Goal: Task Accomplishment & Management: Manage account settings

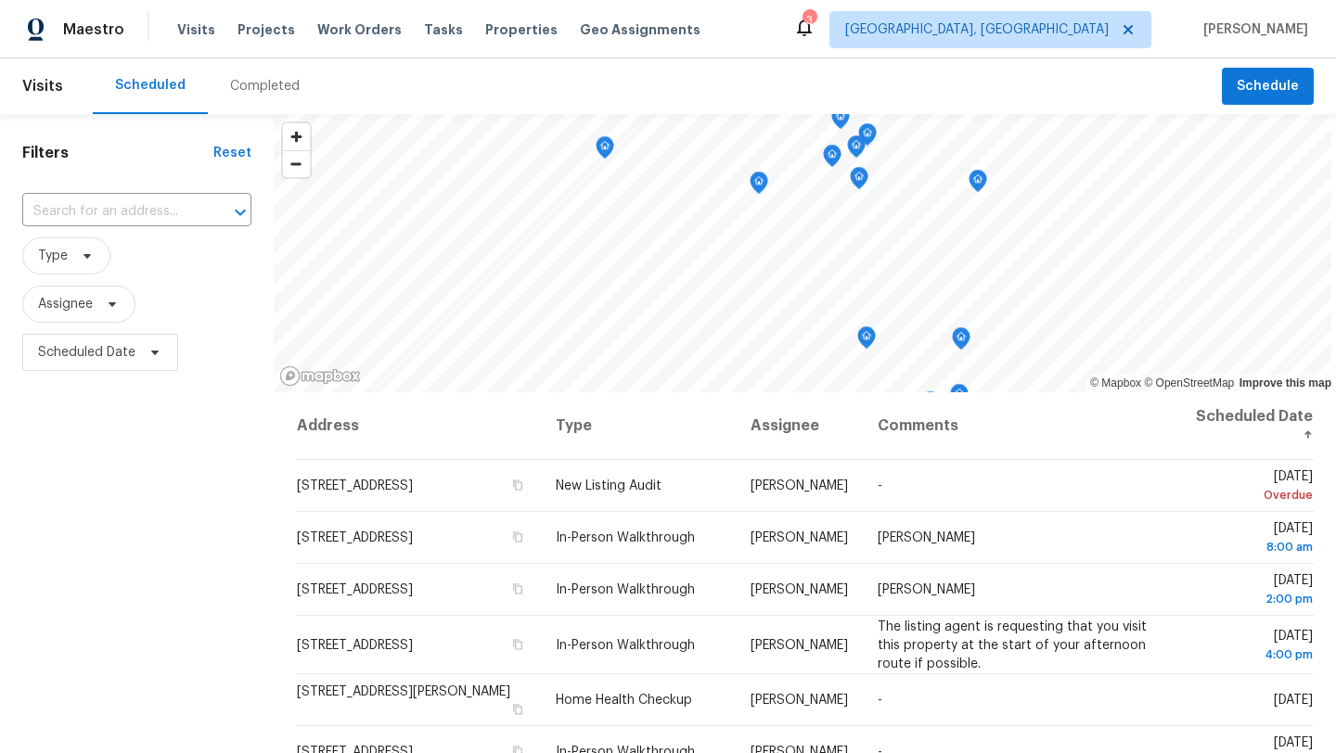
click at [209, 530] on div "Filters Reset ​ Type Assignee Scheduled Date" at bounding box center [137, 554] width 274 height 881
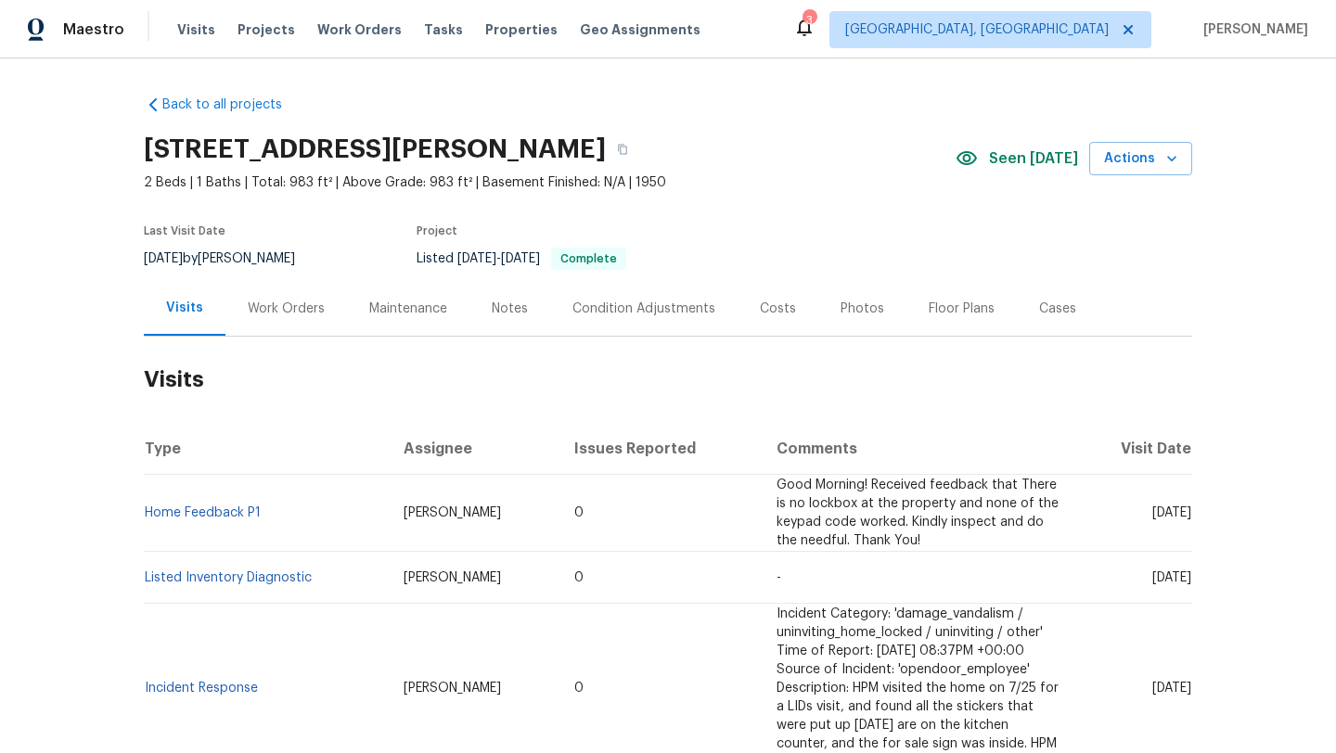
click at [853, 311] on div "Photos" at bounding box center [862, 309] width 44 height 19
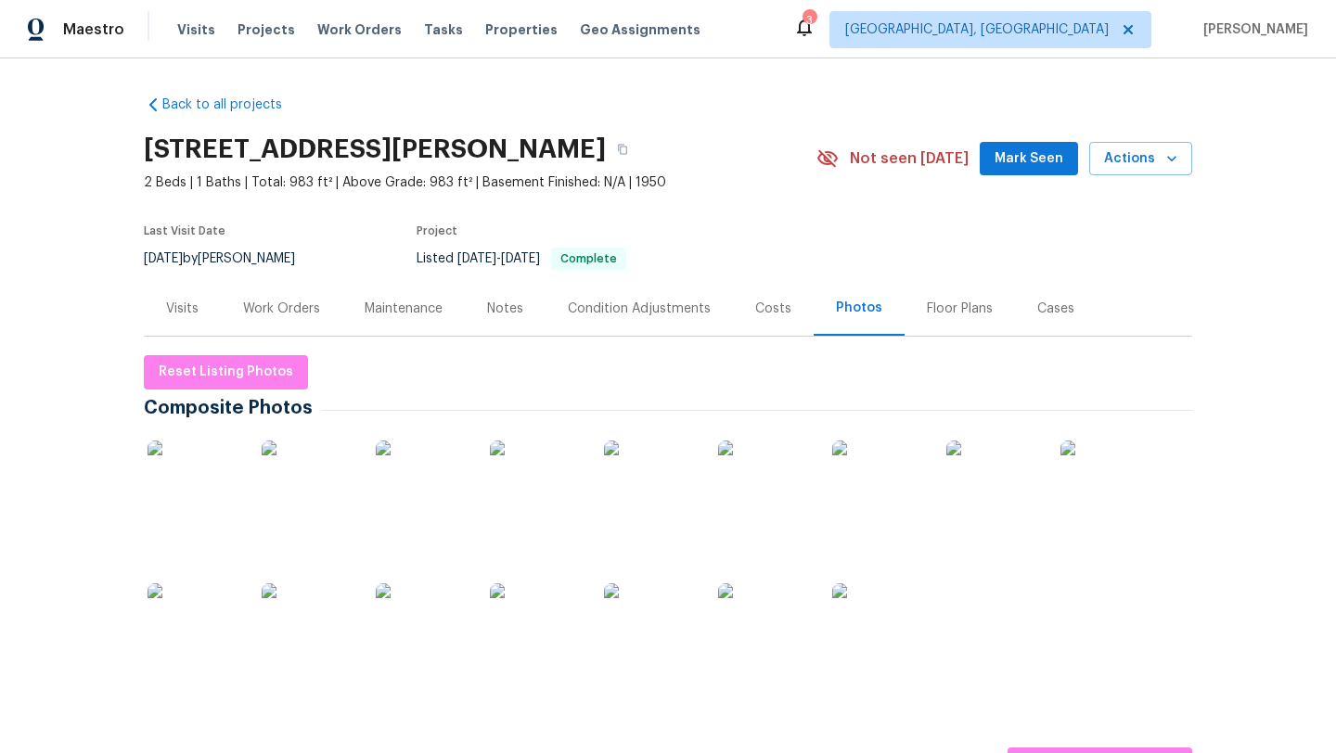
click at [647, 511] on img at bounding box center [650, 487] width 93 height 93
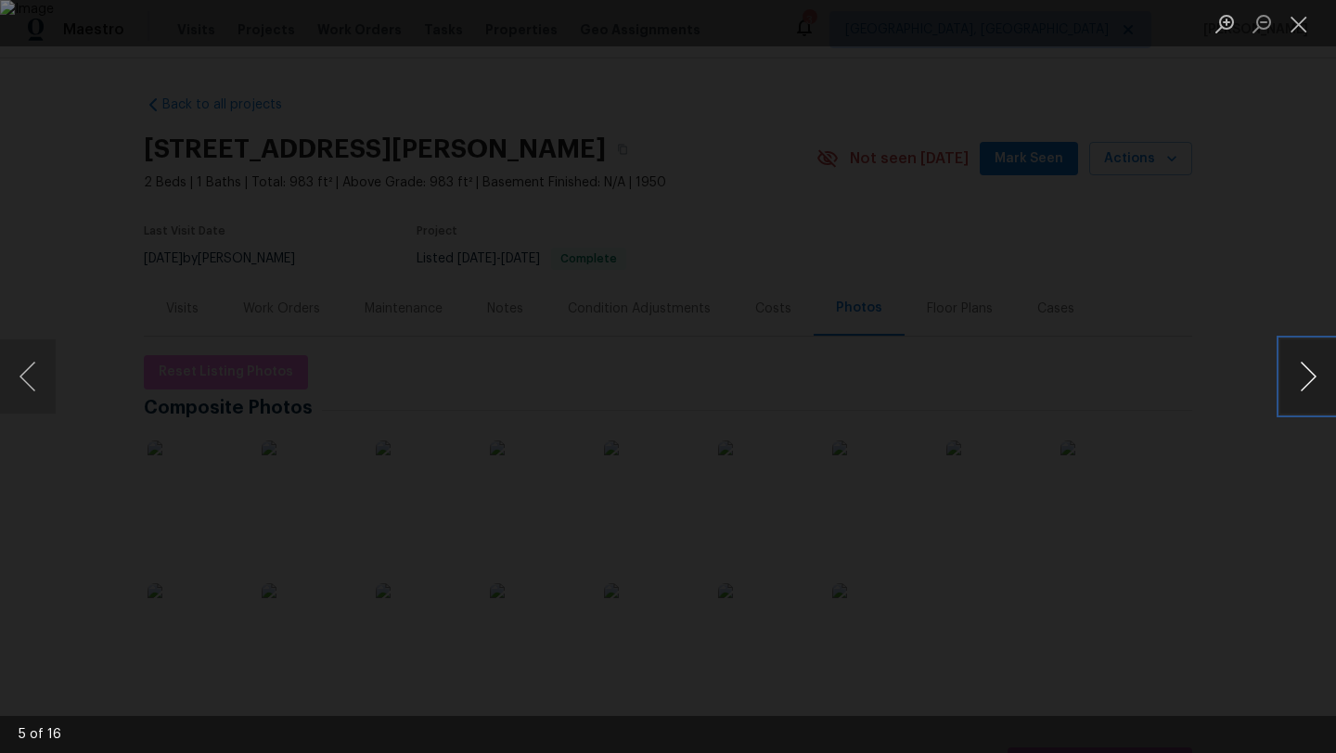
click at [1300, 383] on button "Next image" at bounding box center [1308, 376] width 56 height 74
click at [1300, 385] on button "Next image" at bounding box center [1308, 376] width 56 height 74
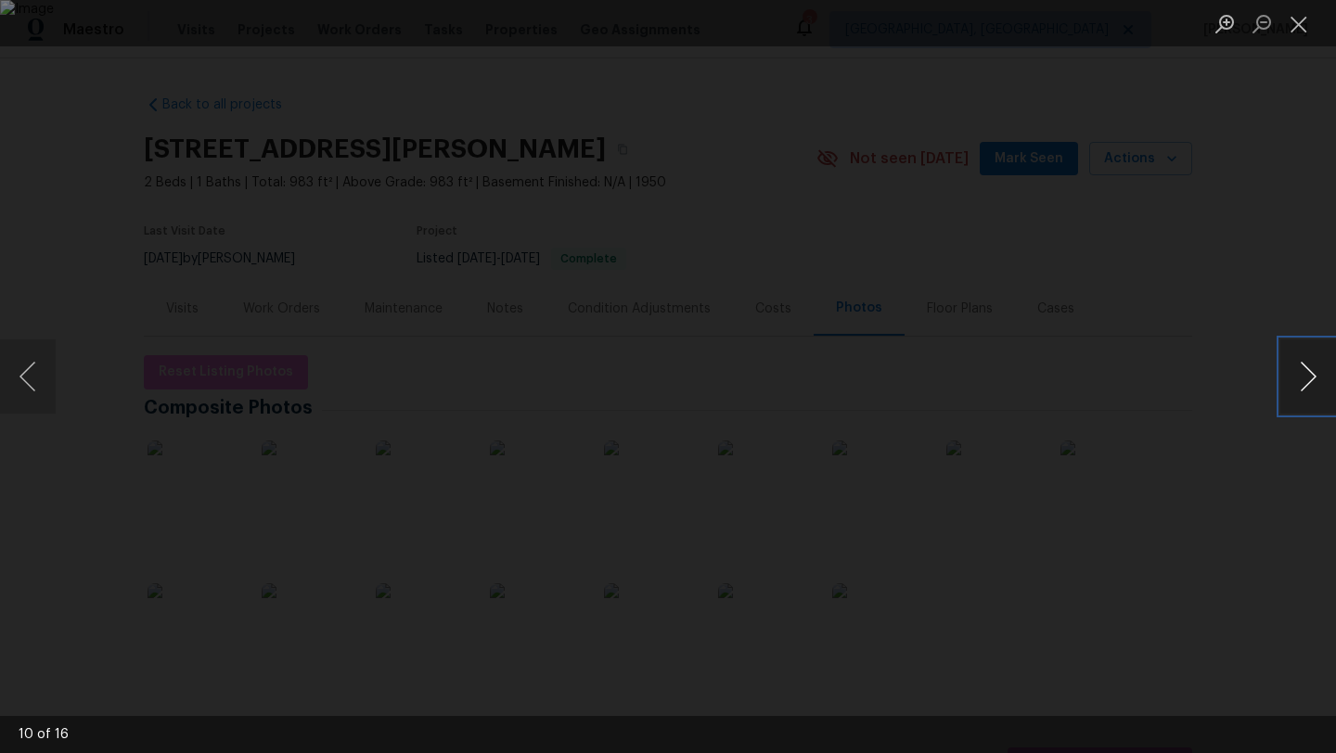
click at [1300, 385] on button "Next image" at bounding box center [1308, 376] width 56 height 74
click at [1300, 387] on button "Next image" at bounding box center [1308, 376] width 56 height 74
click at [1299, 390] on button "Next image" at bounding box center [1308, 376] width 56 height 74
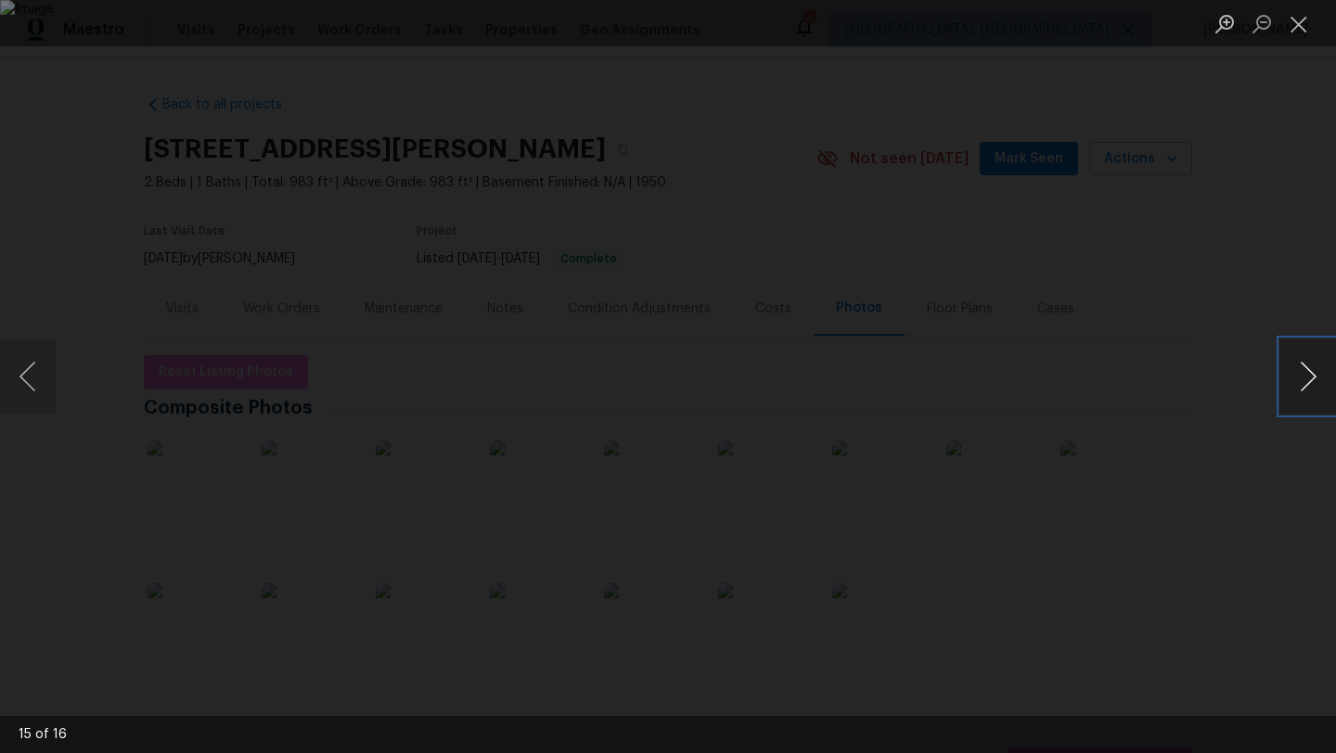
click at [1299, 390] on button "Next image" at bounding box center [1308, 376] width 56 height 74
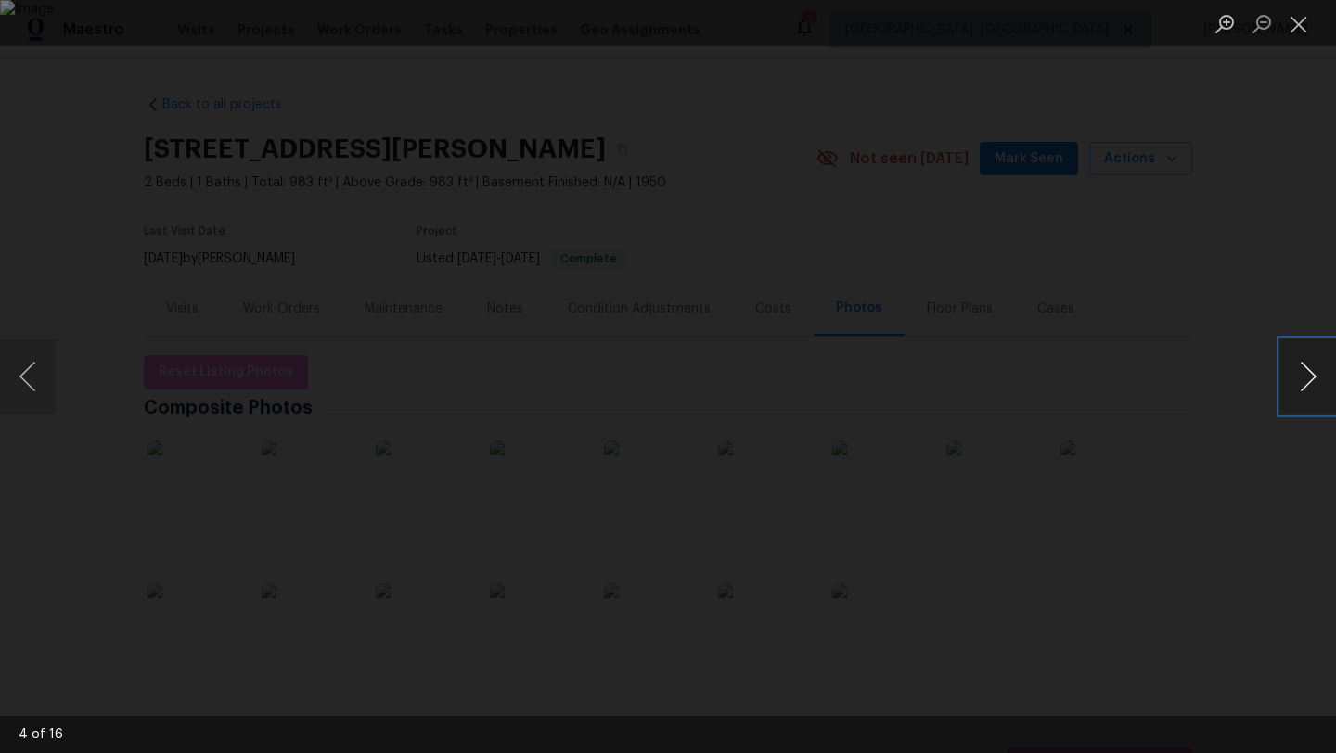
click at [1299, 390] on button "Next image" at bounding box center [1308, 376] width 56 height 74
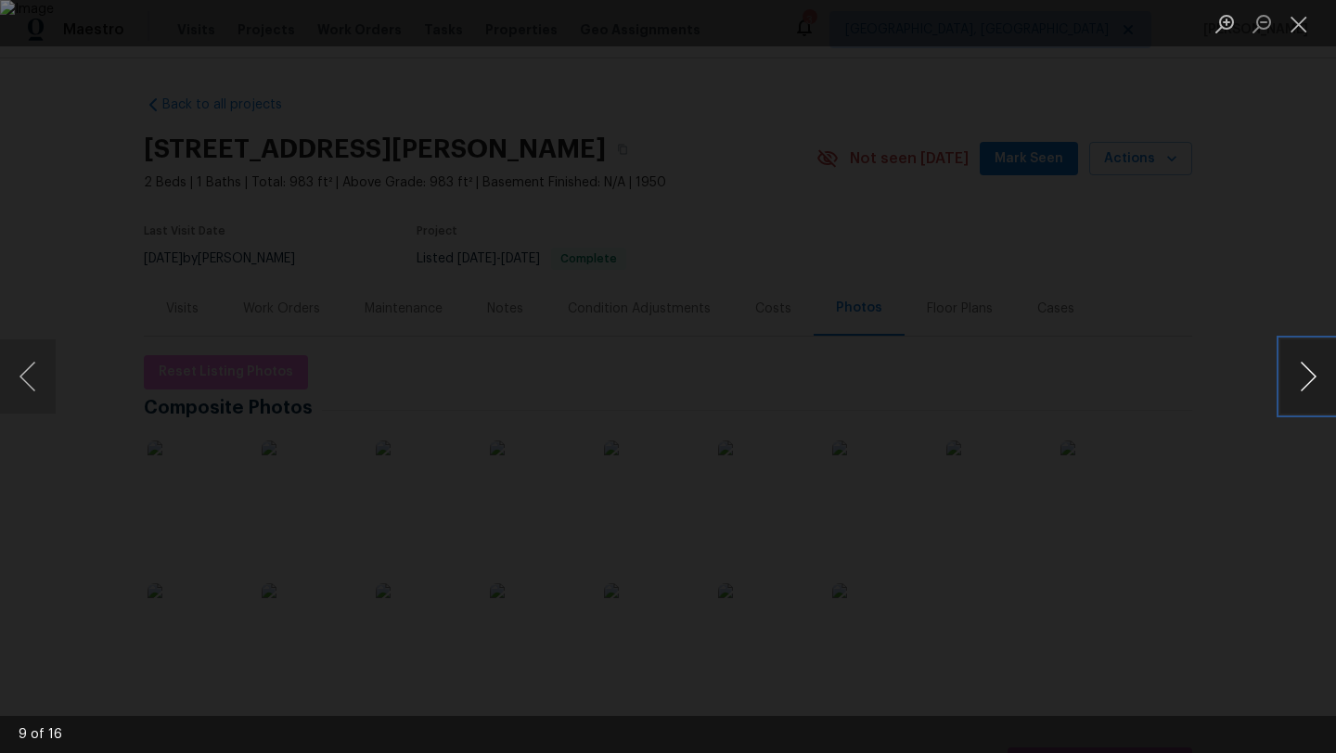
click at [1299, 390] on button "Next image" at bounding box center [1308, 376] width 56 height 74
click at [1293, 31] on button "Close lightbox" at bounding box center [1298, 23] width 37 height 32
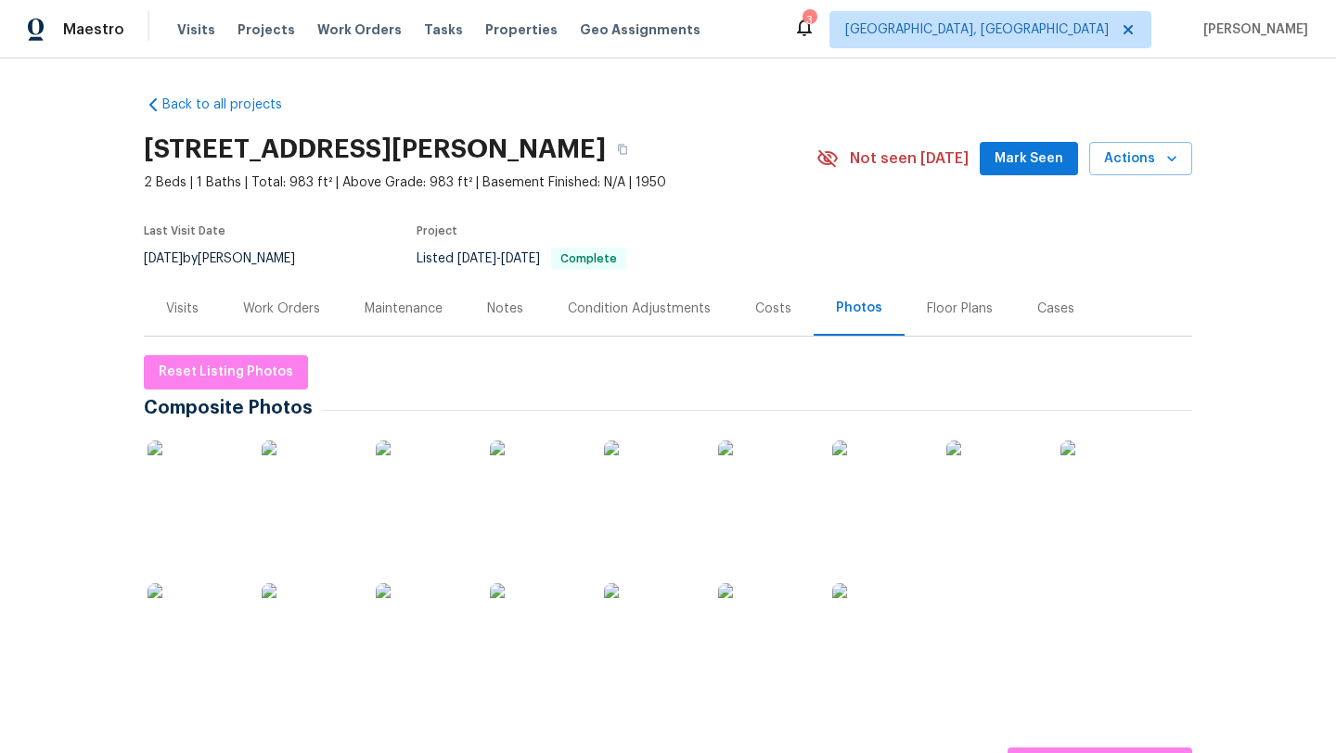
click at [768, 301] on div "Costs" at bounding box center [773, 309] width 36 height 19
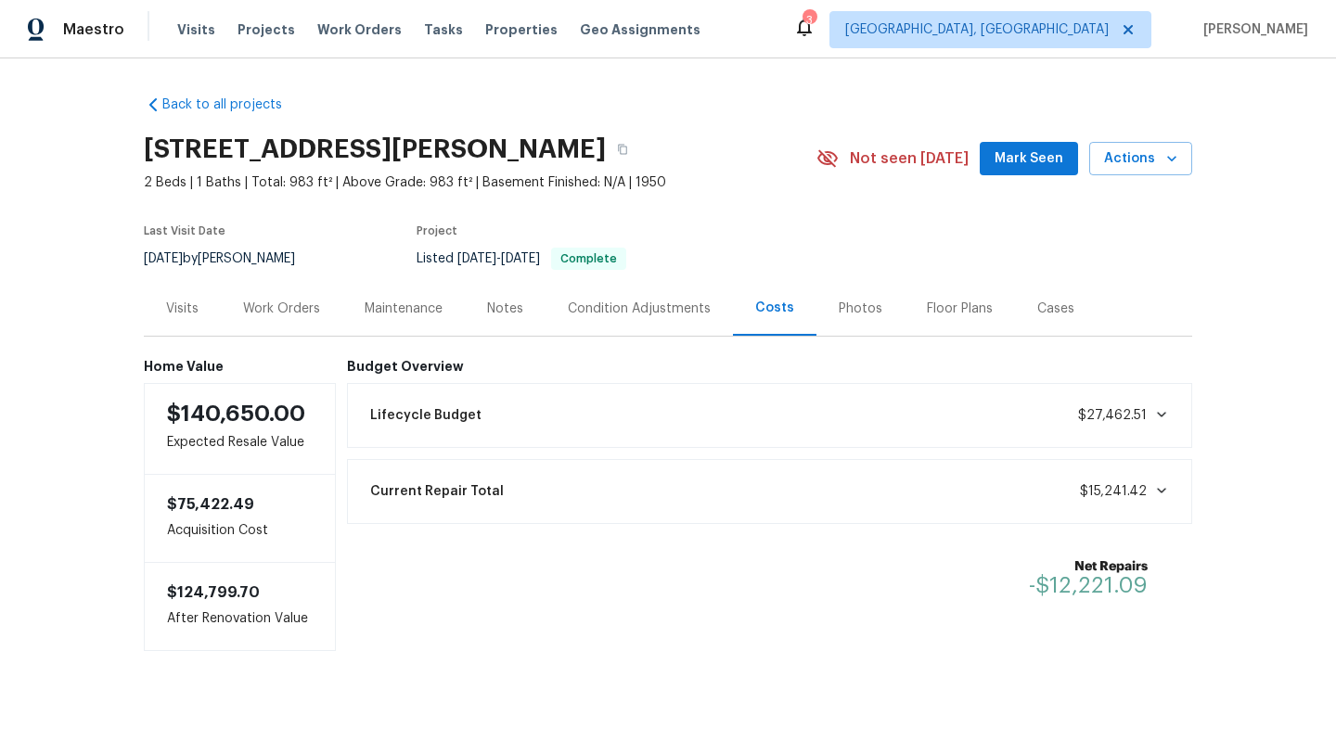
click at [1047, 151] on span "Mark Seen" at bounding box center [1028, 158] width 69 height 23
click at [260, 306] on div "Work Orders" at bounding box center [281, 309] width 77 height 19
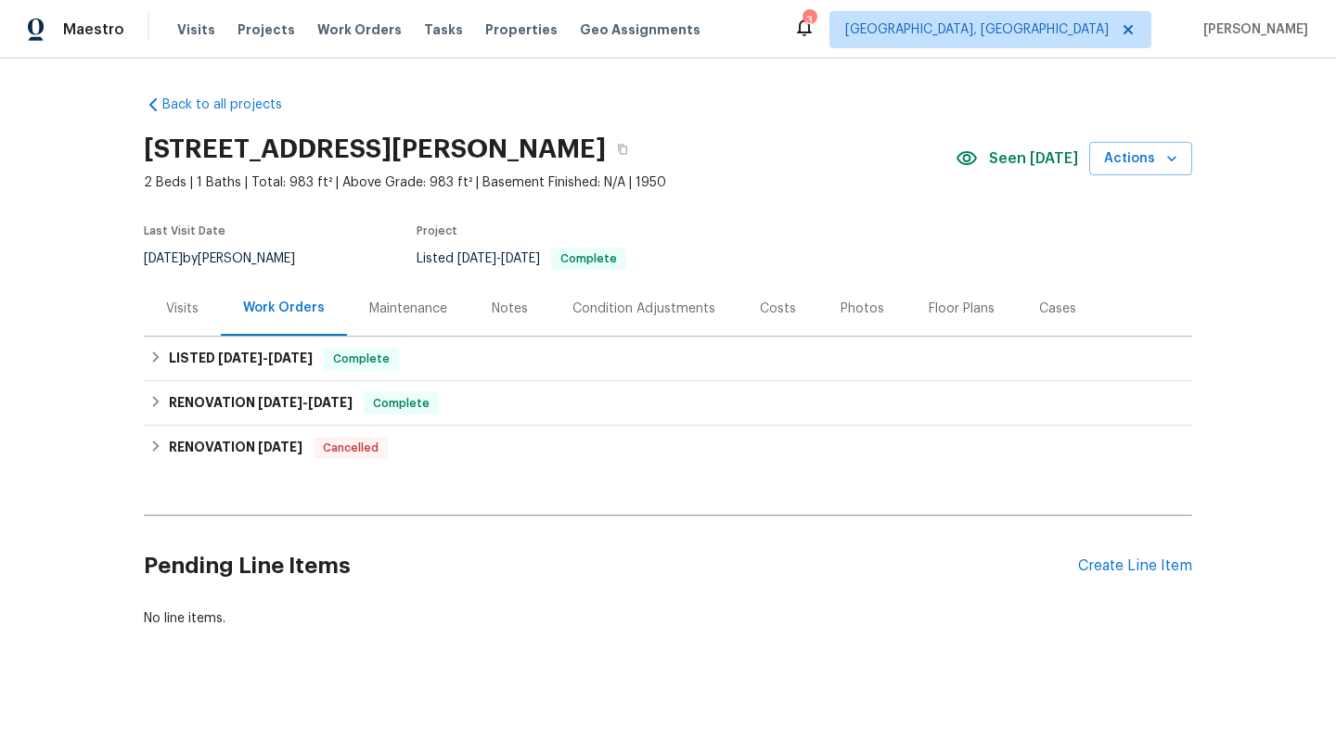
click at [938, 306] on div "Floor Plans" at bounding box center [962, 309] width 66 height 19
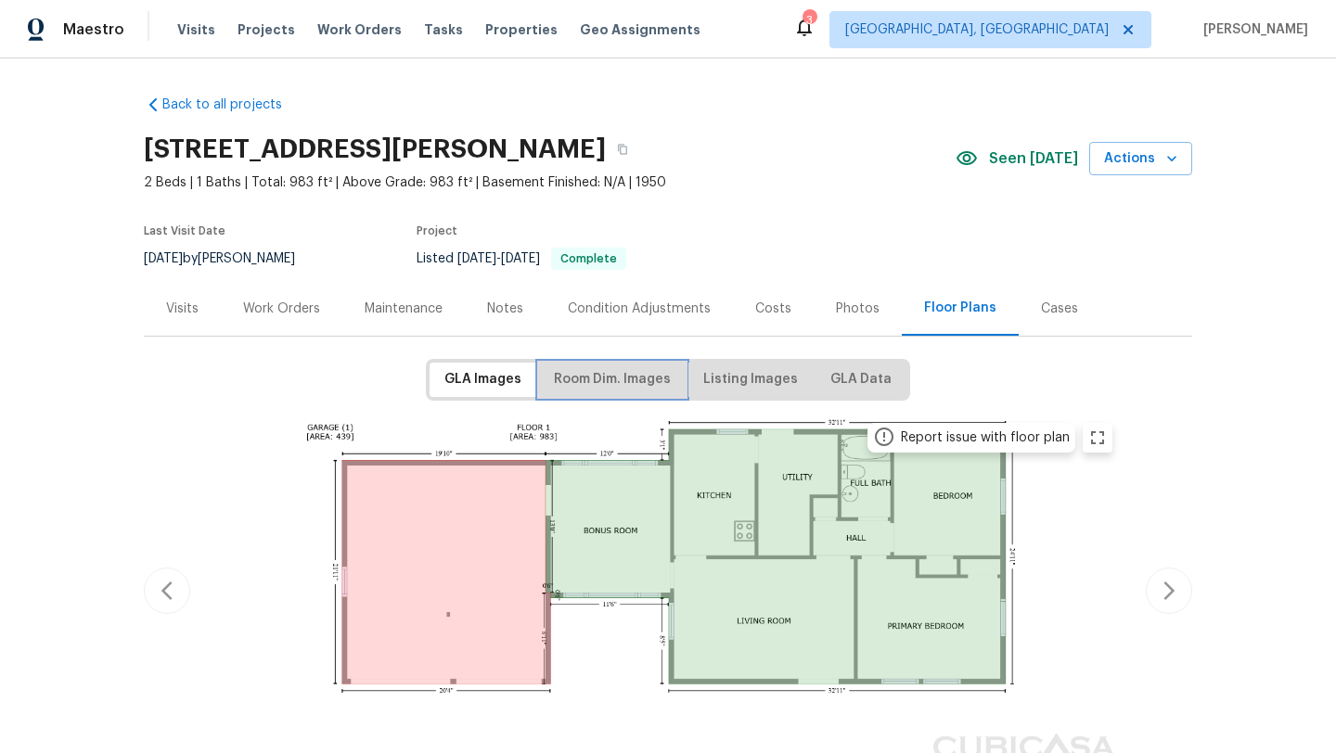
click at [617, 385] on span "Room Dim. Images" at bounding box center [612, 379] width 117 height 23
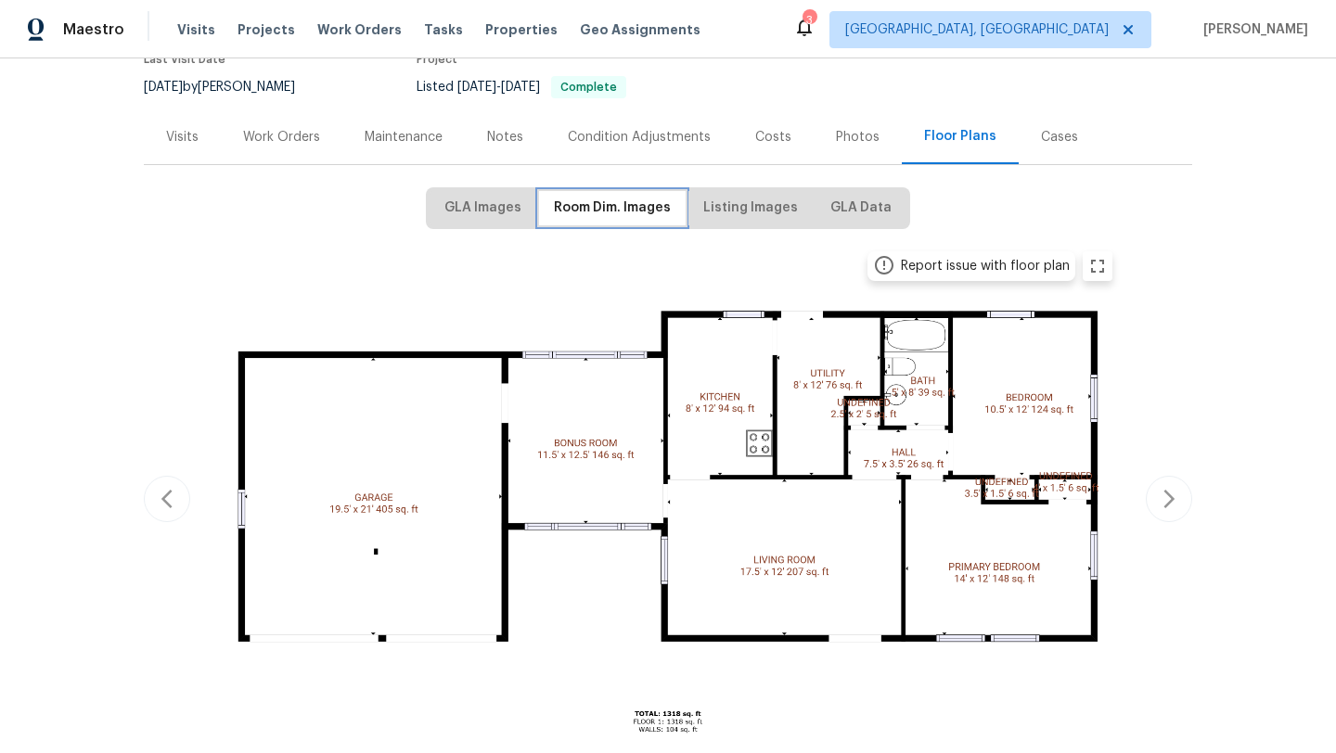
scroll to position [184, 0]
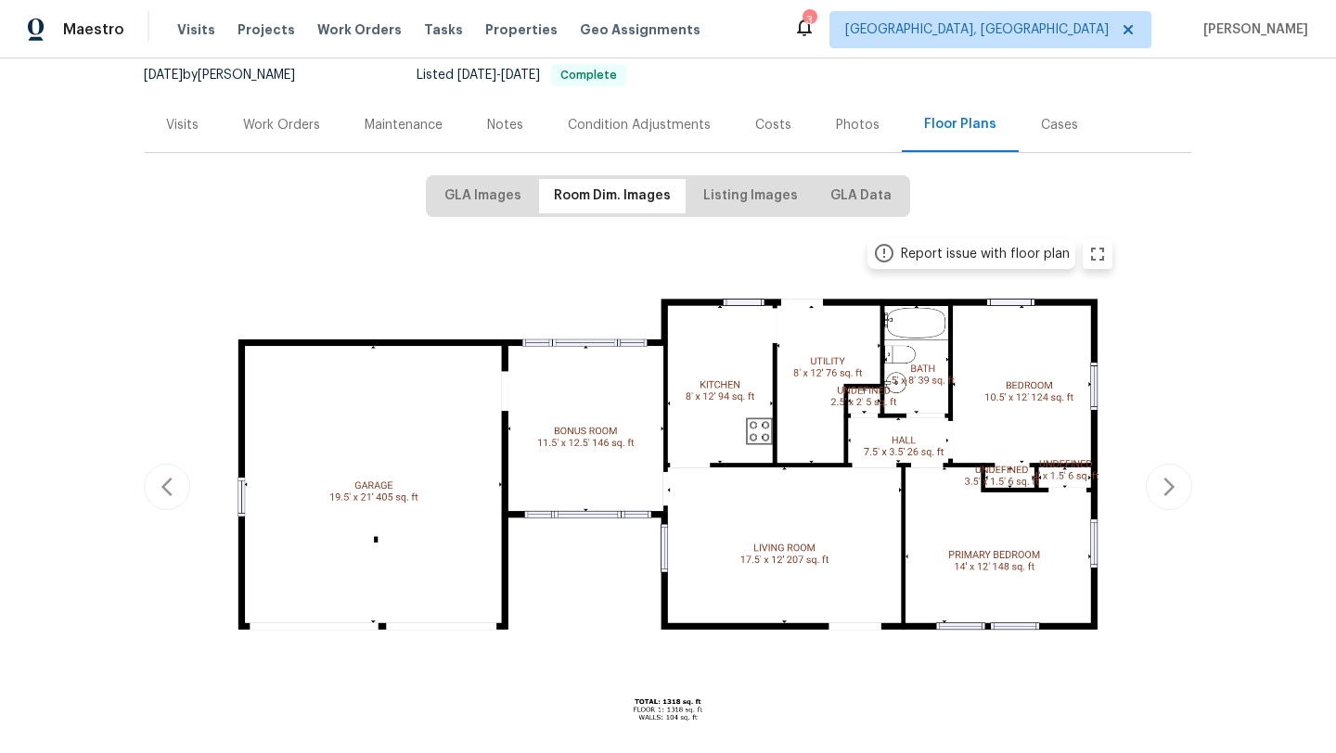
click at [283, 124] on div "Work Orders" at bounding box center [281, 125] width 77 height 19
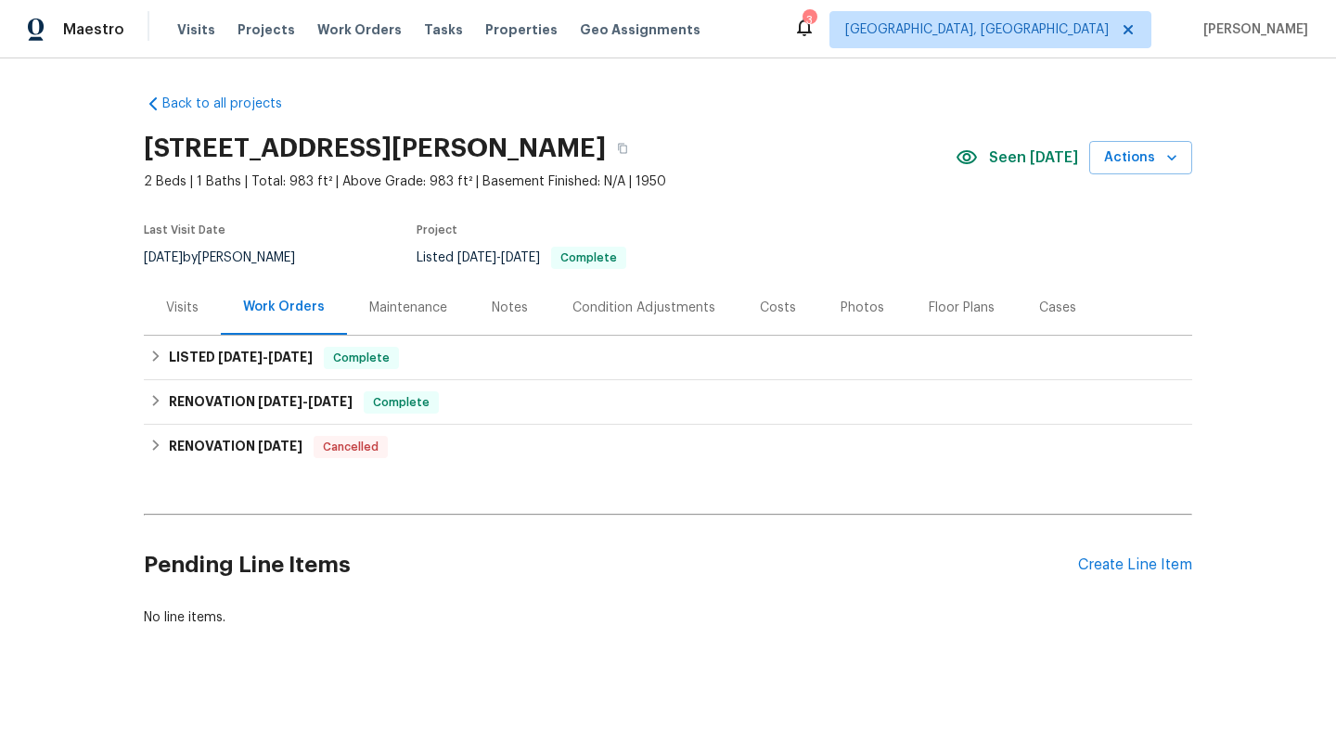
scroll to position [1, 0]
click at [1132, 566] on div "Create Line Item" at bounding box center [1135, 566] width 114 height 18
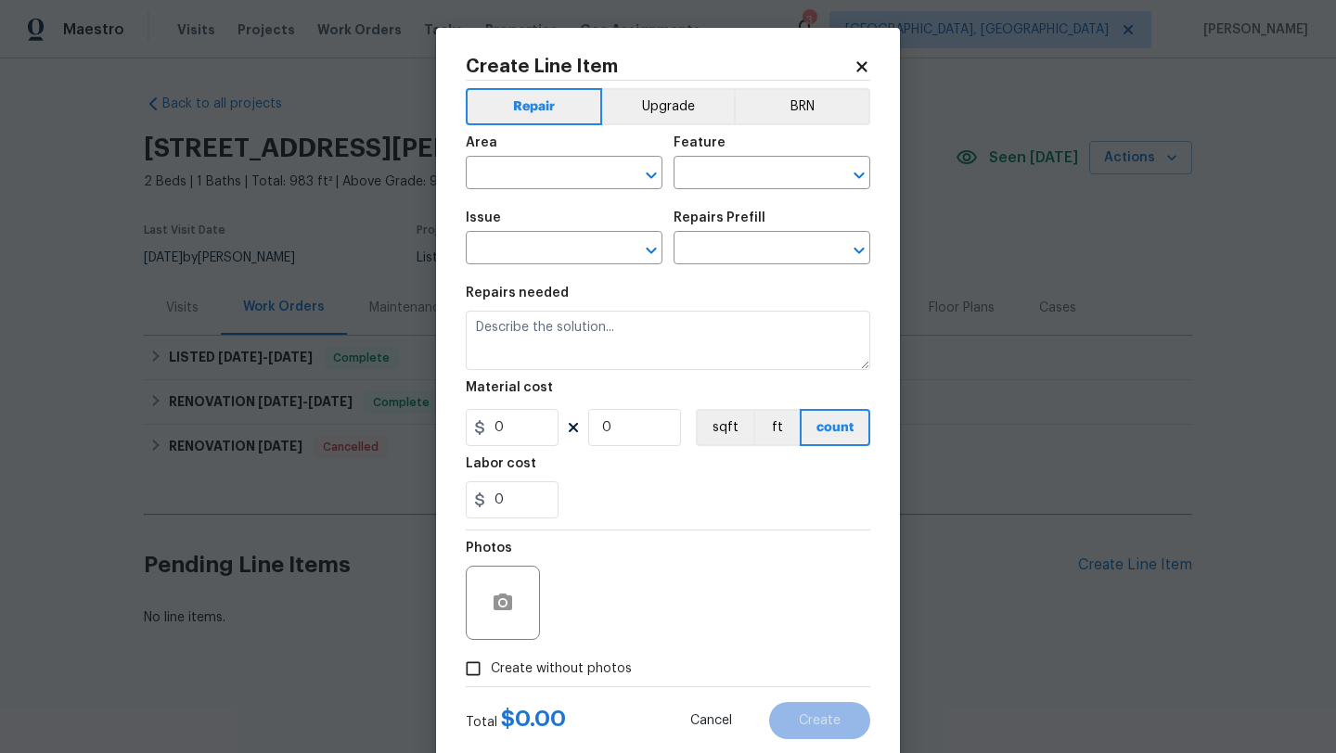
click at [514, 160] on div "Area" at bounding box center [564, 148] width 197 height 24
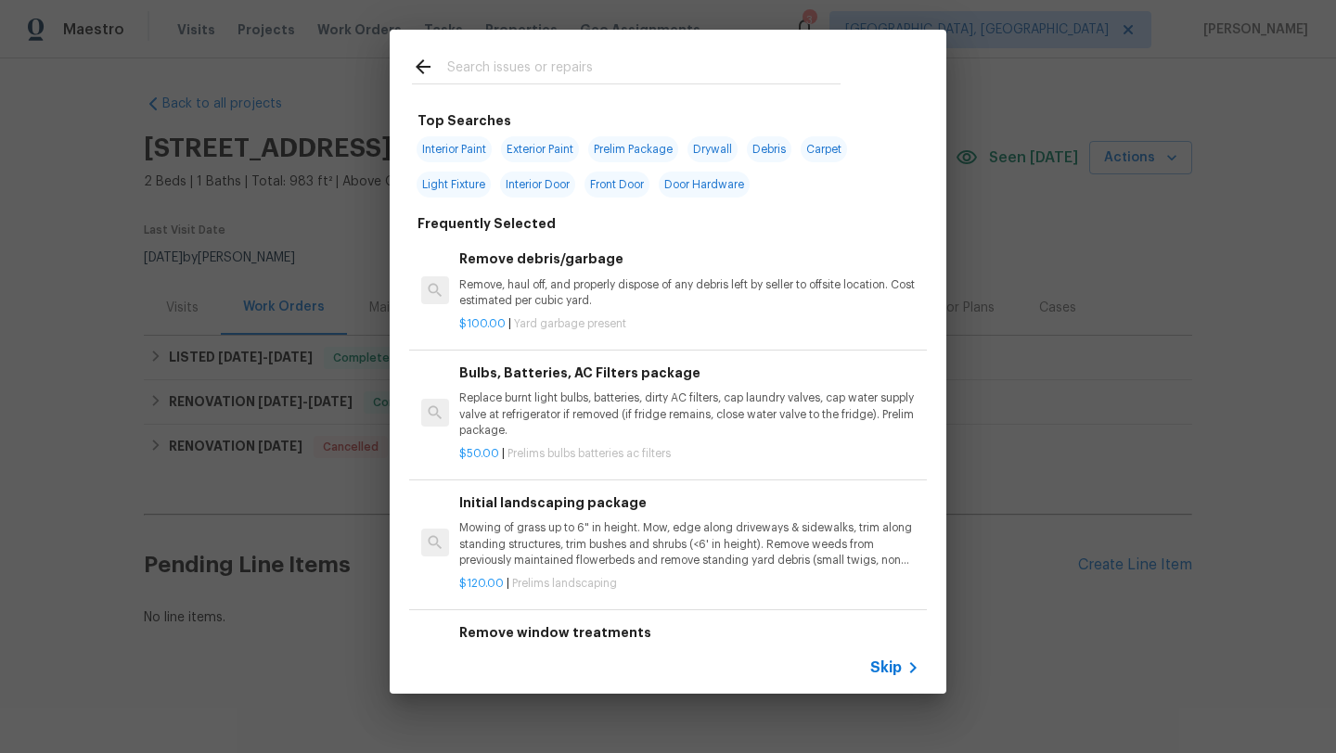
click at [508, 174] on span "Interior Door" at bounding box center [537, 185] width 75 height 26
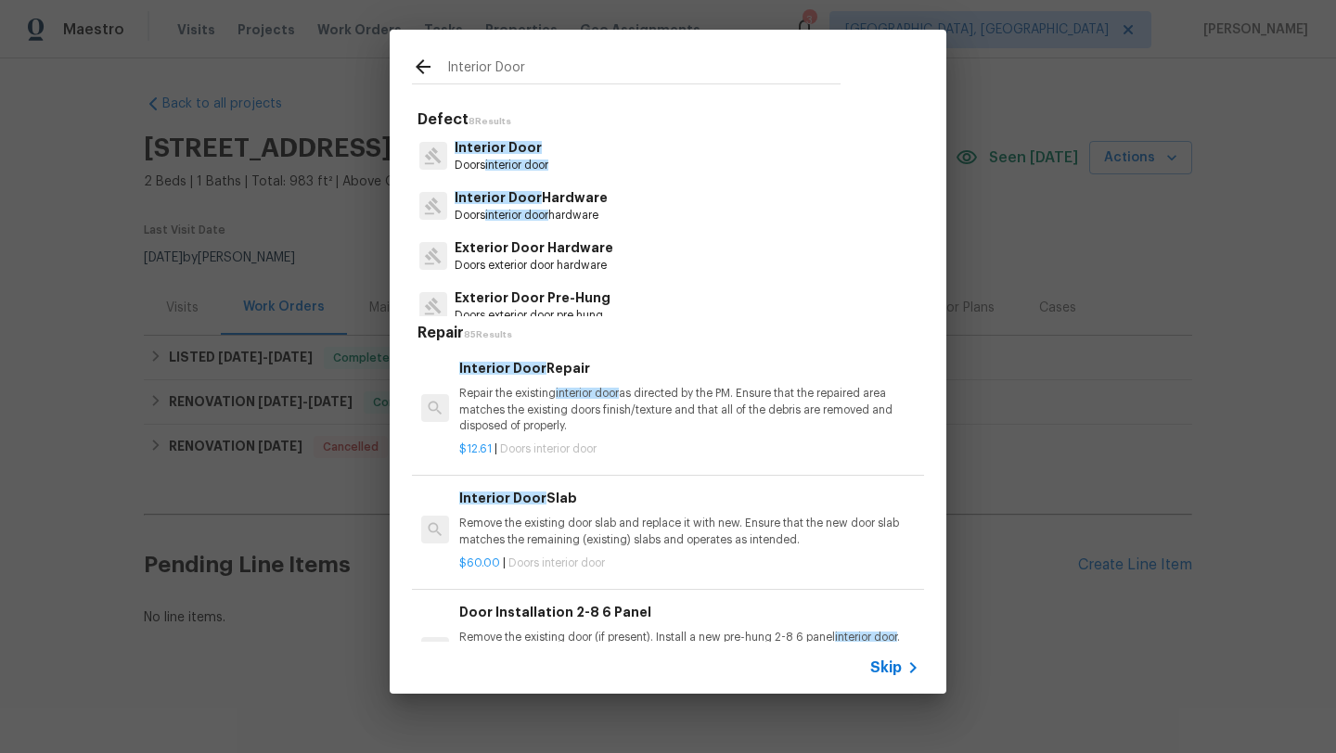
click at [492, 73] on input "Interior Door" at bounding box center [643, 70] width 393 height 28
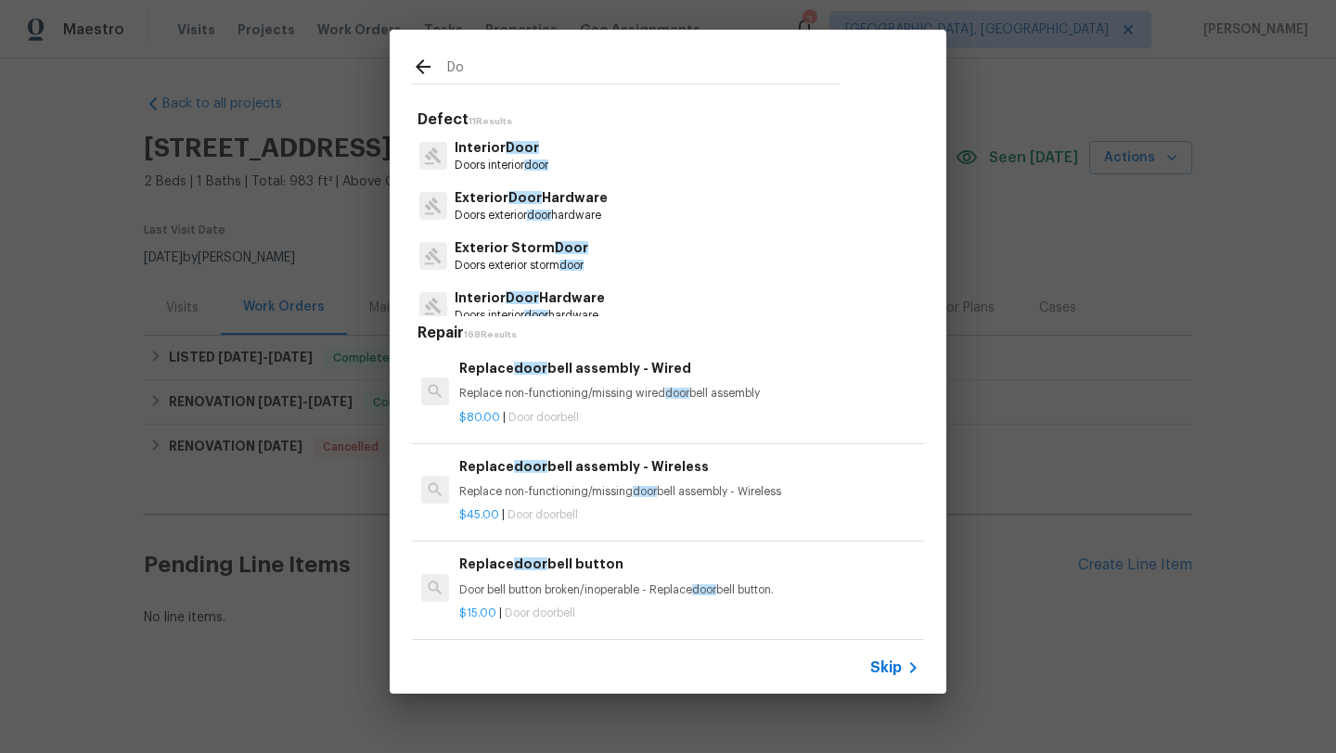
type input "D"
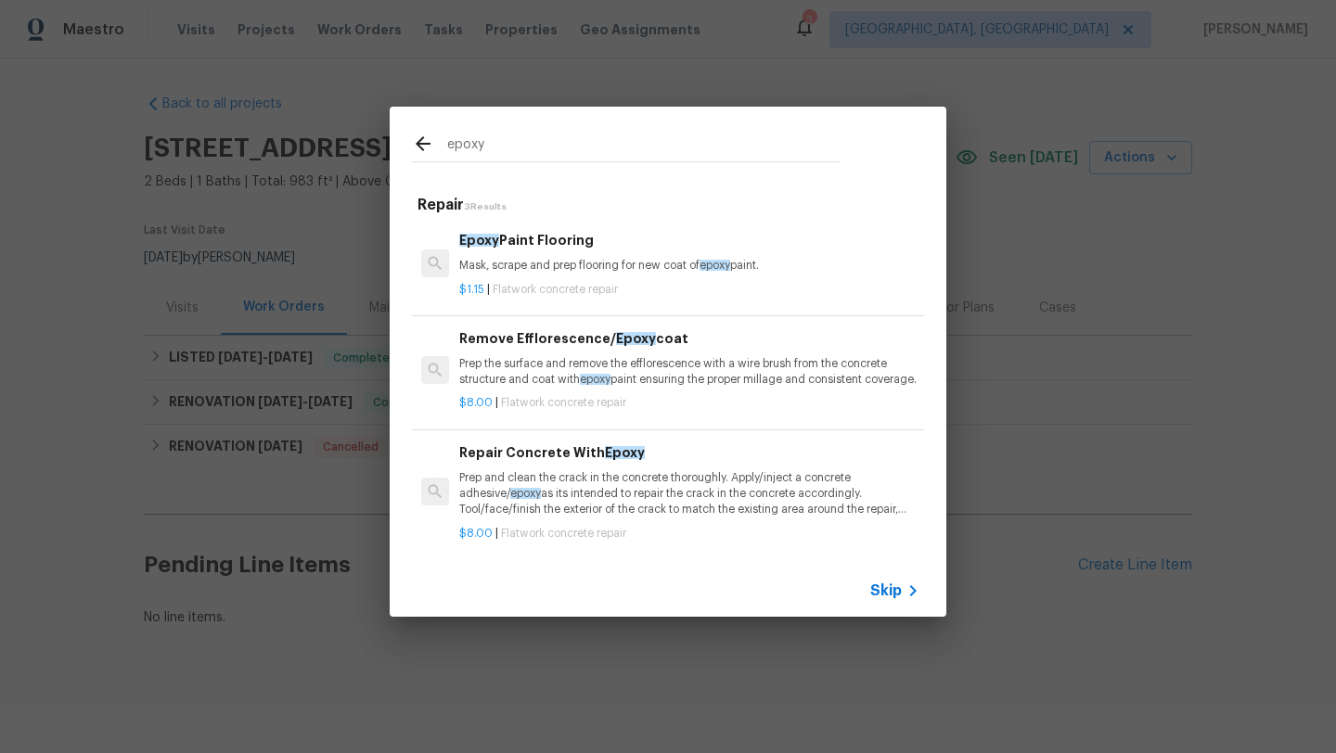
type input "epoxy"
click at [500, 275] on div "$1.15 | Flatwork concrete repair" at bounding box center [689, 286] width 460 height 23
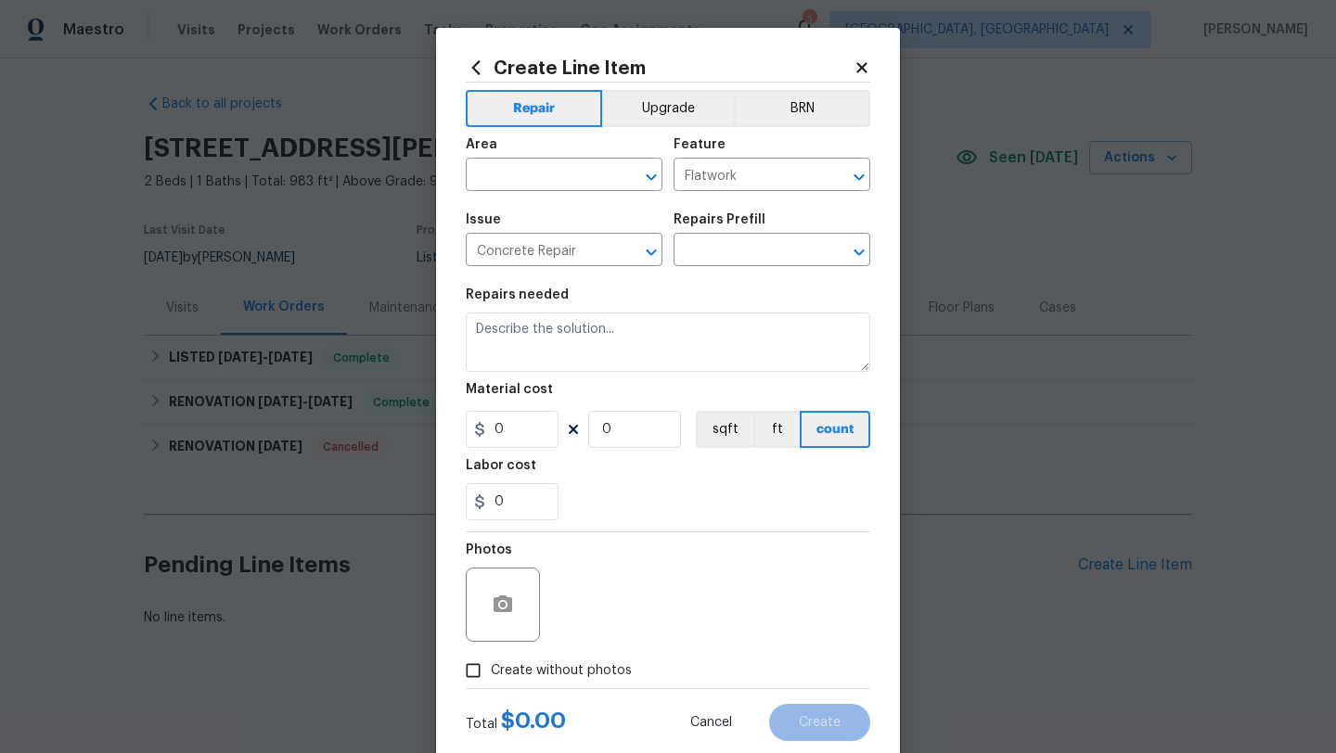
type input "Epoxy Paint Flooring $1.15"
type textarea "Mask, scrape and prep flooring for new coat of epoxy paint."
type input "1.15"
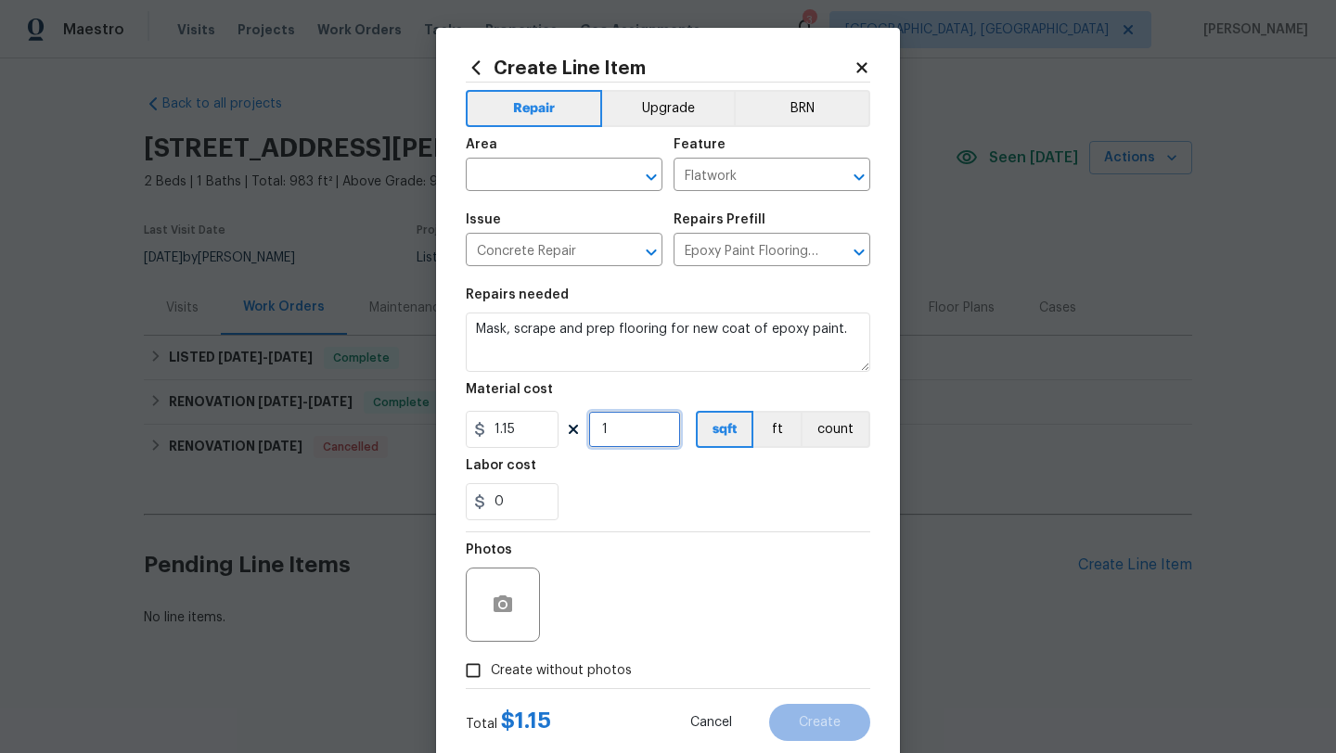
drag, startPoint x: 680, startPoint y: 439, endPoint x: 571, endPoint y: 433, distance: 108.7
click at [571, 433] on div "1.15 1 sqft ft count" at bounding box center [668, 429] width 404 height 37
type input "80"
click at [609, 532] on section "Repairs needed Mask, scrape and prep flooring for new coat of epoxy paint. Mate…" at bounding box center [668, 404] width 404 height 254
click at [506, 187] on input "text" at bounding box center [538, 176] width 145 height 29
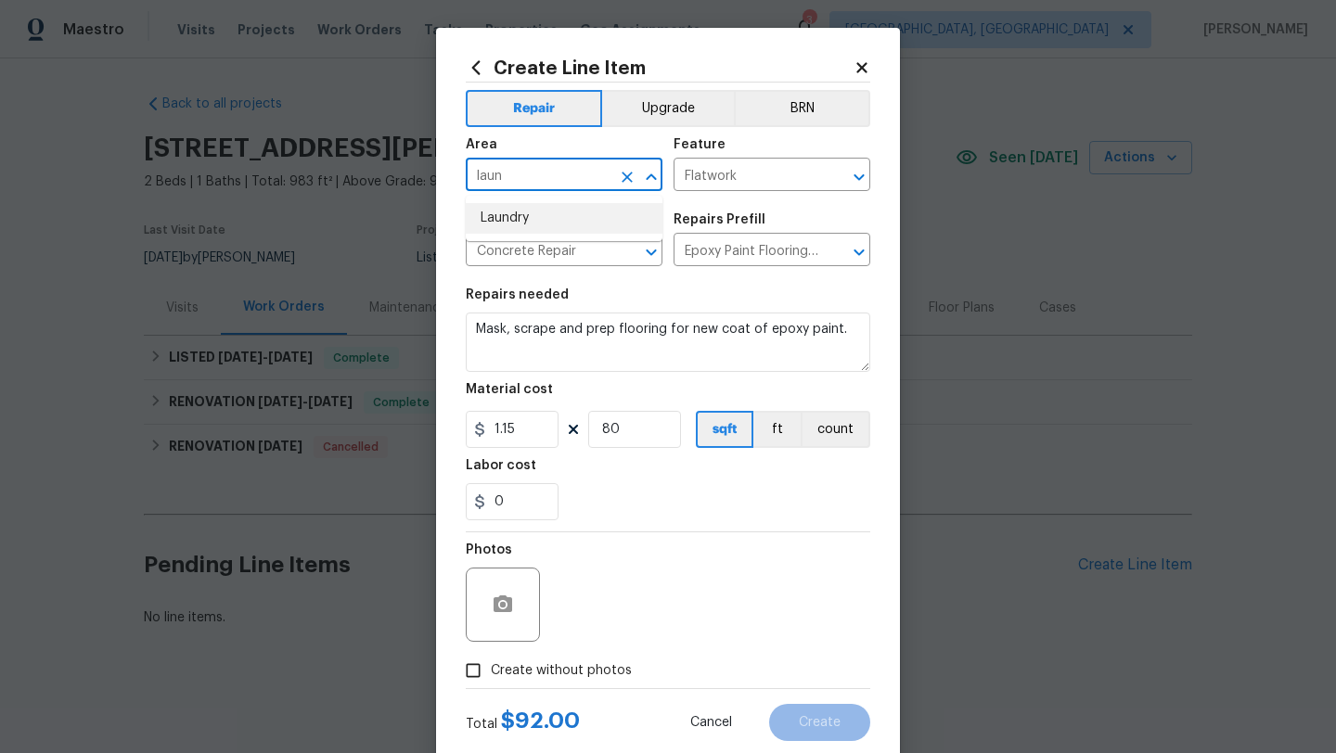
click at [506, 216] on li "Laundry" at bounding box center [564, 218] width 197 height 31
type input "Laundry"
click at [508, 508] on input "0" at bounding box center [512, 501] width 93 height 37
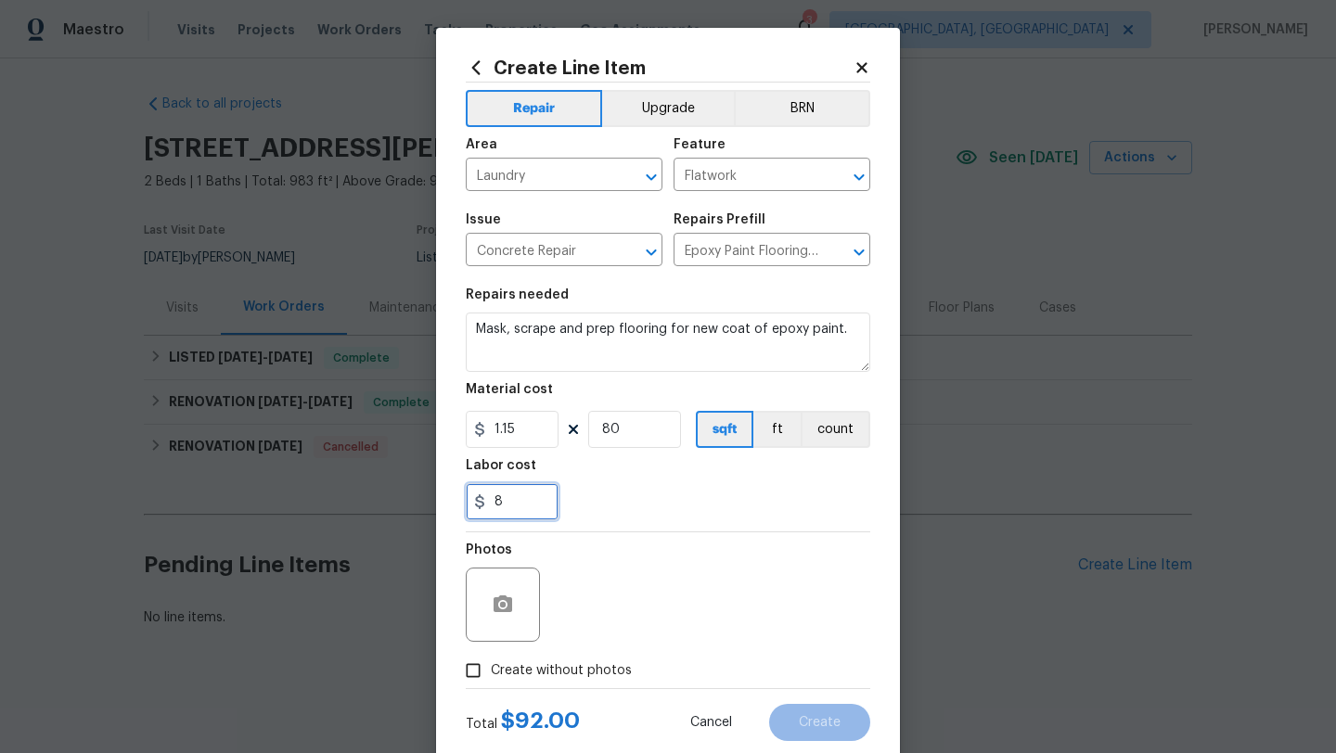
type input "8"
click at [658, 599] on div "Photos" at bounding box center [668, 592] width 404 height 121
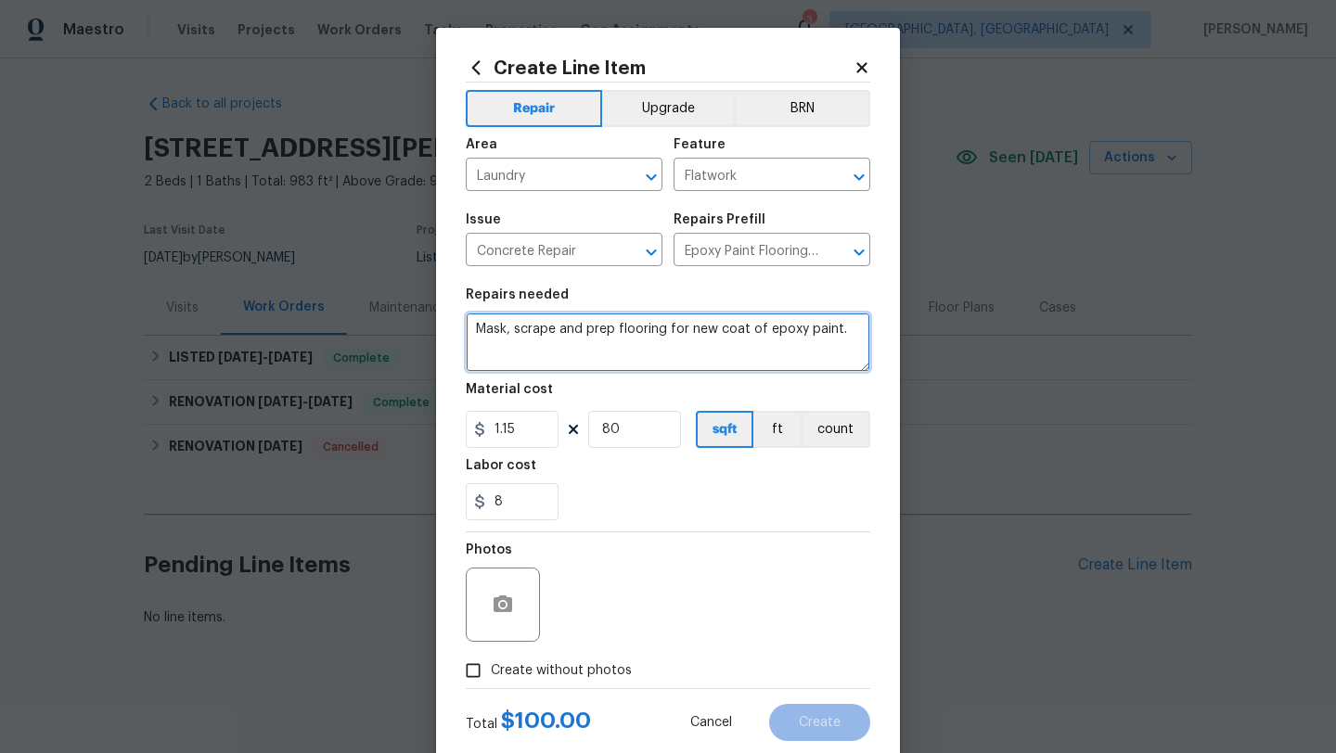
click at [470, 328] on textarea "Mask, scrape and prep flooring for new coat of epoxy paint." at bounding box center [668, 342] width 404 height 59
type textarea "paint the laundry room floor and the two shelves Mask, scrape and prep flooring…"
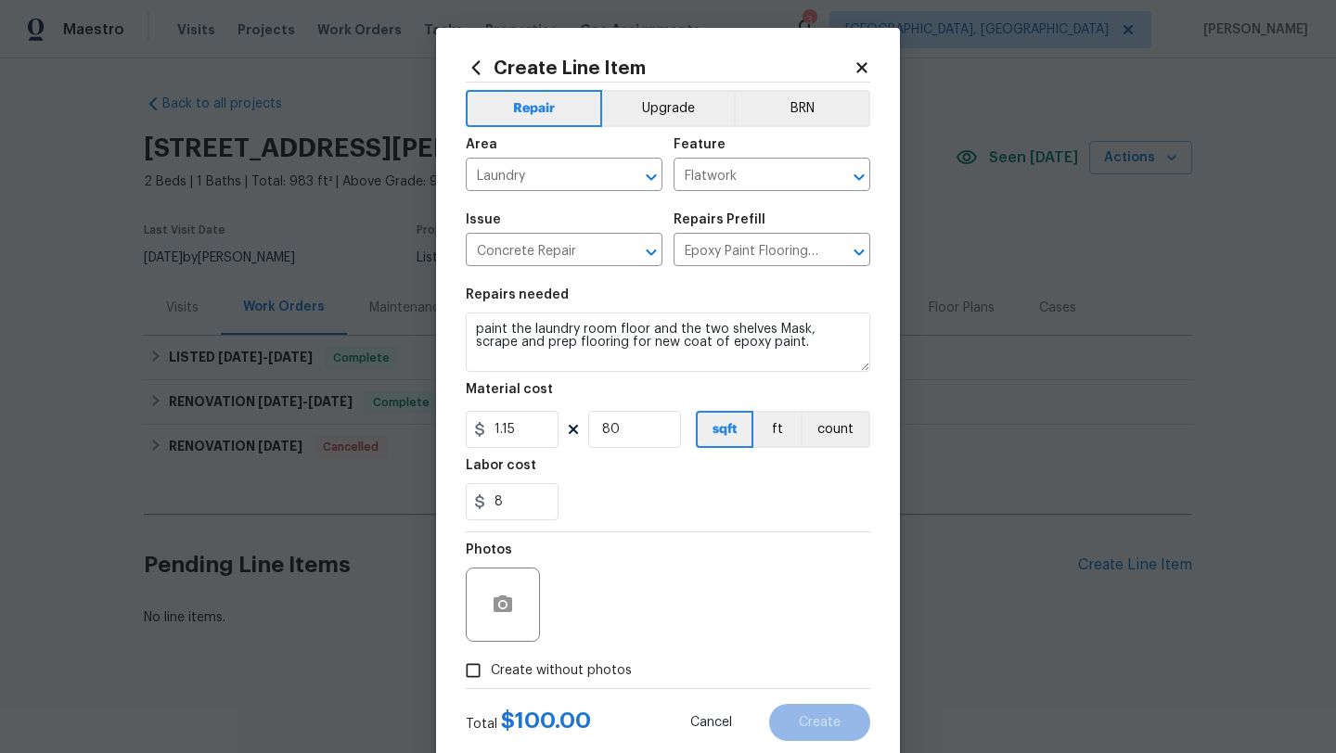
click at [474, 671] on input "Create without photos" at bounding box center [472, 670] width 35 height 35
checkbox input "true"
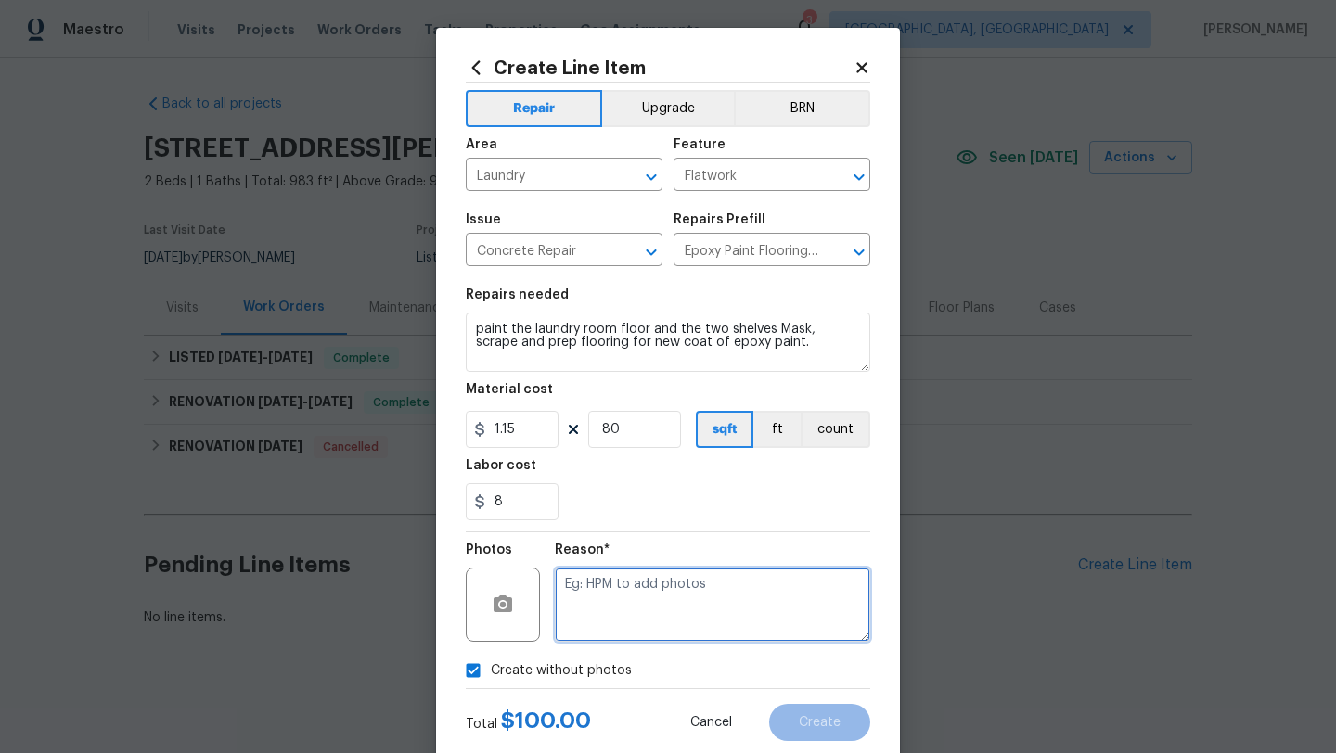
click at [652, 627] on textarea at bounding box center [712, 605] width 315 height 74
type textarea "desk"
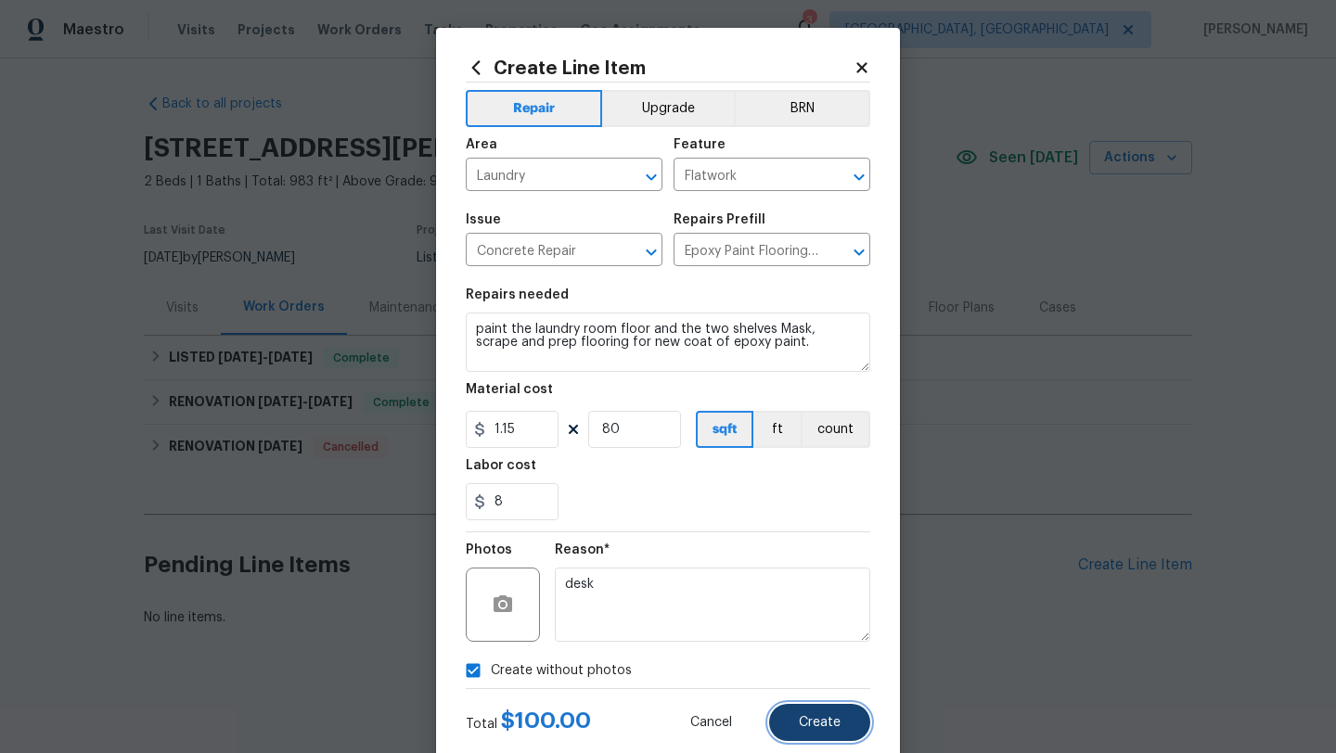
click at [835, 725] on span "Create" at bounding box center [820, 723] width 42 height 14
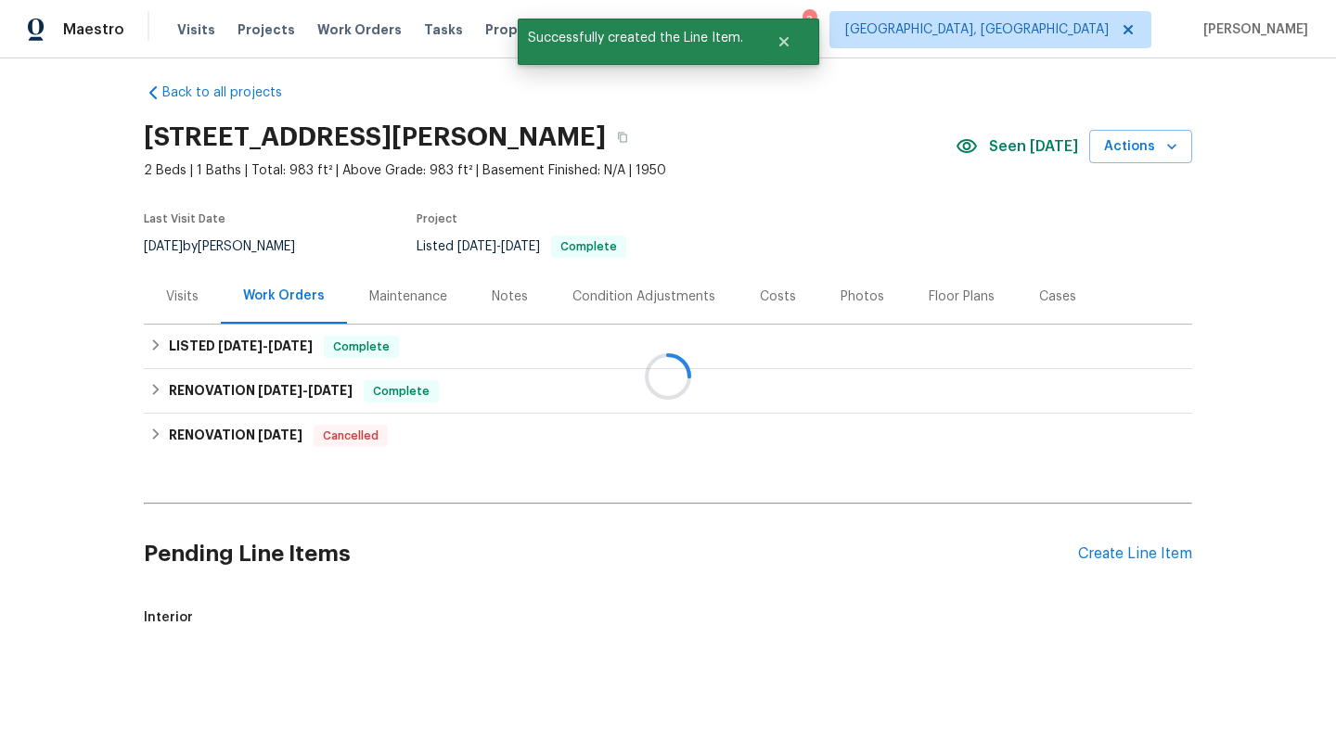
scroll to position [184, 0]
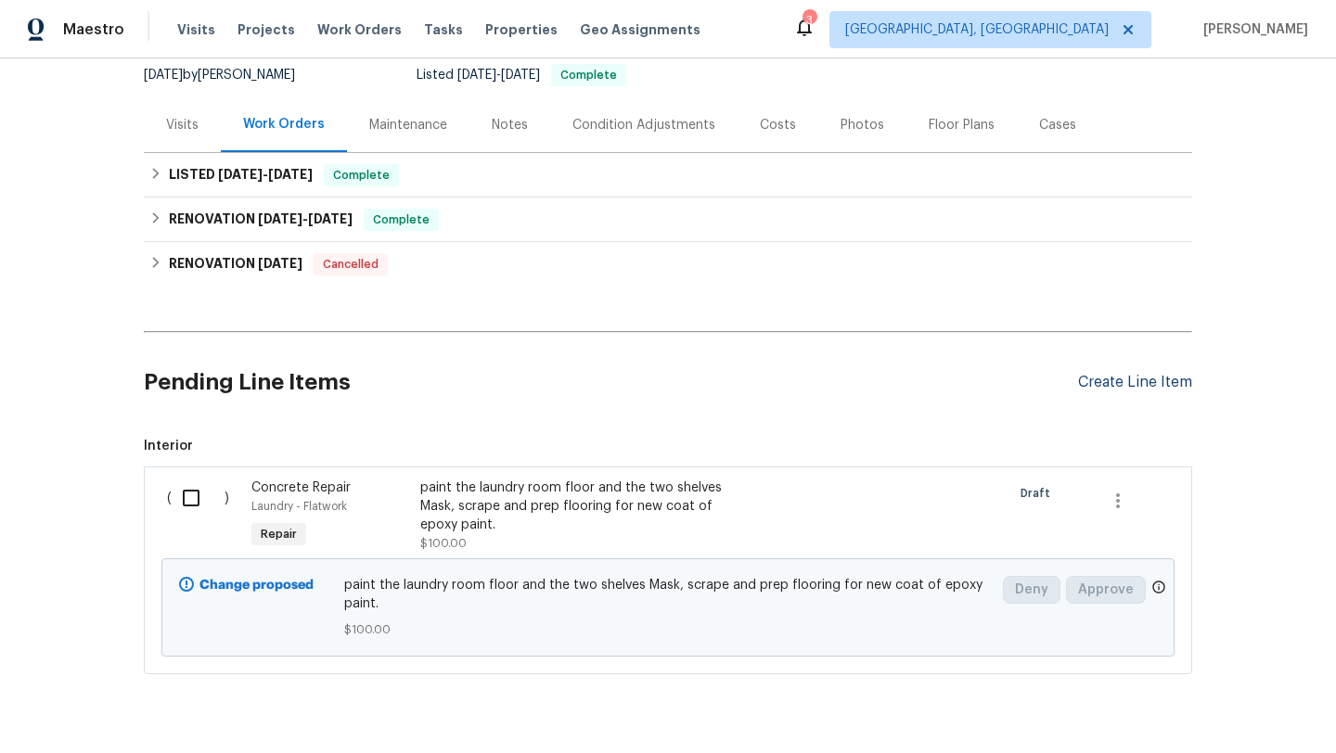
click at [1108, 382] on div "Create Line Item" at bounding box center [1135, 383] width 114 height 18
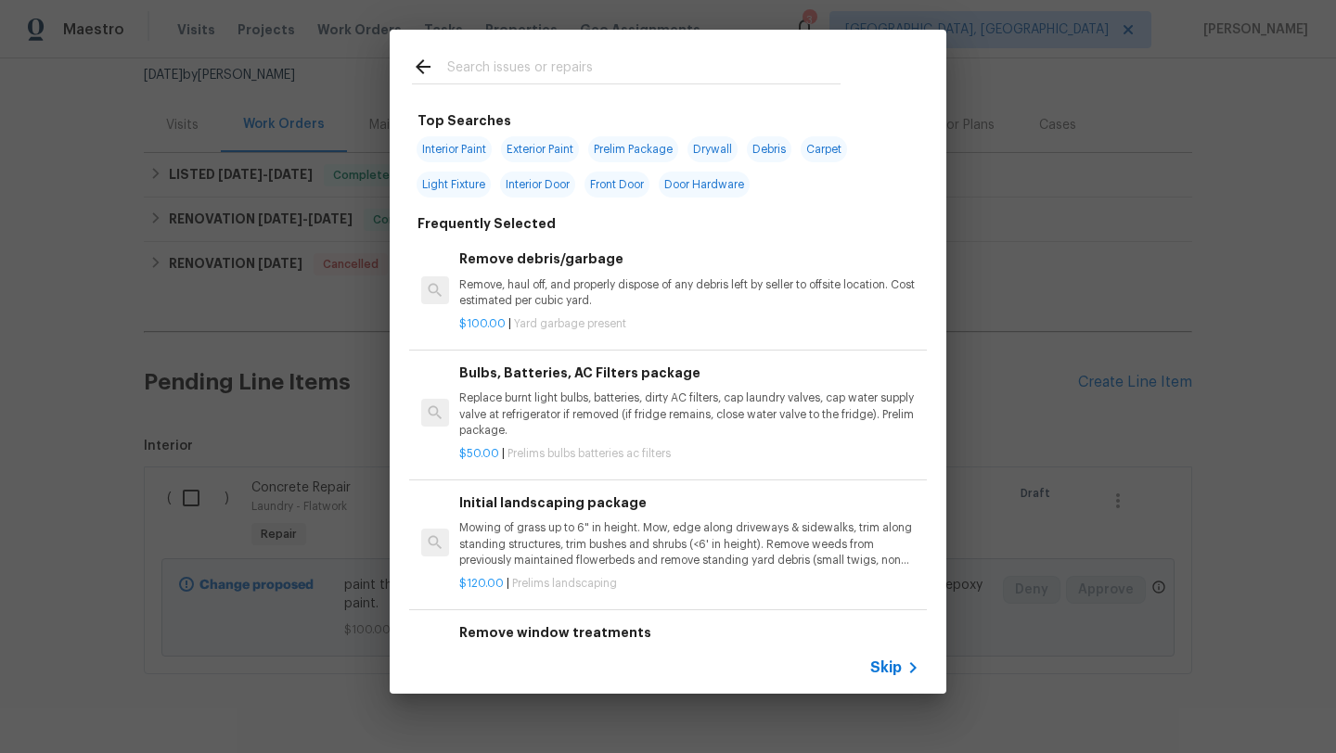
click at [493, 73] on input "text" at bounding box center [643, 70] width 393 height 28
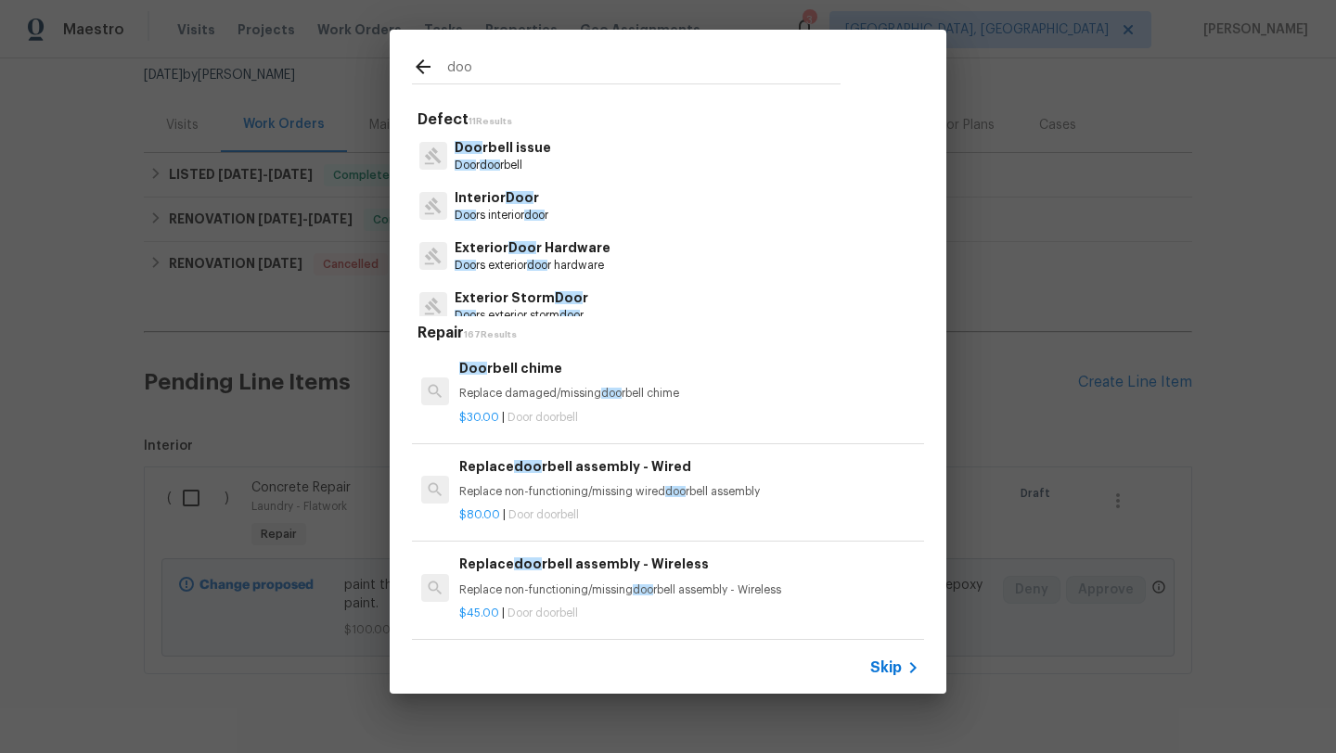
type input "doo"
click at [573, 256] on p "Exterior Doo r Hardware" at bounding box center [533, 247] width 156 height 19
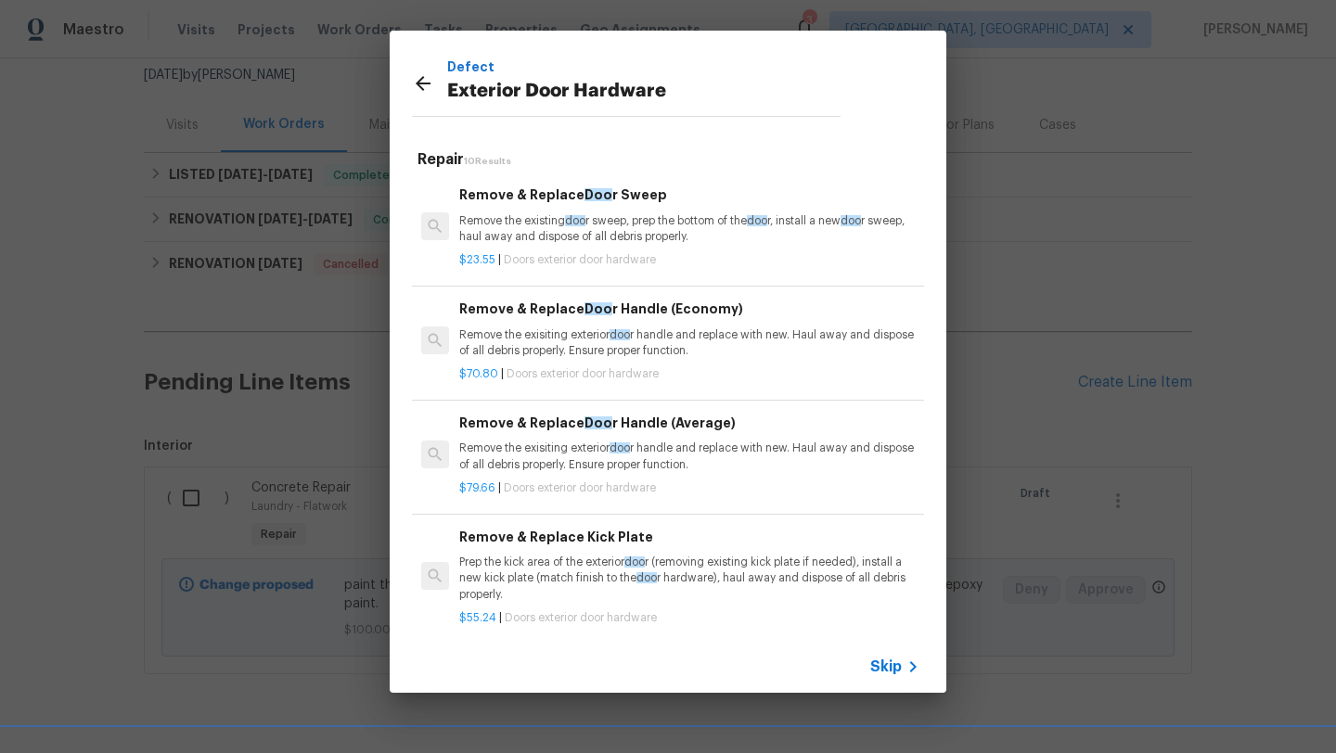
click at [515, 446] on p "Remove the exisiting exterior doo r handle and replace with new. Haul away and …" at bounding box center [689, 457] width 460 height 32
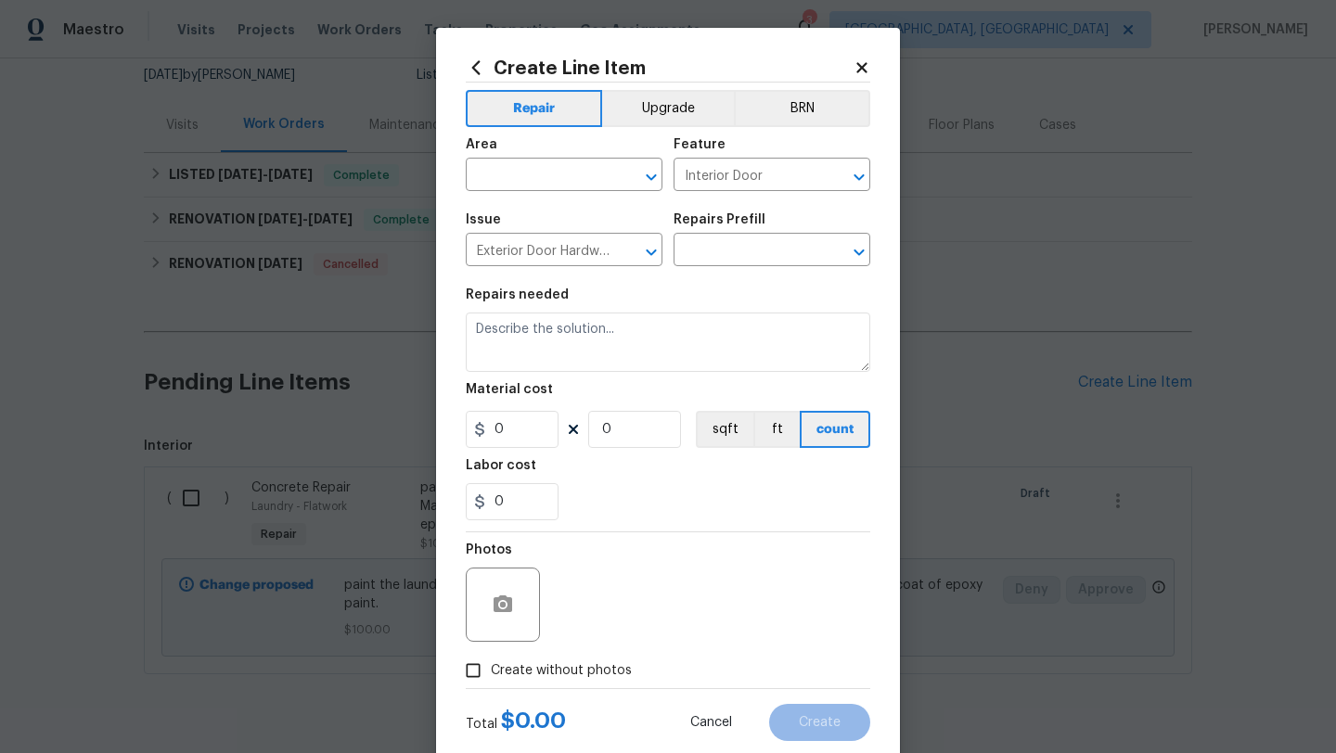
type input "Remove & Replace Door Handle (Average) $79.66"
type textarea "Remove the exisiting exterior door handle and replace with new. Haul away and d…"
type input "79.66"
type input "1"
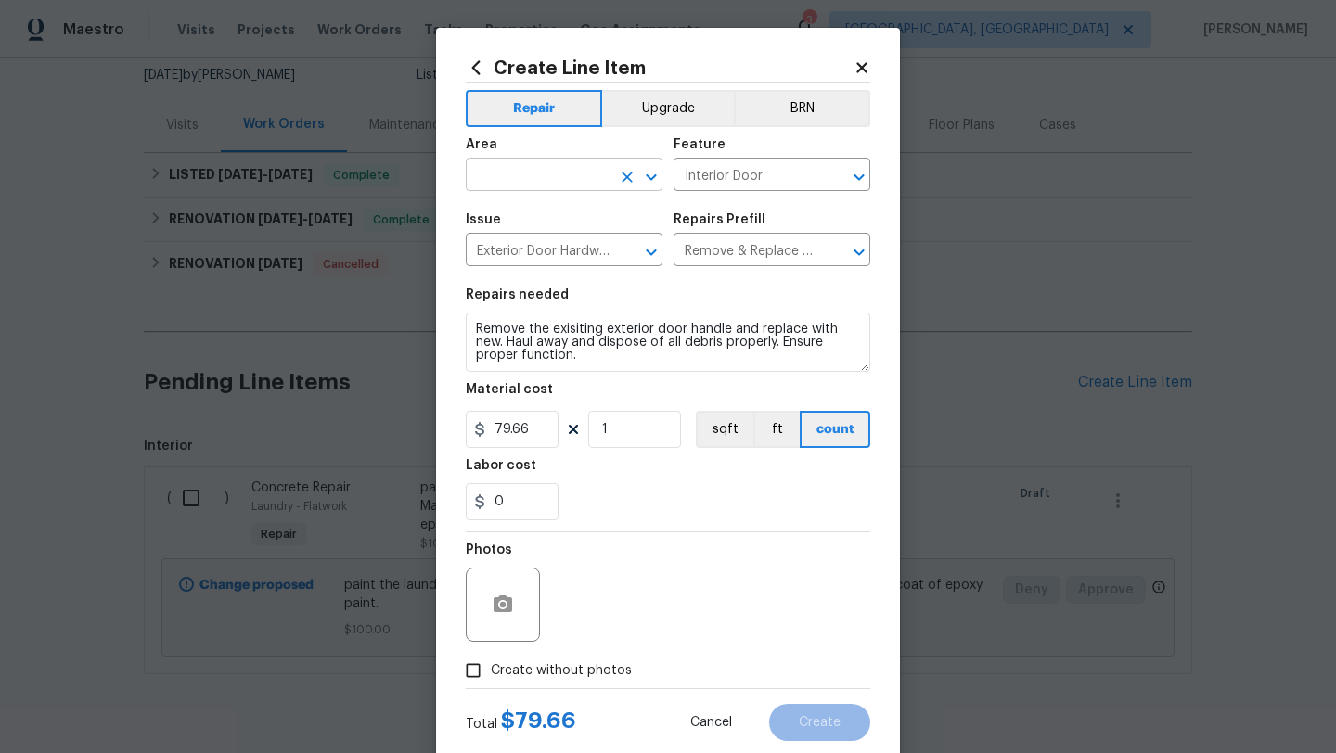
click at [522, 186] on input "text" at bounding box center [538, 176] width 145 height 29
click at [525, 226] on li "Front" at bounding box center [564, 218] width 197 height 31
type input "Front"
drag, startPoint x: 511, startPoint y: 502, endPoint x: 482, endPoint y: 498, distance: 29.0
click at [482, 498] on div "0" at bounding box center [512, 501] width 93 height 37
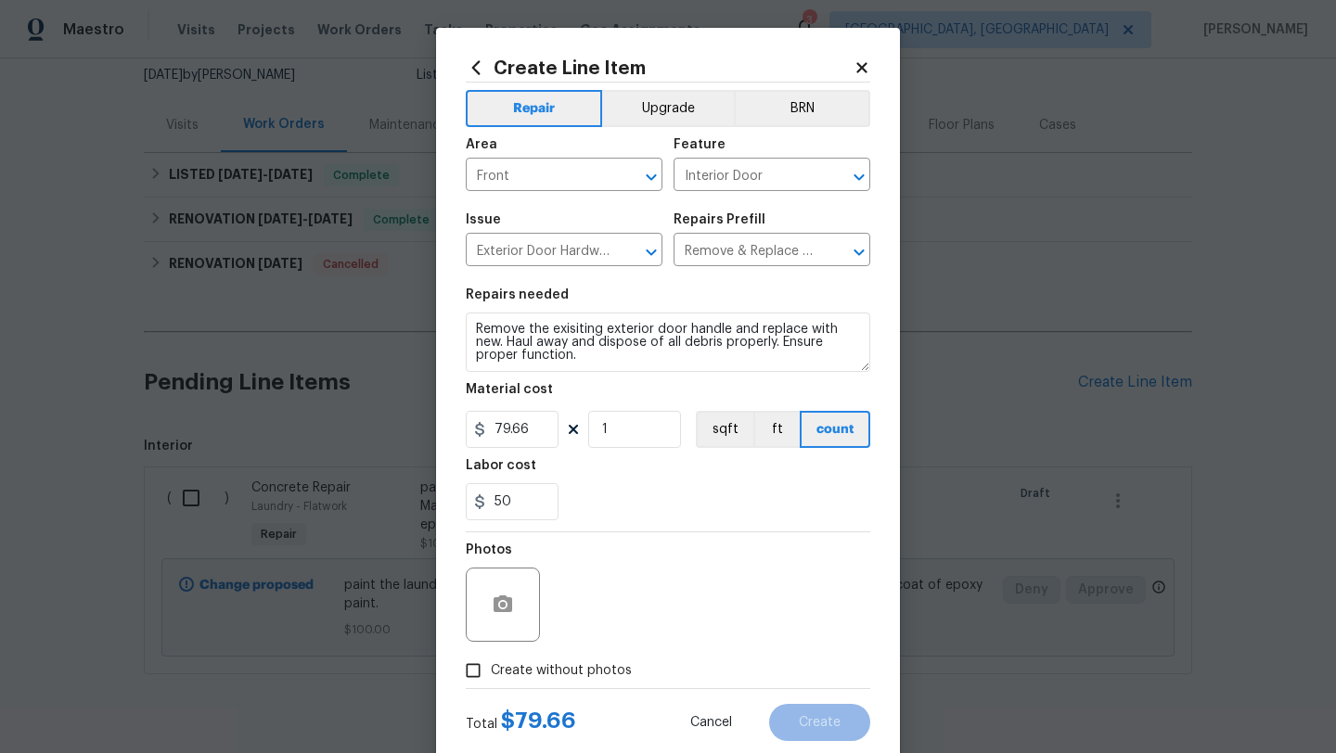
click at [656, 553] on div "Photos" at bounding box center [668, 592] width 404 height 121
click at [516, 510] on input "50" at bounding box center [512, 501] width 93 height 37
click at [623, 530] on section "Repairs needed Remove the exisiting exterior door handle and replace with new. …" at bounding box center [668, 404] width 404 height 254
click at [517, 509] on input "50.44" at bounding box center [512, 501] width 93 height 37
type input "50.34"
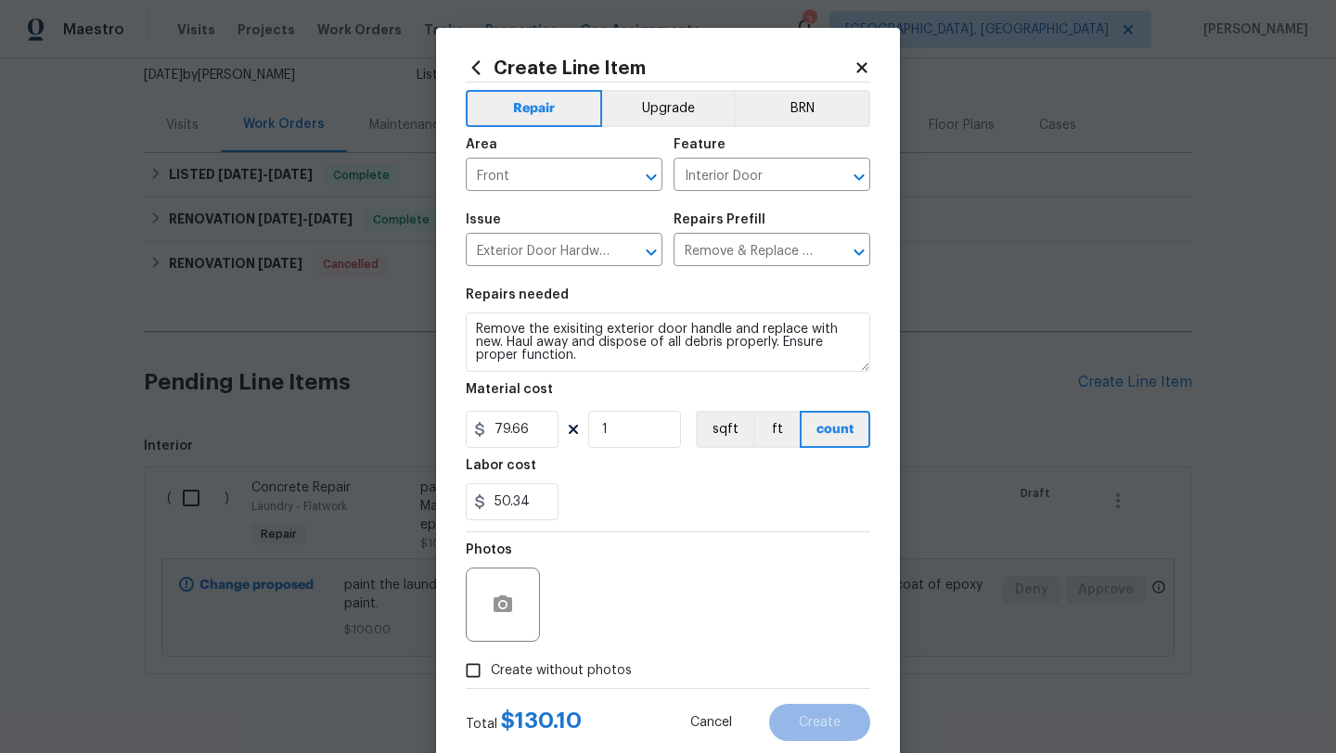
click at [619, 562] on div "Photos" at bounding box center [668, 592] width 404 height 121
click at [470, 330] on textarea "Remove the exisiting exterior door handle and replace with new. Haul away and d…" at bounding box center [668, 342] width 404 height 59
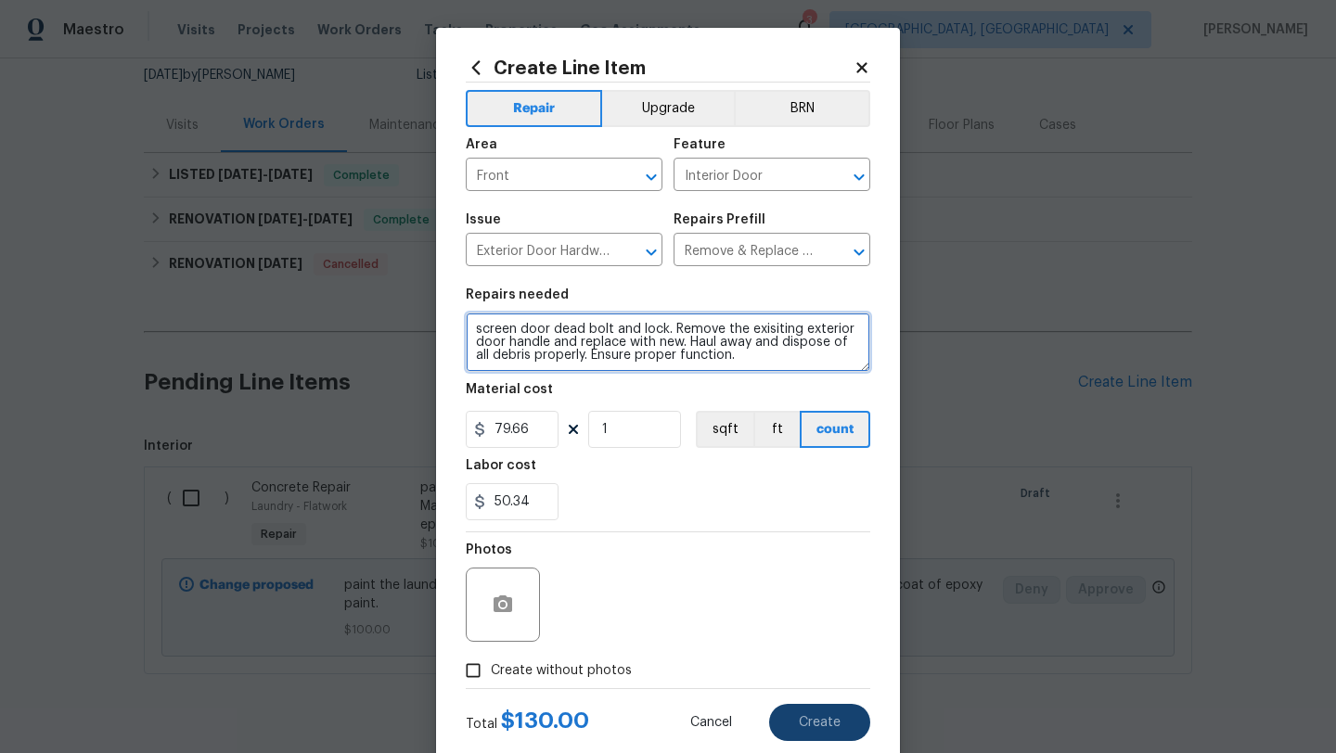
type textarea "screen door dead bolt and lock. Remove the exisiting exterior door handle and r…"
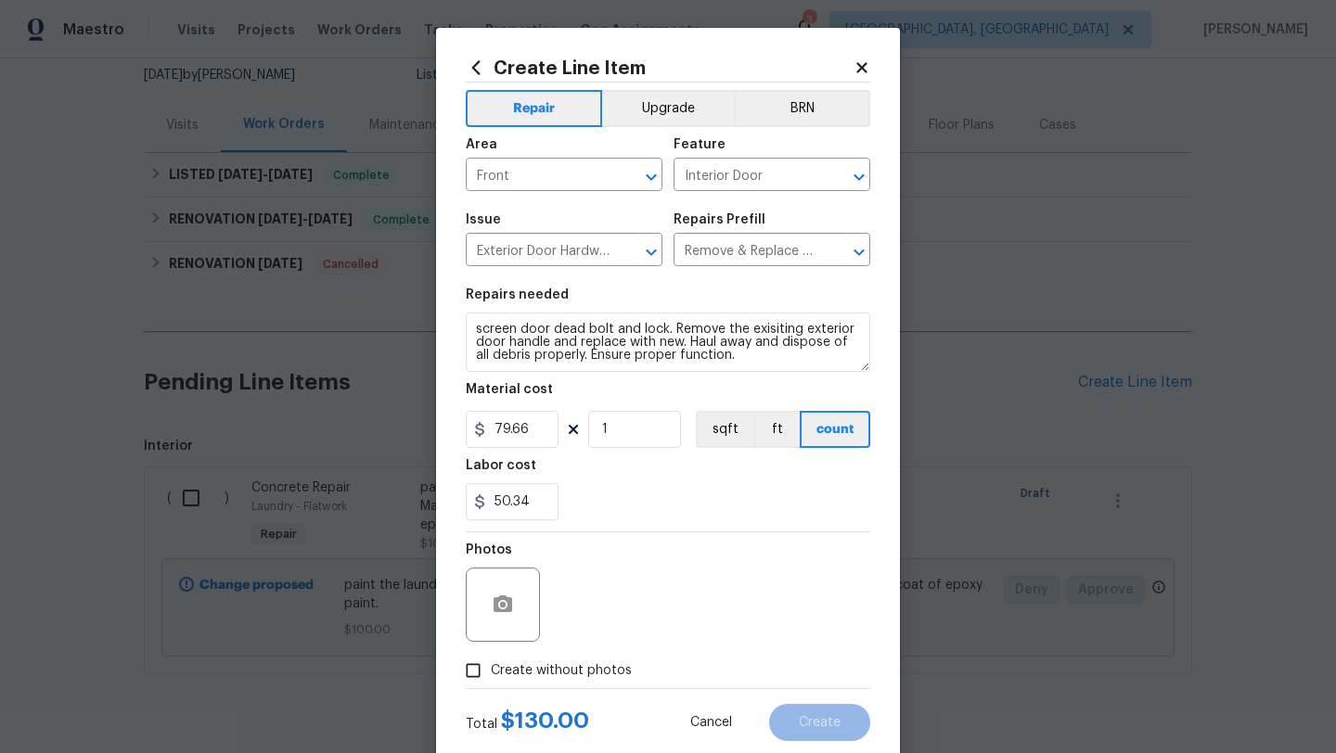
click at [477, 674] on input "Create without photos" at bounding box center [472, 670] width 35 height 35
checkbox input "true"
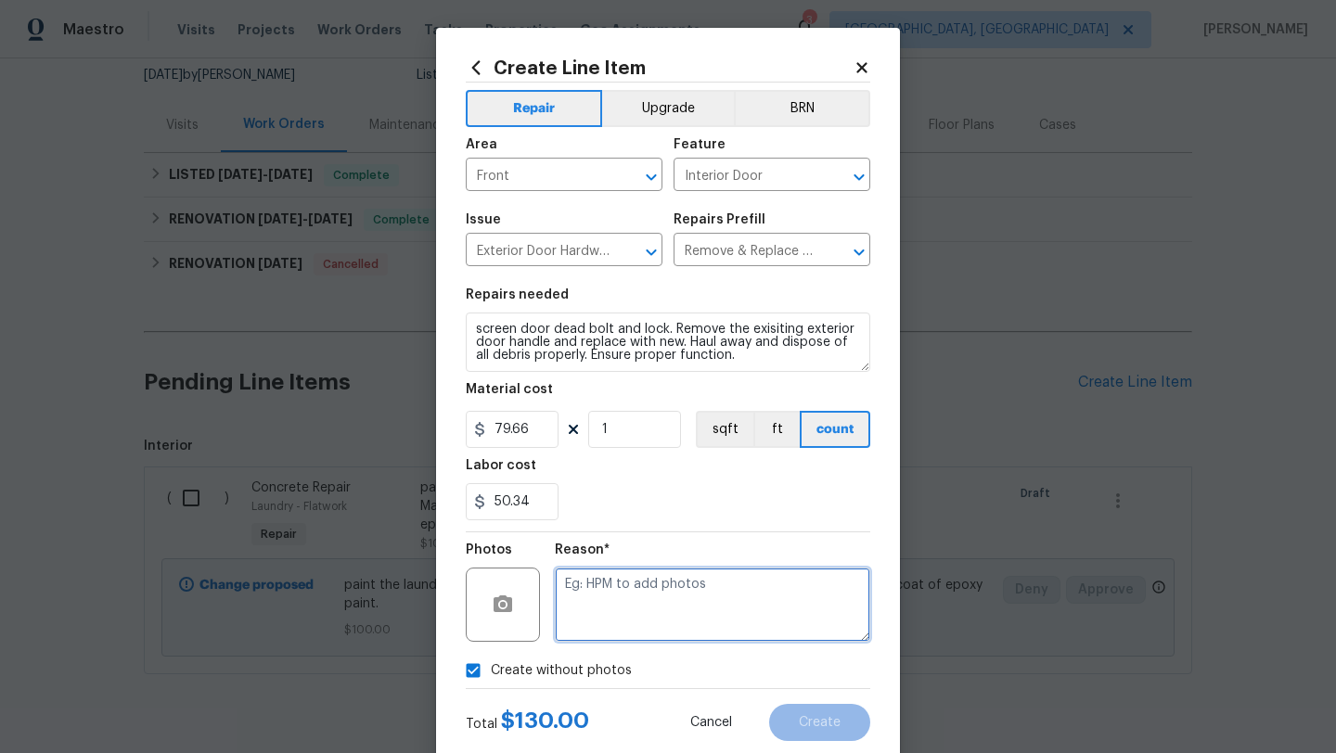
click at [625, 623] on textarea at bounding box center [712, 605] width 315 height 74
type textarea "desk"
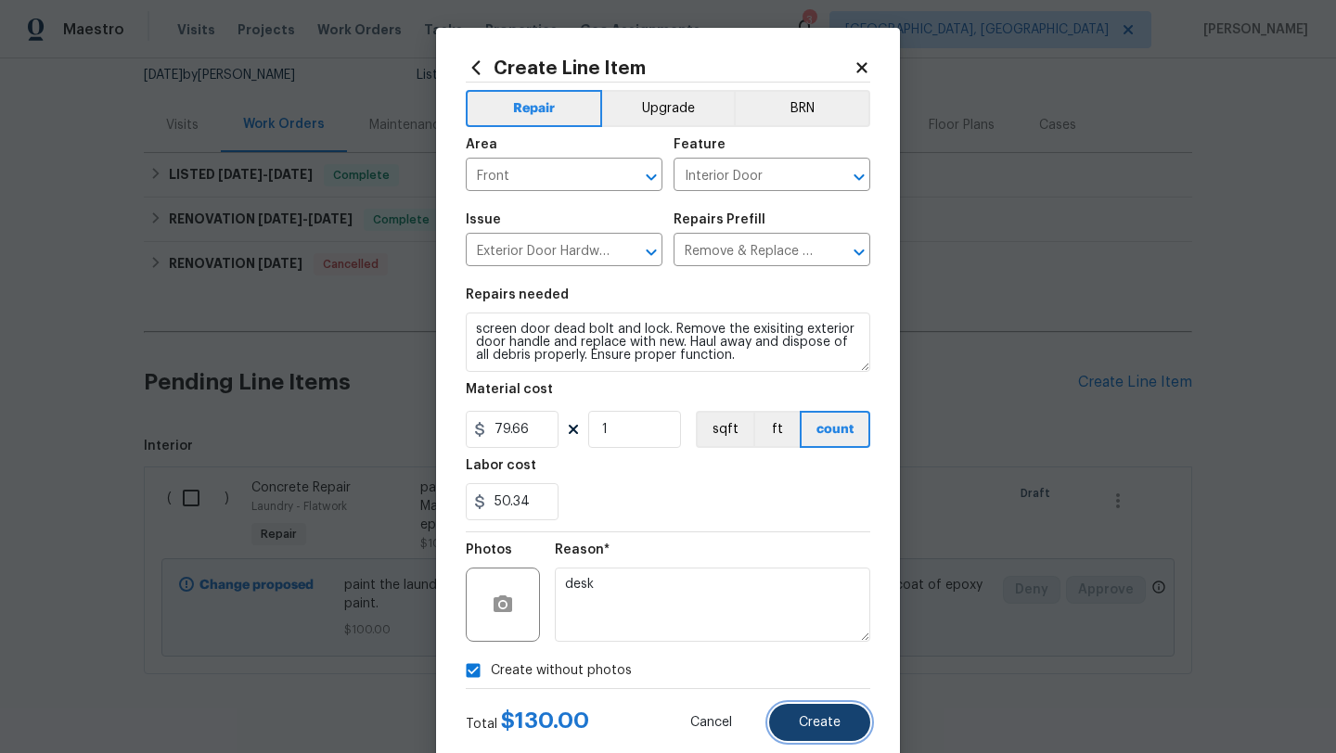
click at [813, 725] on span "Create" at bounding box center [820, 723] width 42 height 14
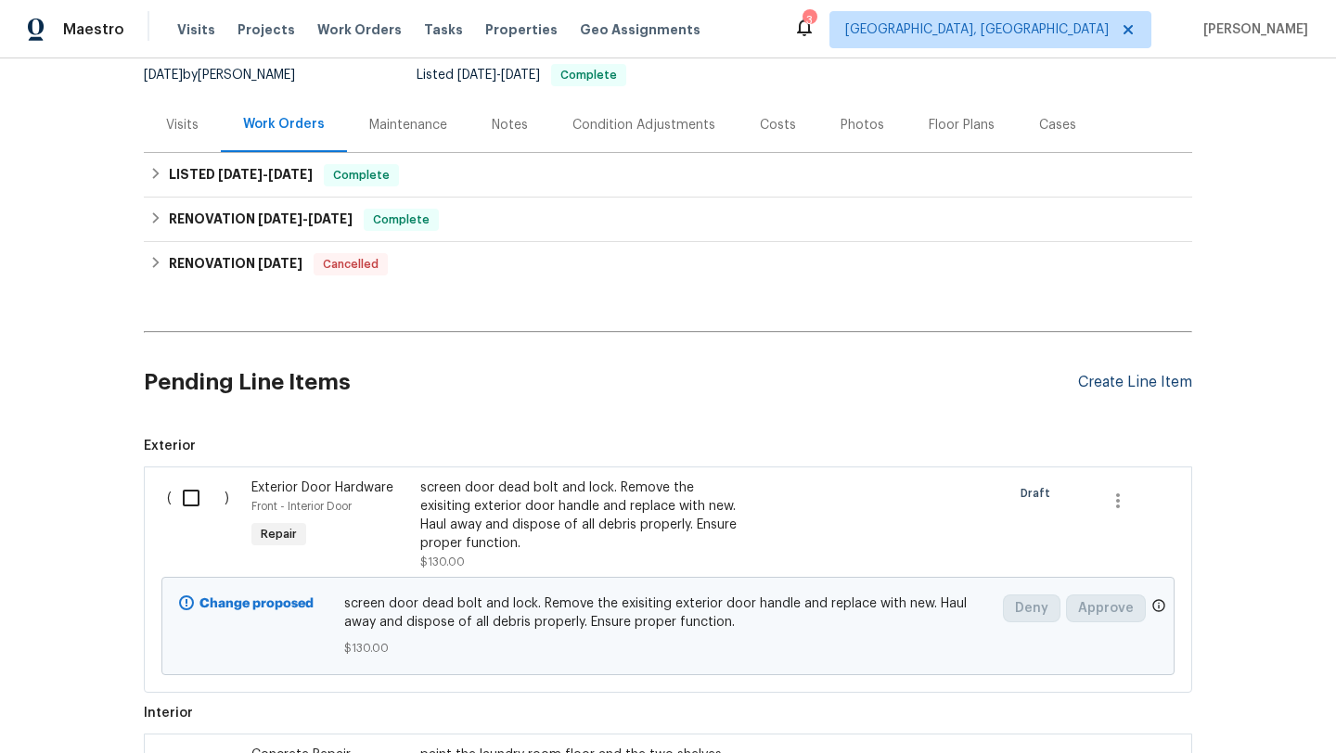
click at [1110, 390] on div "Create Line Item" at bounding box center [1135, 383] width 114 height 18
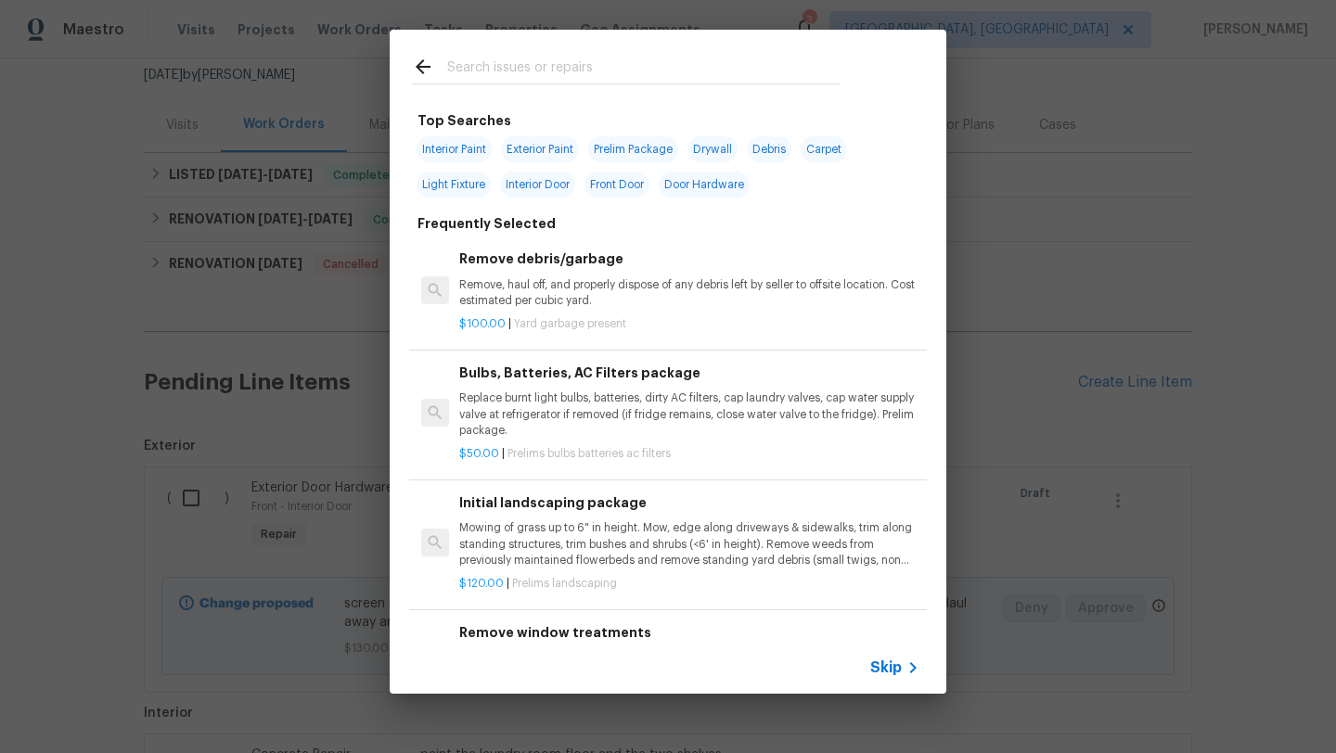
click at [506, 79] on input "text" at bounding box center [643, 70] width 393 height 28
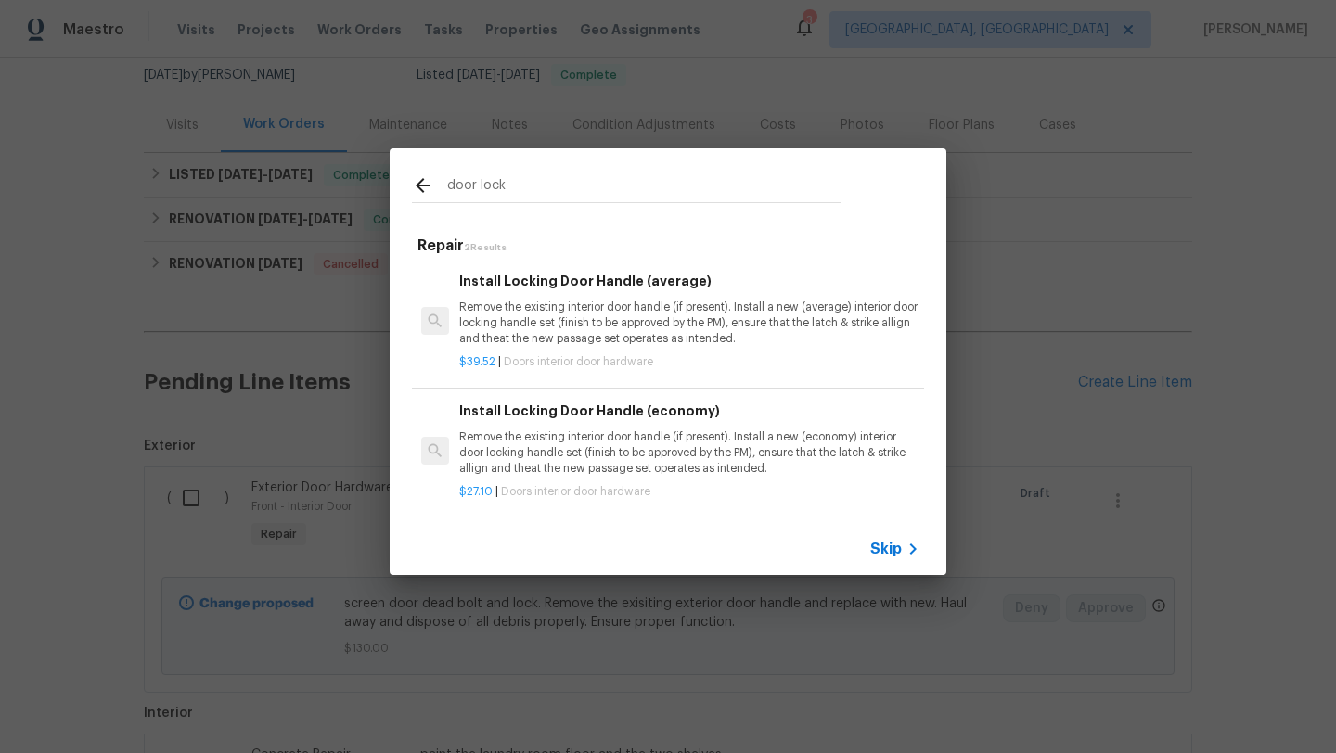
type input "door lock"
click at [510, 315] on p "Remove the existing interior door handle (if present). Install a new (average) …" at bounding box center [689, 323] width 460 height 47
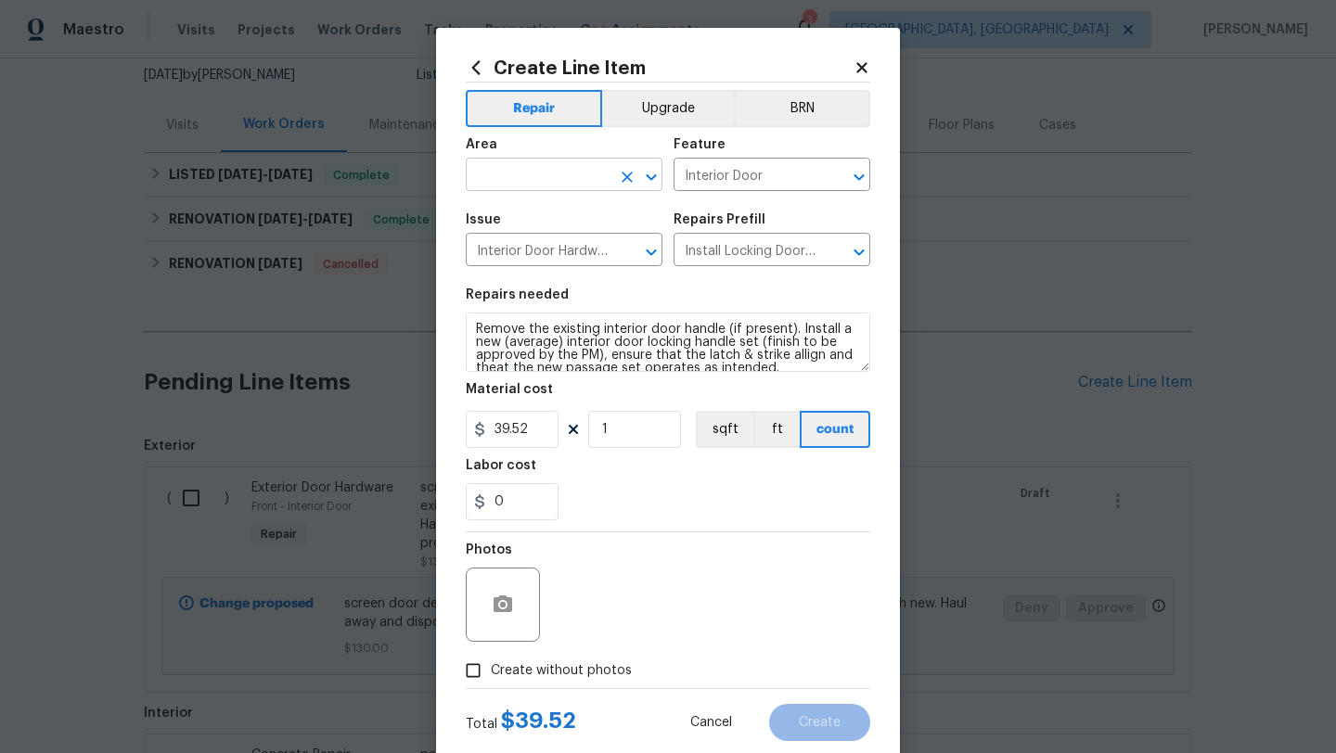
click at [518, 173] on input "text" at bounding box center [538, 176] width 145 height 29
click at [512, 221] on li "Back" at bounding box center [564, 218] width 197 height 31
type input "Back"
click at [473, 332] on textarea "Remove the existing interior door handle (if present). Install a new (average) …" at bounding box center [668, 342] width 404 height 59
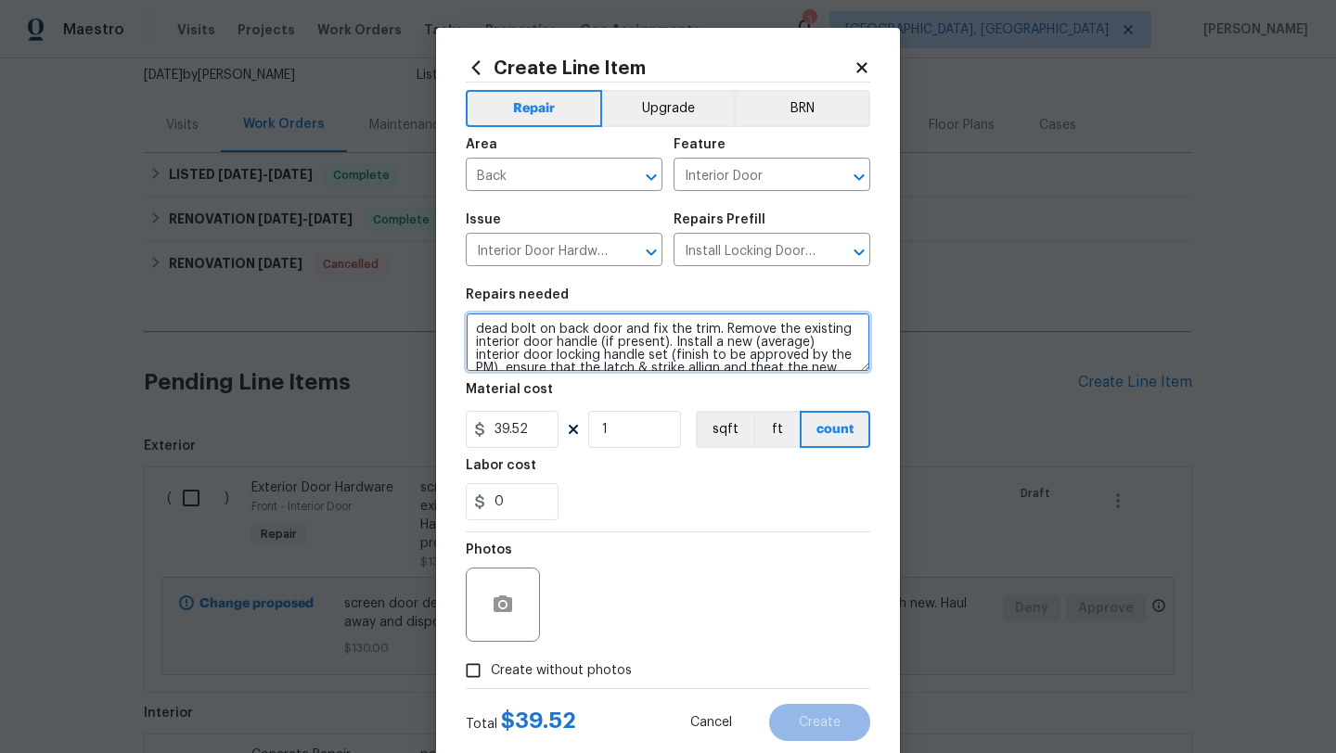
type textarea "dead bolt on back door and fix the trim. Remove the existing interior door hand…"
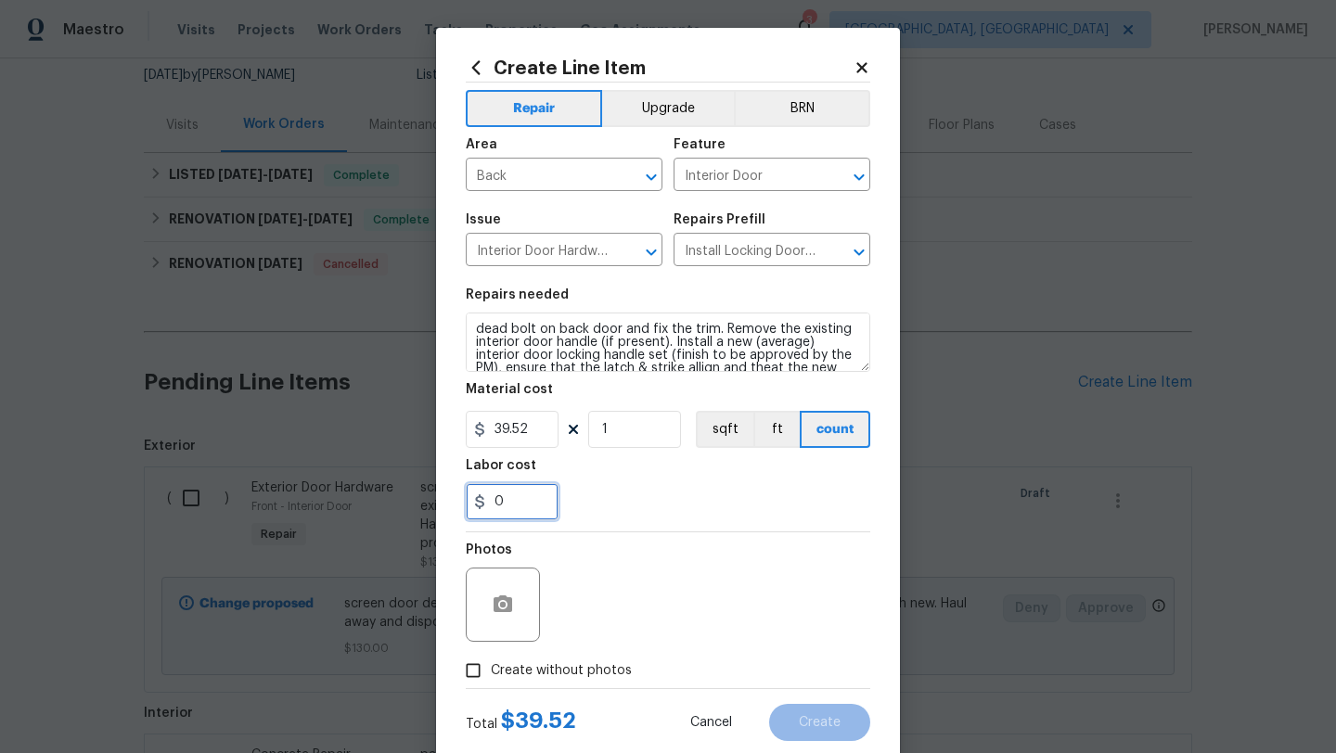
drag, startPoint x: 534, startPoint y: 503, endPoint x: 403, endPoint y: 498, distance: 130.9
click at [403, 498] on div "Create Line Item Repair Upgrade BRN Area Back ​ Feature Interior Door ​ Issue I…" at bounding box center [668, 376] width 1336 height 753
click at [626, 550] on div "Photos" at bounding box center [668, 592] width 404 height 121
click at [515, 508] on input "25" at bounding box center [512, 501] width 93 height 37
drag, startPoint x: 503, startPoint y: 505, endPoint x: 479, endPoint y: 500, distance: 24.6
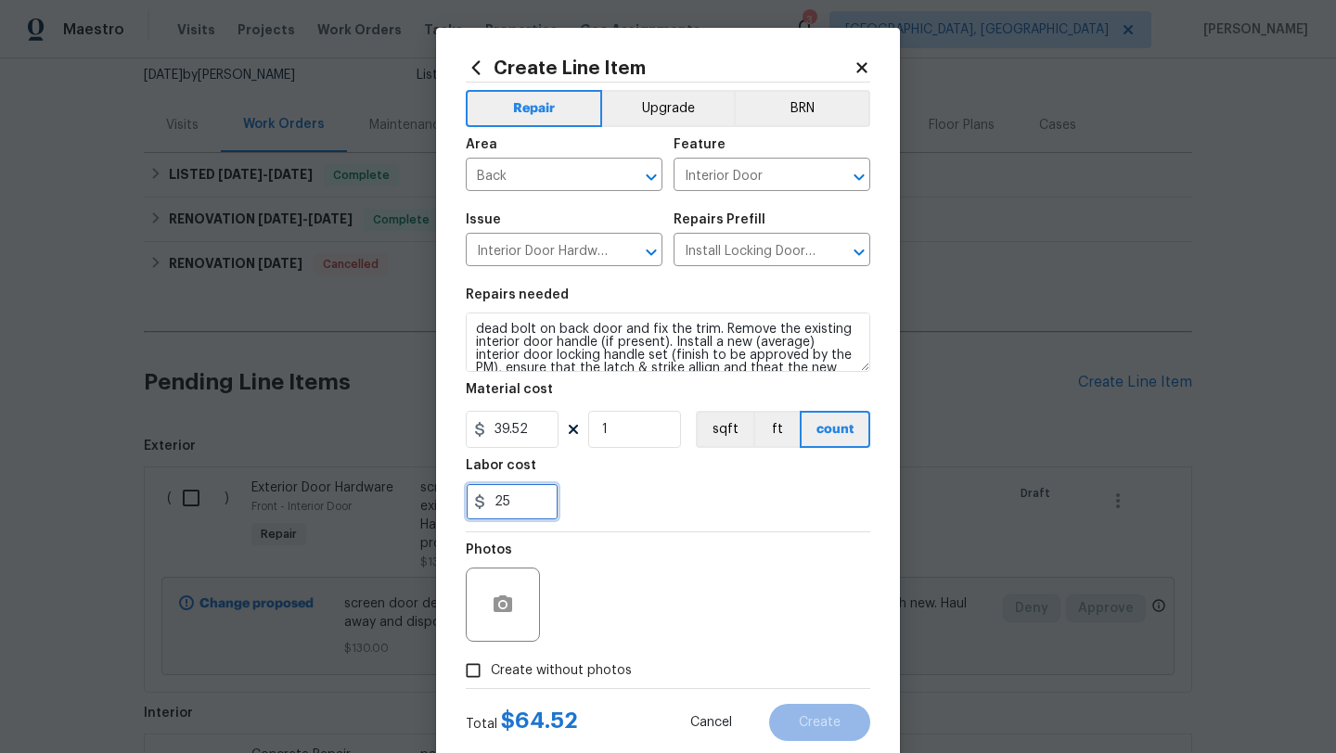
click at [479, 501] on div "25" at bounding box center [512, 501] width 93 height 37
click at [658, 521] on section "Repairs needed dead bolt on back door and fix the trim. Remove the existing int…" at bounding box center [668, 404] width 404 height 254
click at [511, 502] on input "35" at bounding box center [512, 501] width 93 height 37
type input "35.48"
click at [743, 506] on div "35.48" at bounding box center [668, 501] width 404 height 37
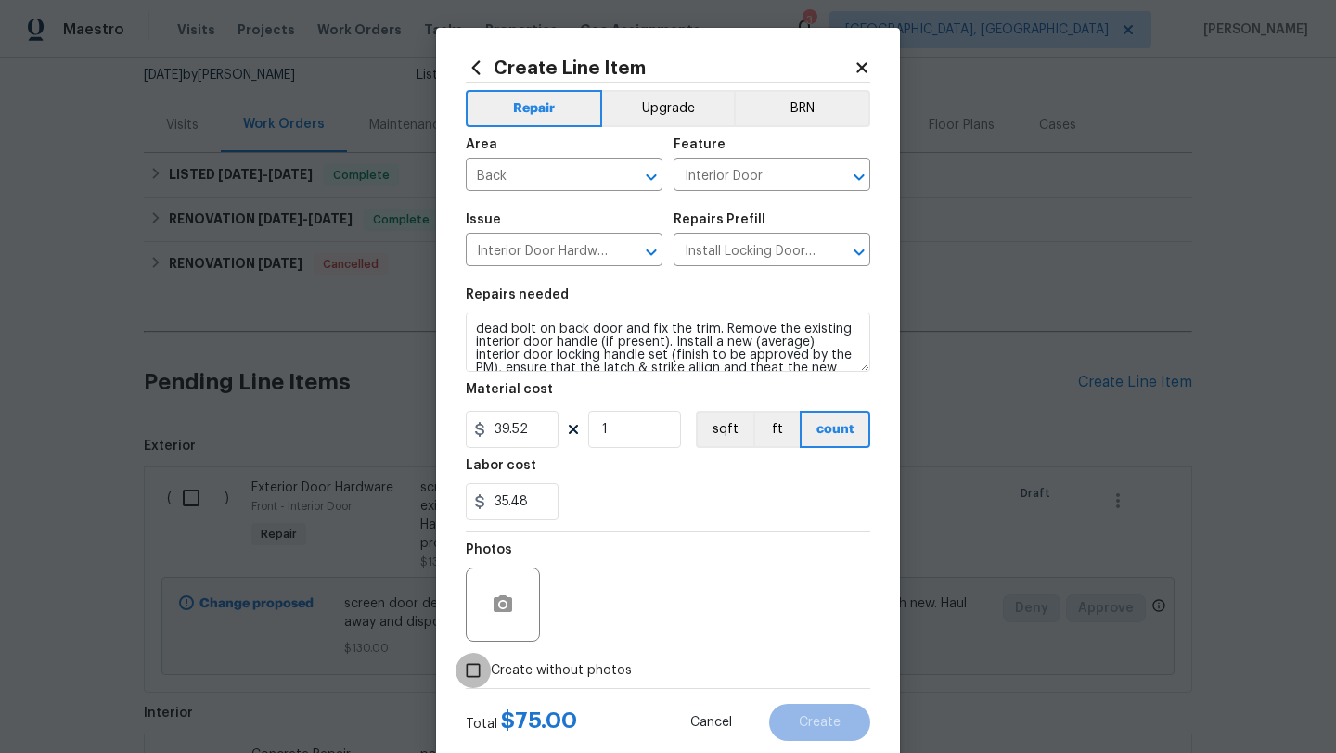
click at [468, 676] on input "Create without photos" at bounding box center [472, 670] width 35 height 35
checkbox input "true"
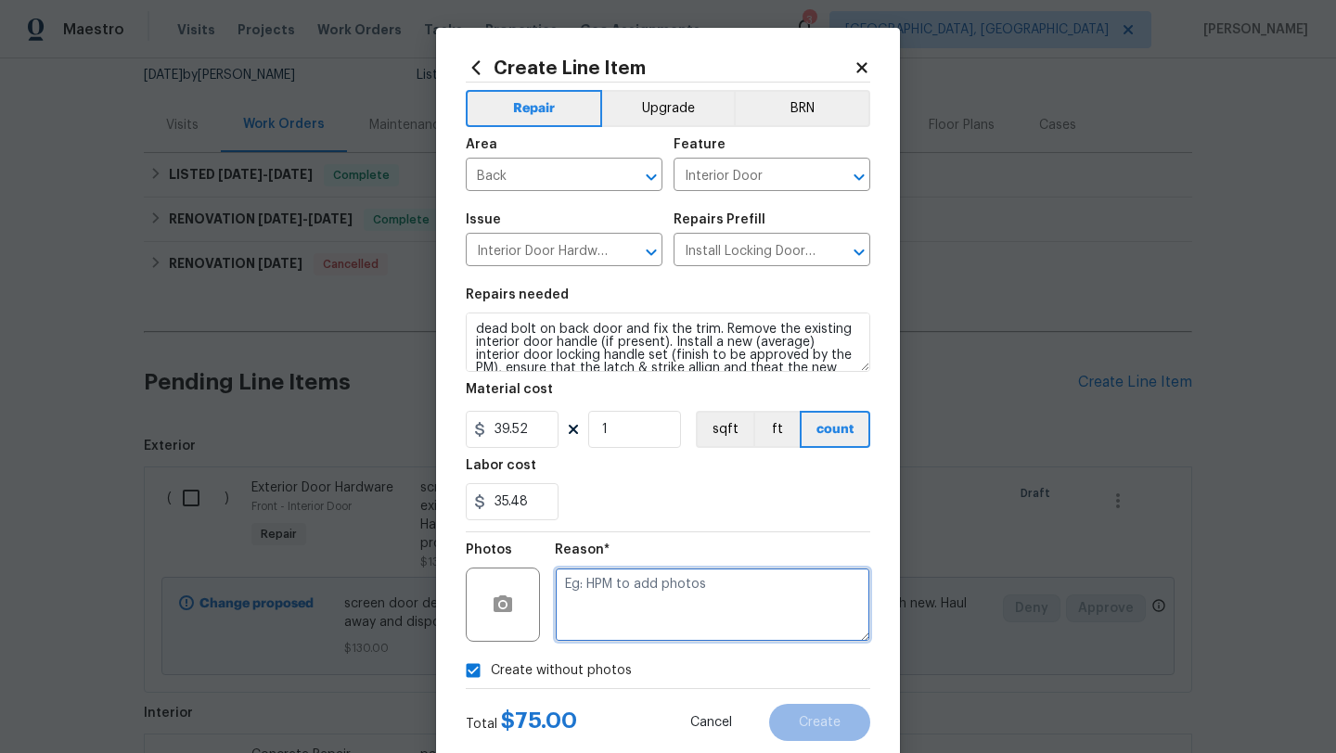
click at [625, 633] on textarea at bounding box center [712, 605] width 315 height 74
type textarea "desk"
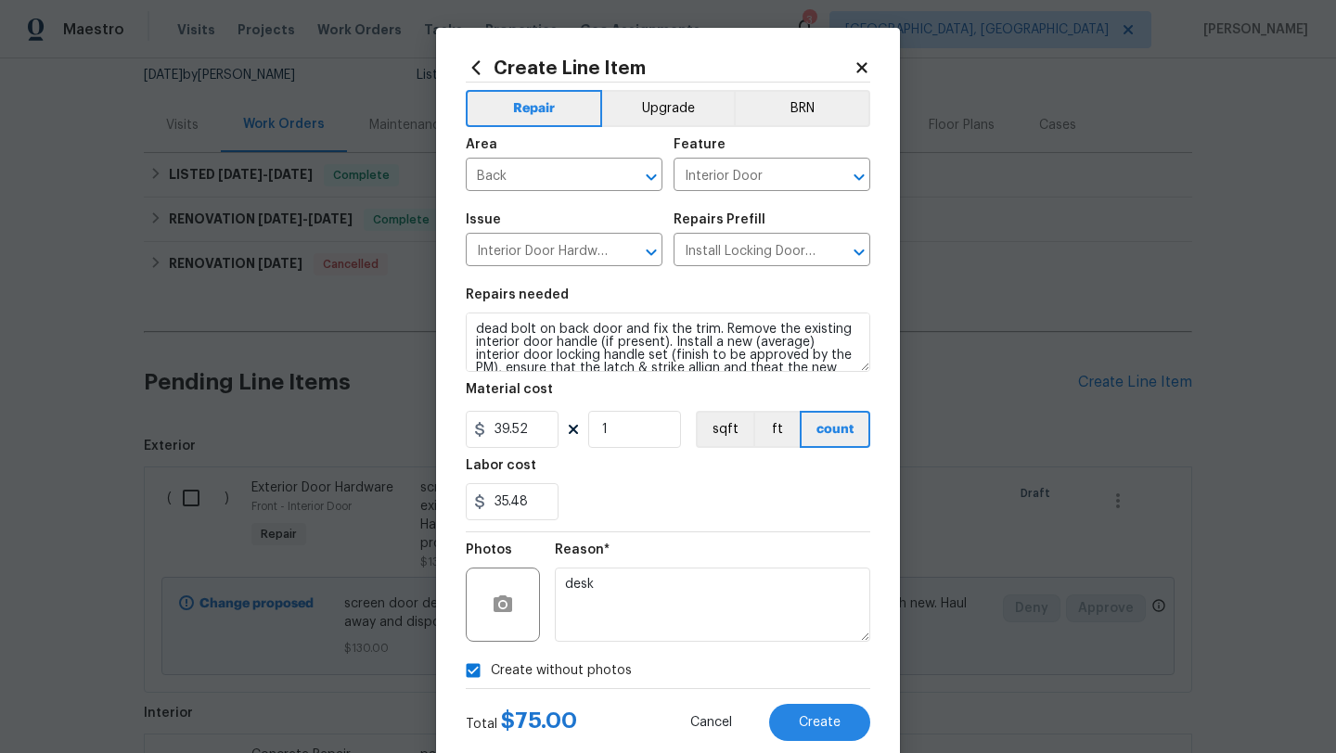
click at [819, 743] on div "Create Line Item Repair Upgrade BRN Area Back ​ Feature Interior Door ​ Issue I…" at bounding box center [668, 399] width 464 height 743
click at [816, 719] on span "Create" at bounding box center [820, 723] width 42 height 14
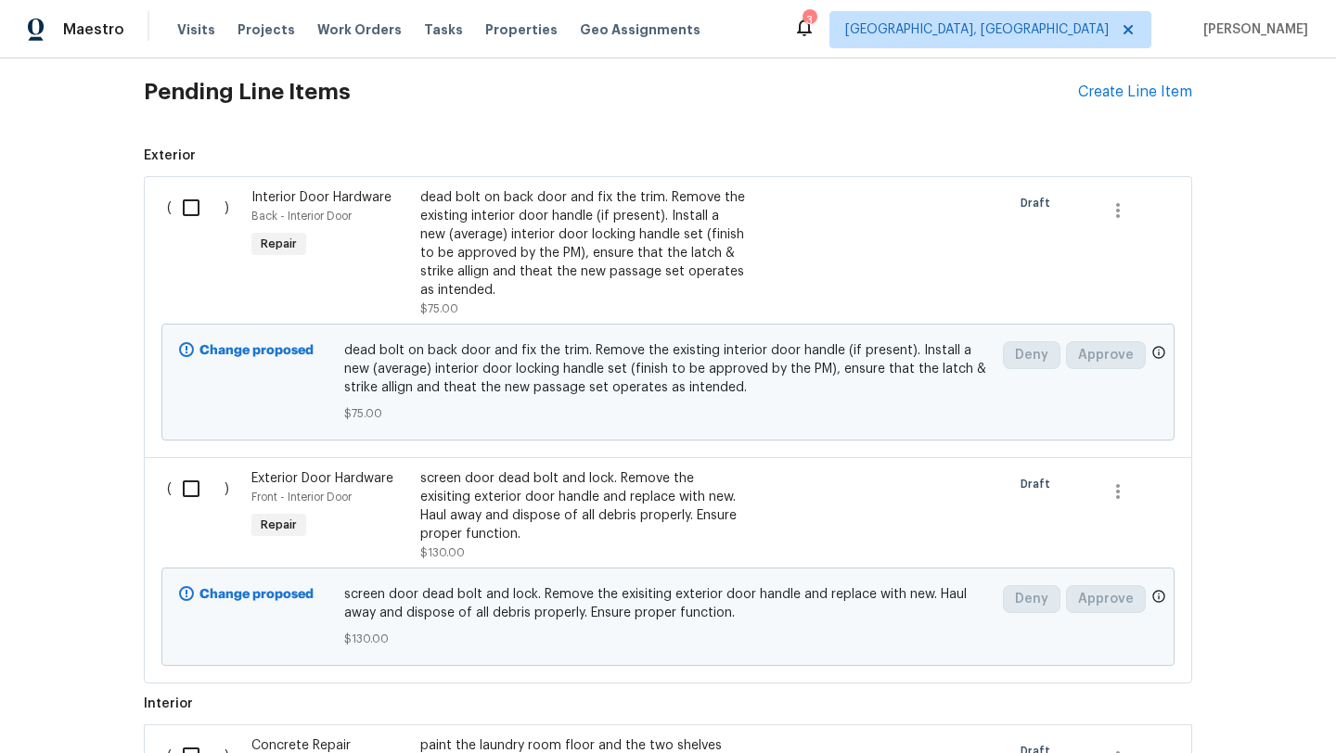
scroll to position [463, 0]
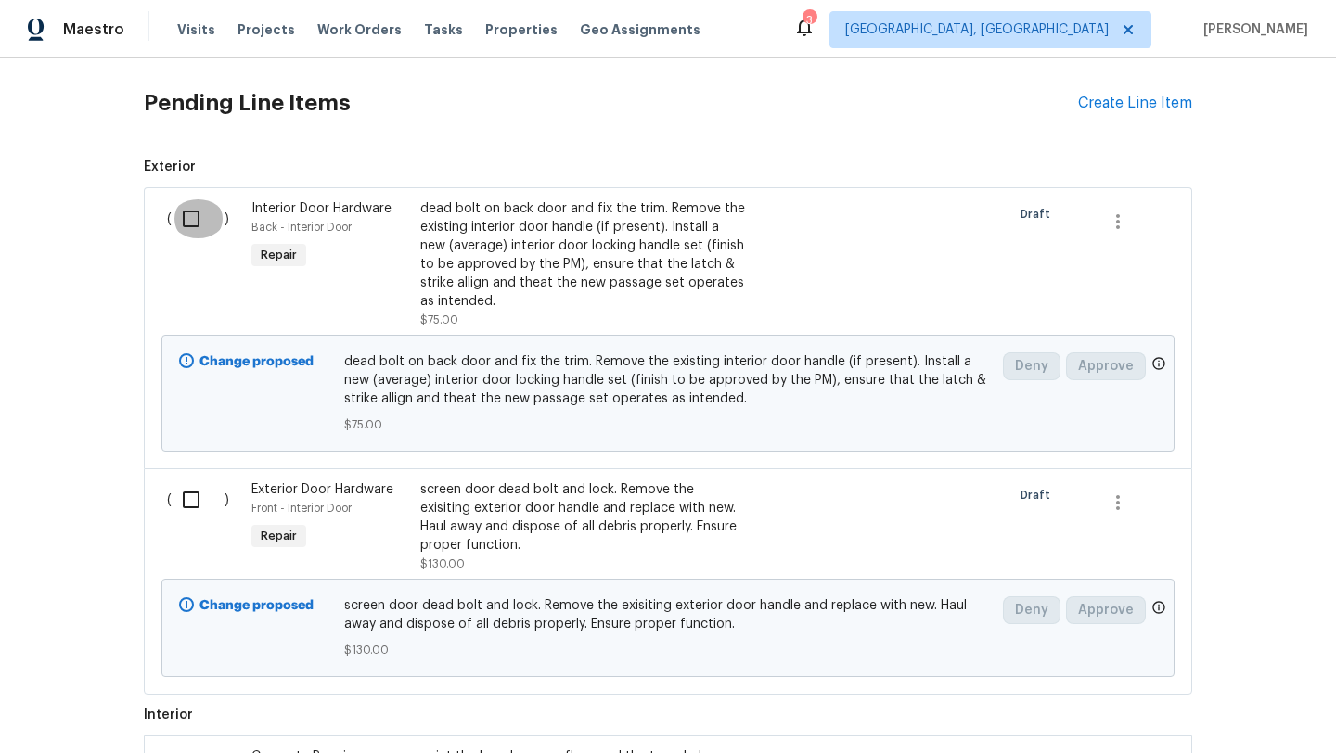
click at [193, 221] on input "checkbox" at bounding box center [198, 218] width 53 height 39
checkbox input "true"
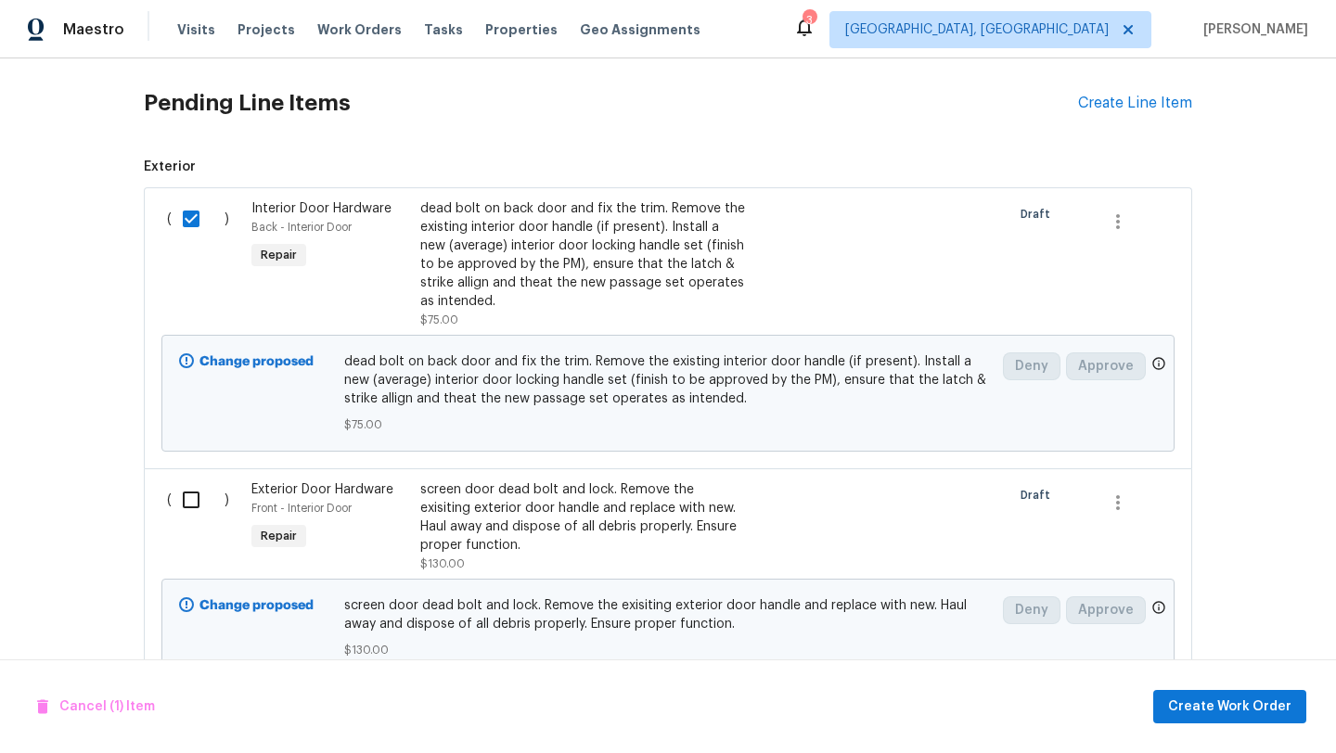
click at [191, 500] on input "checkbox" at bounding box center [198, 499] width 53 height 39
checkbox input "true"
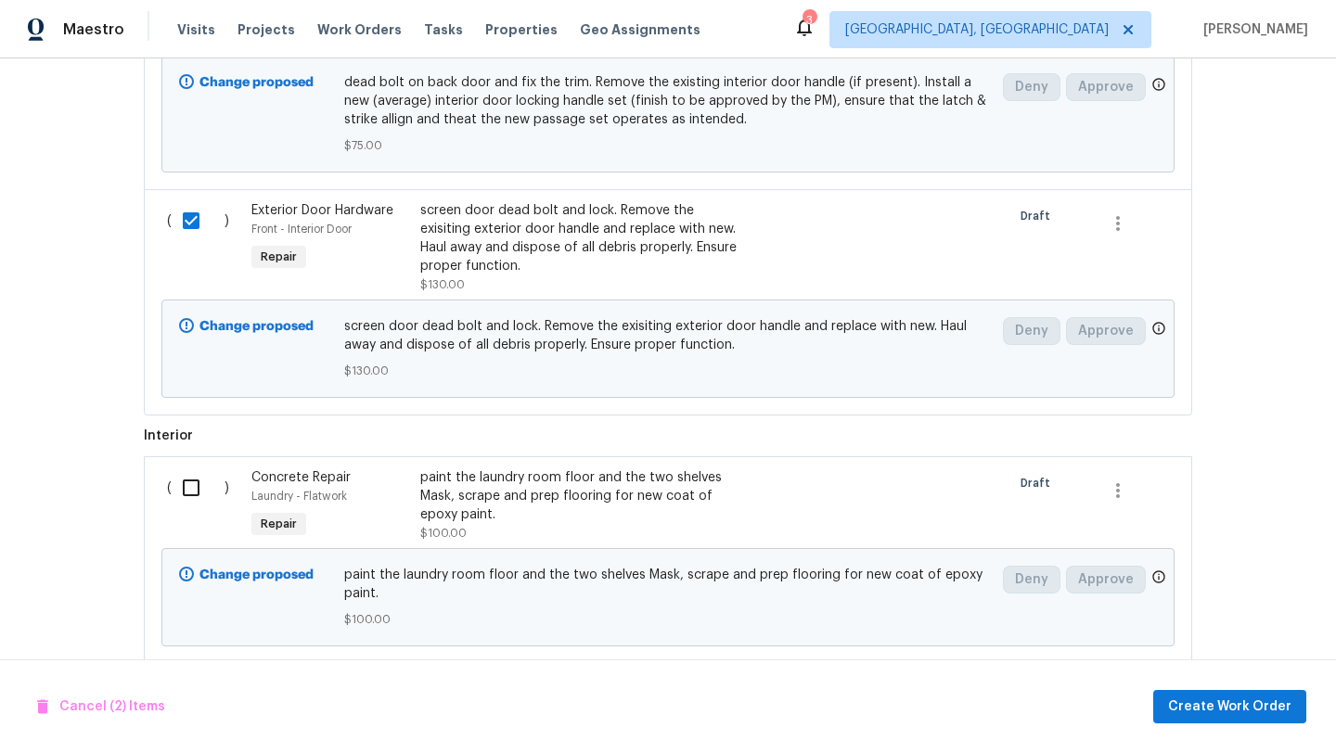
scroll to position [780, 0]
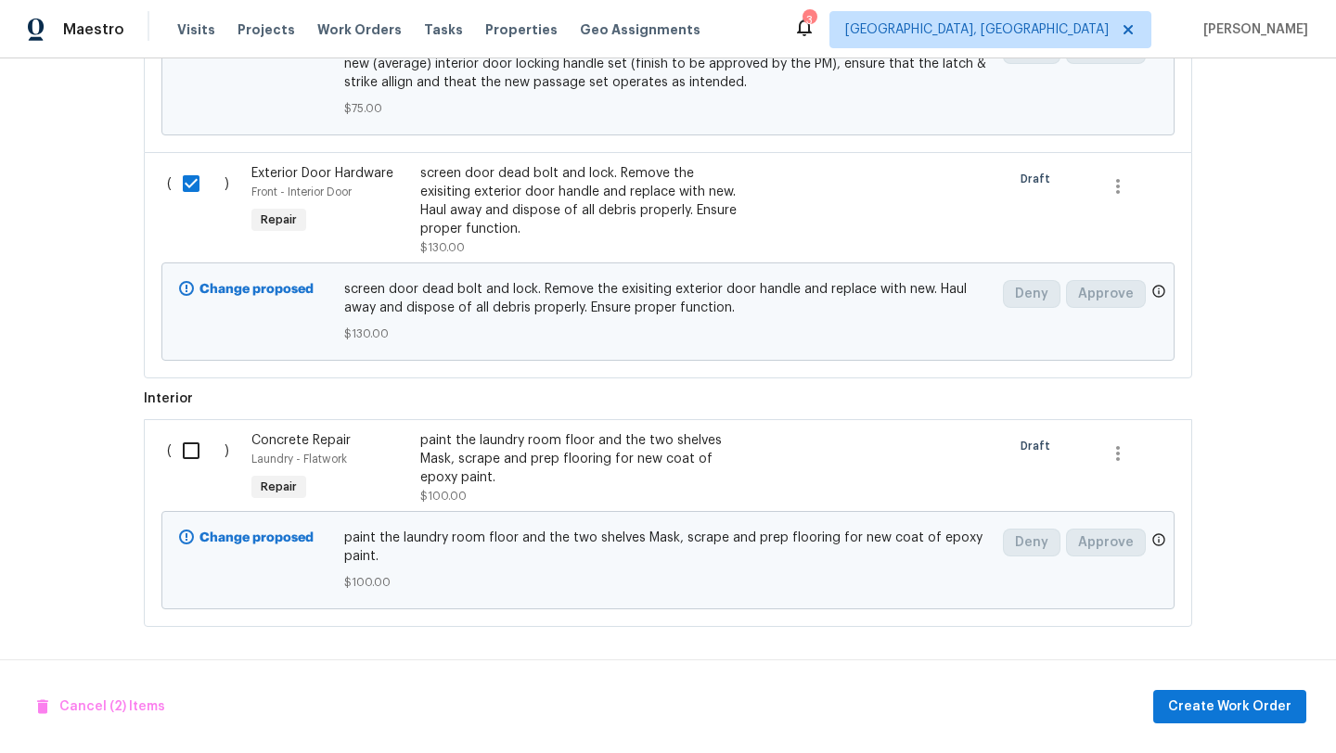
click at [192, 467] on input "checkbox" at bounding box center [198, 450] width 53 height 39
checkbox input "true"
click at [1221, 704] on span "Create Work Order" at bounding box center [1229, 707] width 123 height 23
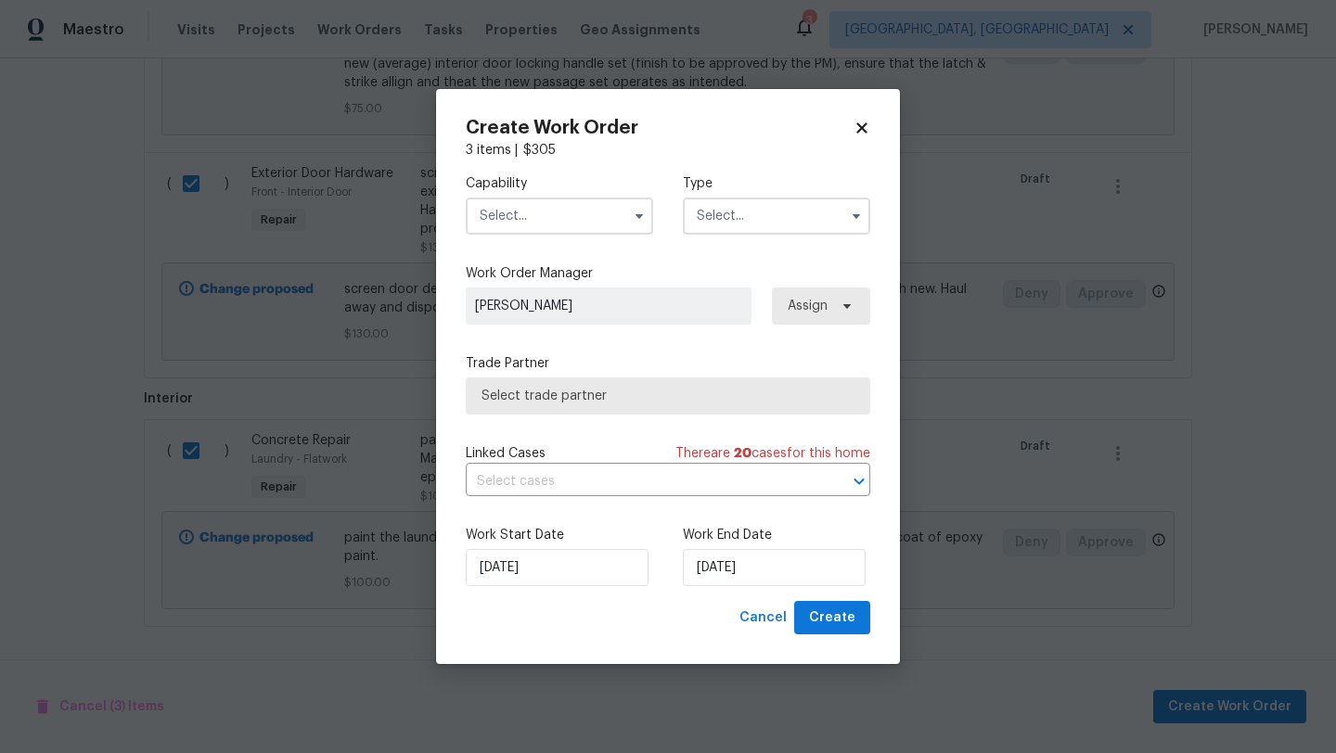
click at [555, 232] on input "text" at bounding box center [559, 216] width 187 height 37
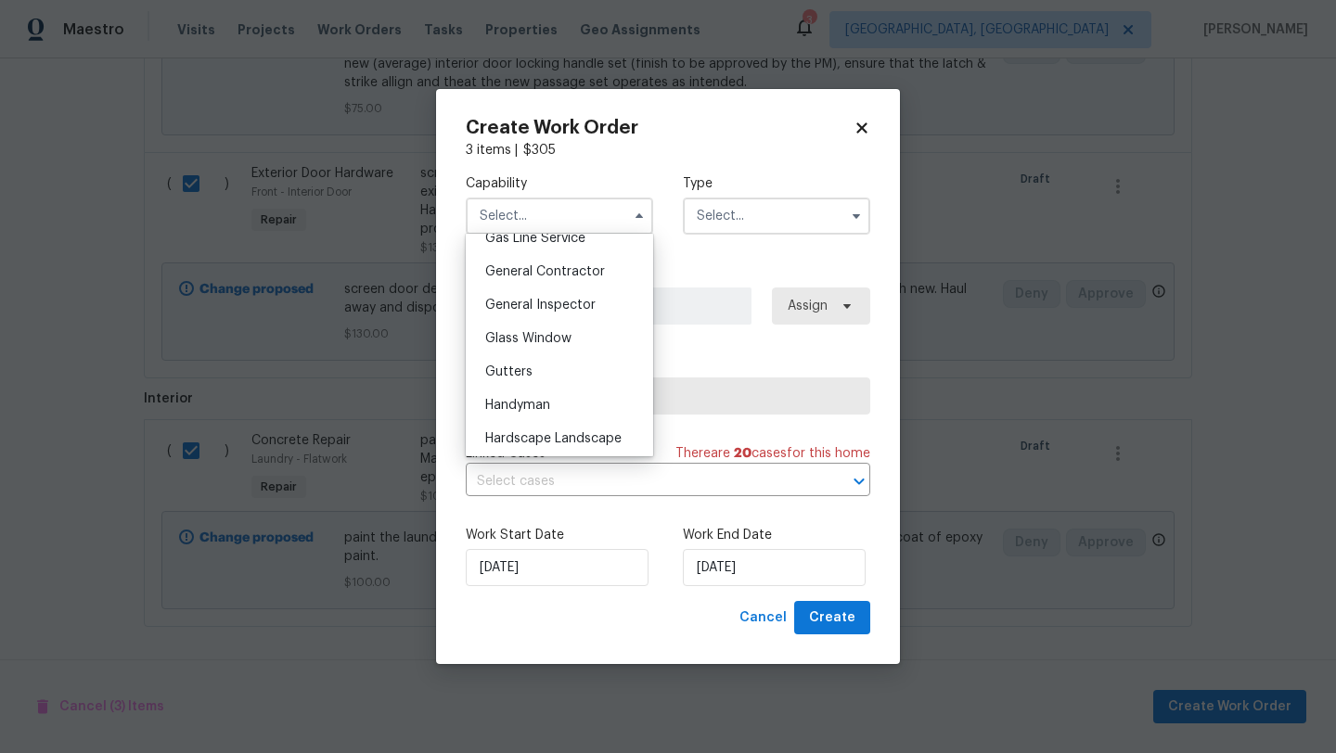
scroll to position [872, 0]
click at [543, 401] on span "Handyman" at bounding box center [517, 403] width 65 height 13
type input "Handyman"
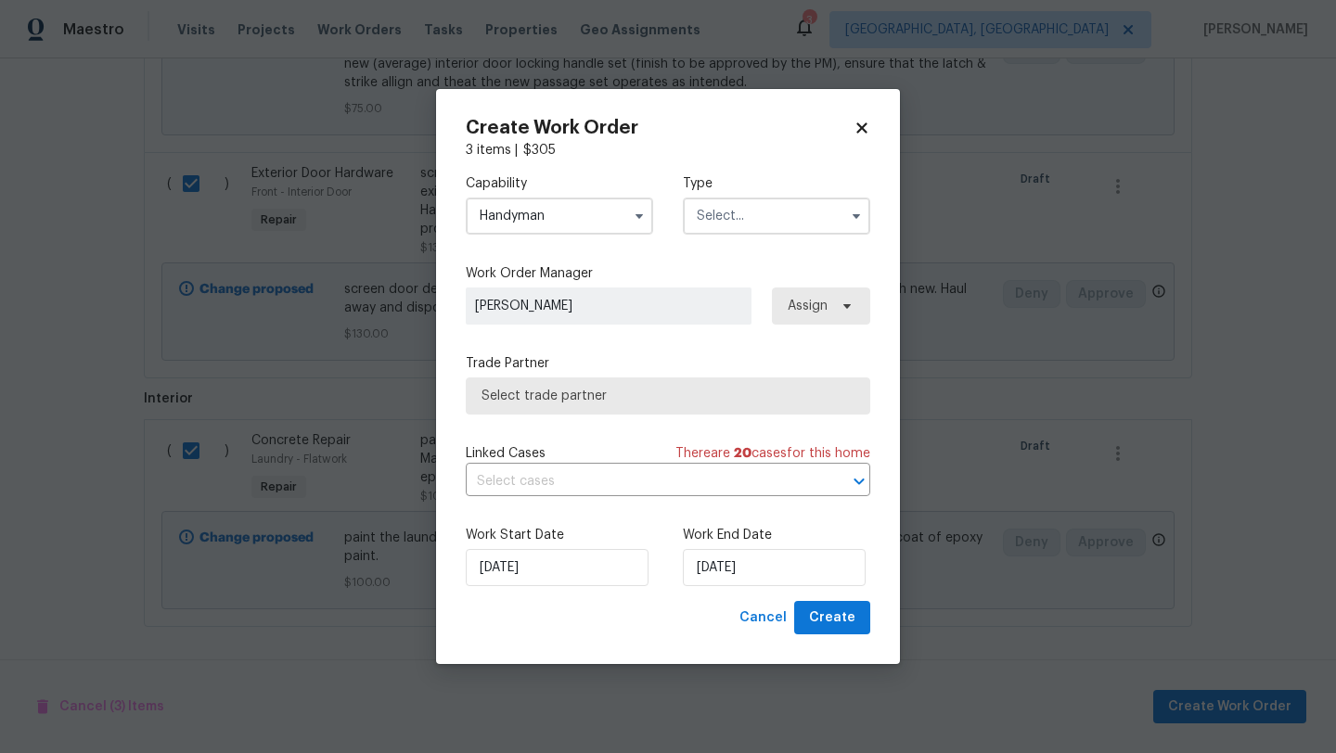
click at [733, 214] on input "text" at bounding box center [776, 216] width 187 height 37
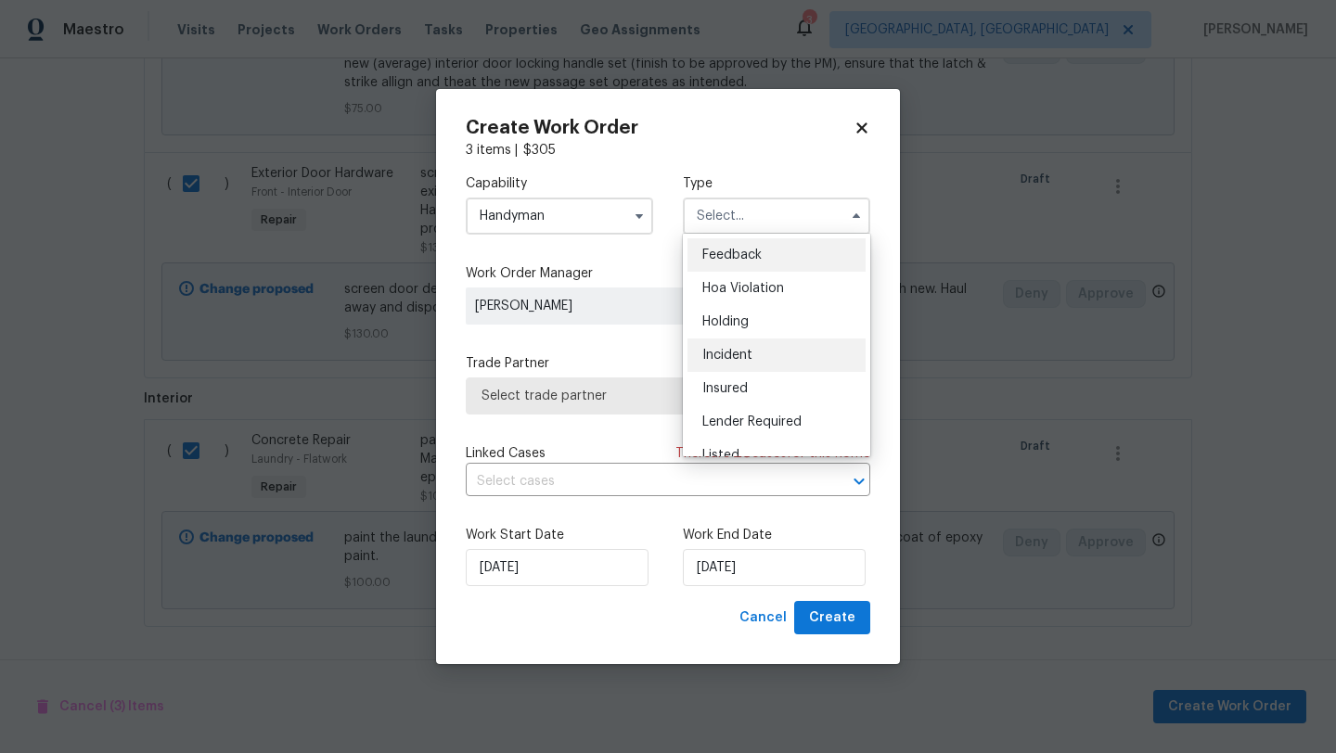
scroll to position [8, 0]
click at [724, 349] on span "Incident" at bounding box center [727, 346] width 50 height 13
type input "Incident"
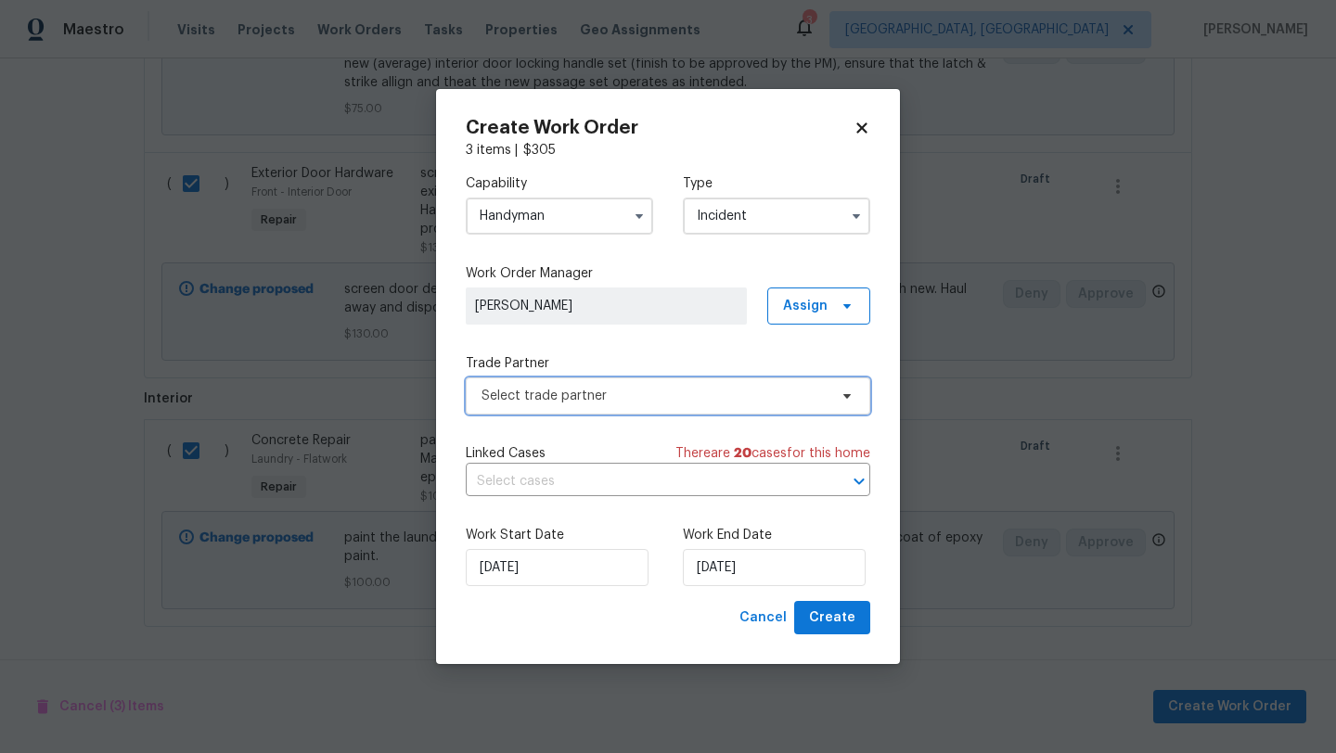
click at [621, 398] on span "Select trade partner" at bounding box center [654, 396] width 346 height 19
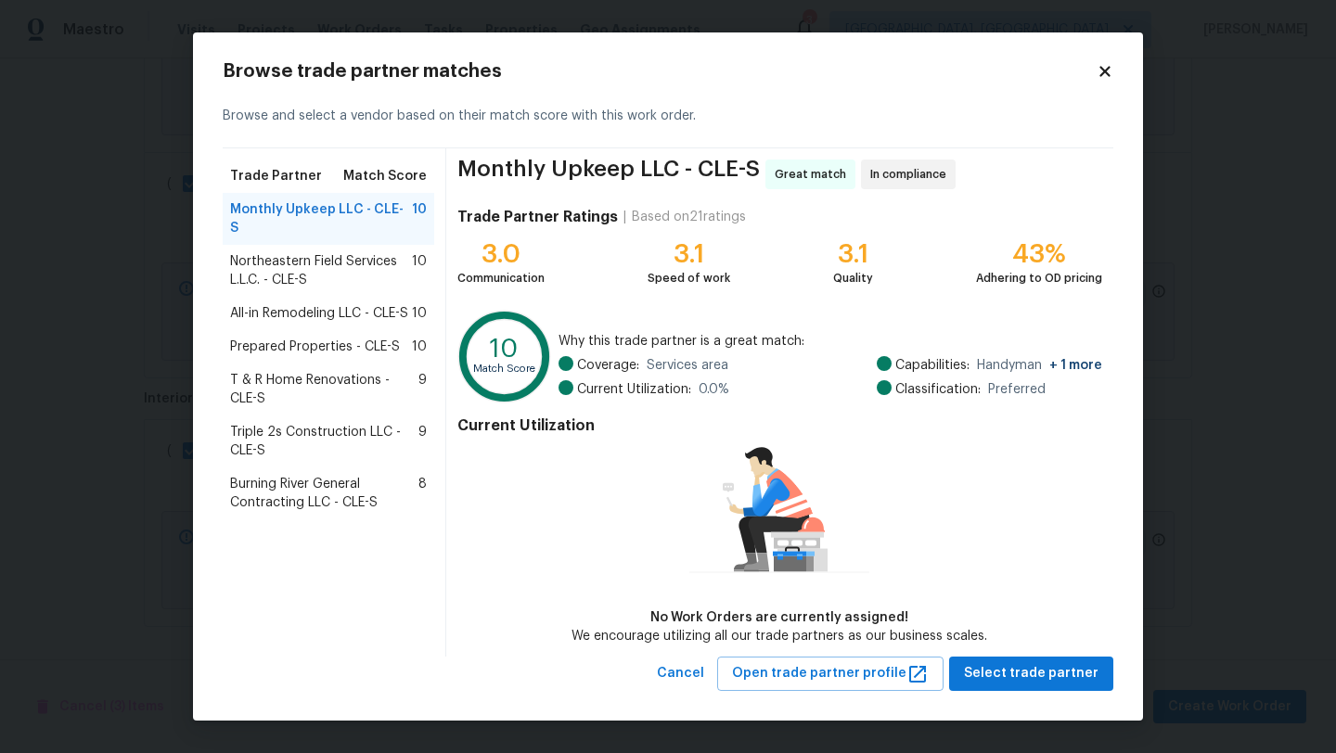
click at [292, 338] on span "Prepared Properties - CLE-S" at bounding box center [315, 347] width 170 height 19
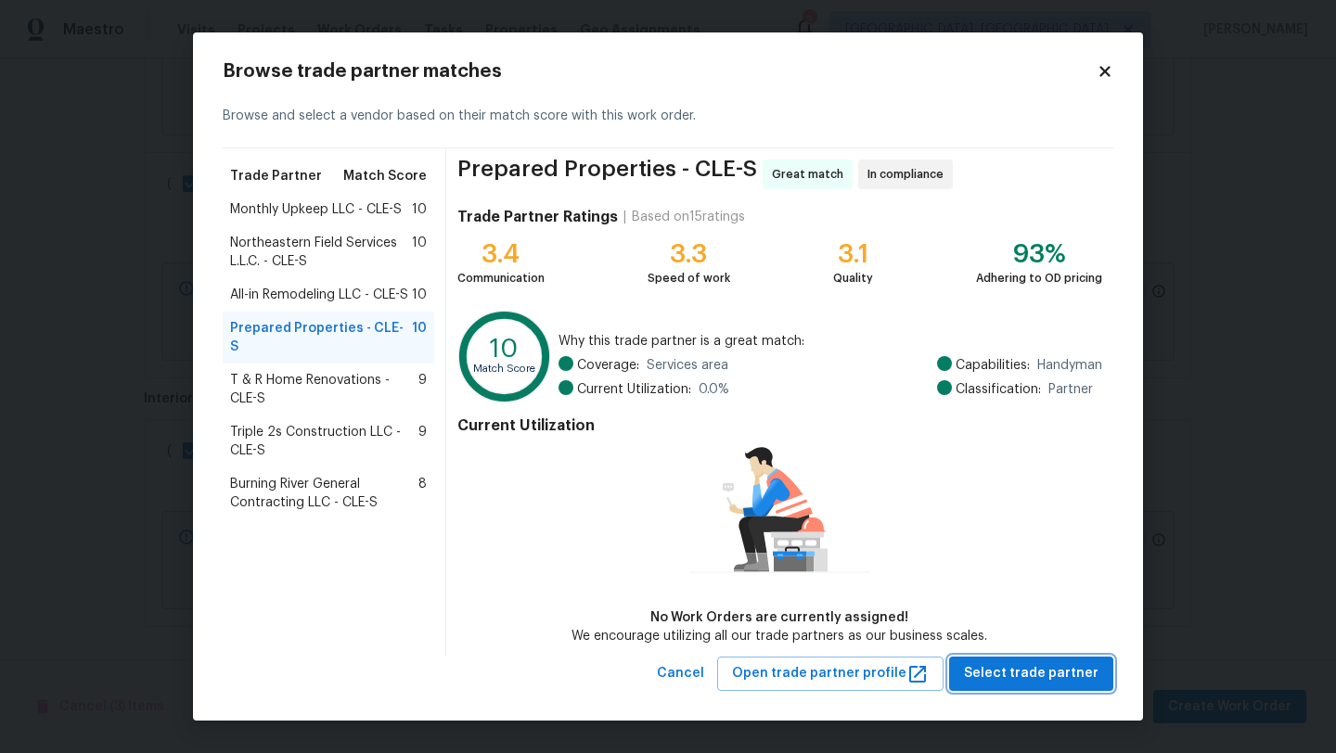
click at [1040, 679] on span "Select trade partner" at bounding box center [1031, 673] width 134 height 23
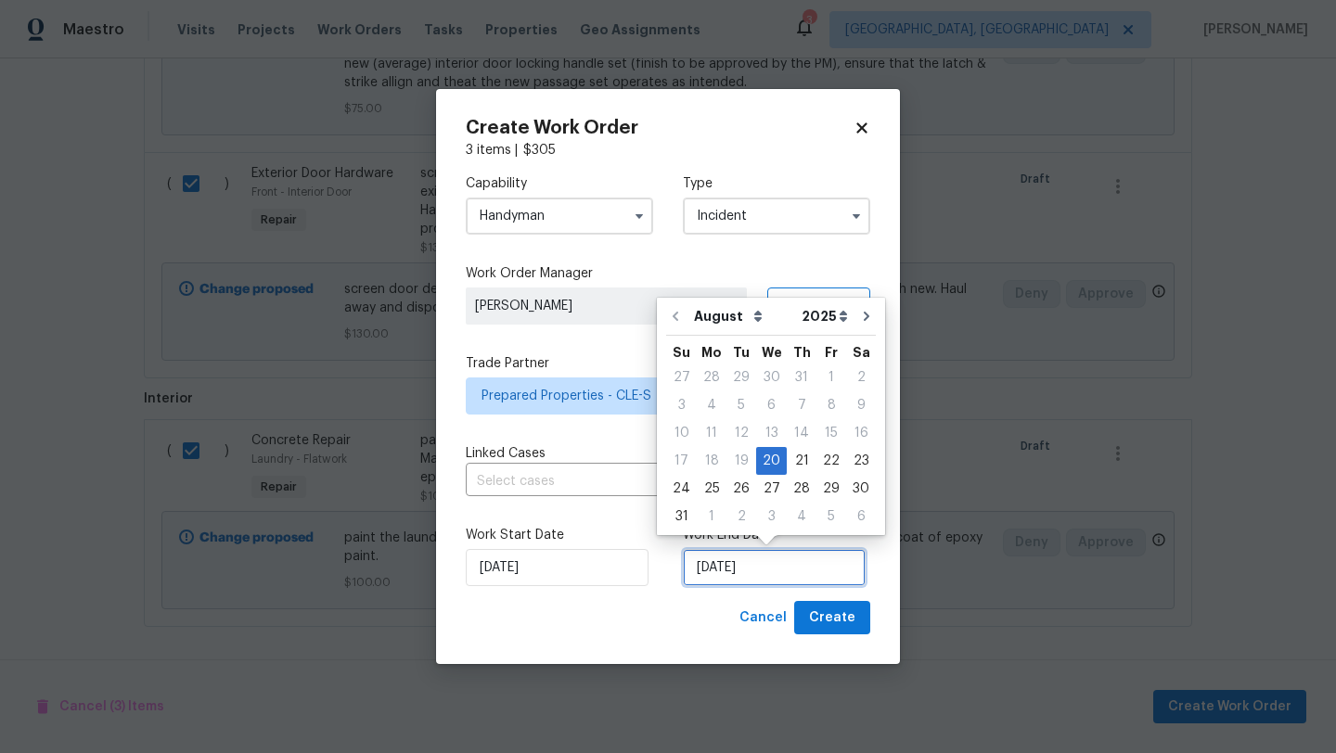
click at [719, 573] on input "8/20/2025" at bounding box center [774, 567] width 183 height 37
click at [856, 619] on button "Create" at bounding box center [832, 618] width 76 height 34
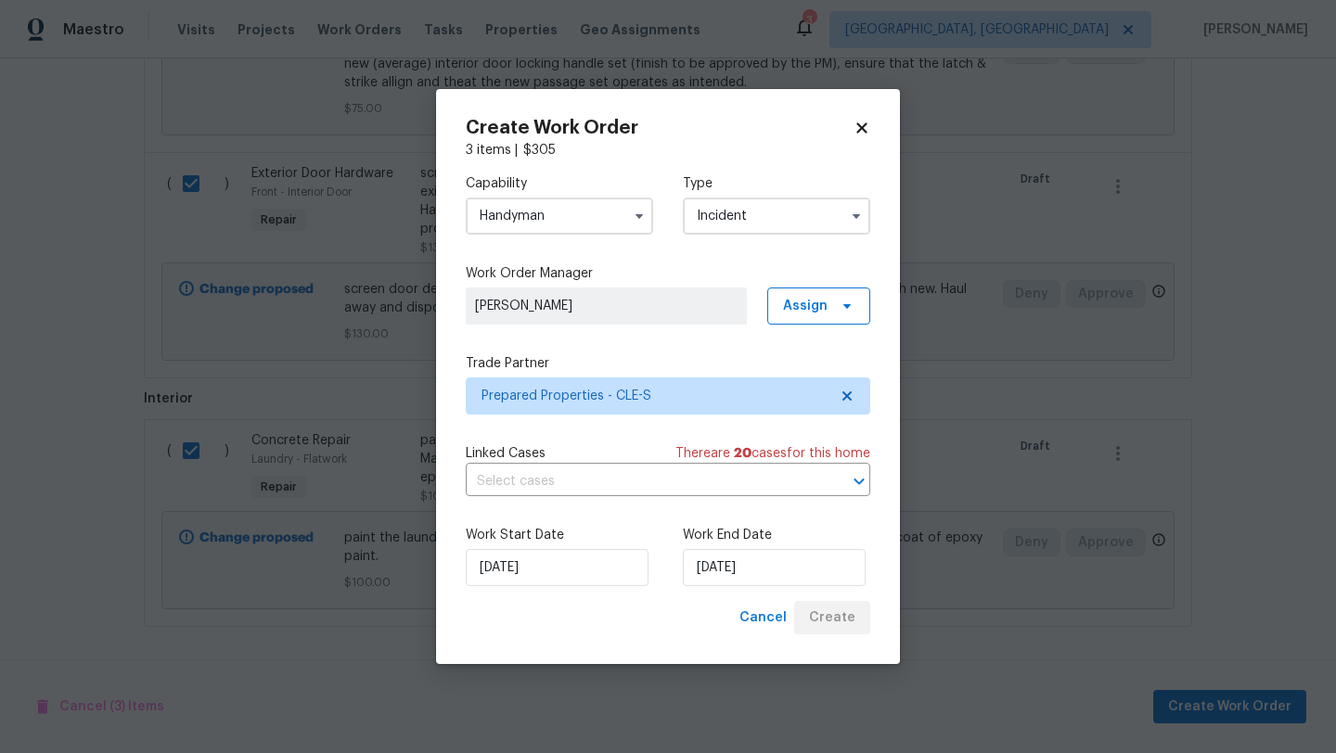
checkbox input "false"
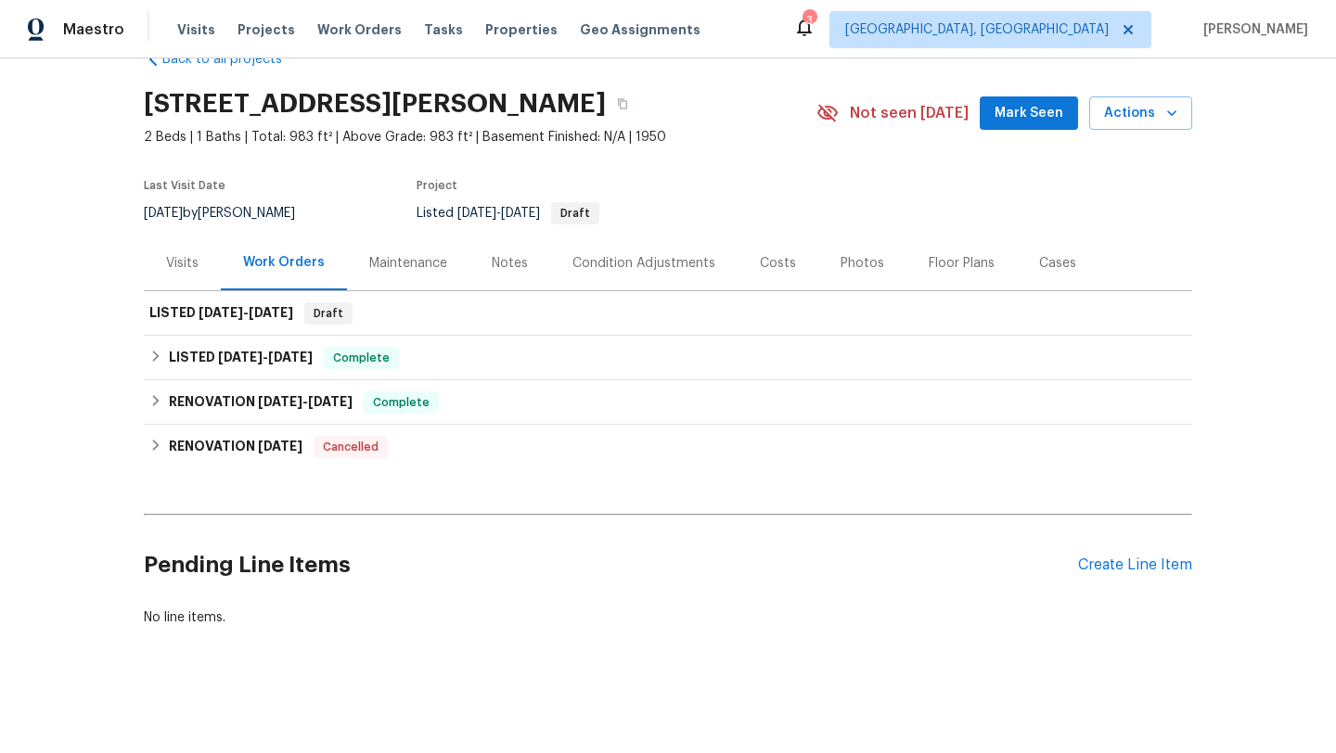
scroll to position [45, 0]
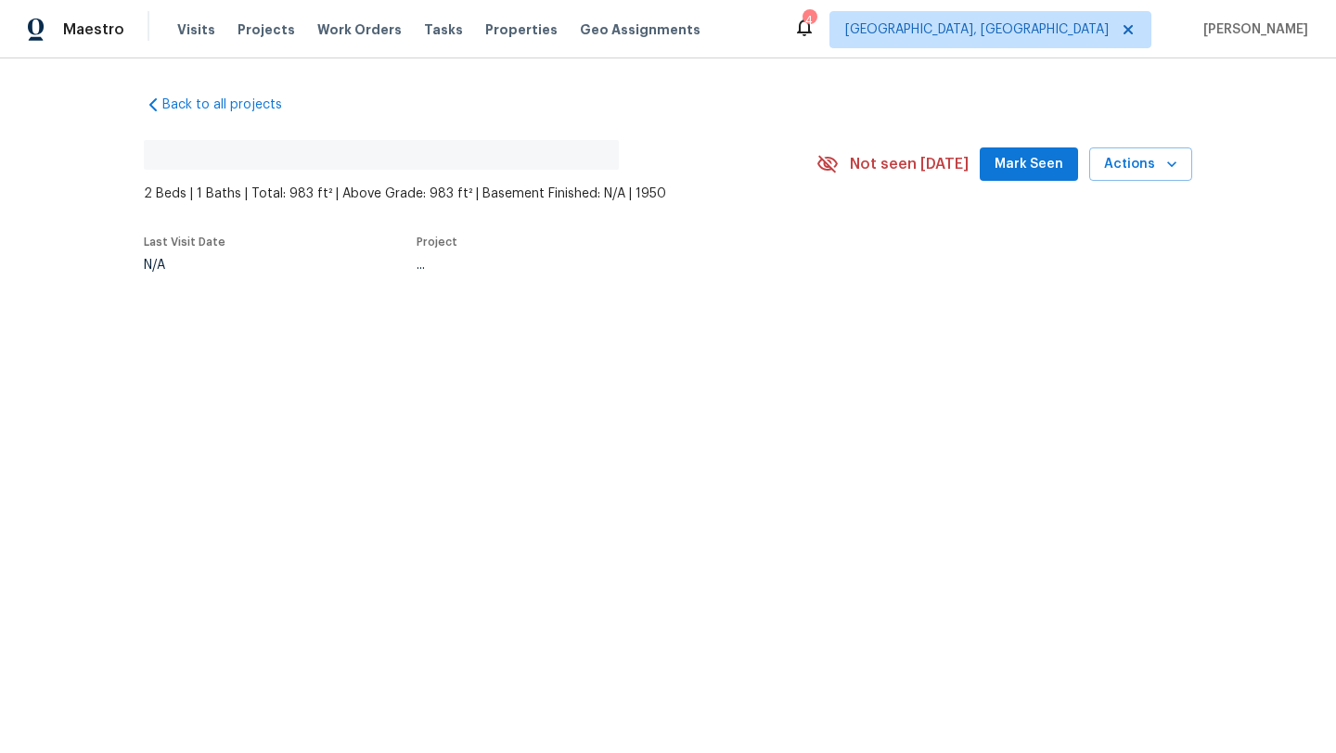
click at [1022, 173] on span "Mark Seen" at bounding box center [1028, 164] width 69 height 23
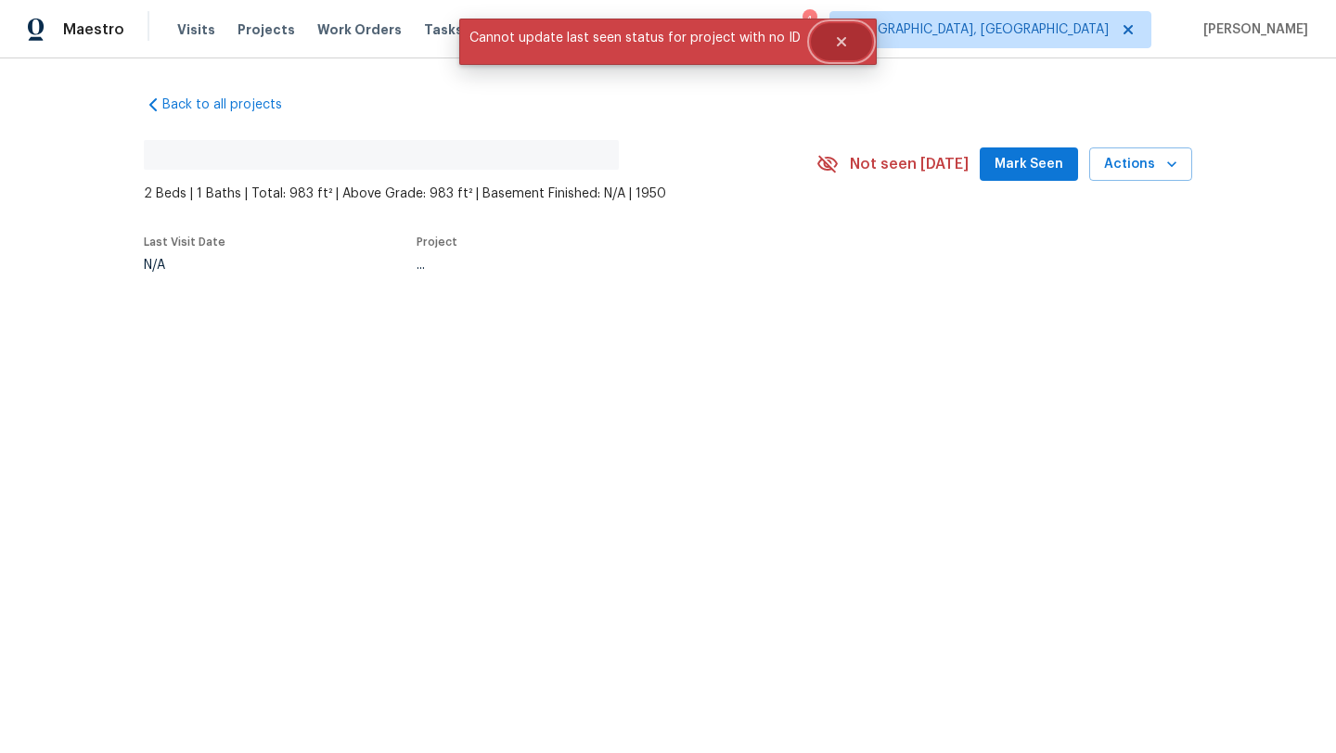
click at [839, 39] on icon "Close" at bounding box center [841, 41] width 15 height 15
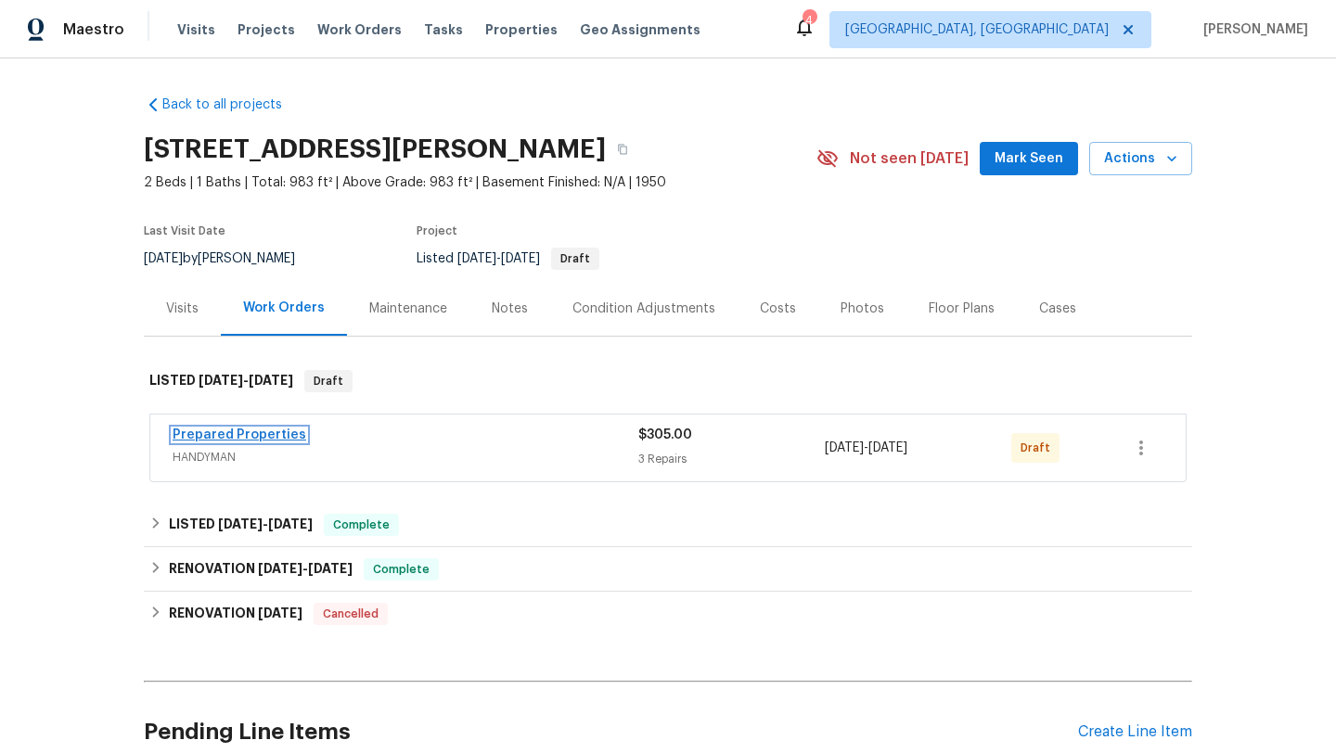
click at [193, 432] on link "Prepared Properties" at bounding box center [240, 435] width 134 height 13
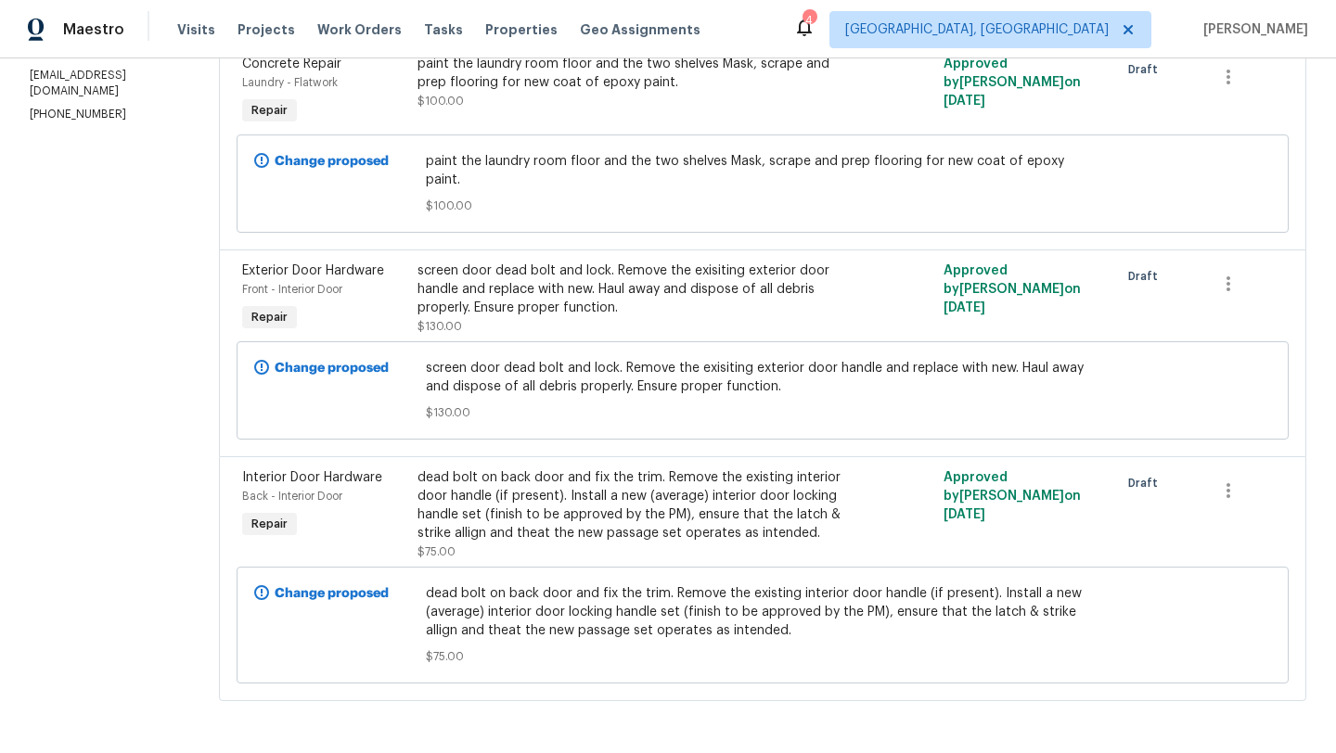
scroll to position [333, 0]
click at [497, 286] on div "screen door dead bolt and lock. Remove the exisiting exterior door handle and r…" at bounding box center [631, 290] width 428 height 56
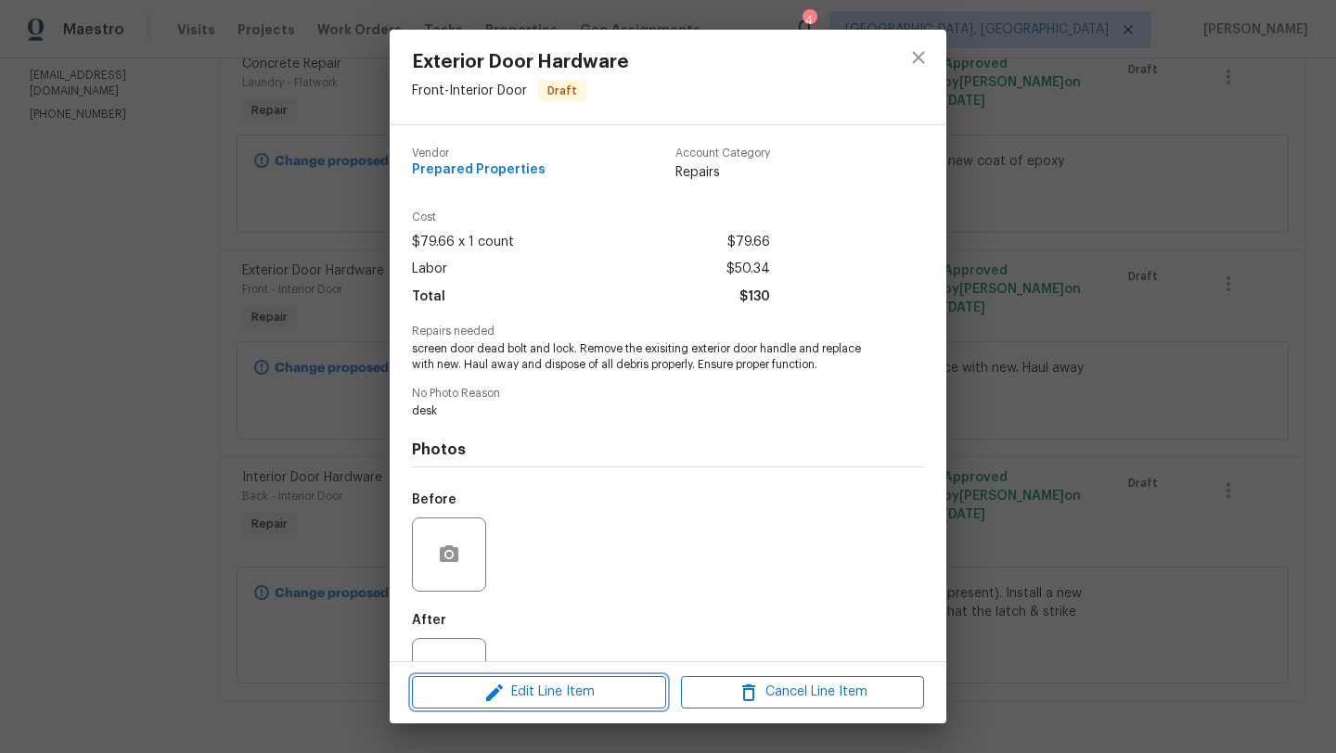
click at [500, 690] on icon "button" at bounding box center [494, 693] width 22 height 22
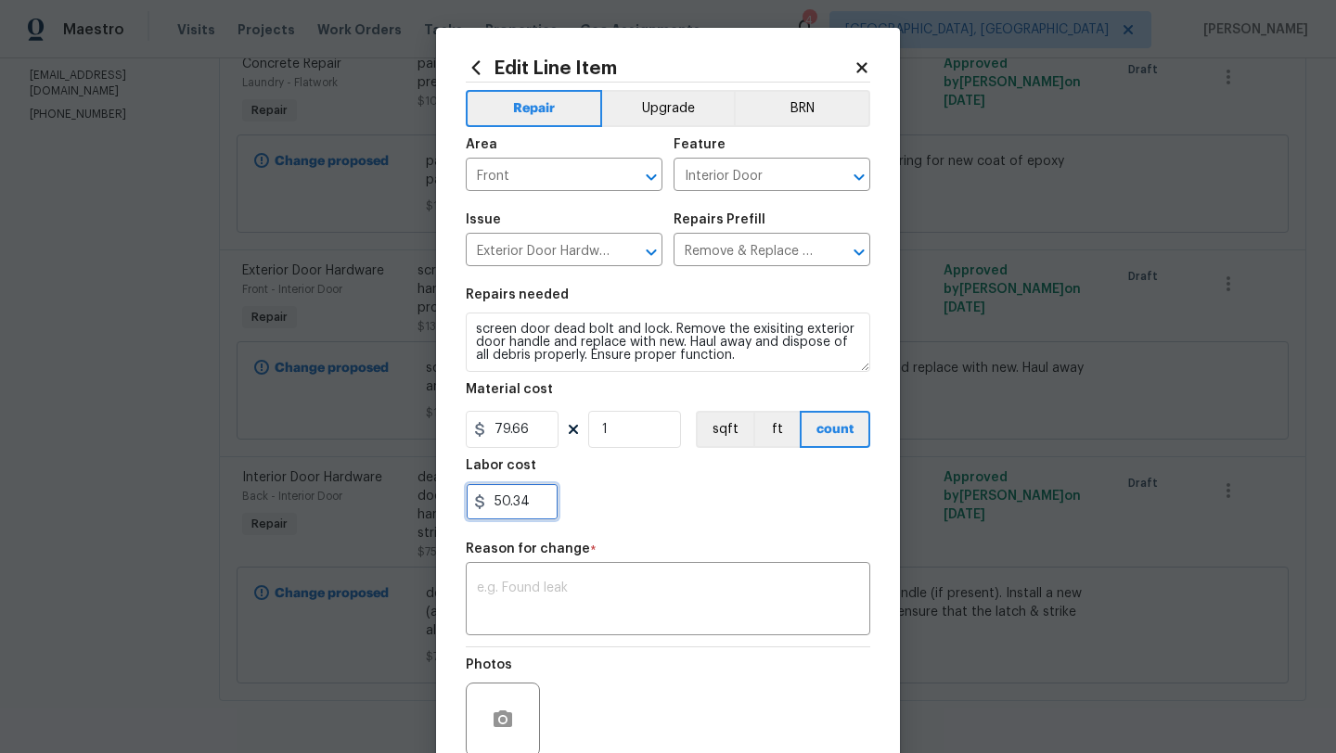
click at [501, 503] on input "50.34" at bounding box center [512, 501] width 93 height 37
type input "70.34"
click at [626, 499] on div "70.34" at bounding box center [668, 501] width 404 height 37
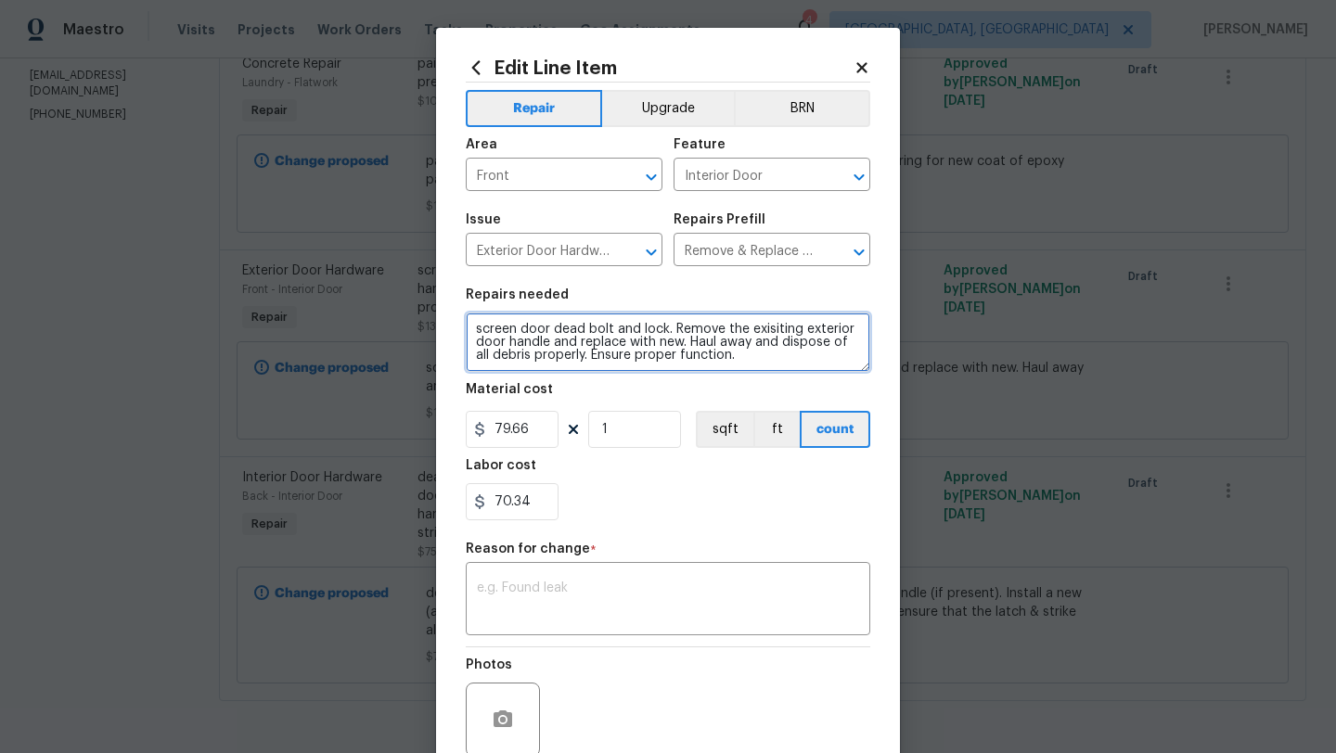
click at [671, 331] on textarea "screen door dead bolt and lock. Remove the exisiting exterior door handle and r…" at bounding box center [668, 342] width 404 height 59
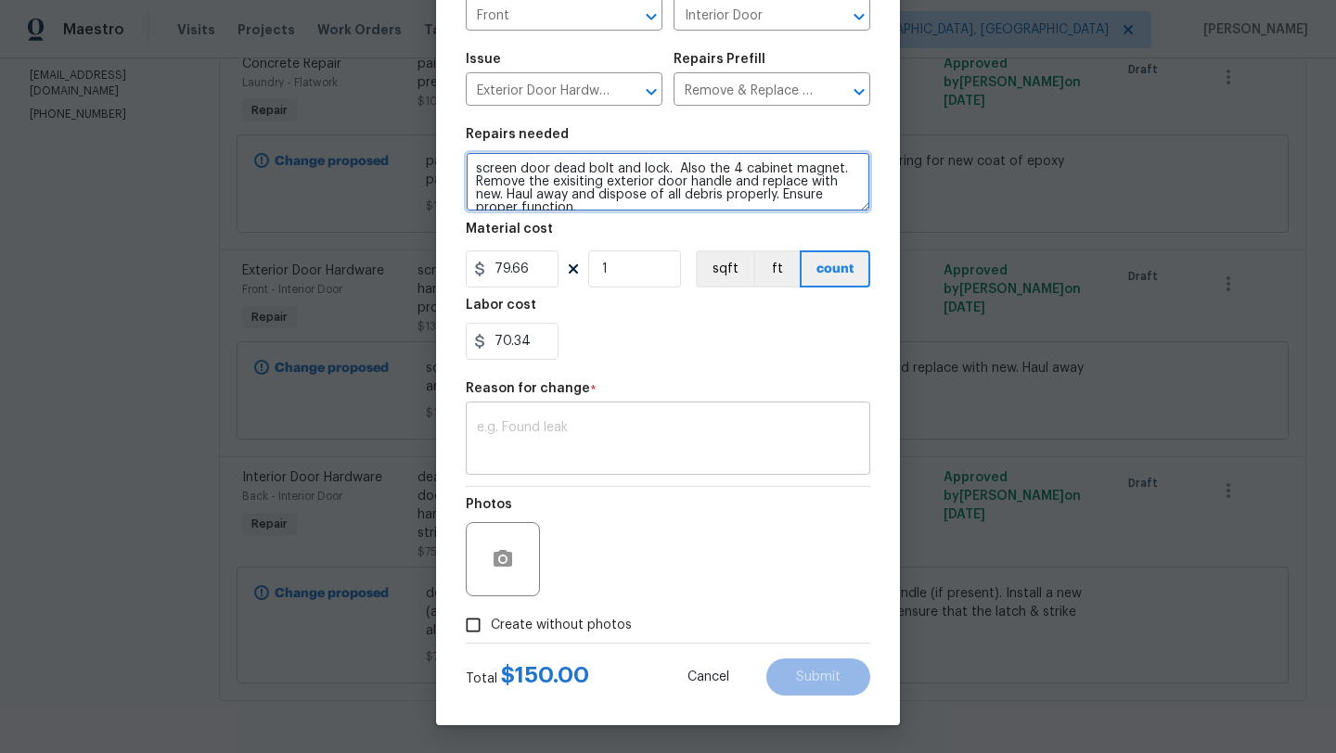
type textarea "screen door dead bolt and lock. Also the 4 cabinet magnet. Remove the exisiting…"
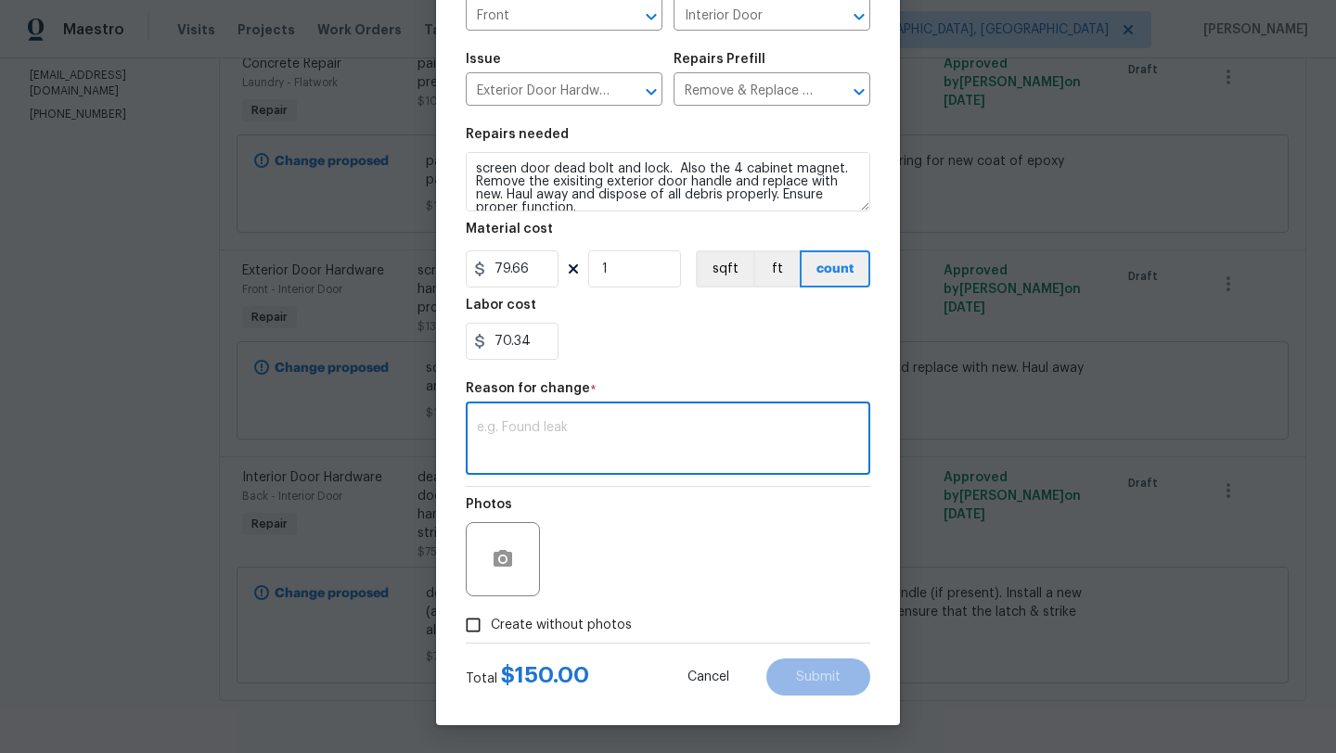
click at [518, 459] on textarea at bounding box center [668, 440] width 382 height 39
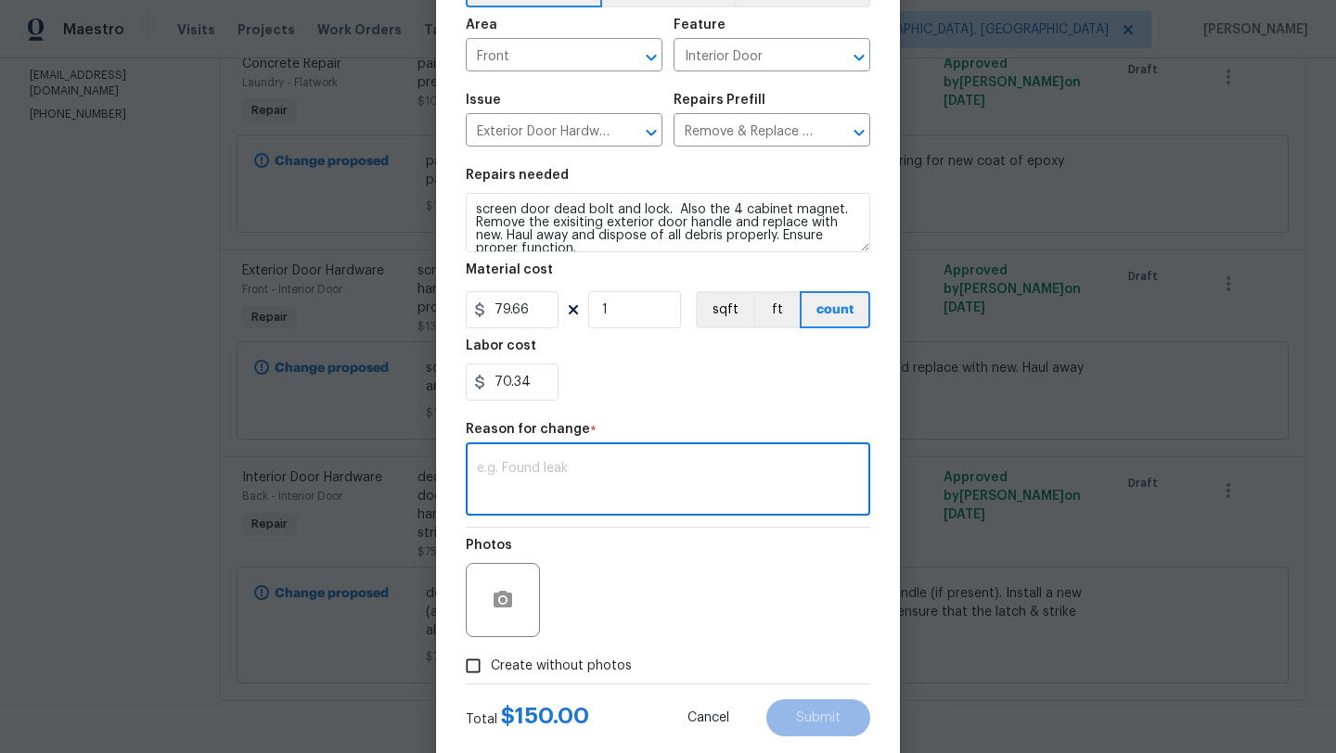
scroll to position [118, 0]
type textarea "scope"
click at [471, 674] on input "Create without photos" at bounding box center [472, 667] width 35 height 35
checkbox input "true"
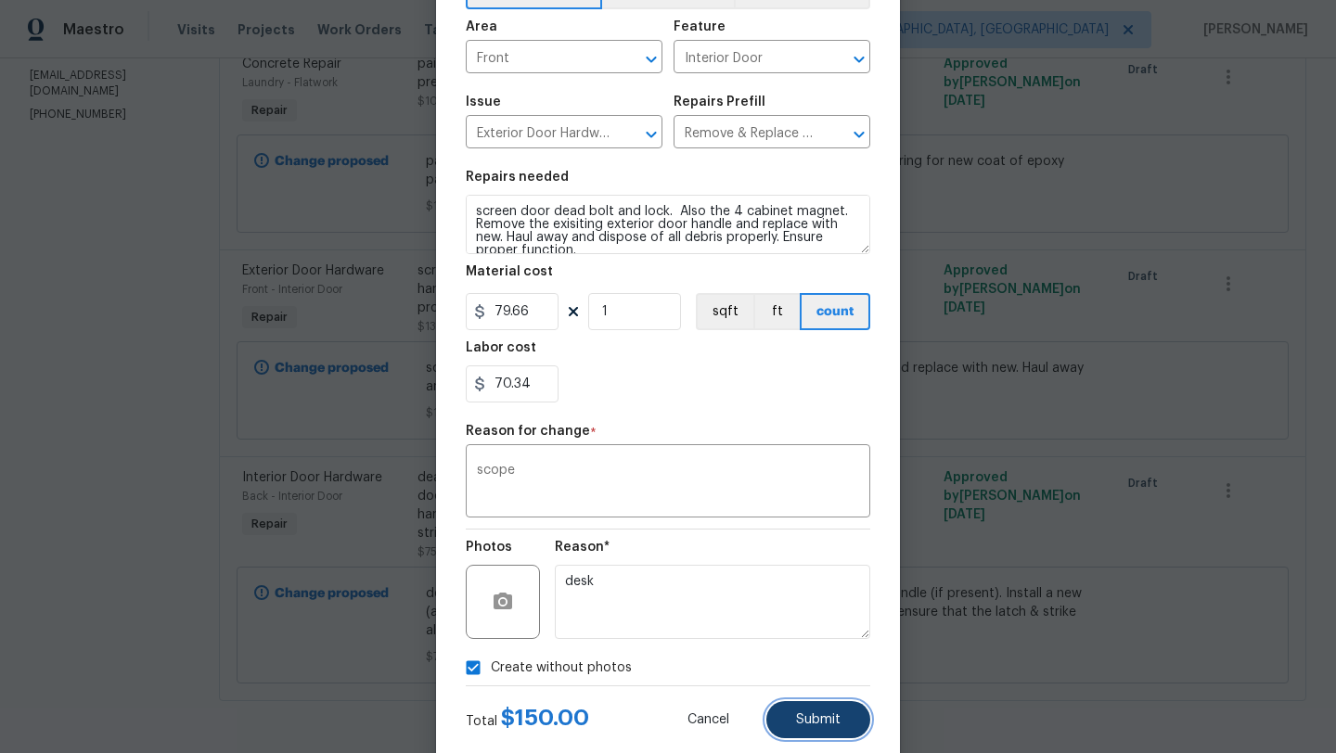
click at [813, 716] on span "Submit" at bounding box center [818, 720] width 45 height 14
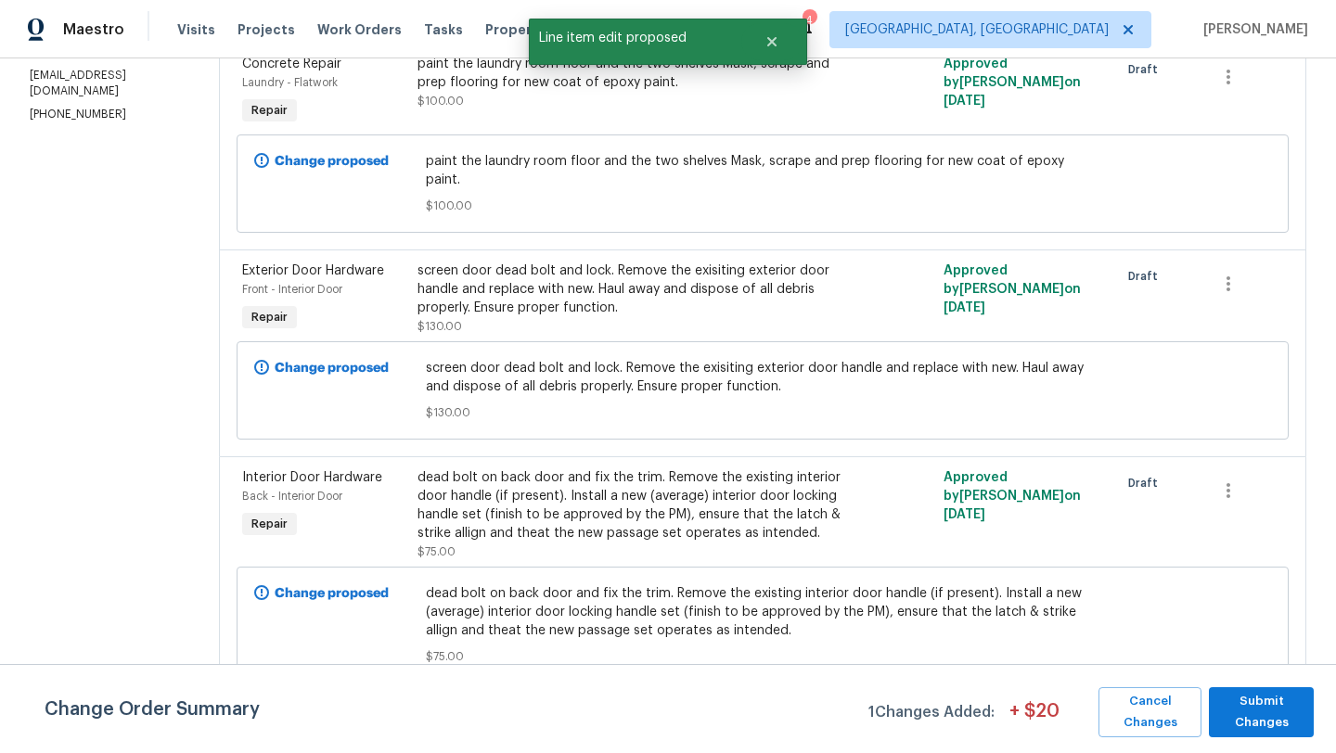
scroll to position [0, 0]
click at [1237, 713] on span "Submit Changes" at bounding box center [1261, 712] width 86 height 43
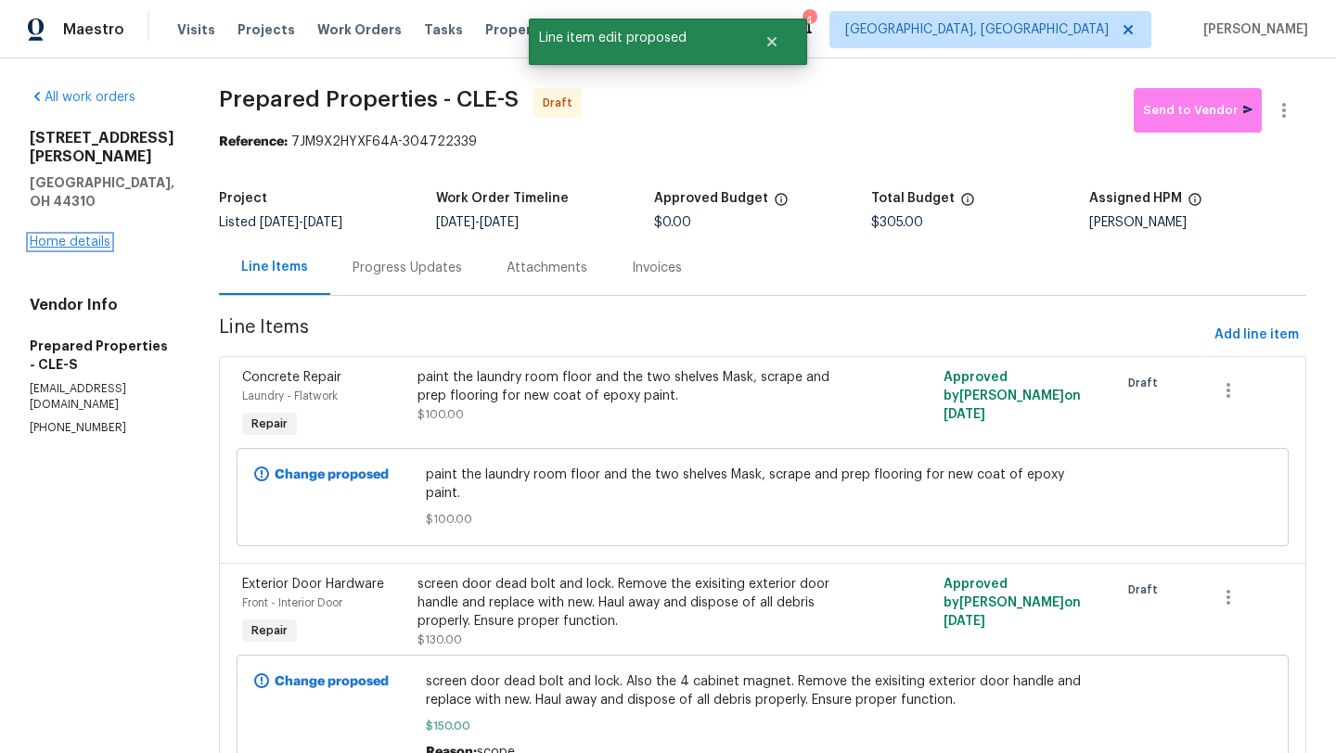
click at [65, 236] on link "Home details" at bounding box center [70, 242] width 81 height 13
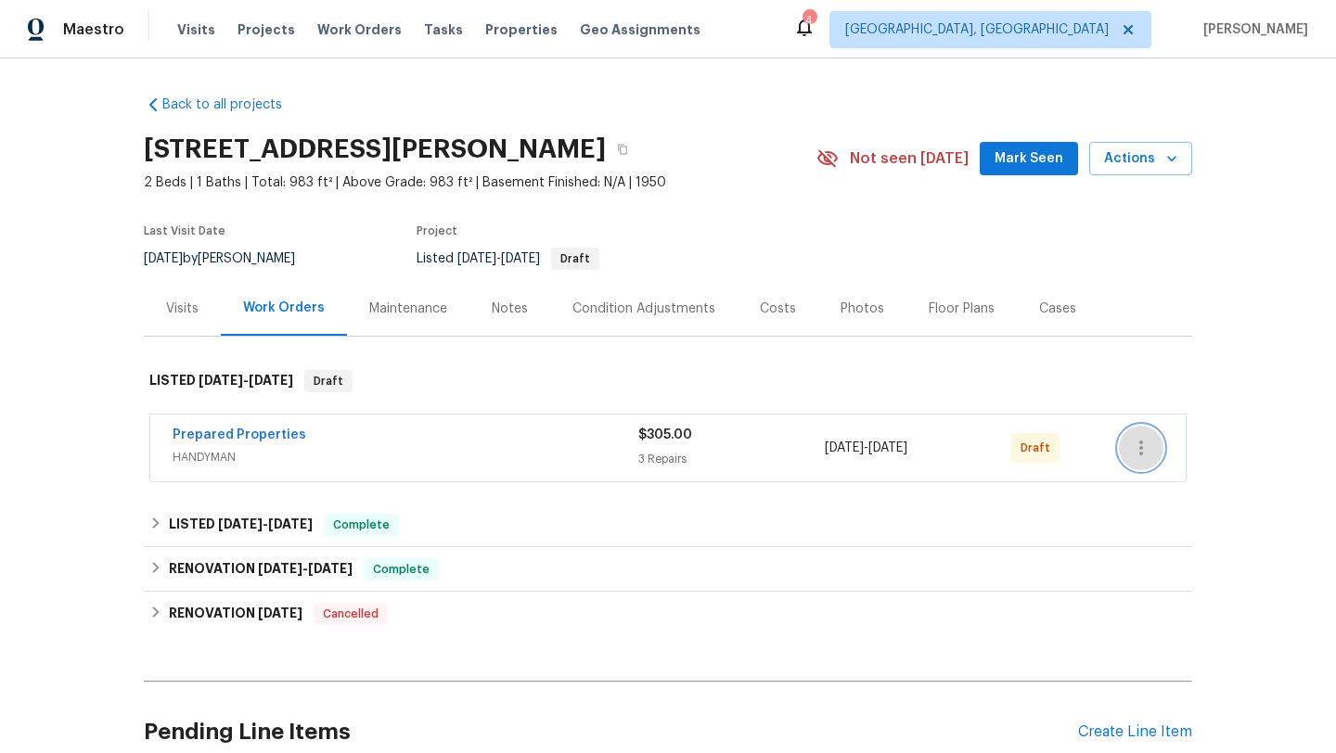
click at [1148, 448] on icon "button" at bounding box center [1141, 448] width 22 height 22
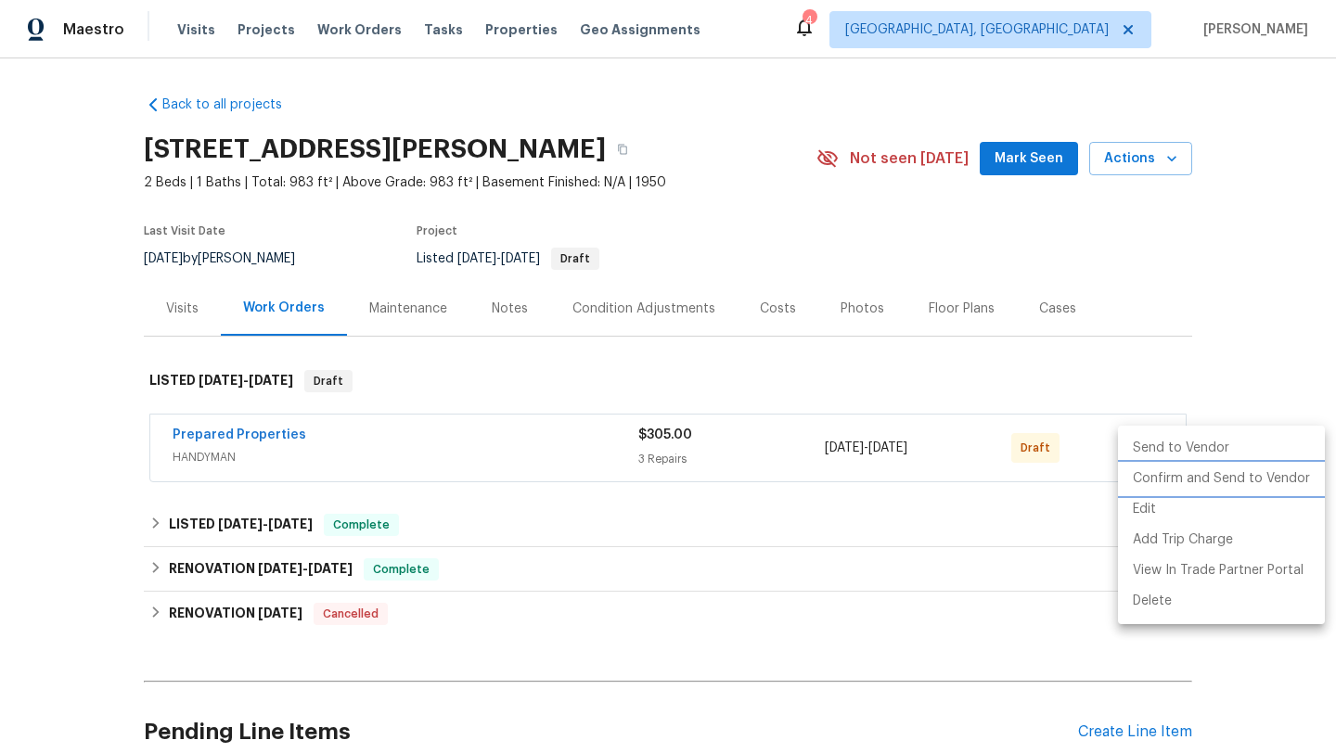
click at [1150, 477] on li "Confirm and Send to Vendor" at bounding box center [1221, 479] width 207 height 31
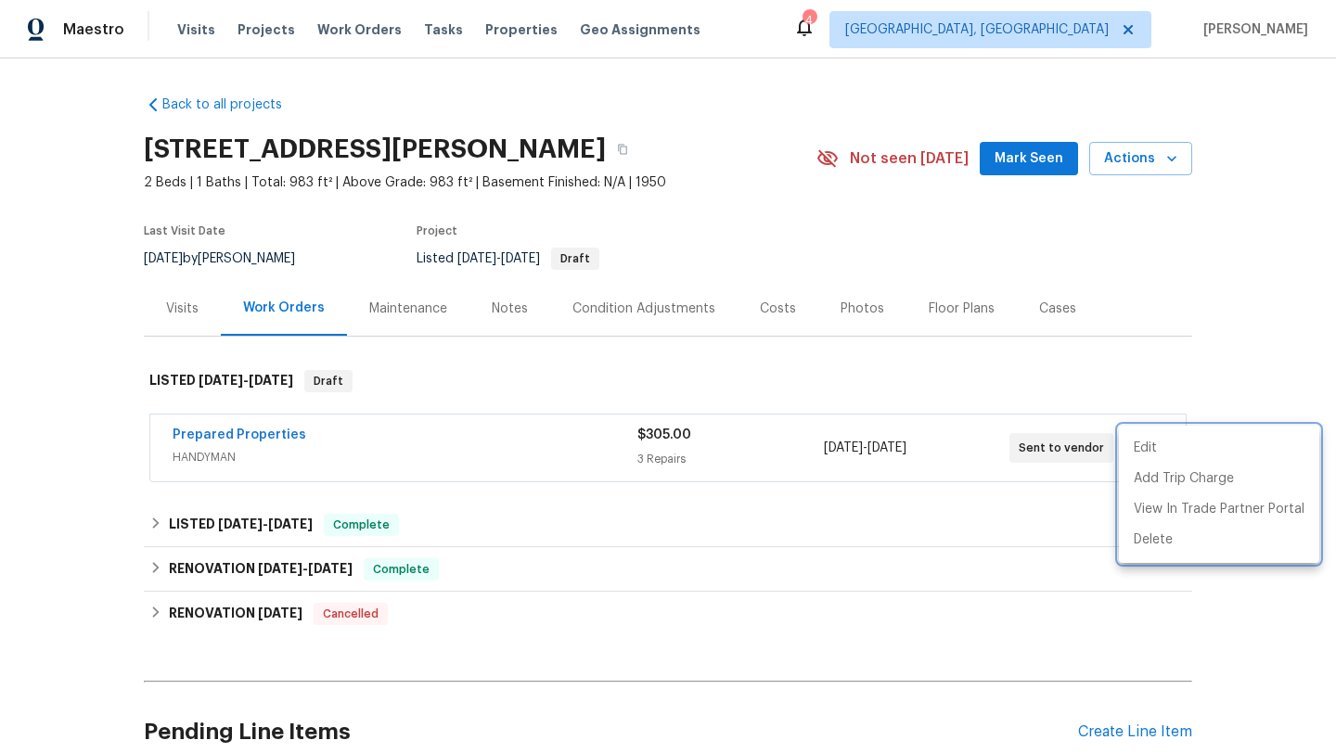
click at [1140, 345] on div at bounding box center [668, 376] width 1336 height 753
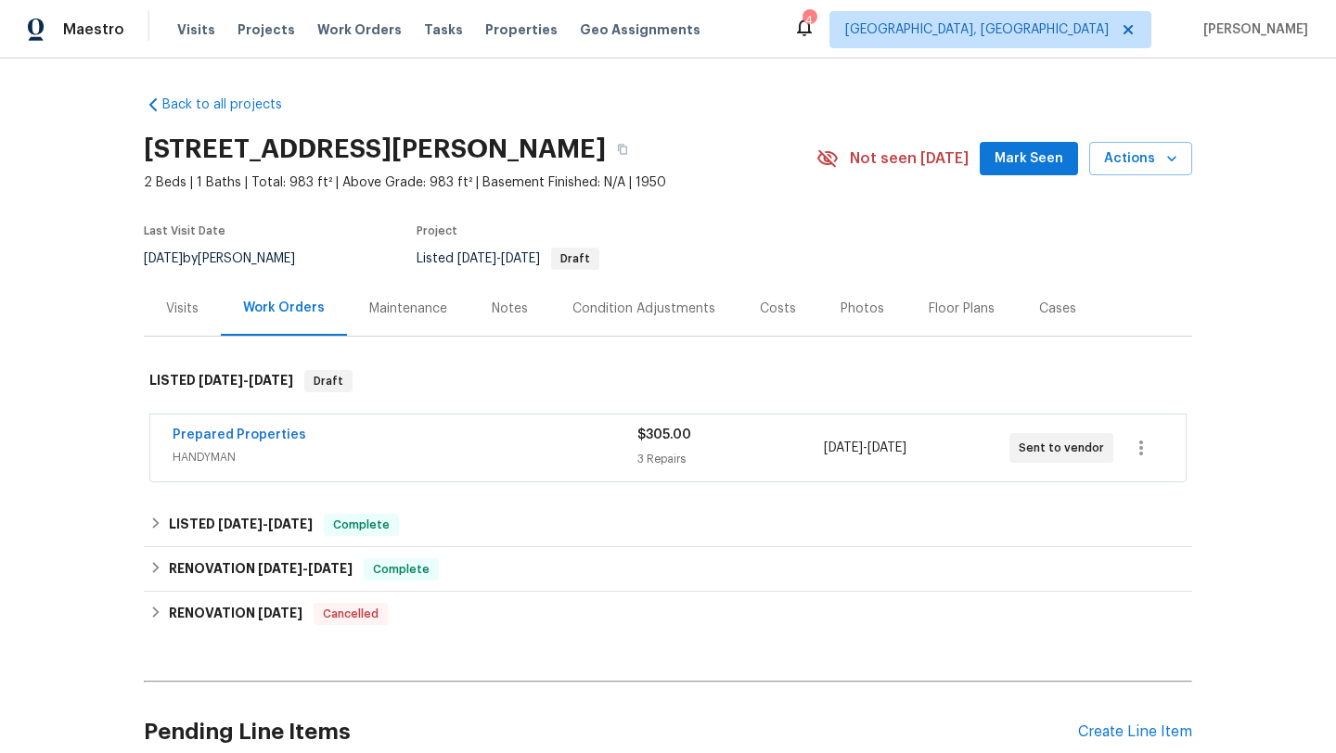
click at [1005, 156] on span "Mark Seen" at bounding box center [1028, 158] width 69 height 23
click at [177, 314] on div "Visits" at bounding box center [182, 309] width 32 height 19
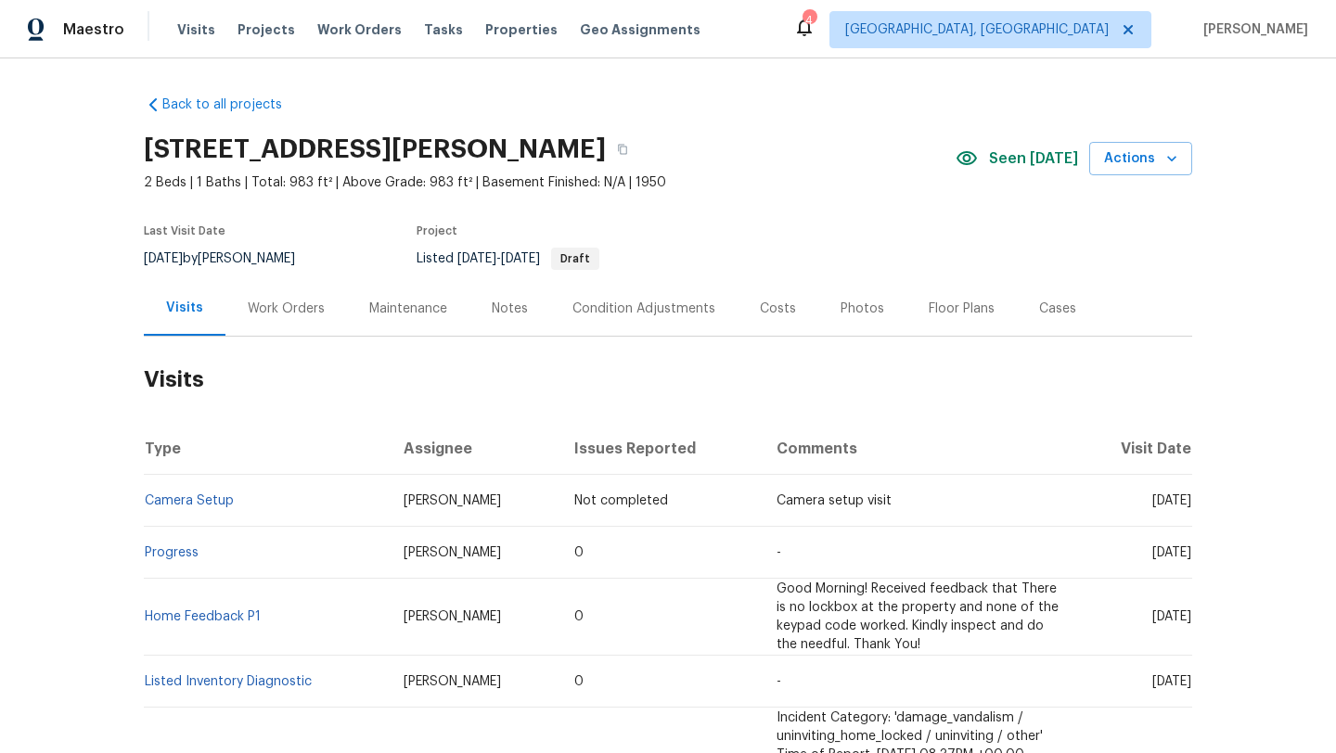
click at [277, 309] on div "Work Orders" at bounding box center [286, 309] width 77 height 19
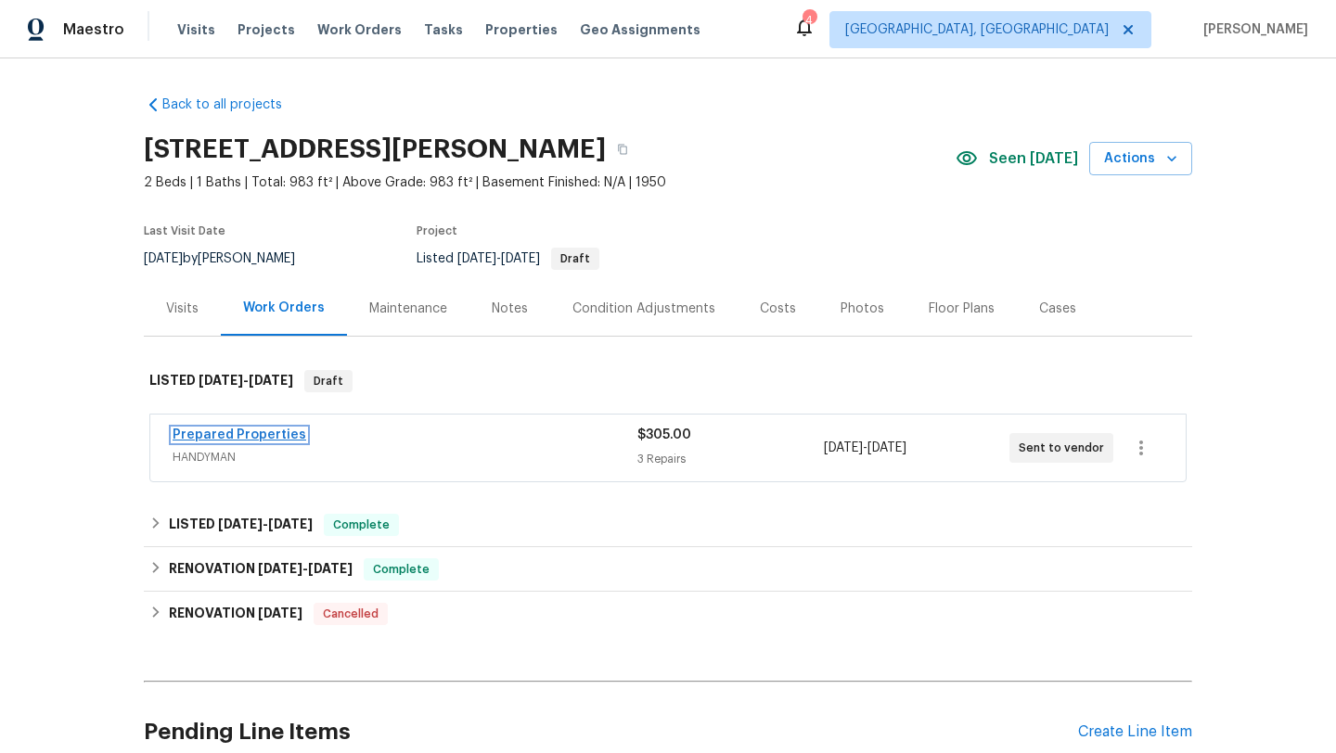
click at [222, 429] on link "Prepared Properties" at bounding box center [240, 435] width 134 height 13
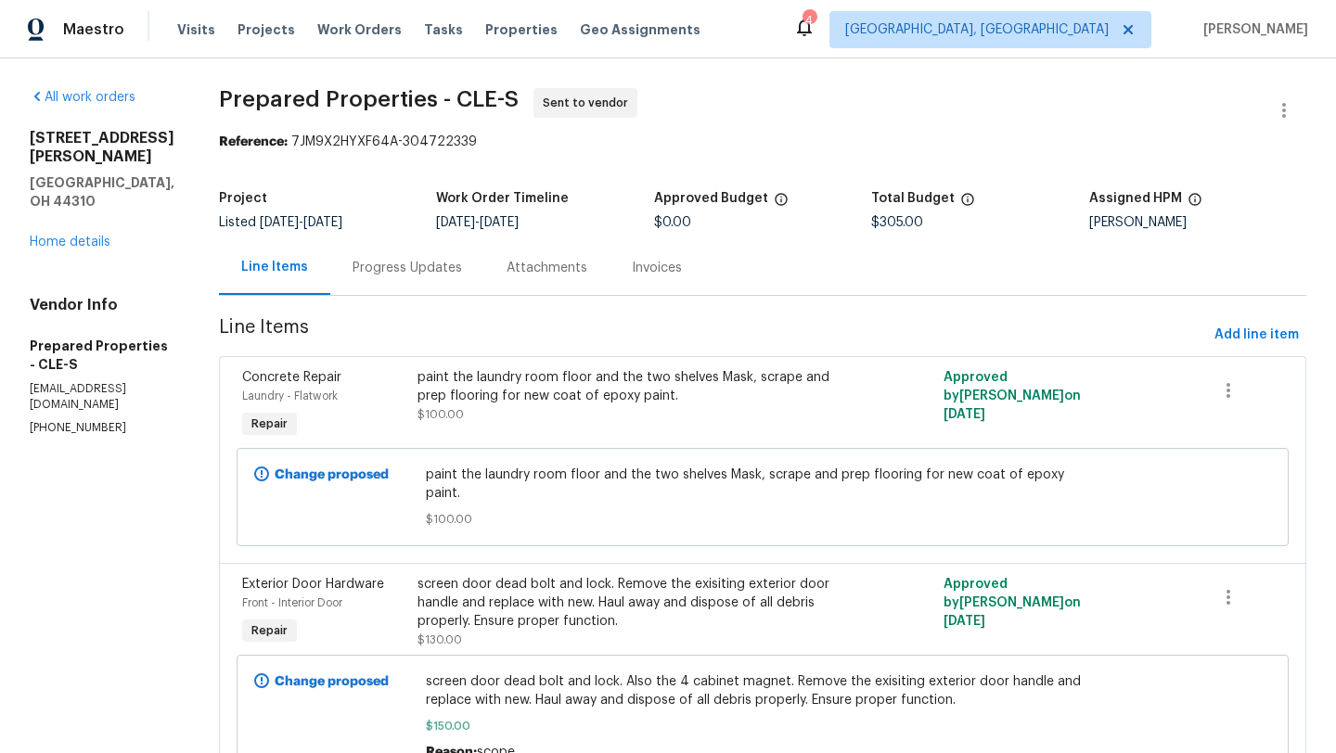
click at [496, 390] on div "paint the laundry room floor and the two shelves Mask, scrape and prep flooring…" at bounding box center [631, 386] width 428 height 37
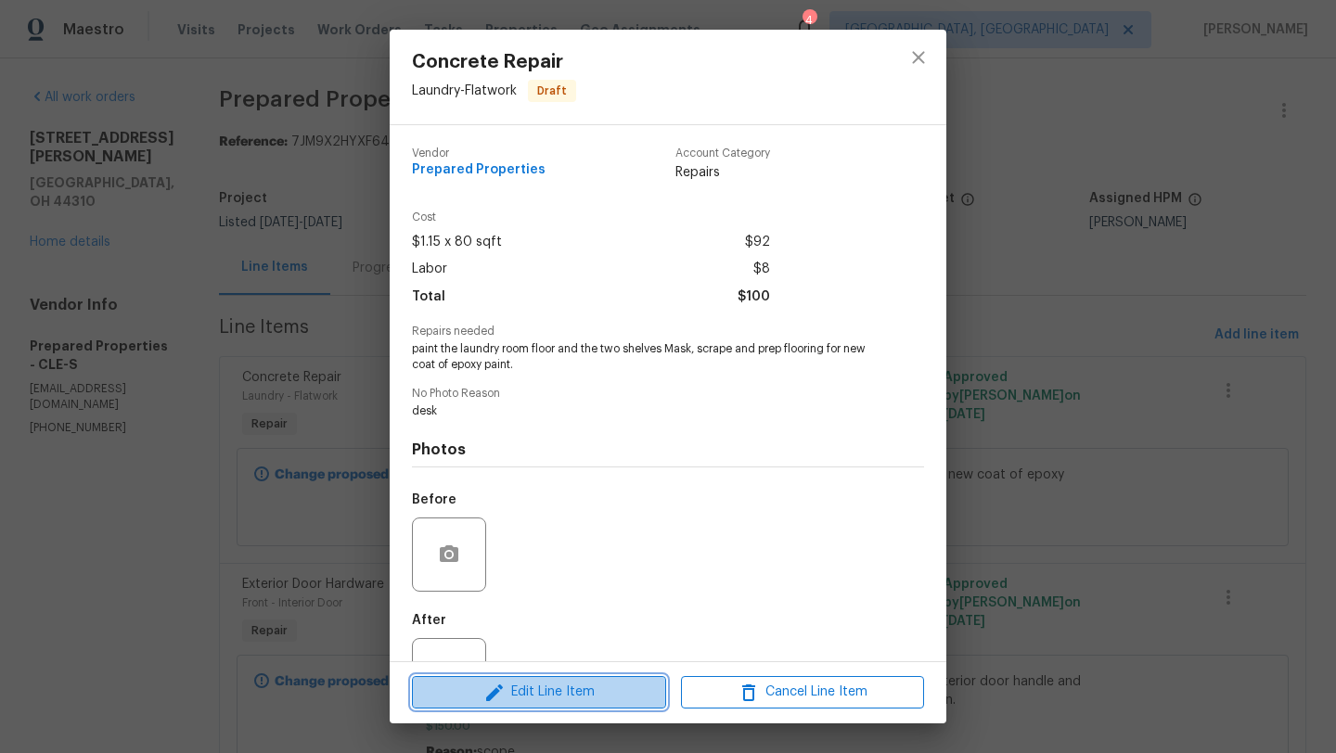
click at [486, 696] on icon "button" at bounding box center [494, 693] width 22 height 22
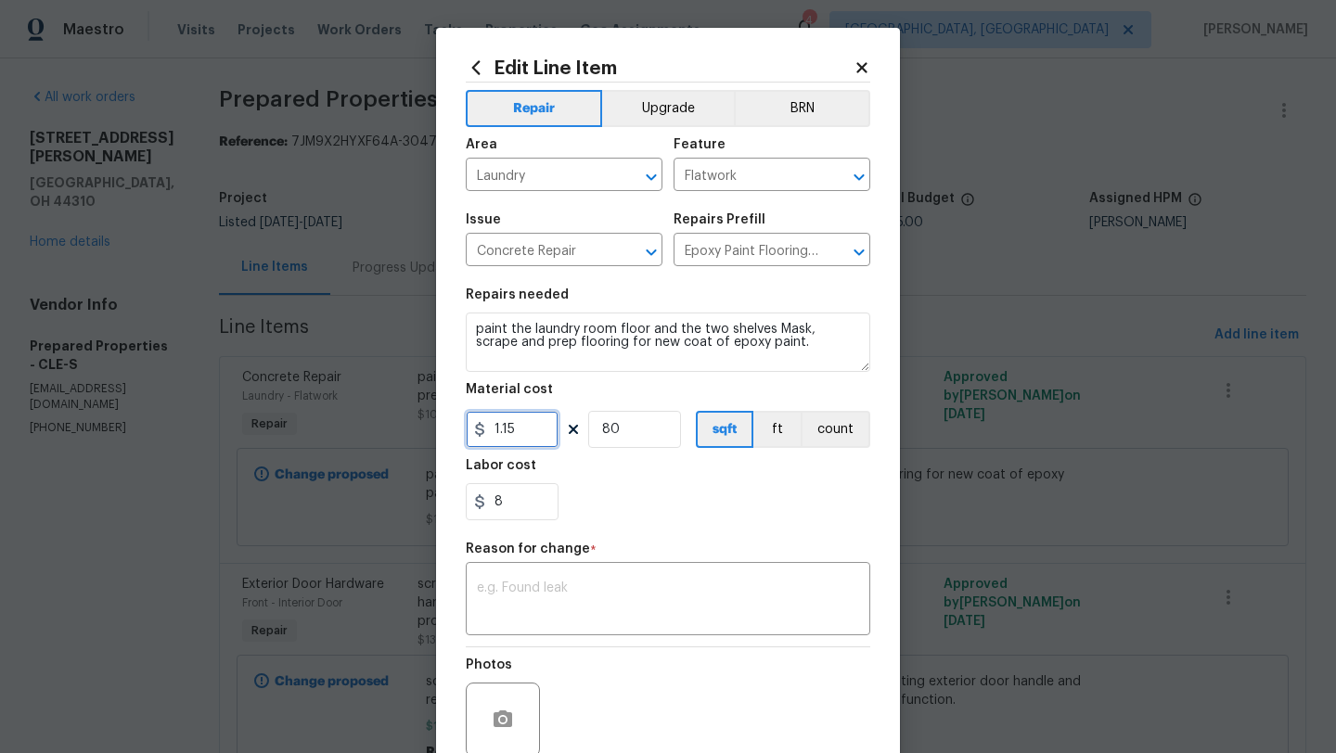
click at [521, 426] on input "1.15" at bounding box center [512, 429] width 93 height 37
click at [588, 544] on div "Reason for change *" at bounding box center [668, 555] width 404 height 24
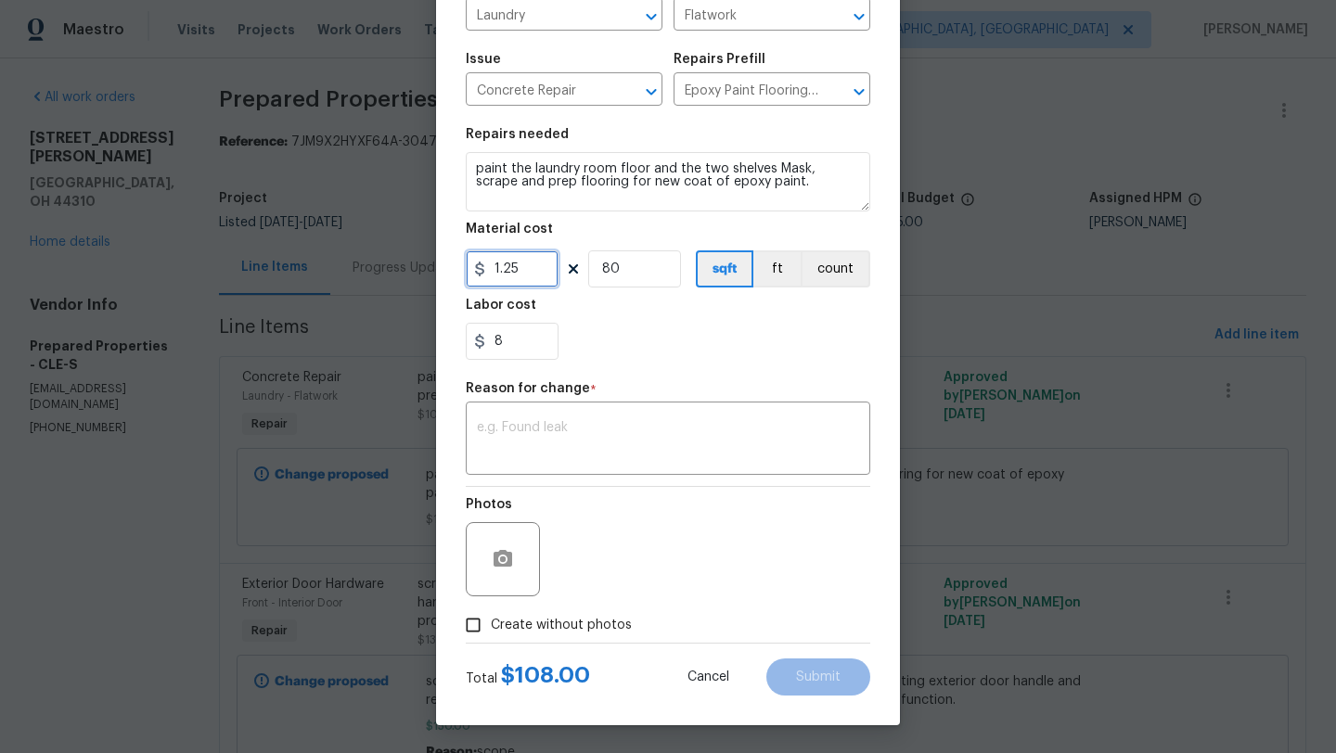
click at [512, 266] on input "1.25" at bounding box center [512, 268] width 93 height 37
type input "1.15"
click at [688, 475] on div "Repair Upgrade BRN Area Laundry ​ Feature Flatwork ​ Issue Concrete Repair ​ Re…" at bounding box center [668, 282] width 404 height 721
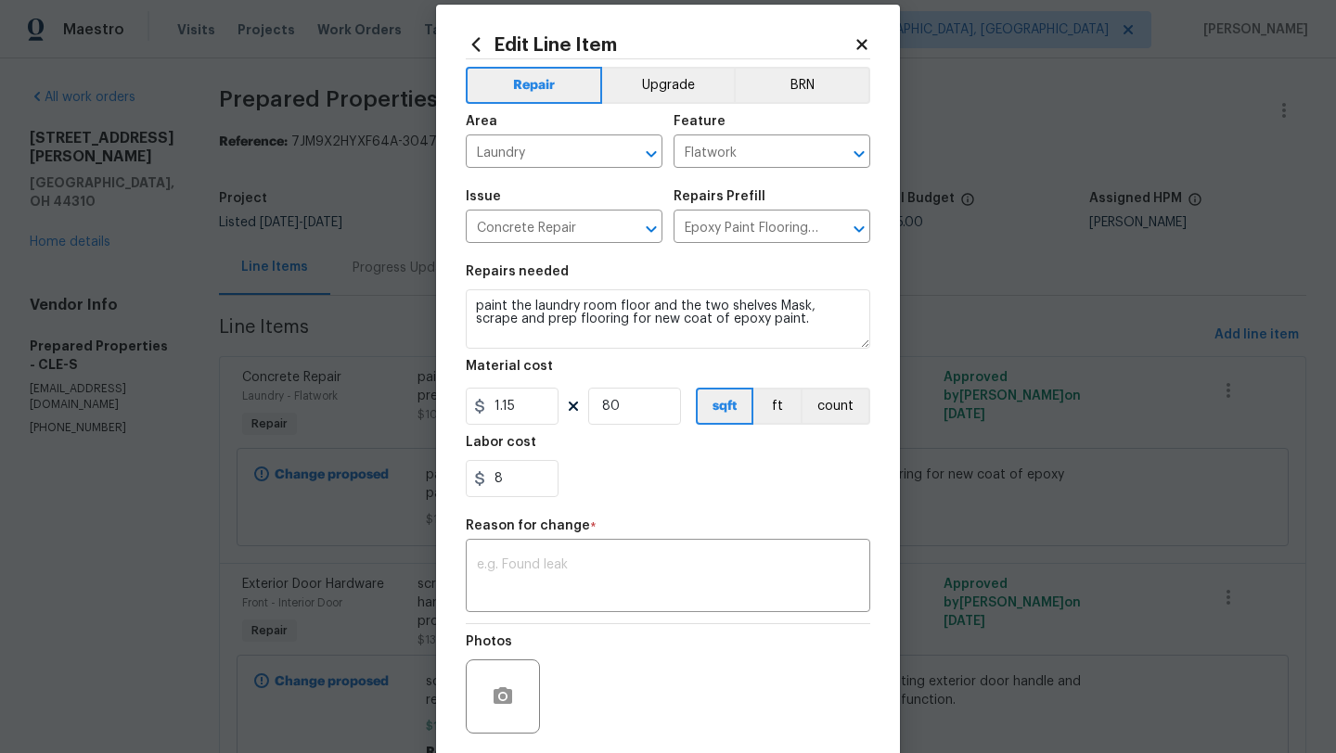
scroll to position [0, 0]
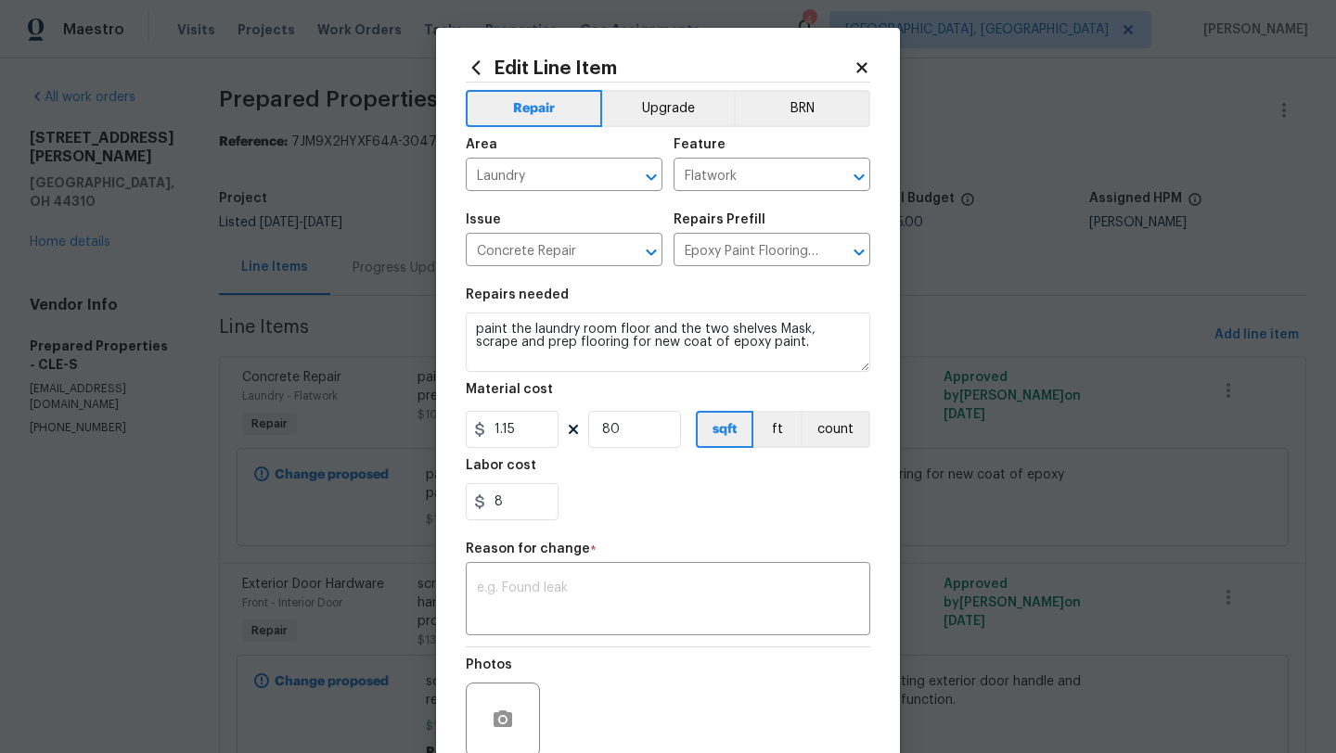
click at [855, 67] on icon at bounding box center [861, 67] width 17 height 17
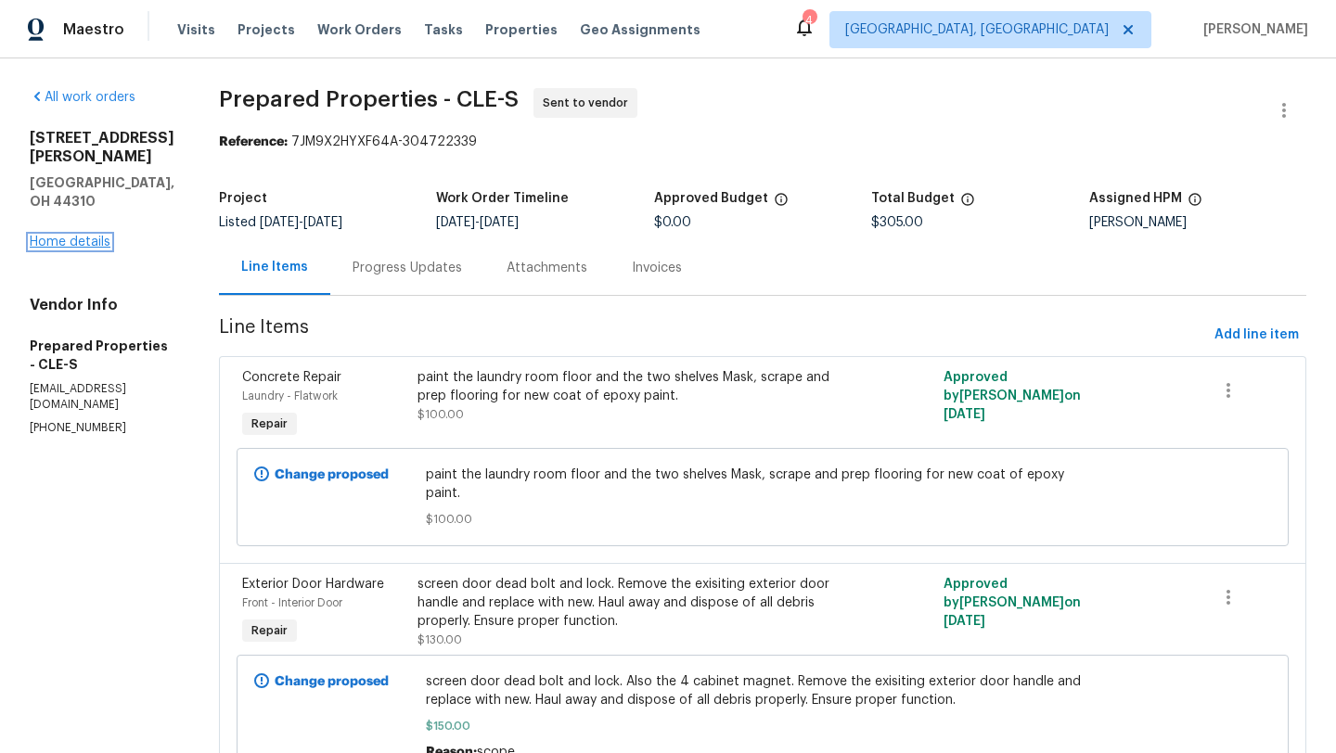
click at [70, 236] on link "Home details" at bounding box center [70, 242] width 81 height 13
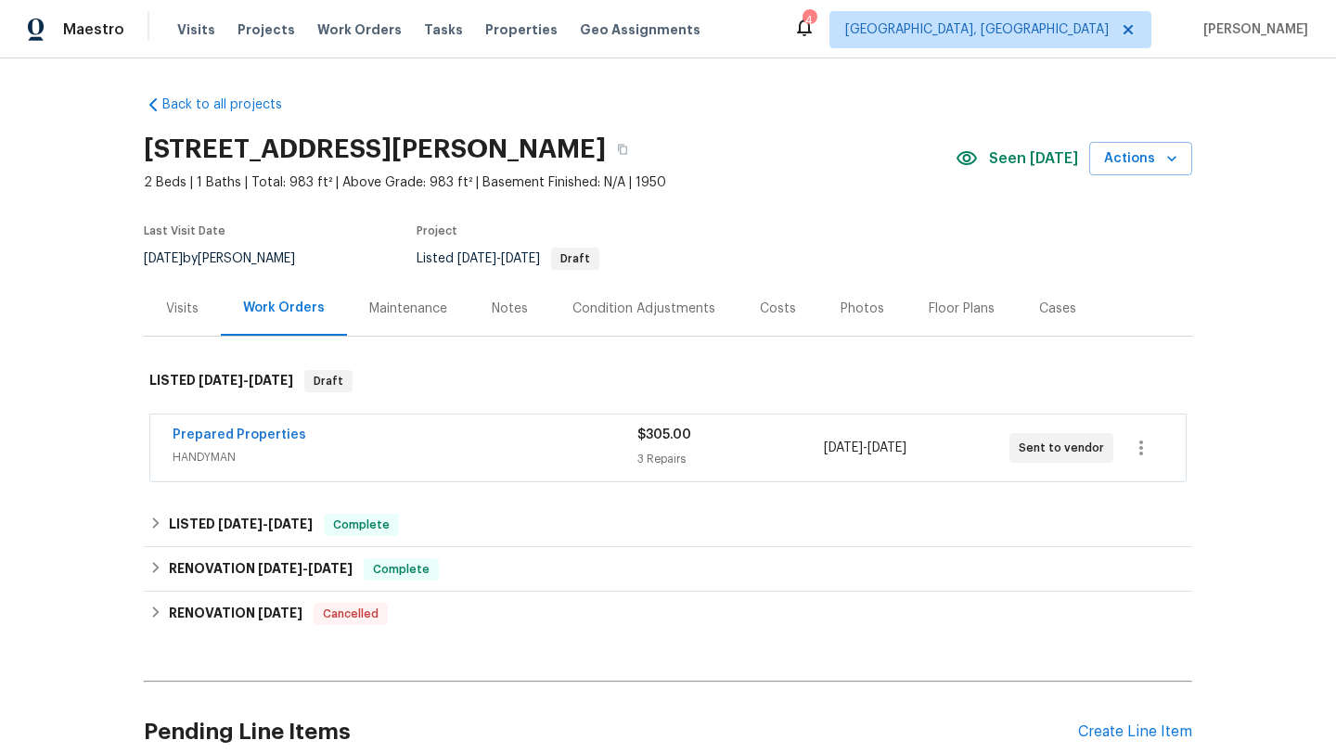
click at [504, 314] on div "Notes" at bounding box center [510, 309] width 36 height 19
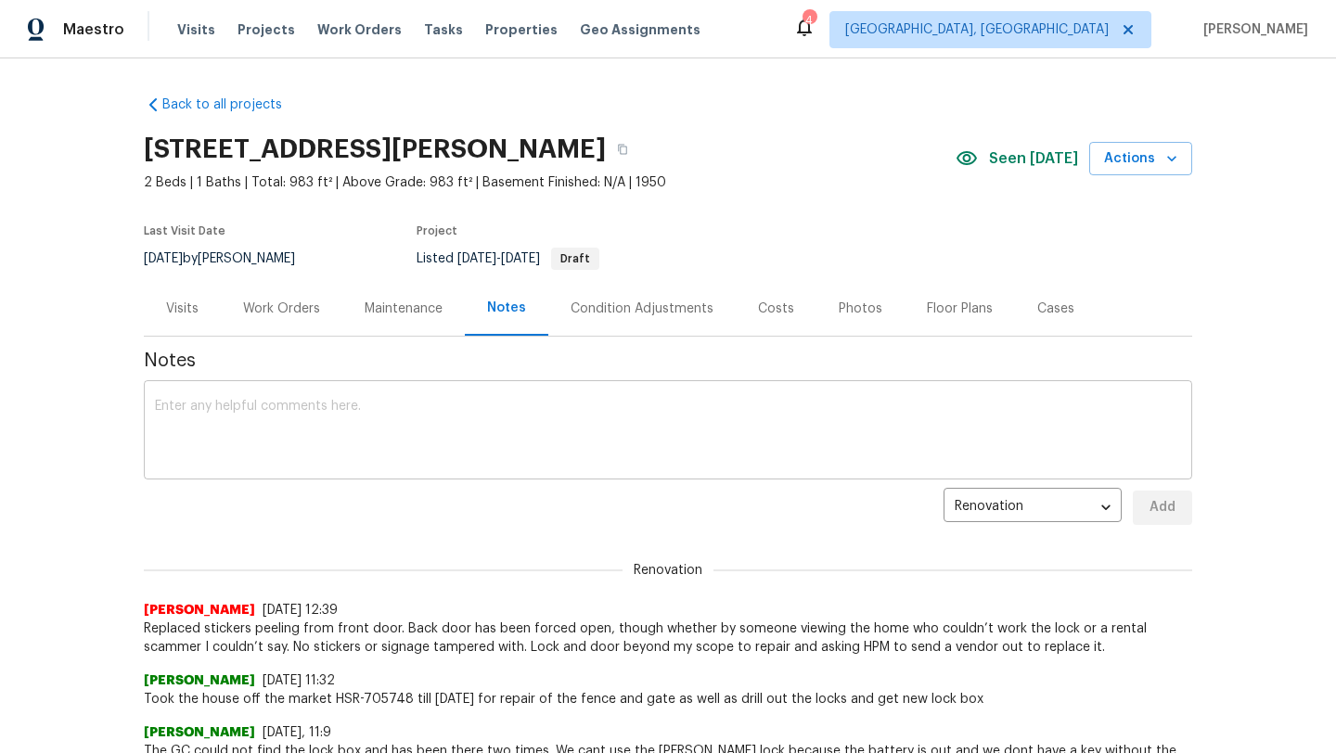
click at [286, 455] on textarea at bounding box center [668, 432] width 1026 height 65
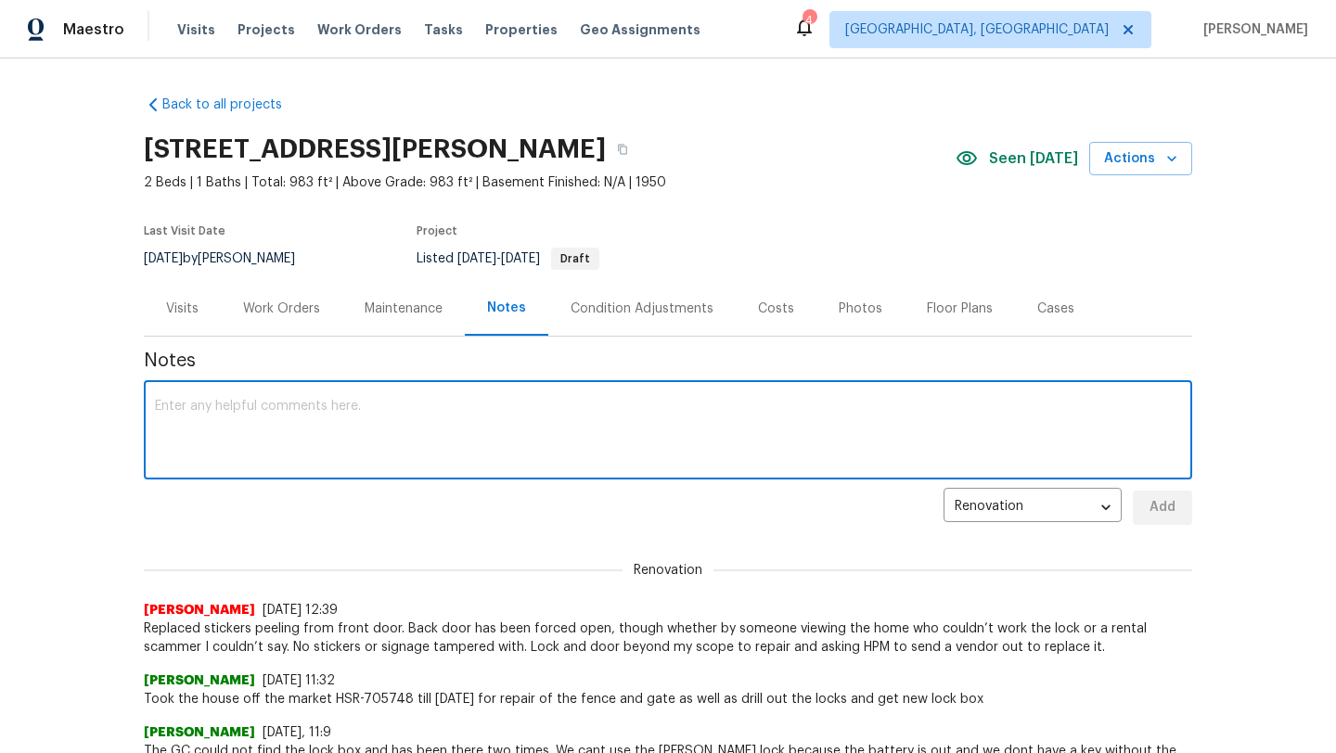
click at [263, 422] on textarea at bounding box center [668, 432] width 1026 height 65
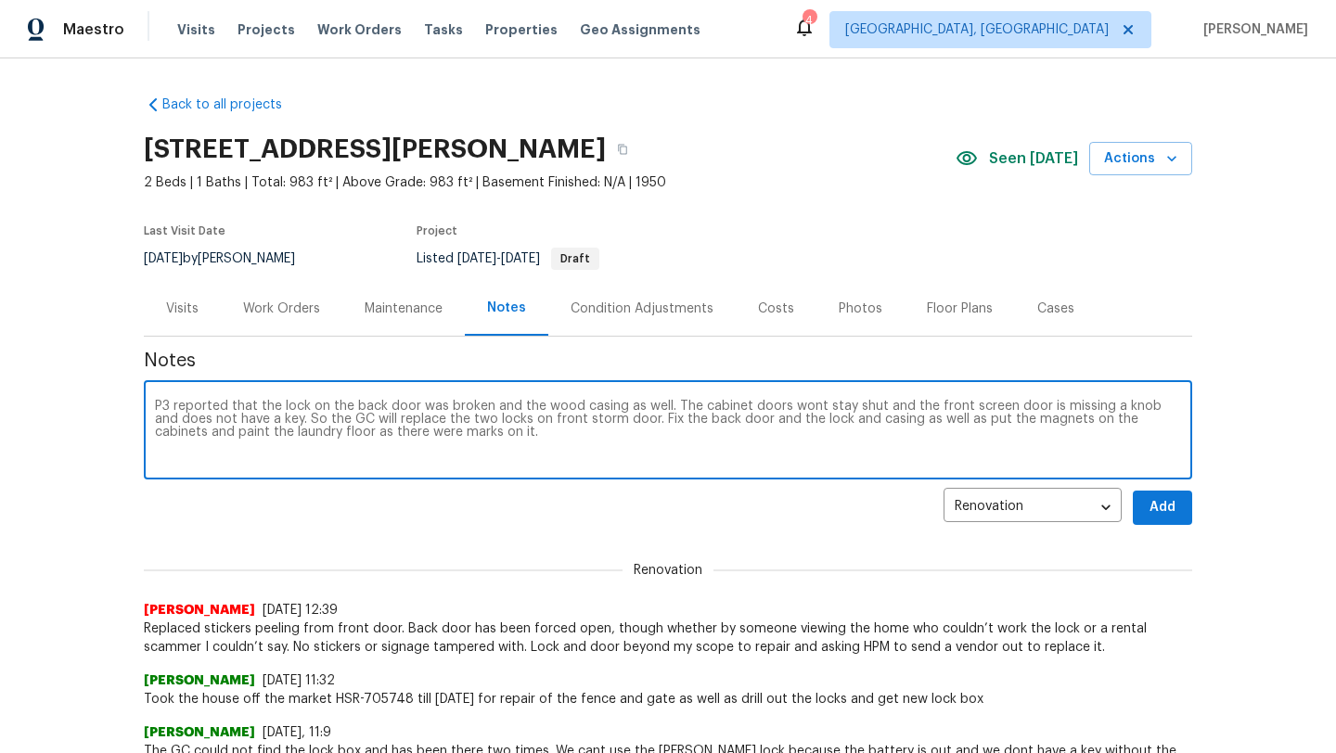
type textarea "P3 reported that the lock on the back door was broken and the wood casing as we…"
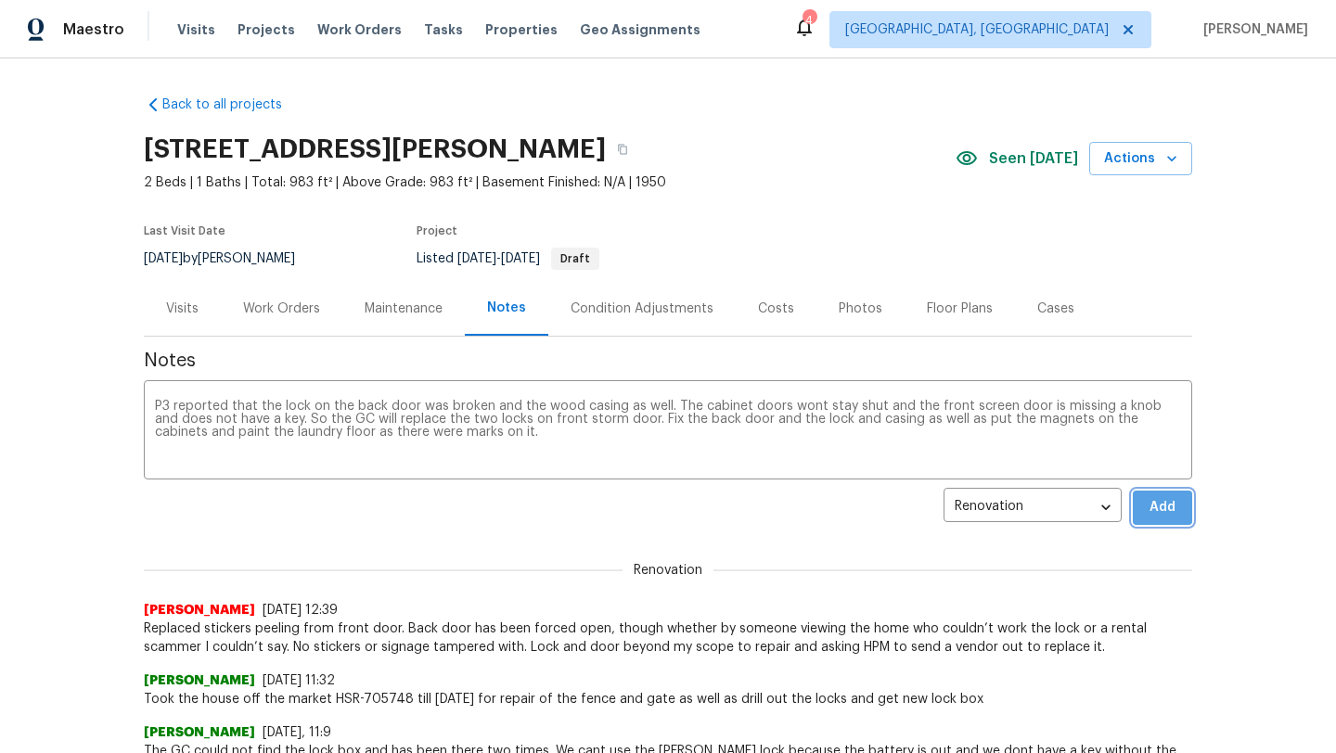
click at [1159, 512] on span "Add" at bounding box center [1162, 507] width 30 height 23
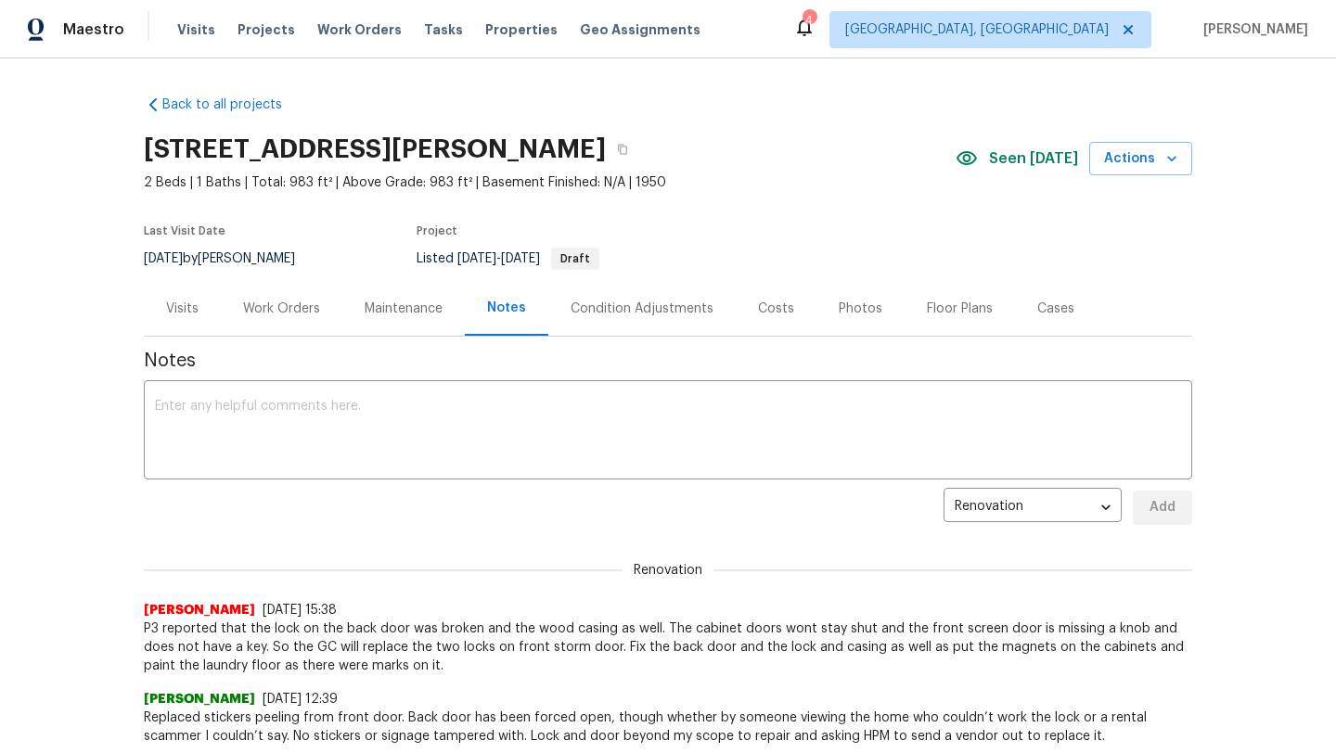
click at [271, 316] on div "Work Orders" at bounding box center [281, 309] width 77 height 19
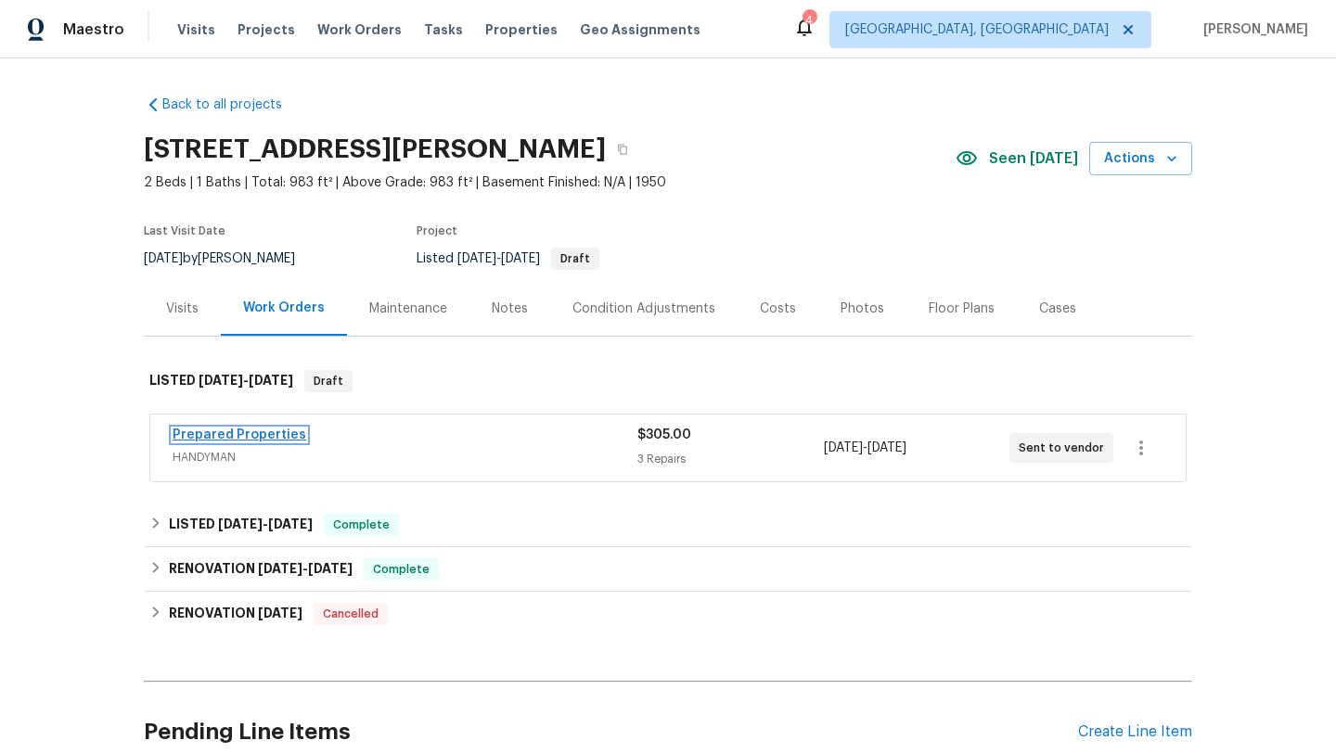
click at [241, 436] on link "Prepared Properties" at bounding box center [240, 435] width 134 height 13
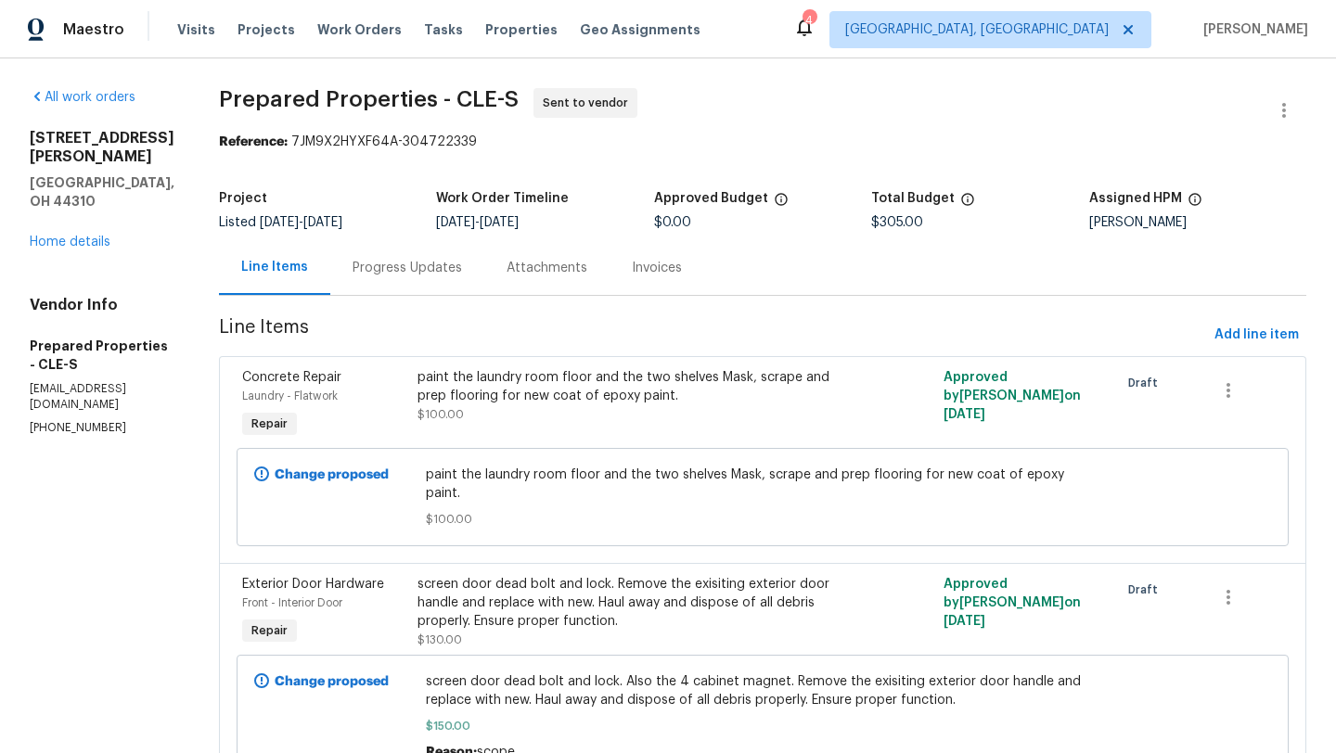
click at [542, 392] on div "paint the laundry room floor and the two shelves Mask, scrape and prep flooring…" at bounding box center [631, 386] width 428 height 37
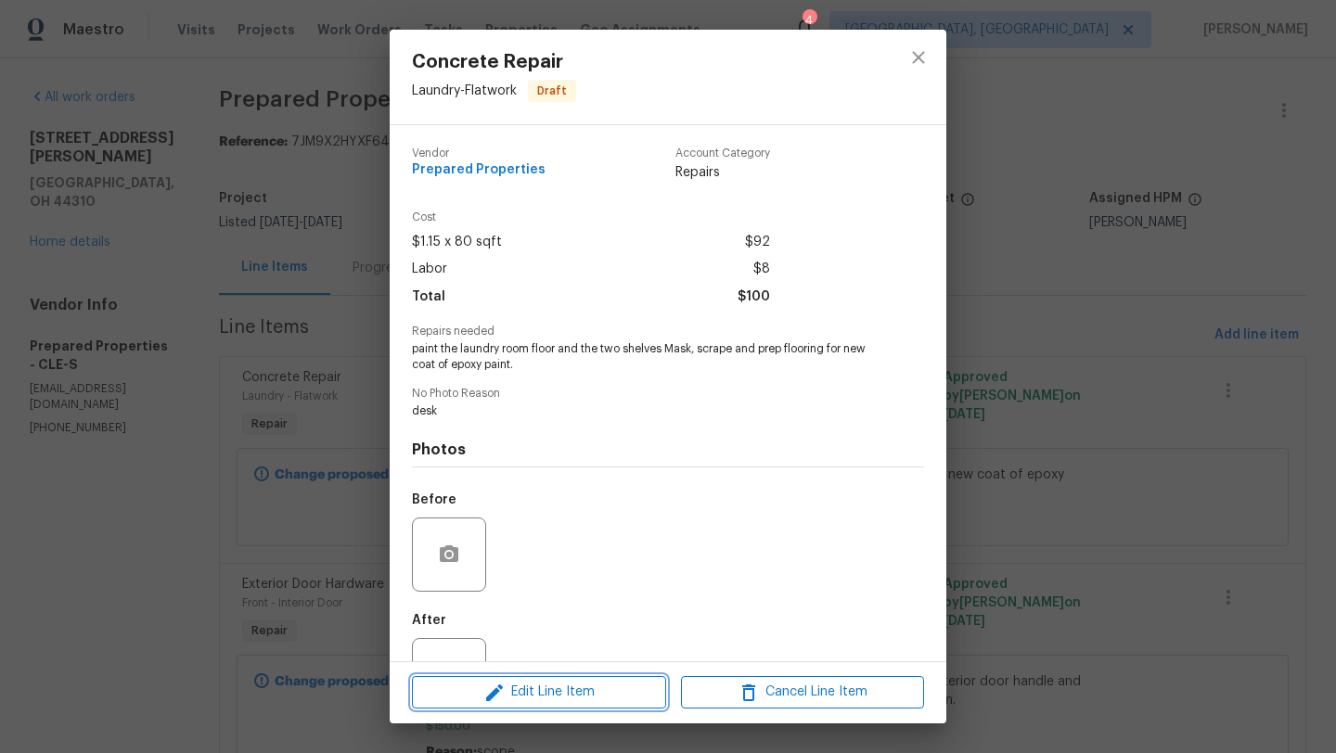
click at [481, 691] on span "Edit Line Item" at bounding box center [538, 692] width 243 height 23
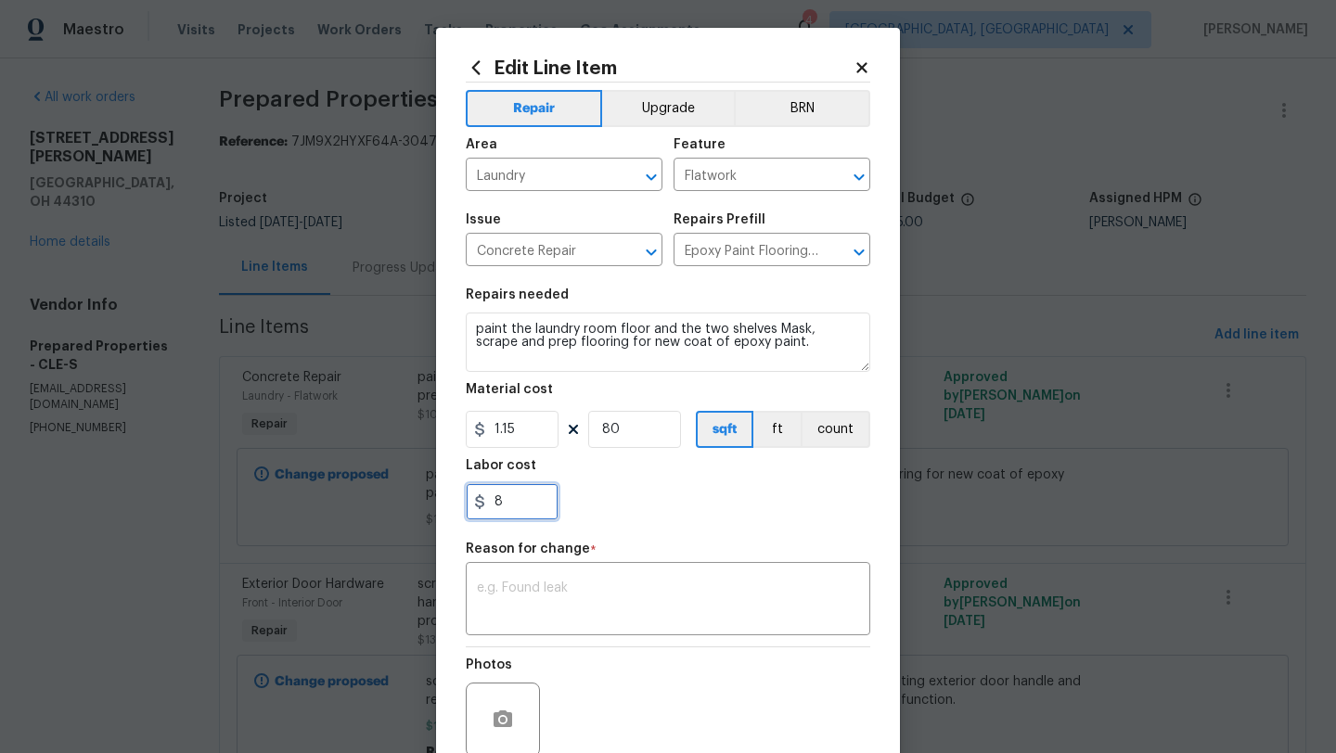
click at [493, 503] on input "8" at bounding box center [512, 501] width 93 height 37
type input "58"
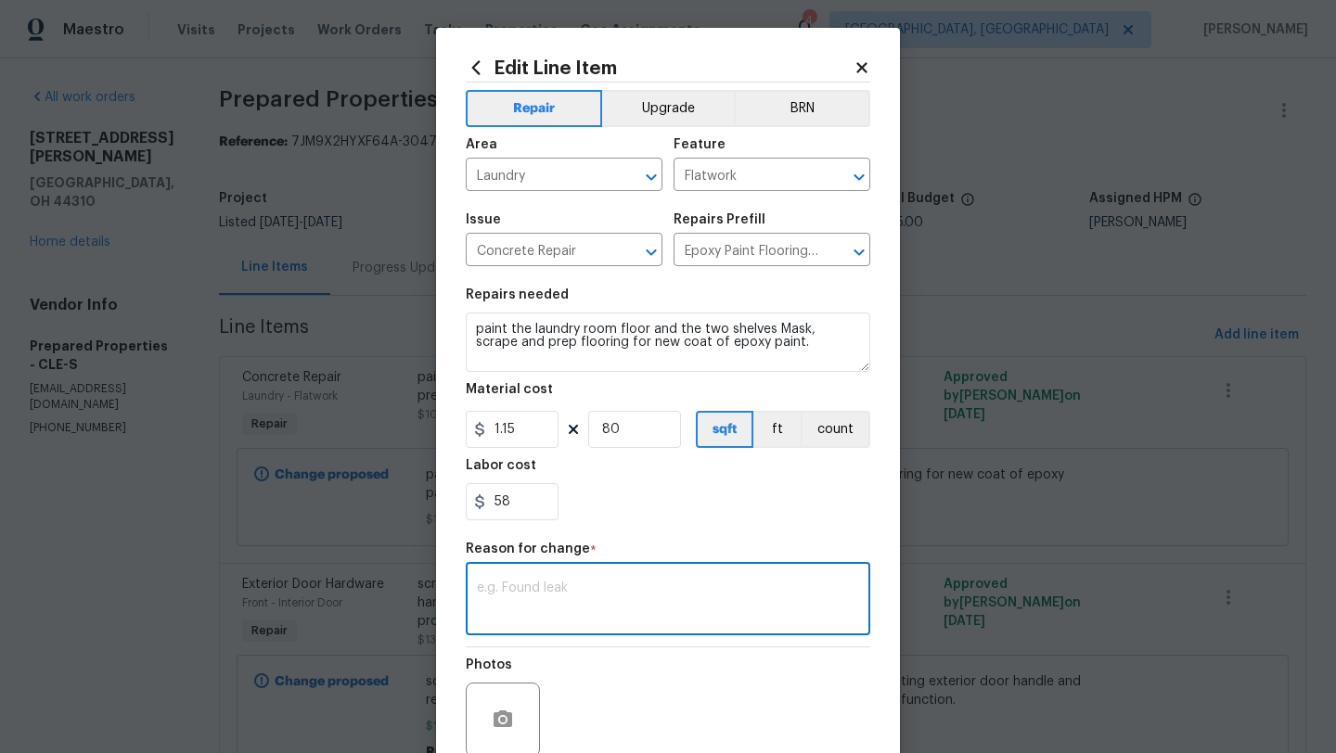
click at [575, 585] on textarea at bounding box center [668, 601] width 382 height 39
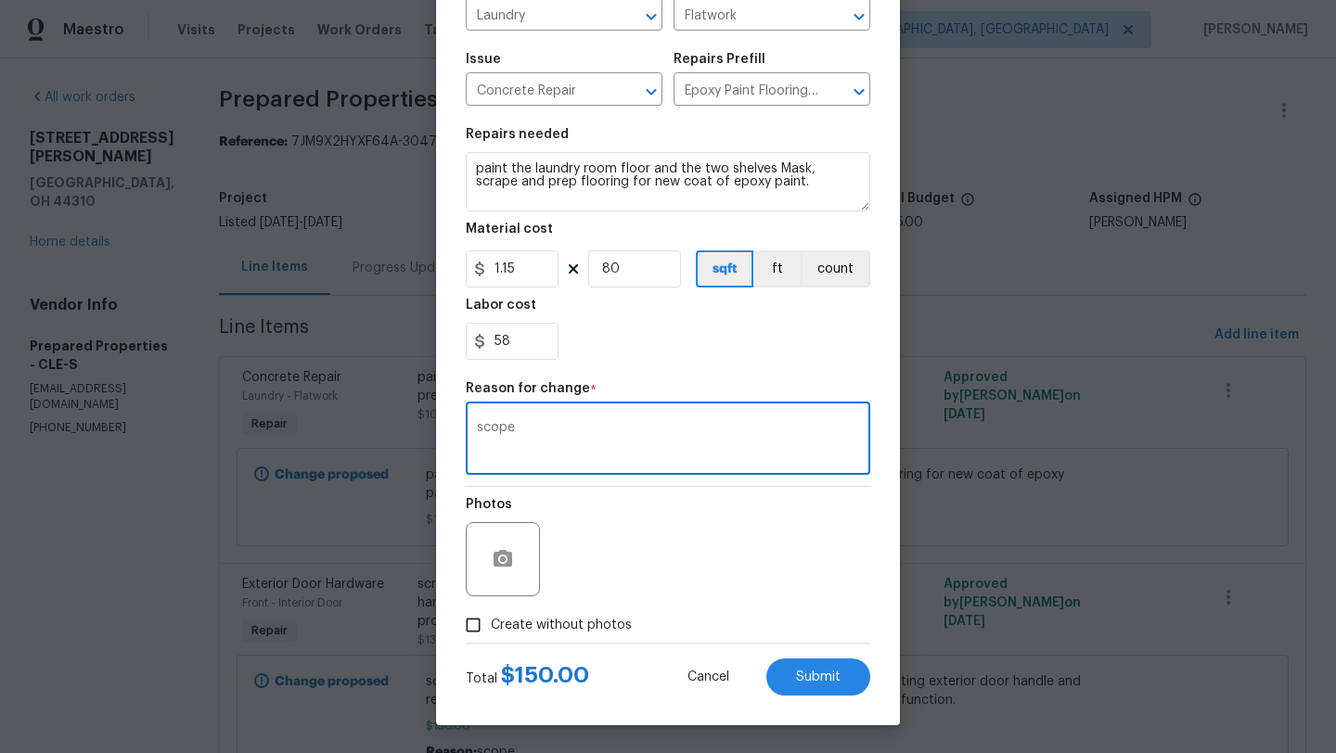
type textarea "scope"
click at [480, 625] on input "Create without photos" at bounding box center [472, 625] width 35 height 35
checkbox input "true"
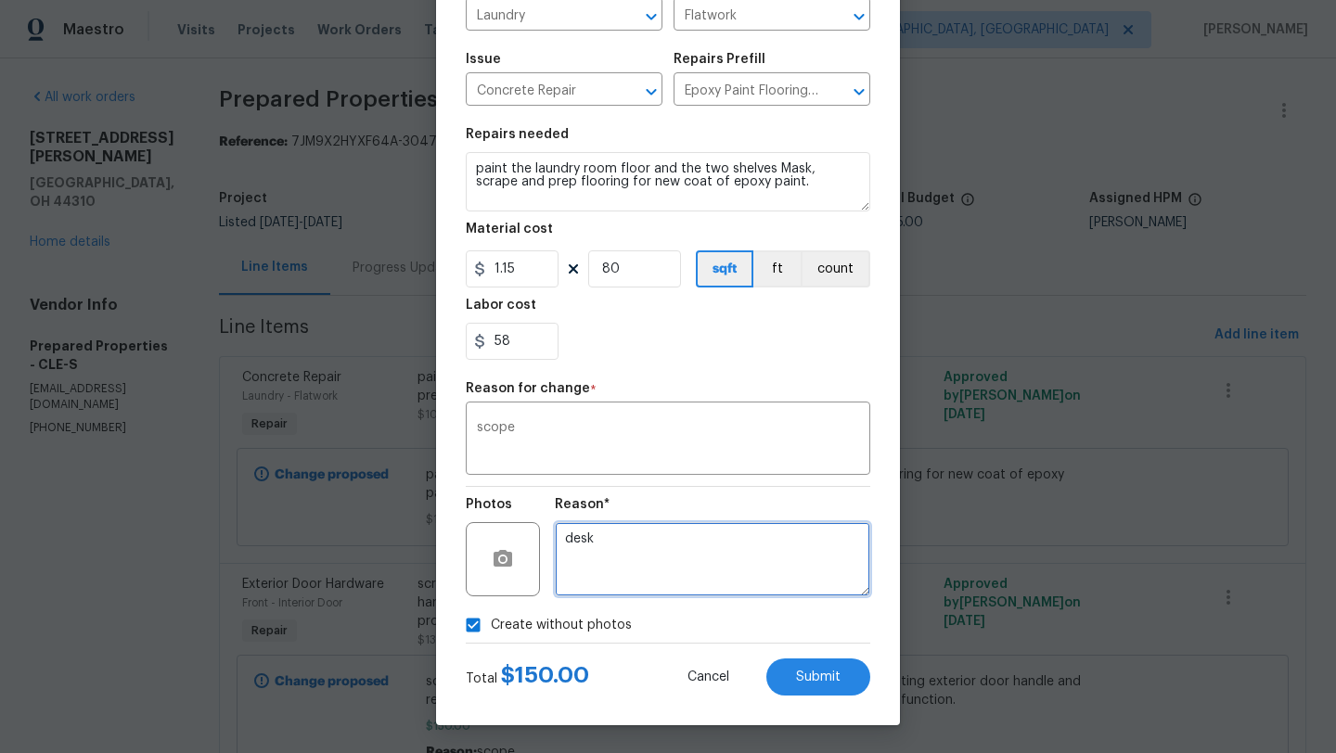
click at [674, 561] on textarea "desk" at bounding box center [712, 559] width 315 height 74
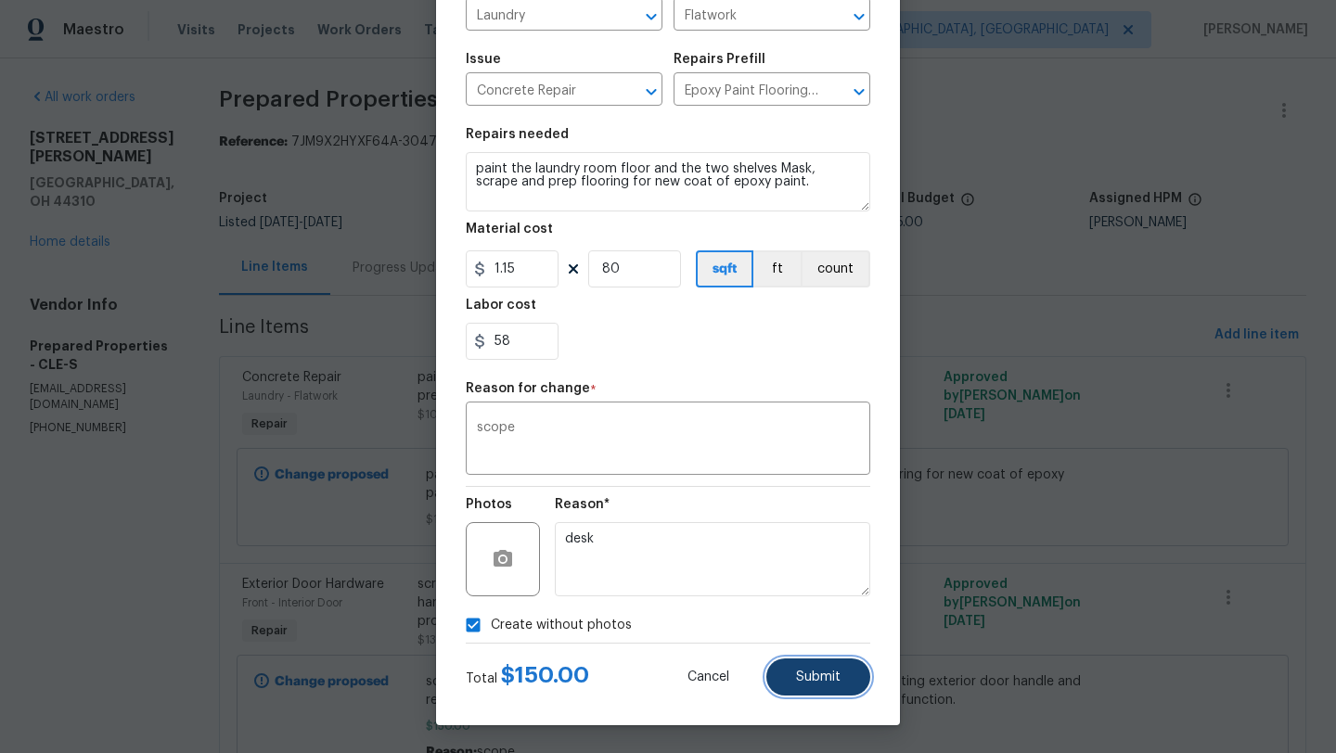
click at [811, 693] on button "Submit" at bounding box center [818, 677] width 104 height 37
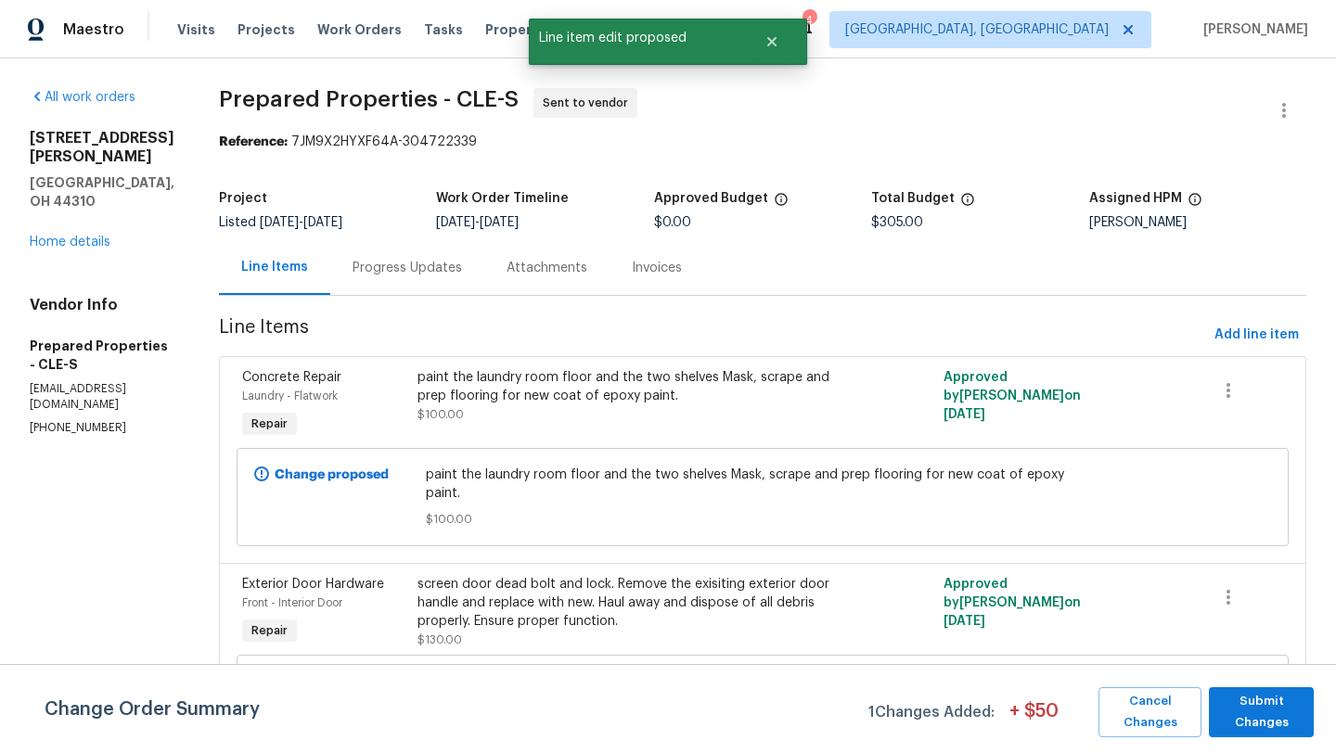
scroll to position [0, 0]
click at [1272, 716] on span "Submit Changes" at bounding box center [1261, 712] width 86 height 43
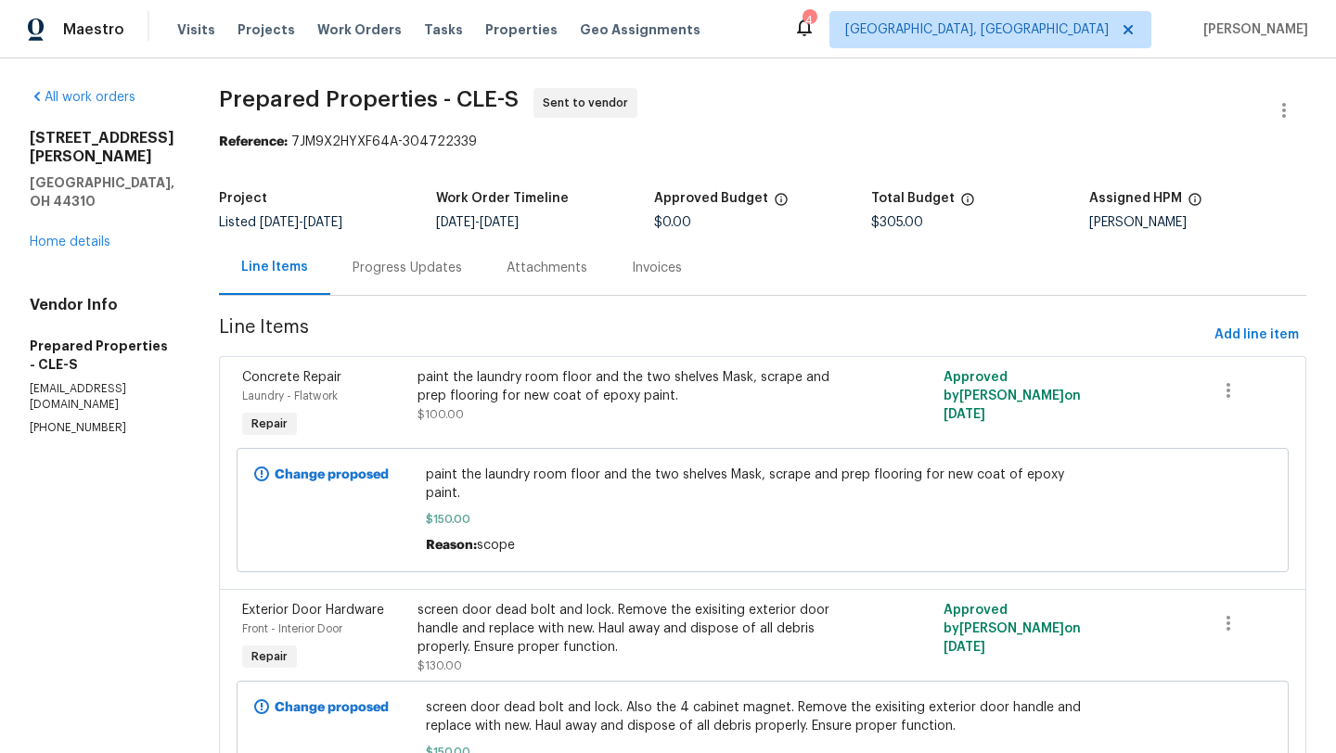
click at [649, 408] on div "paint the laundry room floor and the two shelves Mask, scrape and prep flooring…" at bounding box center [631, 396] width 428 height 56
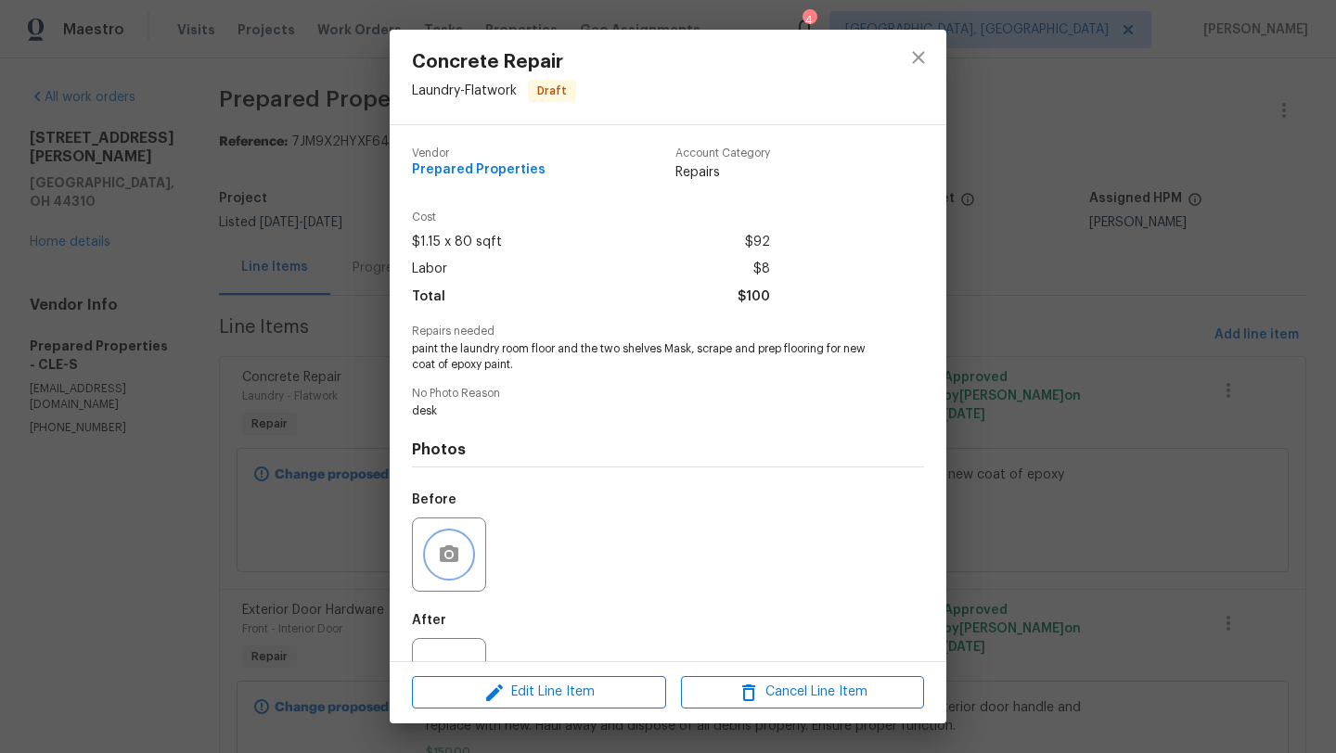
click at [459, 544] on icon "button" at bounding box center [449, 555] width 22 height 22
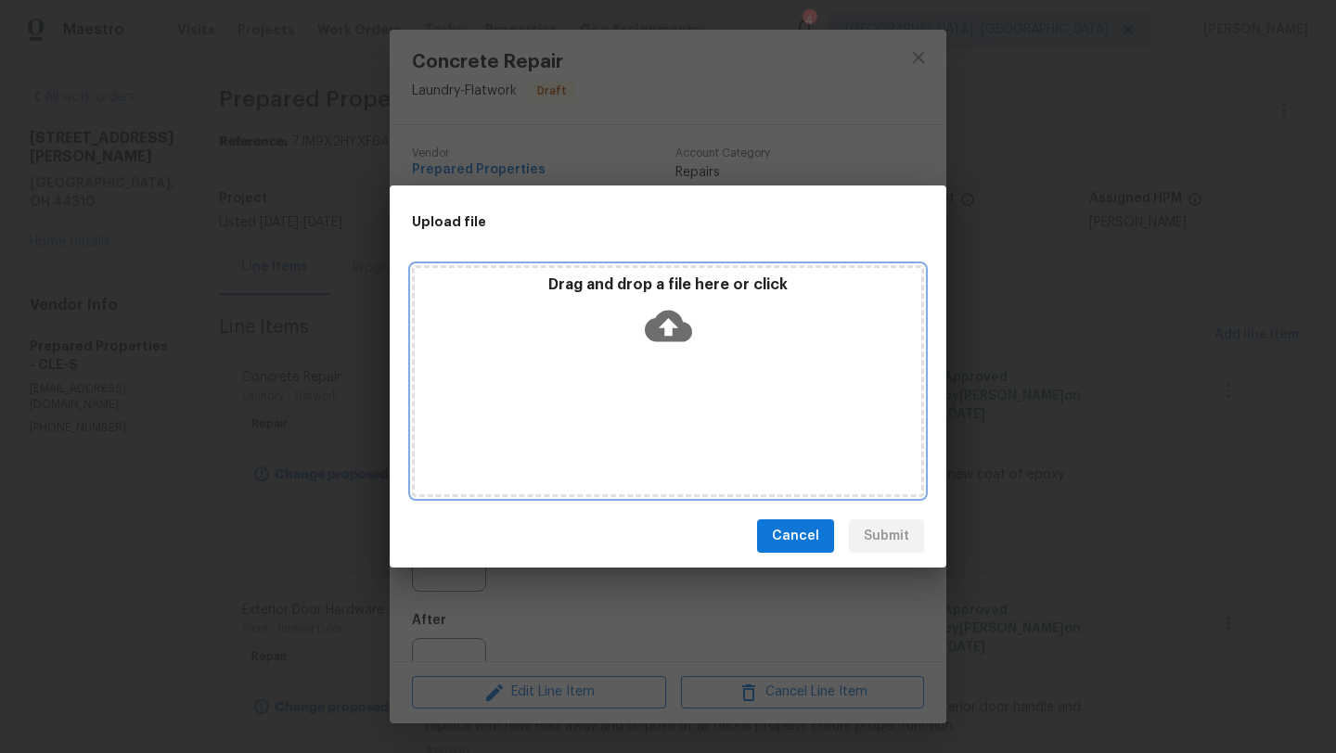
click at [647, 332] on icon at bounding box center [668, 327] width 47 height 32
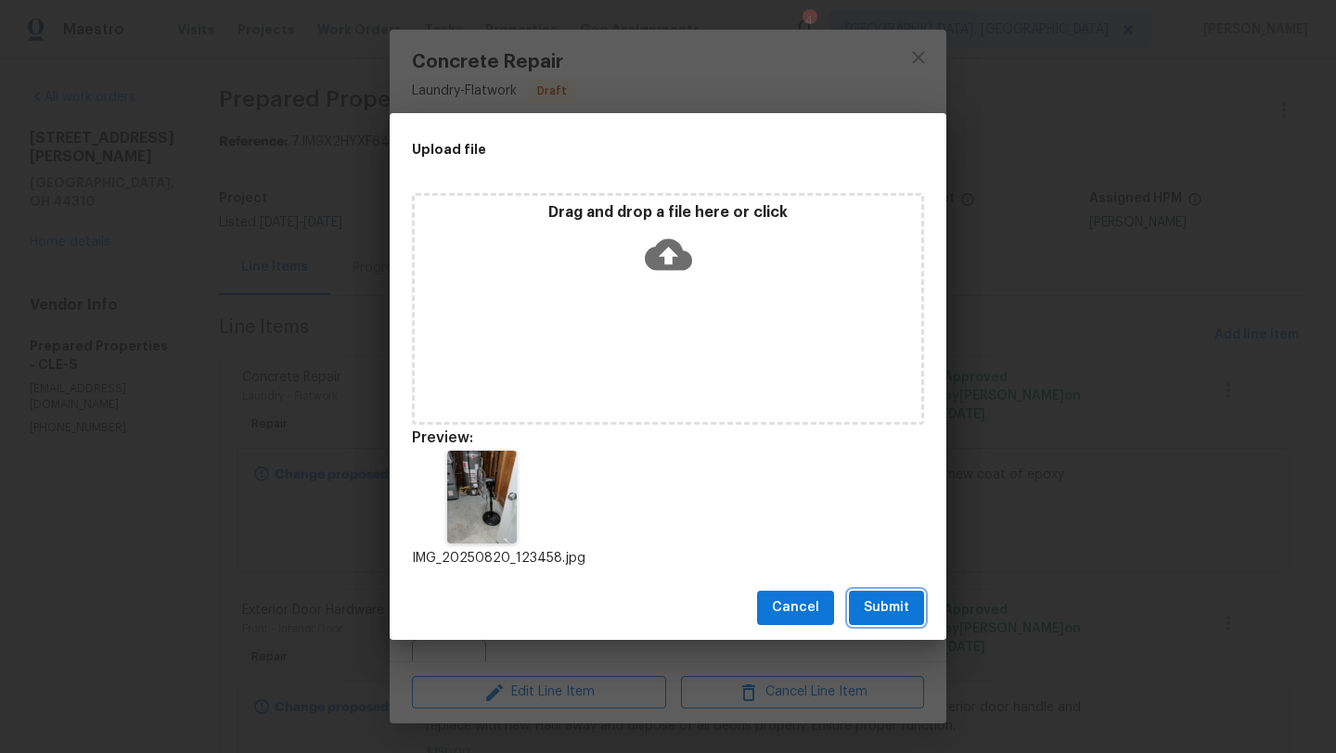
click at [890, 614] on span "Submit" at bounding box center [886, 607] width 45 height 23
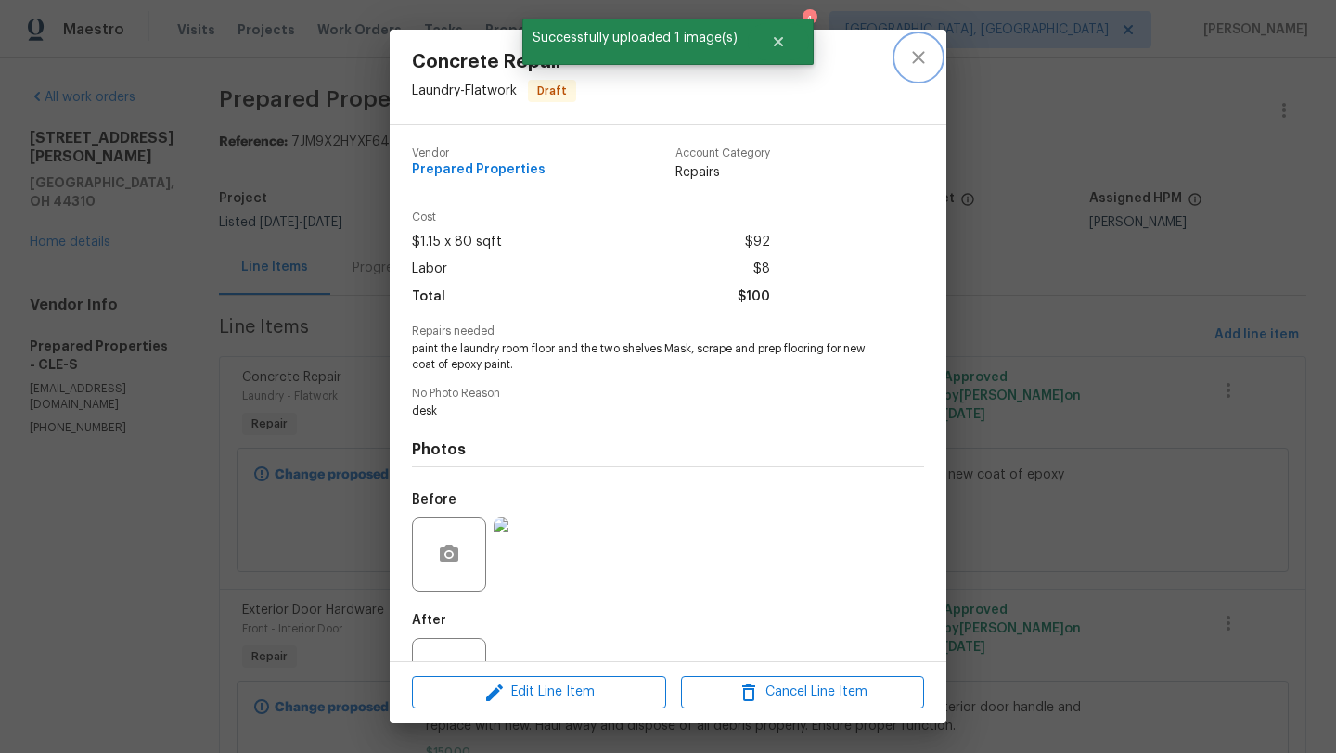
click at [913, 57] on icon "close" at bounding box center [918, 57] width 22 height 22
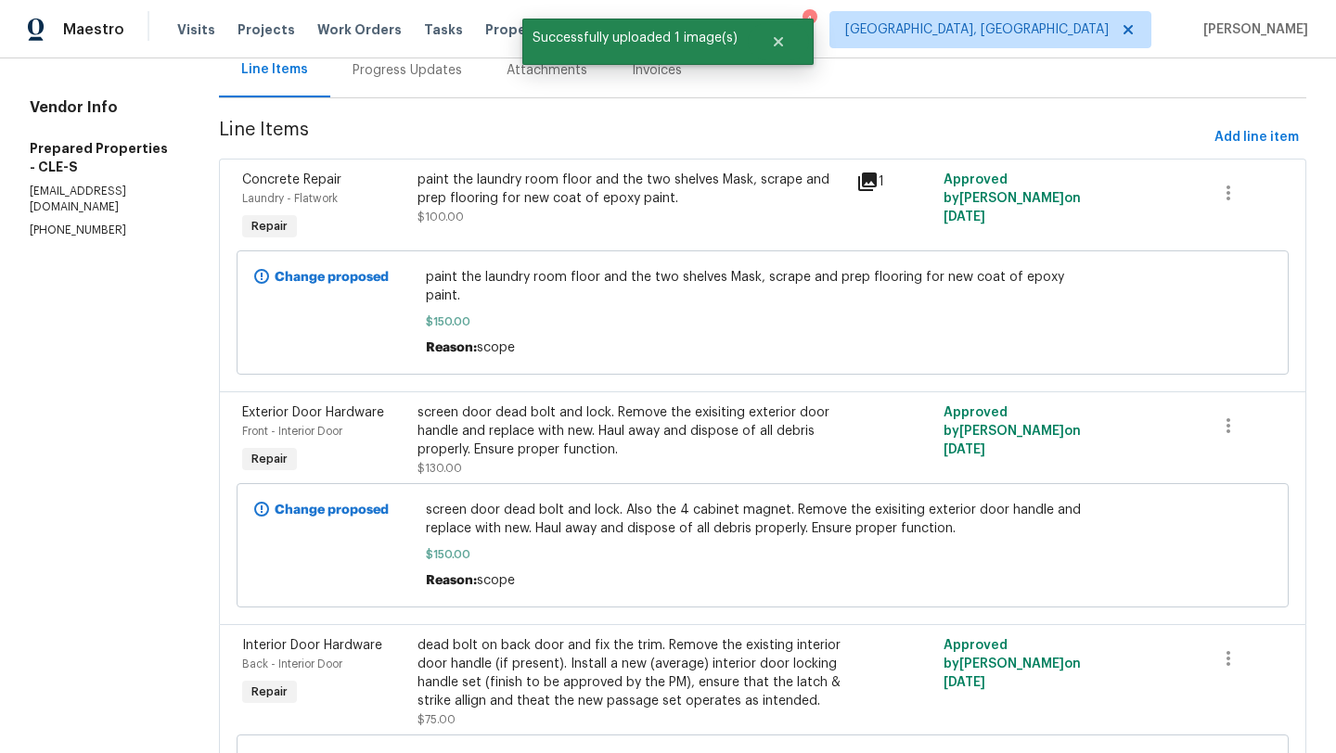
scroll to position [206, 0]
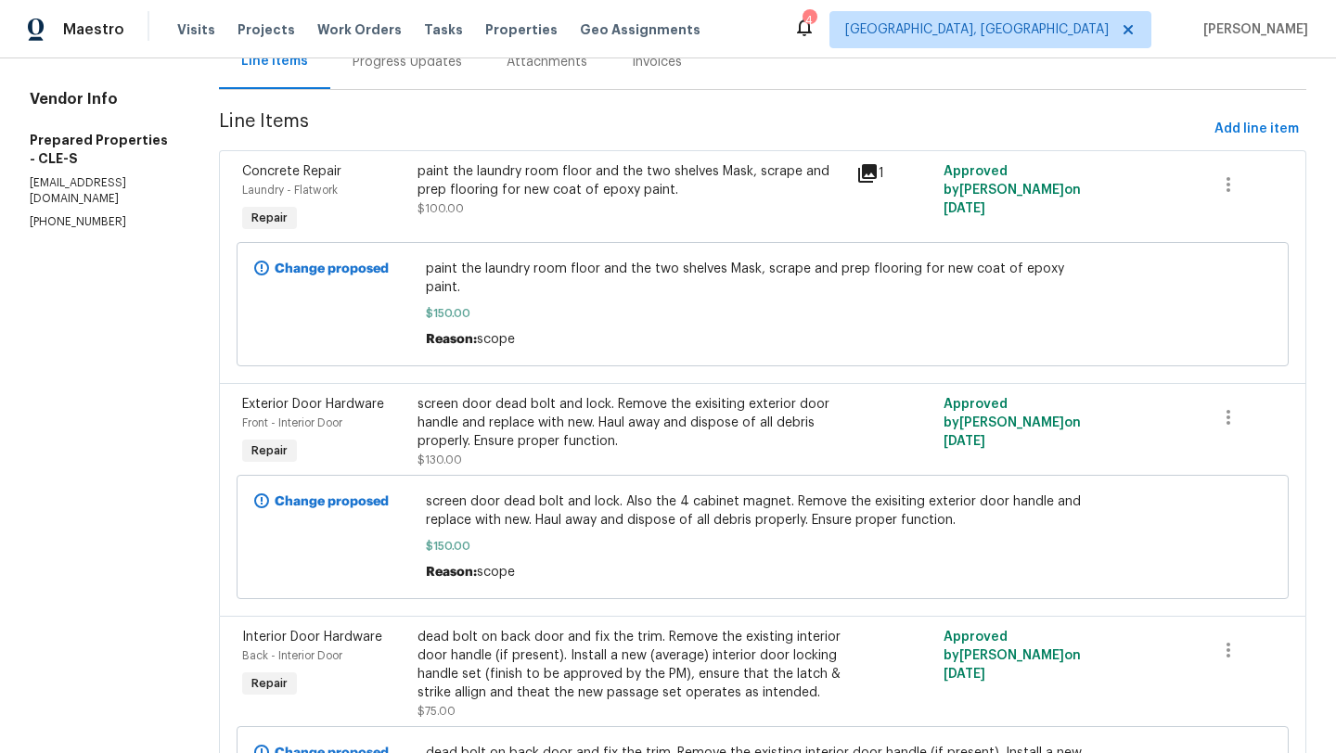
click at [583, 416] on div "screen door dead bolt and lock. Remove the exisiting exterior door handle and r…" at bounding box center [631, 423] width 428 height 56
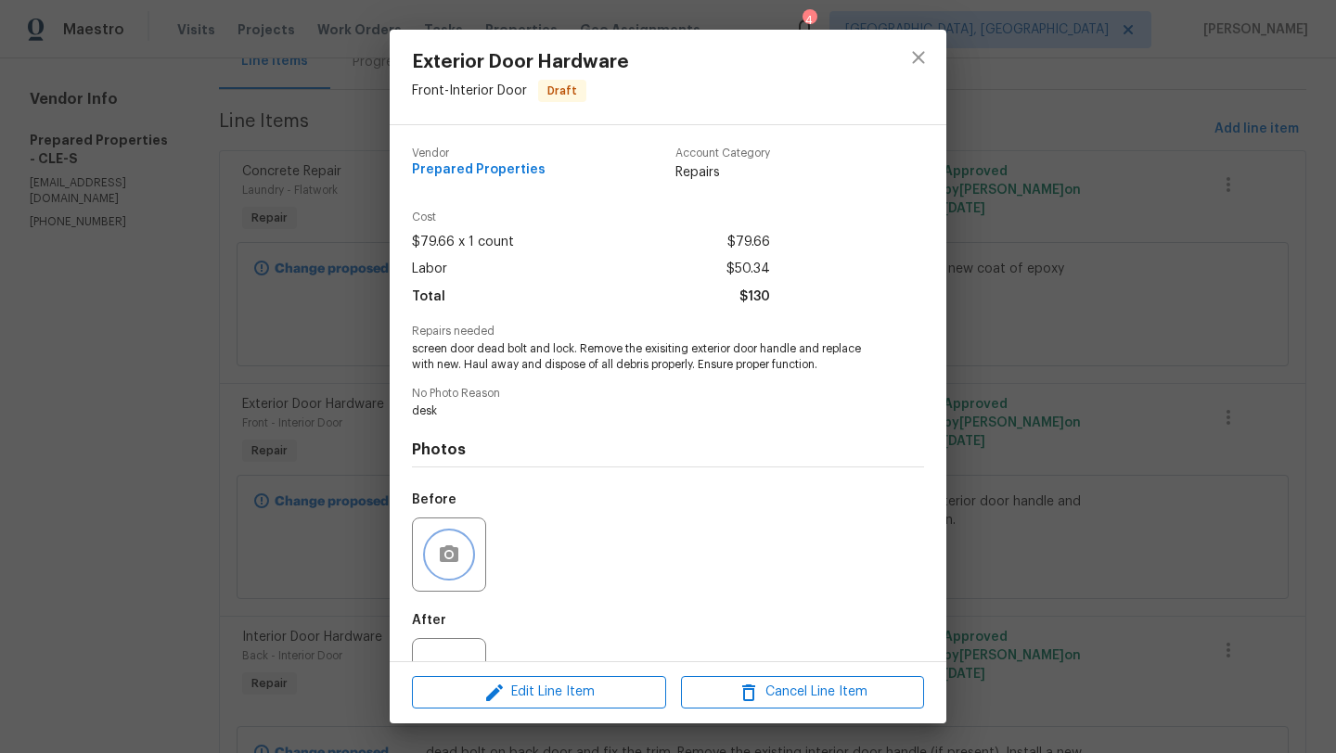
click at [442, 559] on icon "button" at bounding box center [449, 553] width 19 height 17
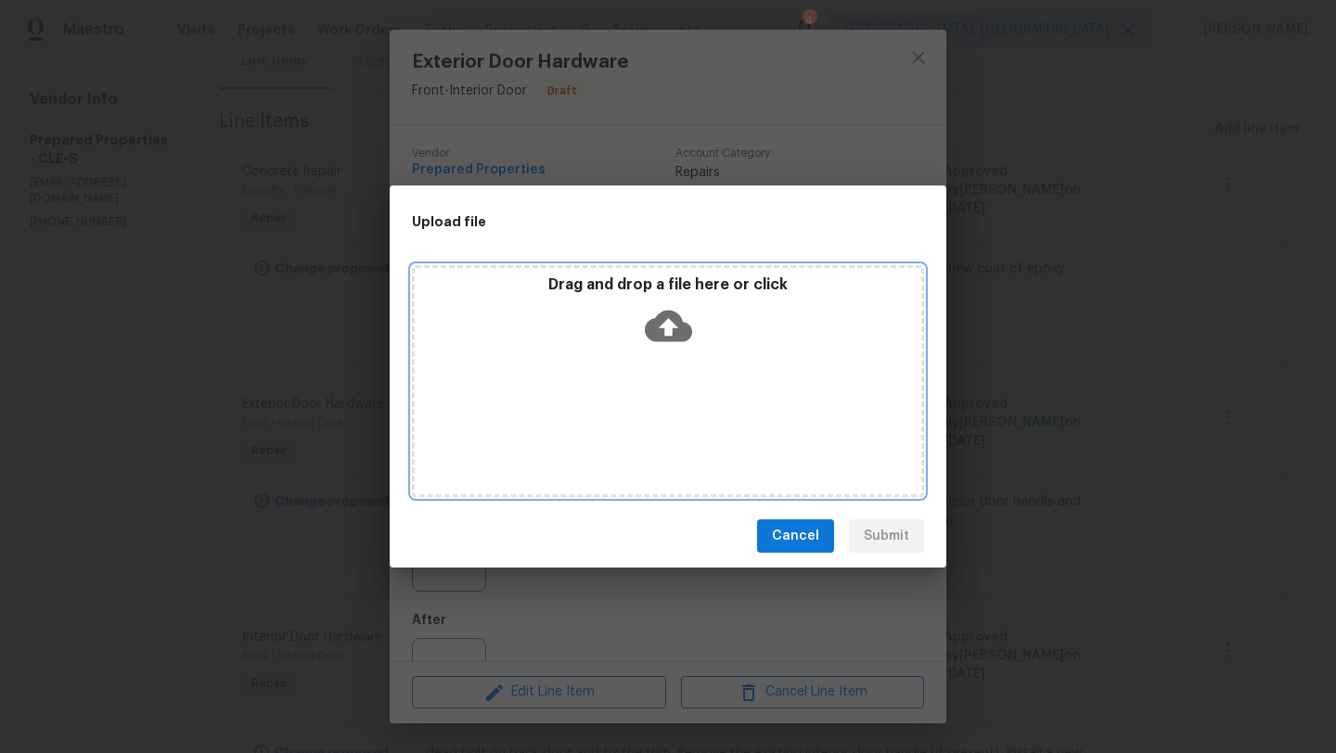
click at [679, 320] on icon at bounding box center [668, 327] width 47 height 32
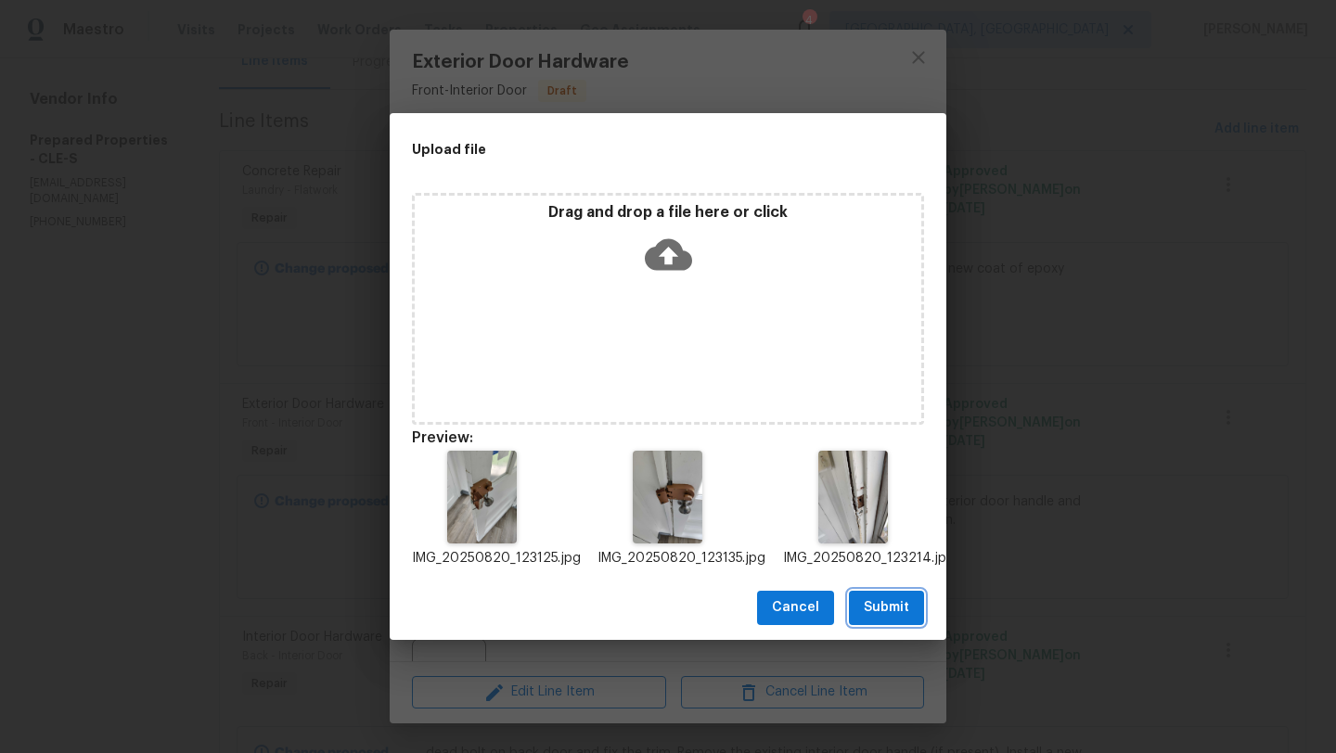
click at [877, 608] on span "Submit" at bounding box center [886, 607] width 45 height 23
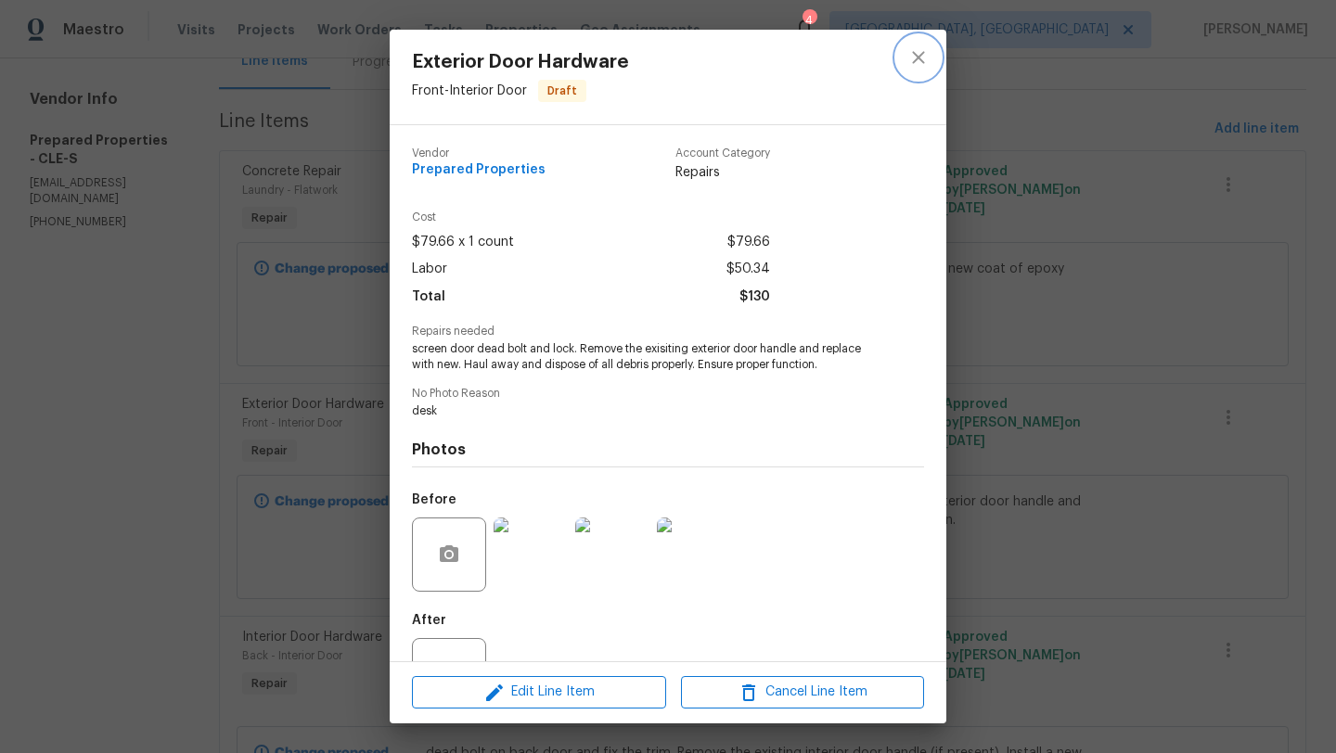
click at [925, 54] on icon "close" at bounding box center [918, 57] width 22 height 22
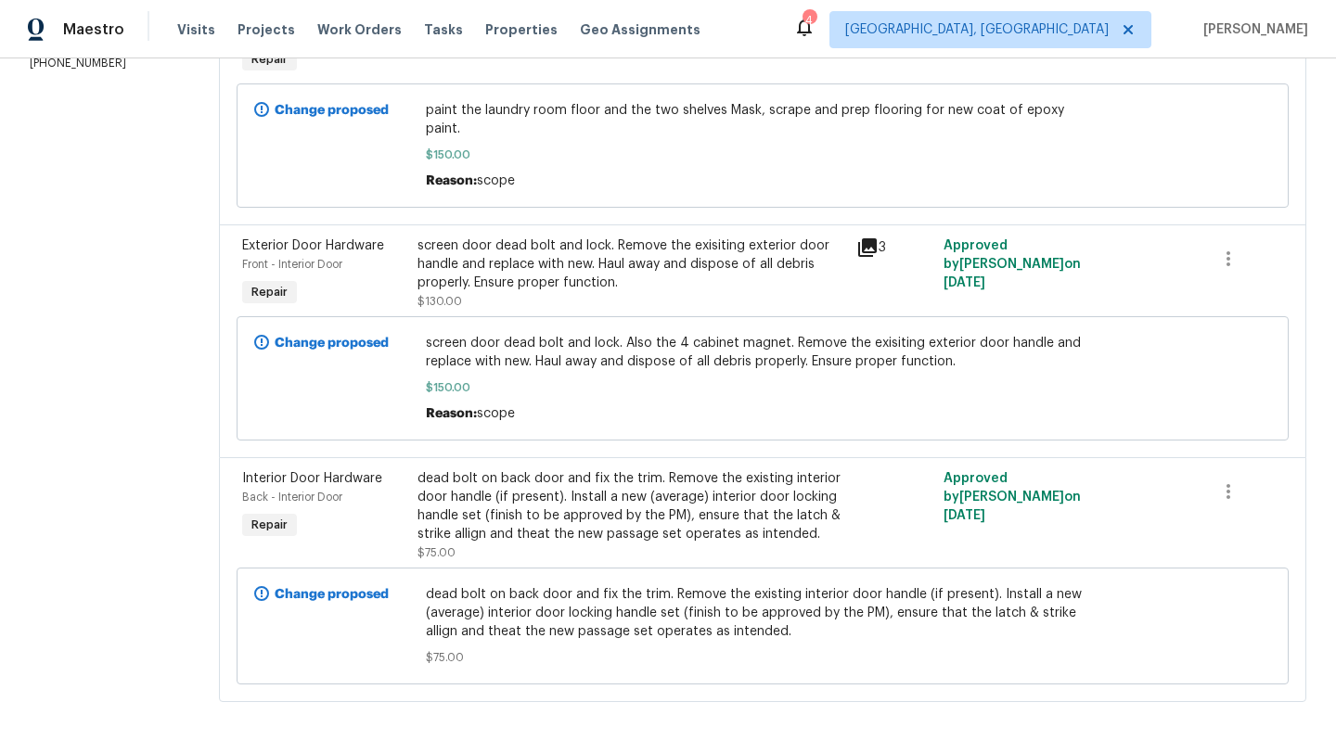
scroll to position [386, 0]
click at [557, 493] on div "dead bolt on back door and fix the trim. Remove the existing interior door hand…" at bounding box center [631, 505] width 428 height 74
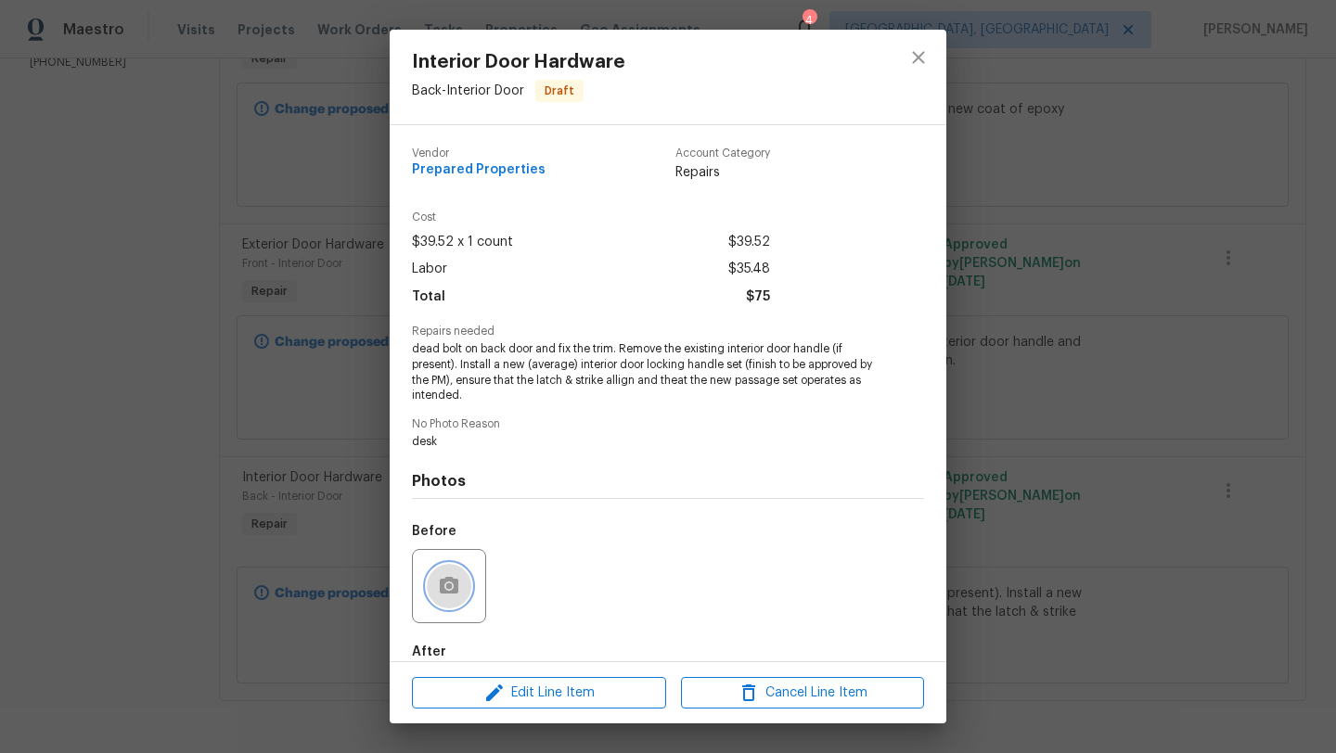
click at [442, 593] on icon "button" at bounding box center [449, 585] width 19 height 17
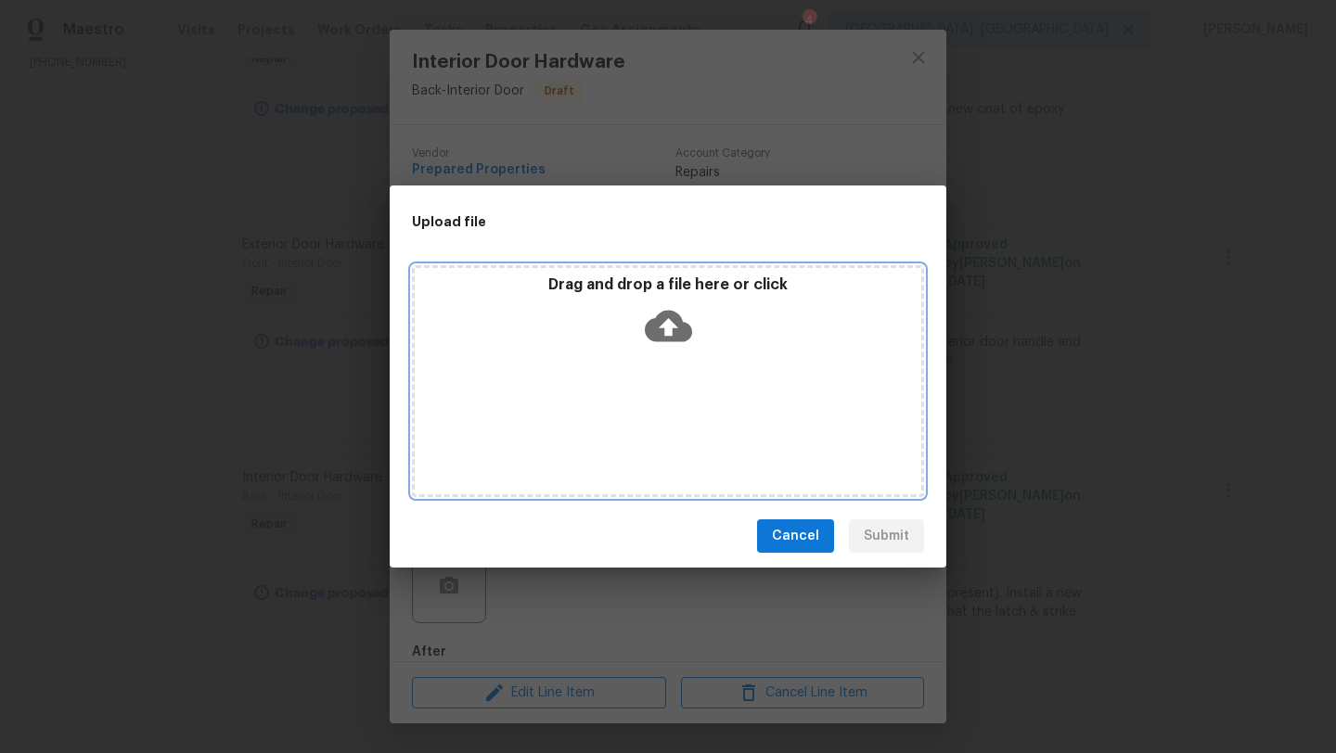
click at [663, 329] on icon at bounding box center [668, 325] width 47 height 47
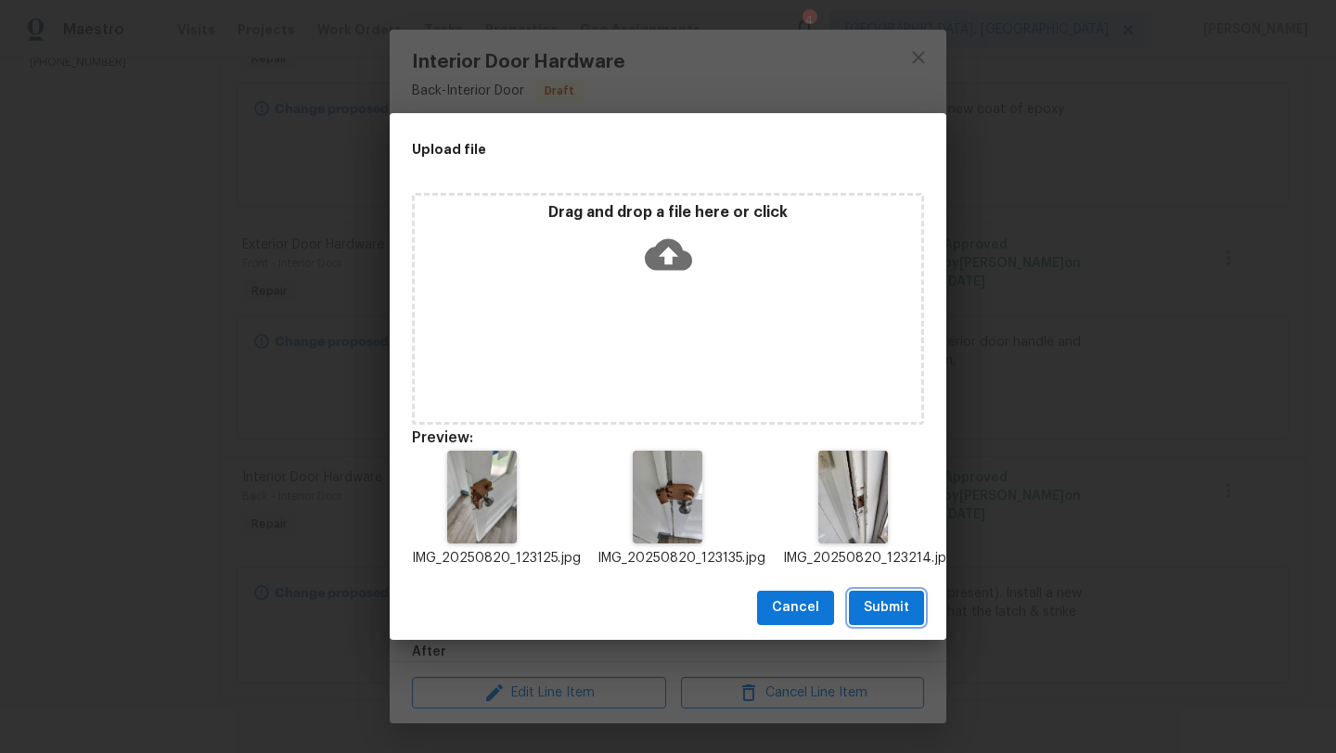
click at [887, 609] on span "Submit" at bounding box center [886, 607] width 45 height 23
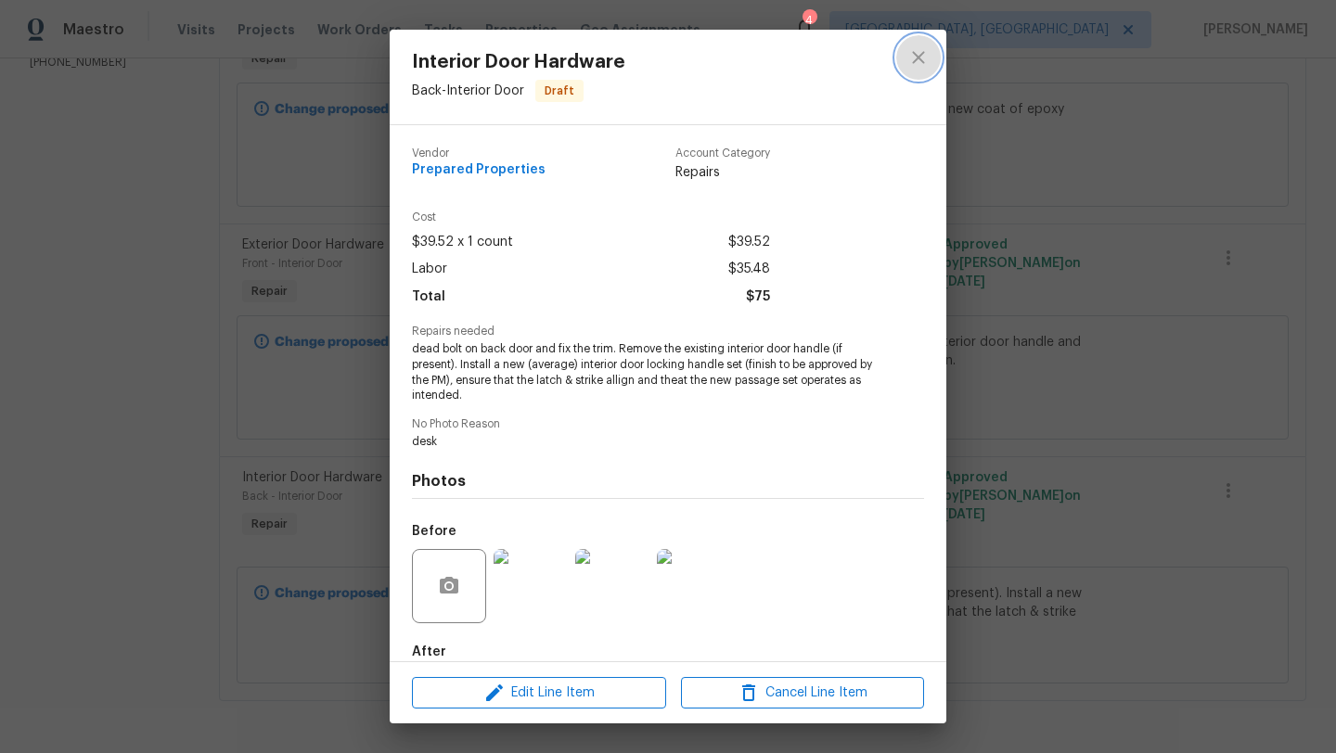
click at [922, 58] on icon "close" at bounding box center [918, 57] width 22 height 22
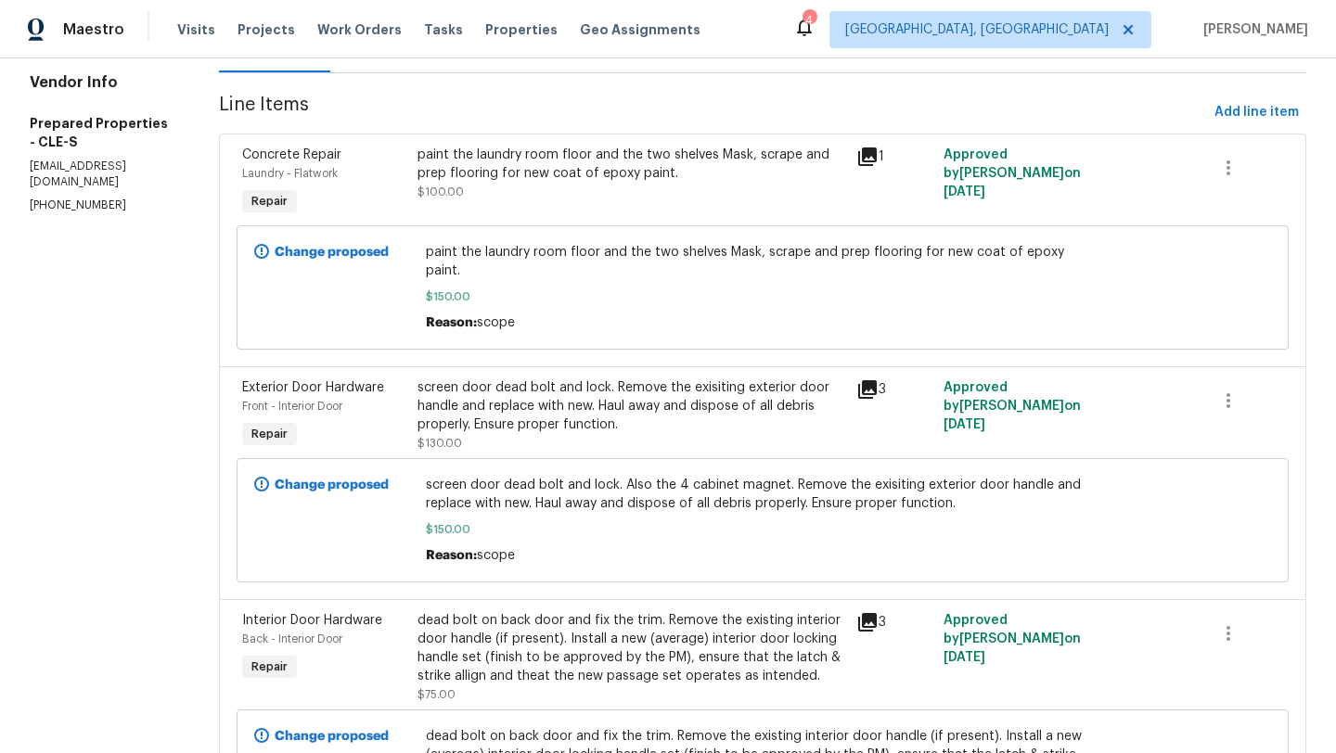
scroll to position [0, 0]
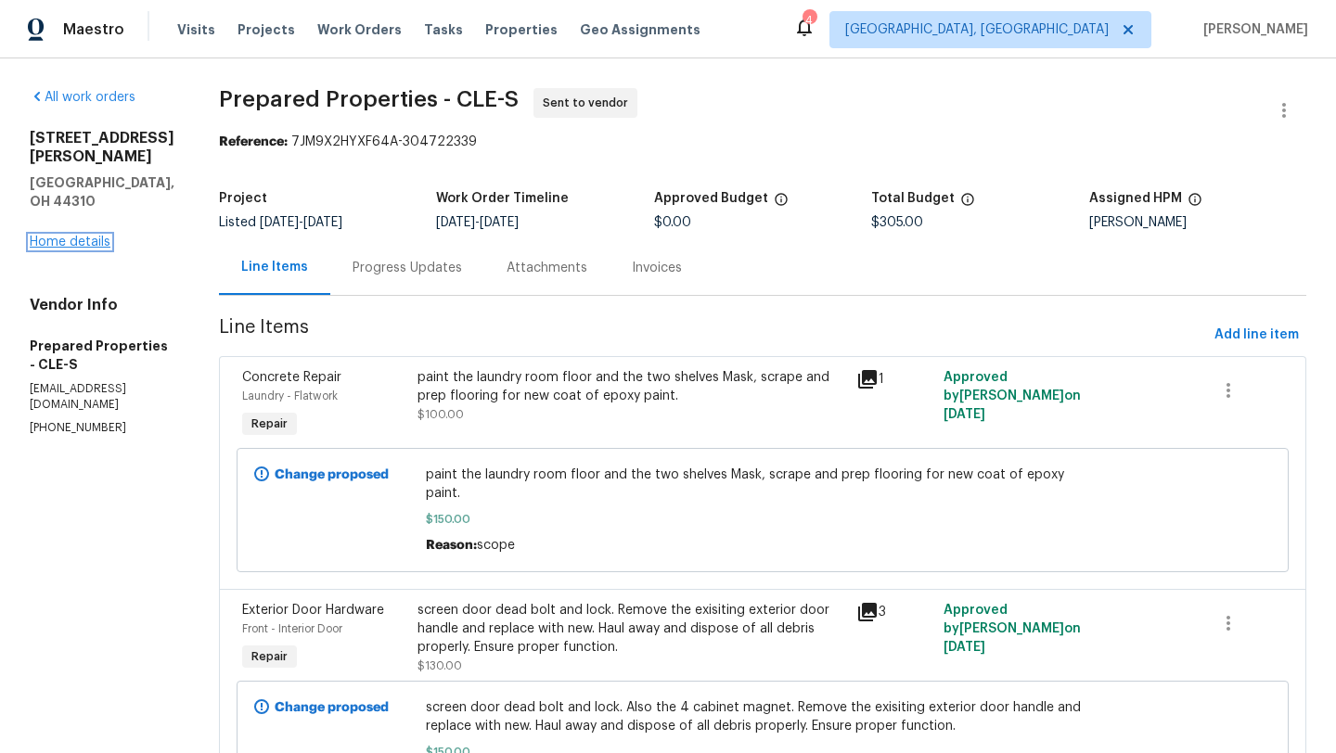
click at [88, 236] on link "Home details" at bounding box center [70, 242] width 81 height 13
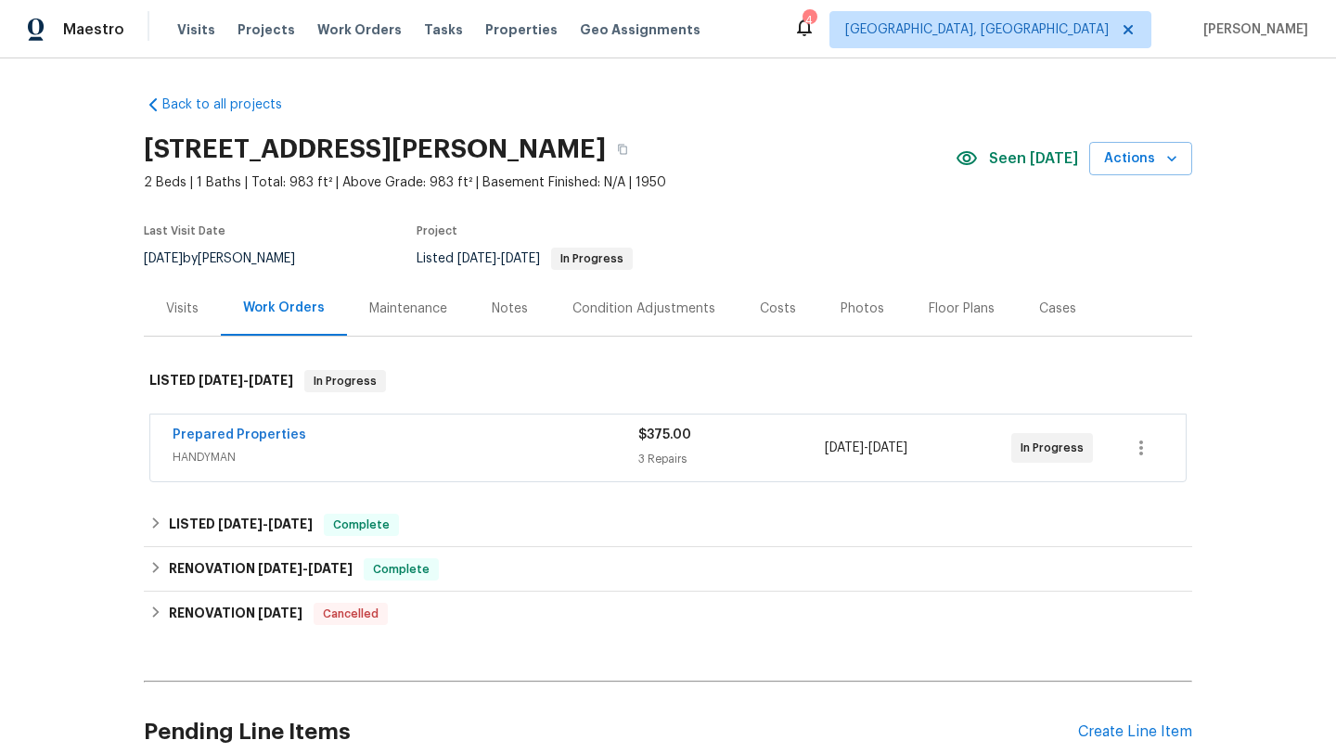
click at [171, 305] on div "Visits" at bounding box center [182, 309] width 32 height 19
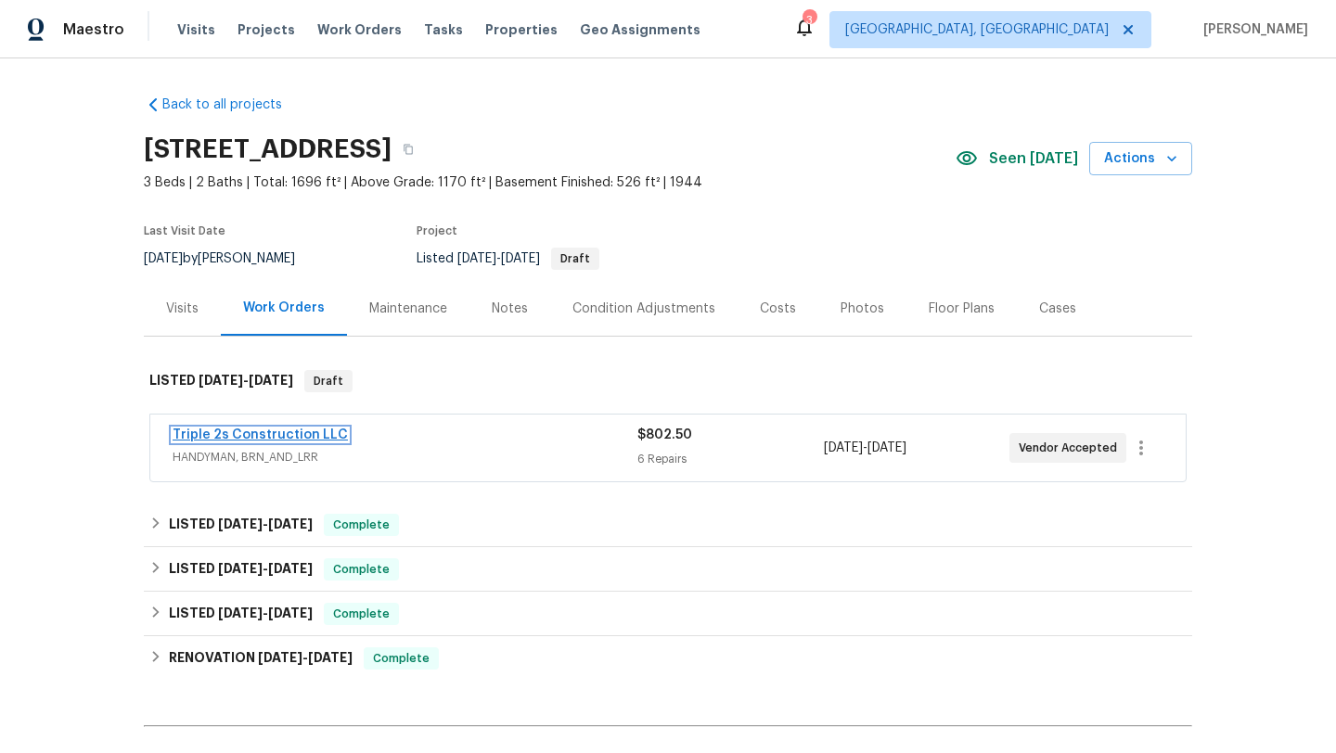
click at [214, 429] on link "Triple 2s Construction LLC" at bounding box center [260, 435] width 175 height 13
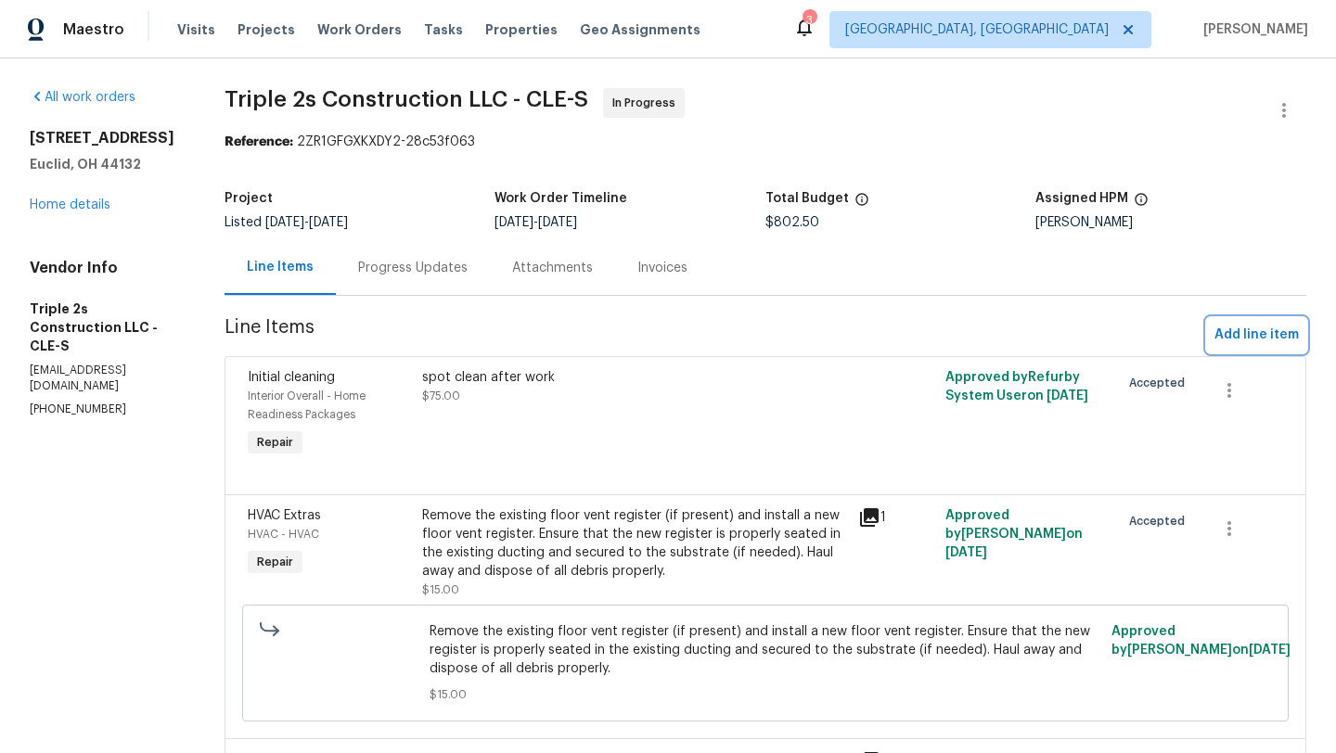
click at [1235, 333] on span "Add line item" at bounding box center [1256, 335] width 84 height 23
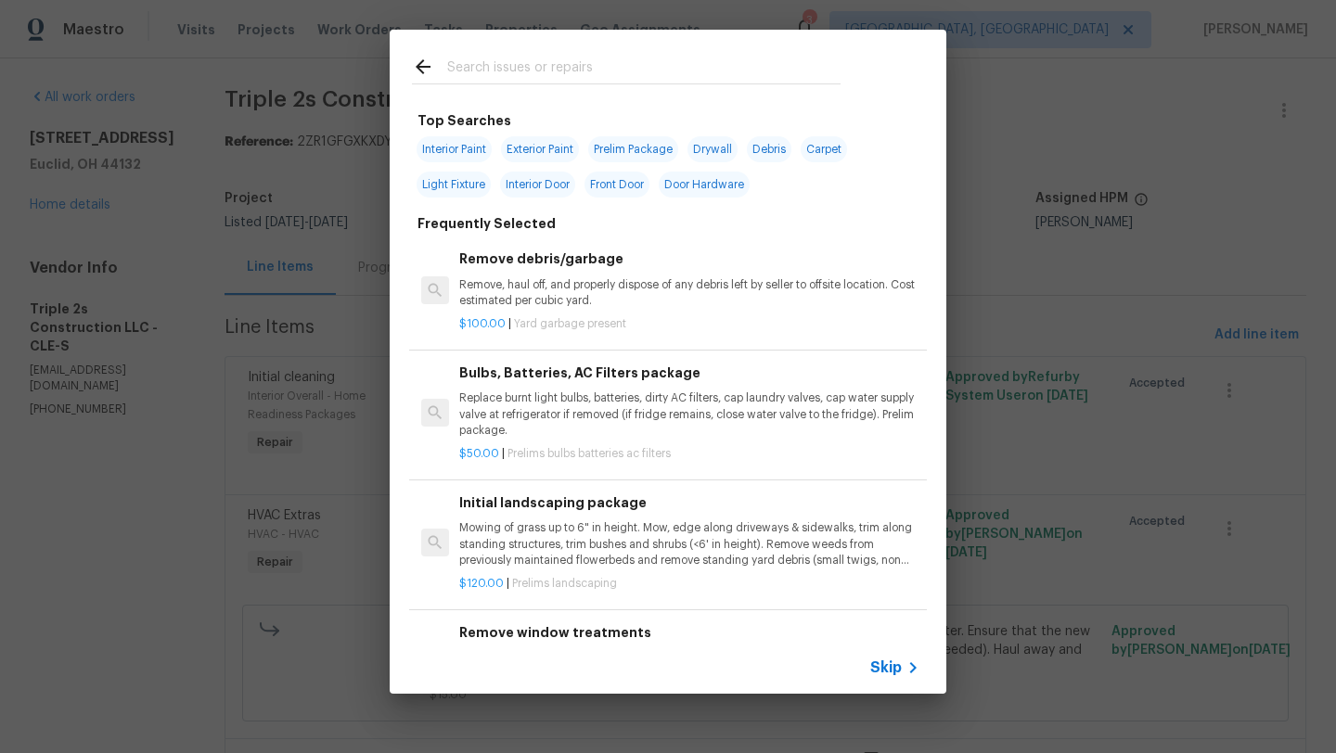
click at [480, 68] on input "text" at bounding box center [643, 70] width 393 height 28
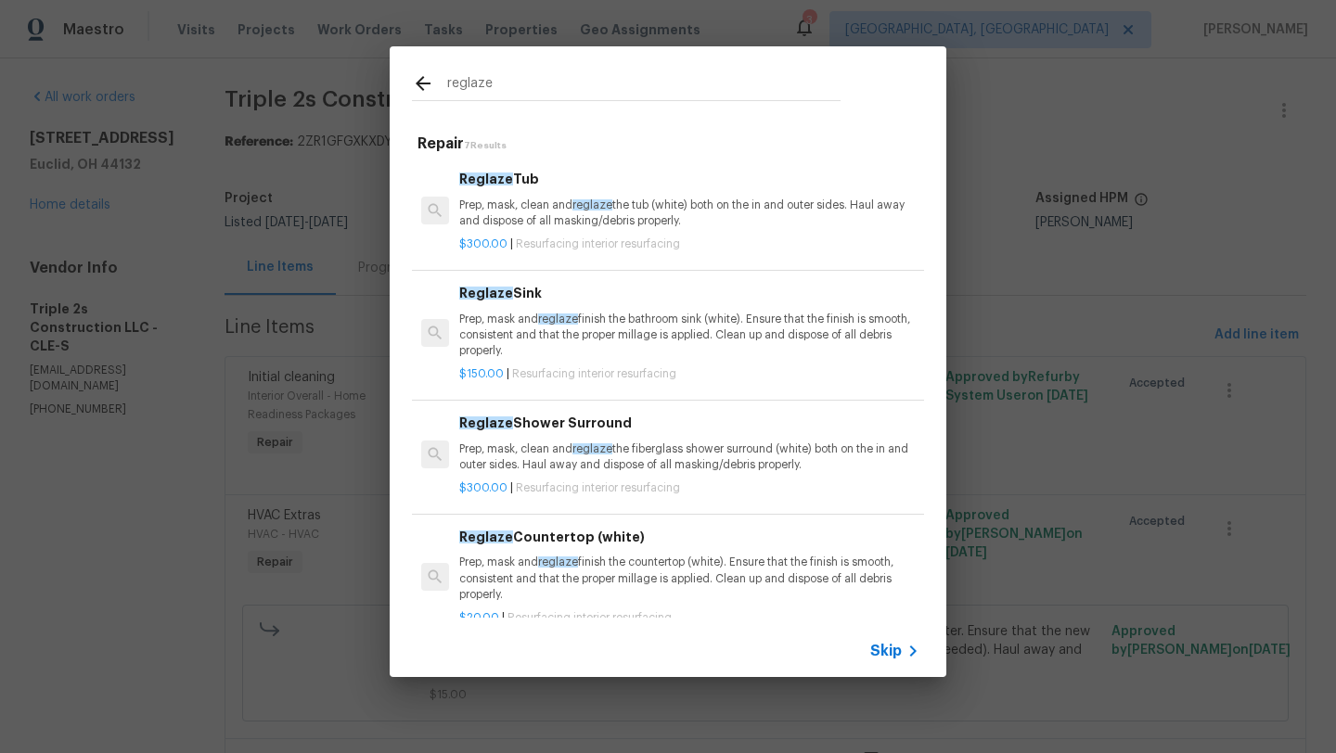
type input "reglaze"
click at [553, 464] on p "Prep, mask, clean and reglaze the fiberglass shower surround (white) both on th…" at bounding box center [689, 458] width 460 height 32
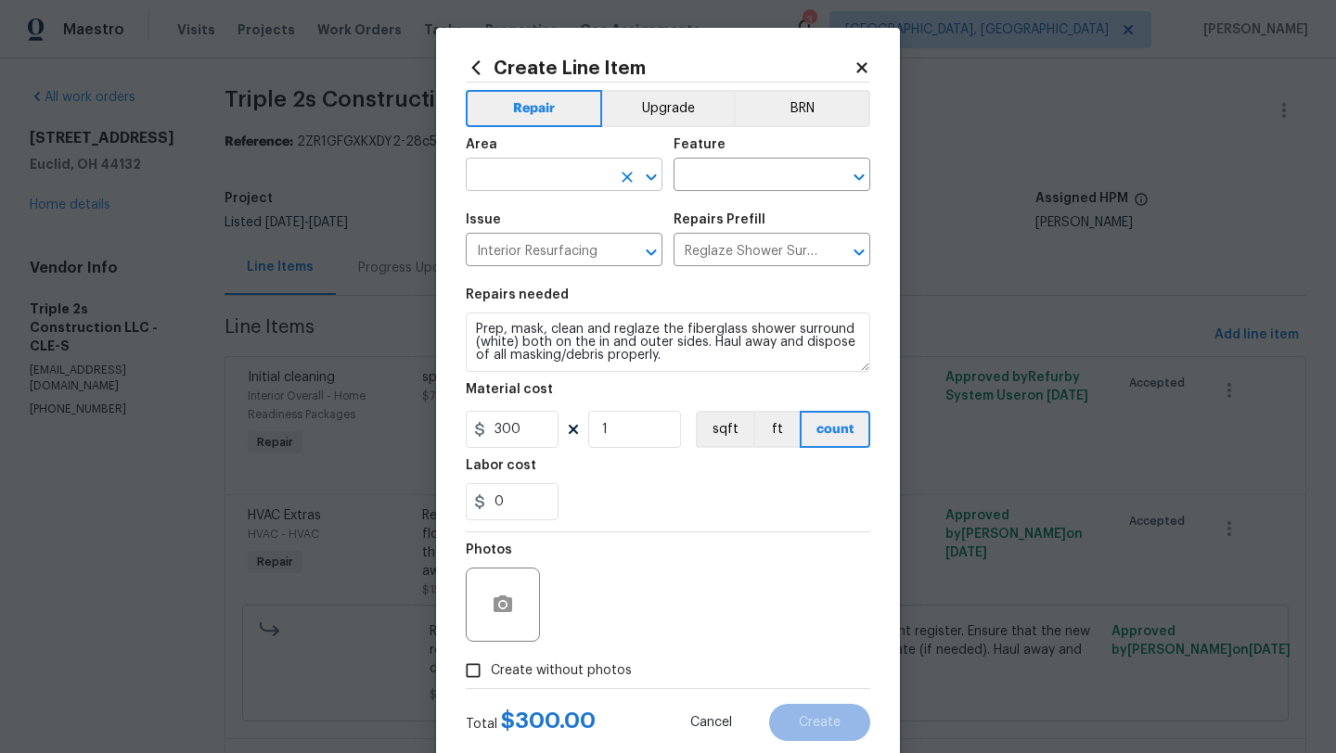
click at [523, 171] on input "text" at bounding box center [538, 176] width 145 height 29
click at [528, 215] on li "Bathroom" at bounding box center [564, 218] width 197 height 31
type input "Bathroom"
click at [776, 185] on input "text" at bounding box center [745, 176] width 145 height 29
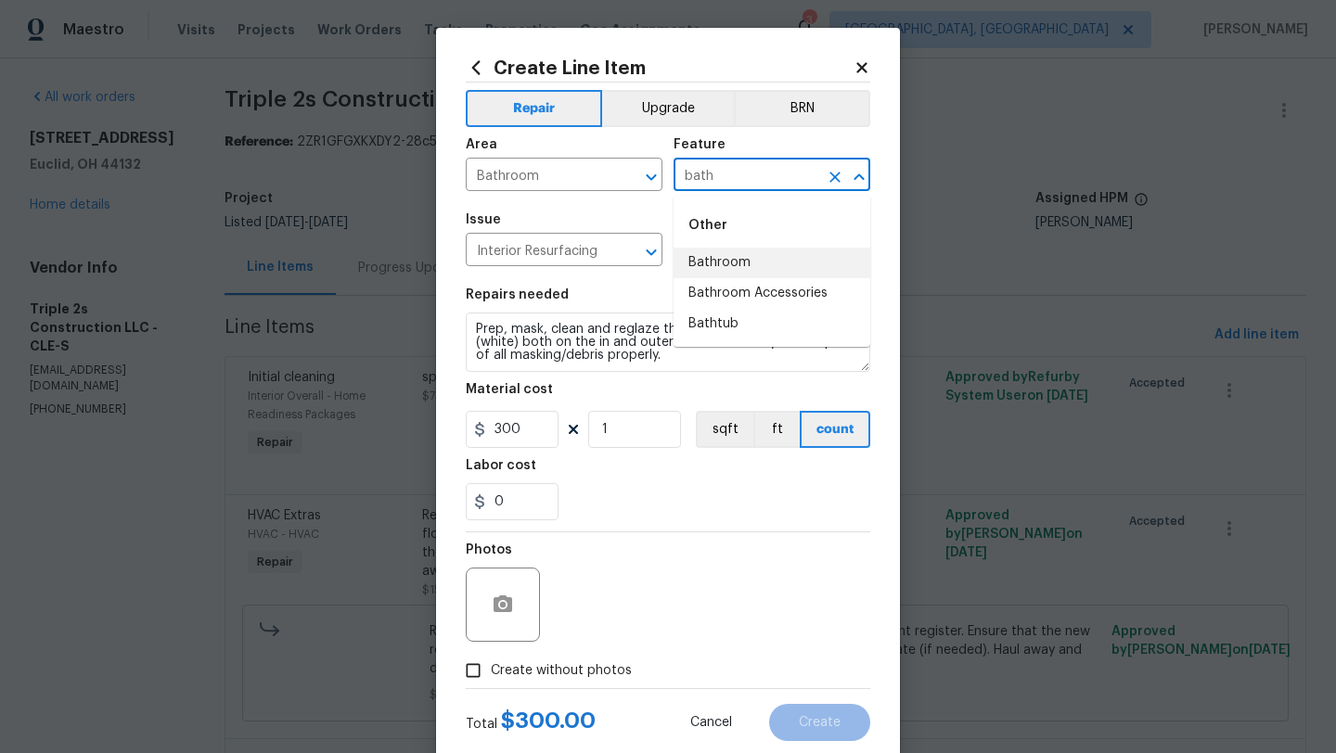
click at [749, 270] on li "Bathroom" at bounding box center [771, 263] width 197 height 31
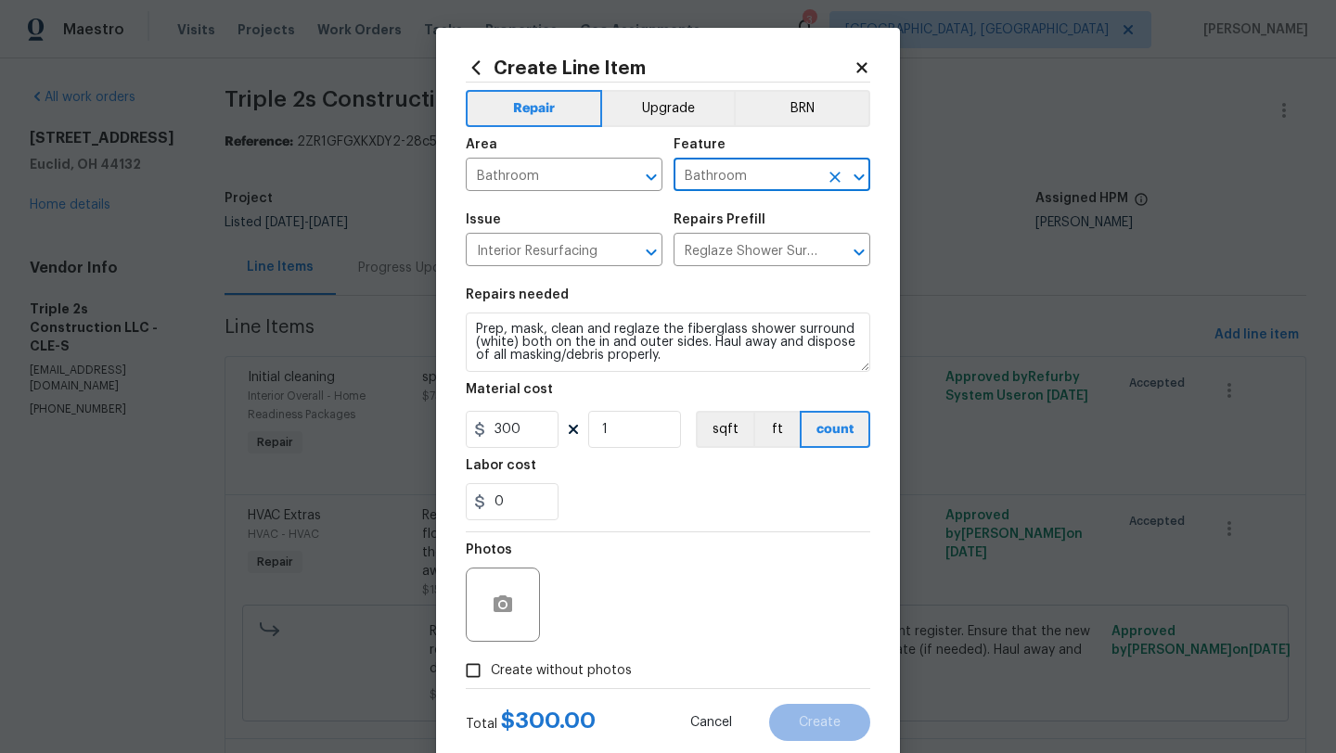
type input "Bathroom"
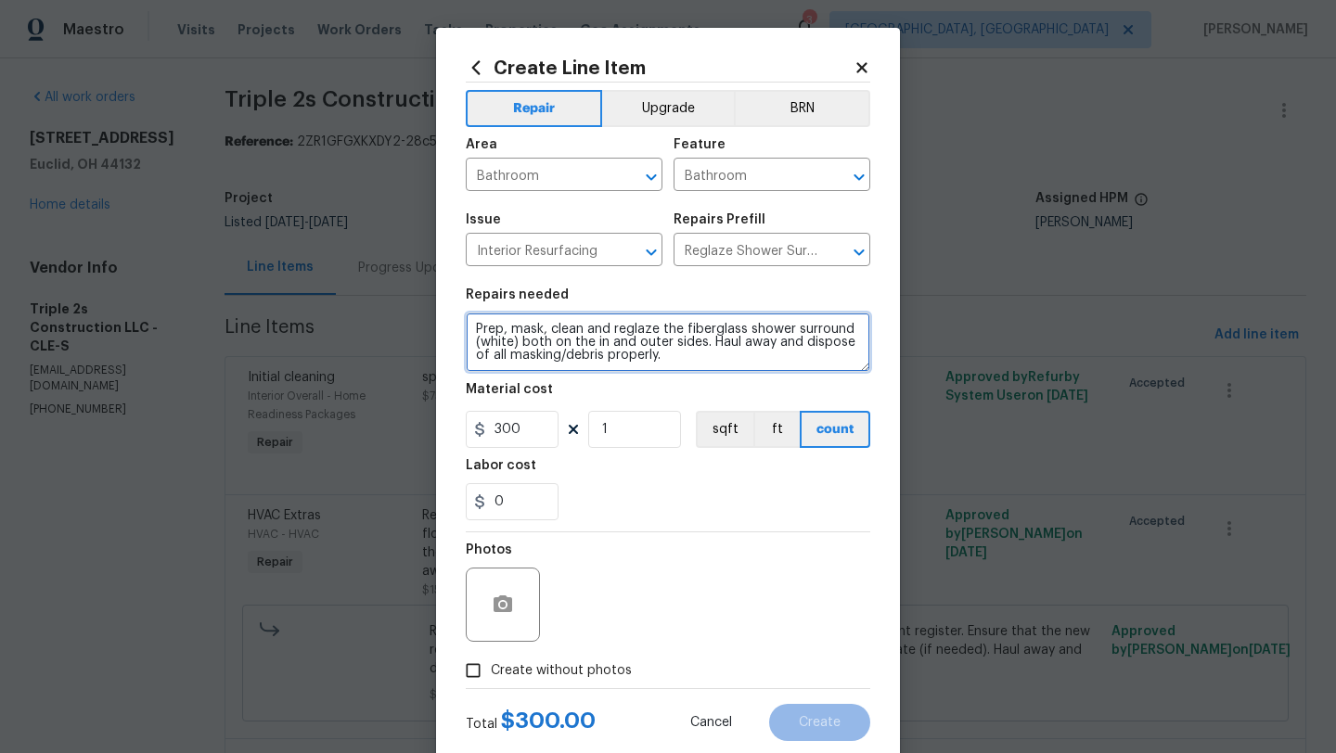
click at [475, 337] on textarea "Prep, mask, clean and reglaze the fiberglass shower surround (white) both on th…" at bounding box center [668, 342] width 404 height 59
click at [853, 331] on textarea "Prep, mask, clean and reglaze the fiberglass shower surround (white) both on th…" at bounding box center [668, 342] width 404 height 59
type textarea "Prep, mask, clean and reglaze the fiberglass shower surround and tub (white) bo…"
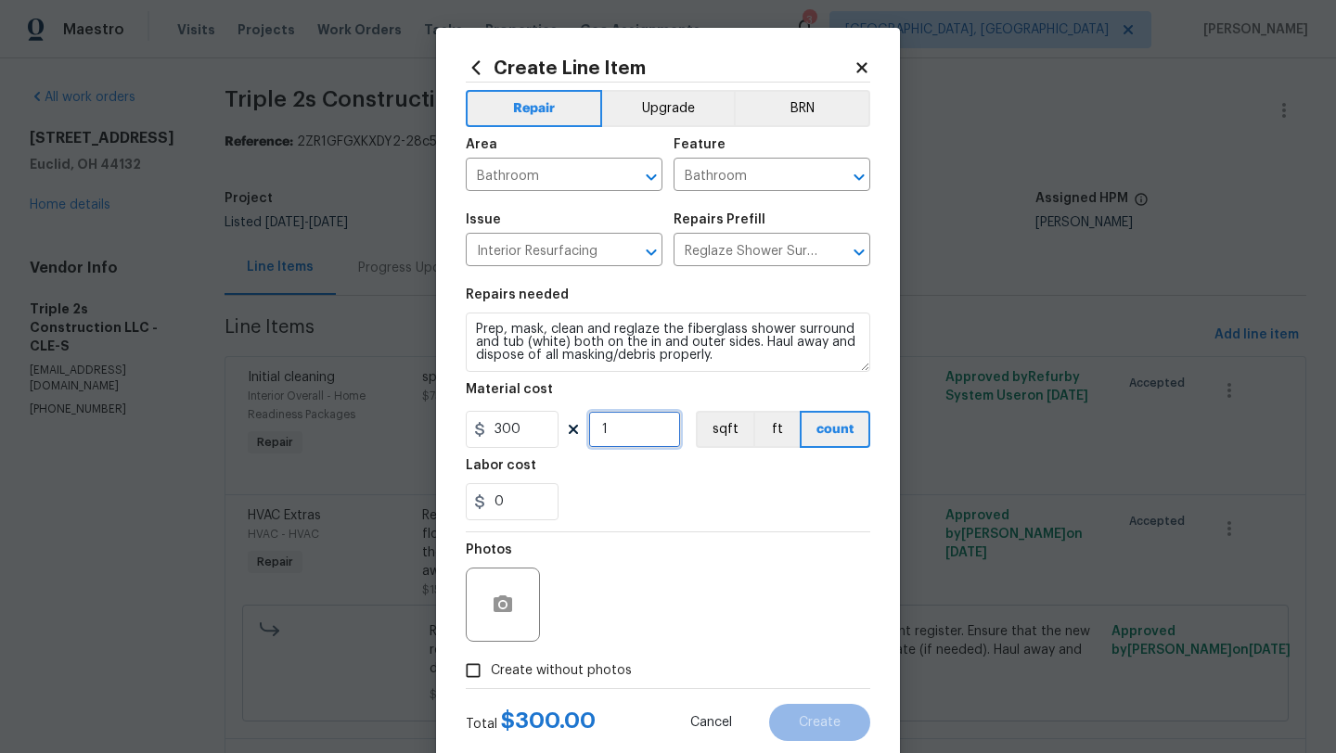
drag, startPoint x: 622, startPoint y: 435, endPoint x: 578, endPoint y: 436, distance: 44.5
click at [578, 436] on div "300 1 sqft ft count" at bounding box center [668, 429] width 404 height 37
type input "2"
click at [610, 506] on div "0" at bounding box center [668, 501] width 404 height 37
click at [516, 503] on input "0" at bounding box center [512, 501] width 93 height 37
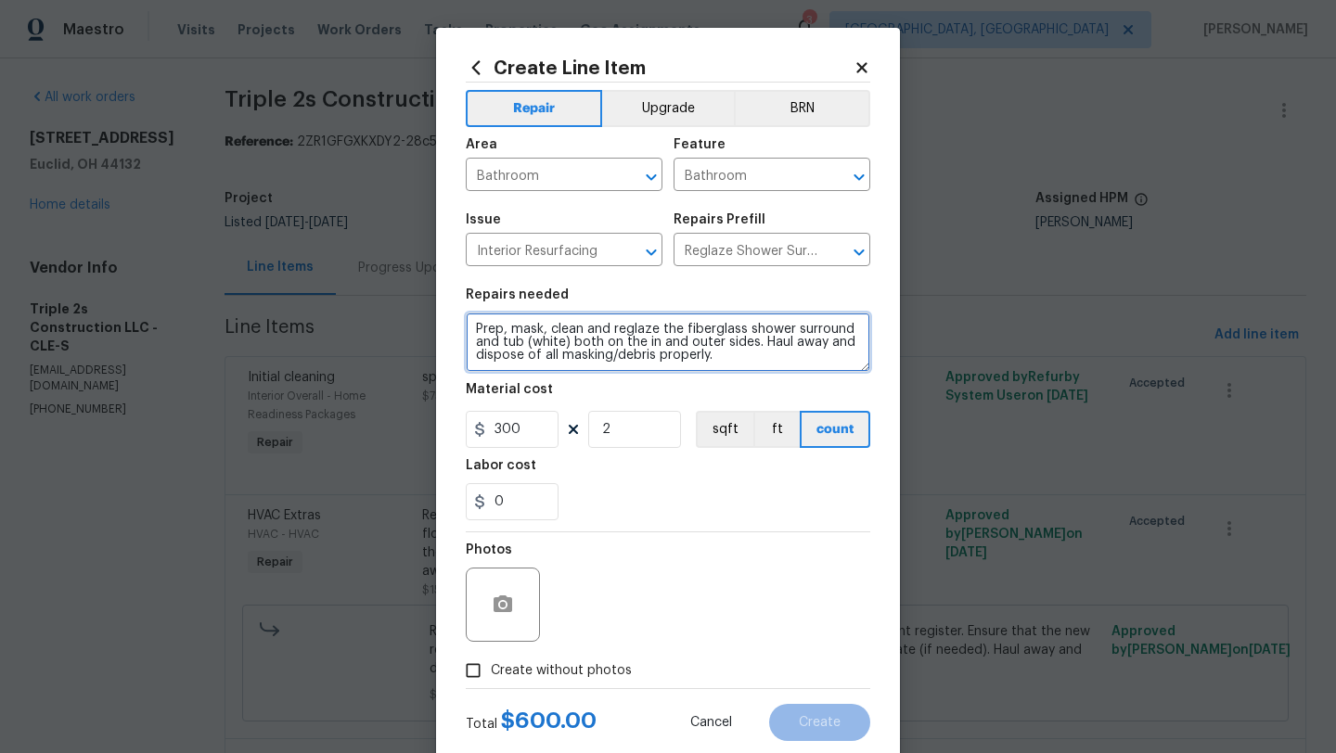
click at [467, 334] on textarea "Prep, mask, clean and reglaze the fiberglass shower surround and tub (white) bo…" at bounding box center [668, 342] width 404 height 59
type textarea "Grind out the grout lines and caulk. Prep, mask, clean and reglaze the fibergla…"
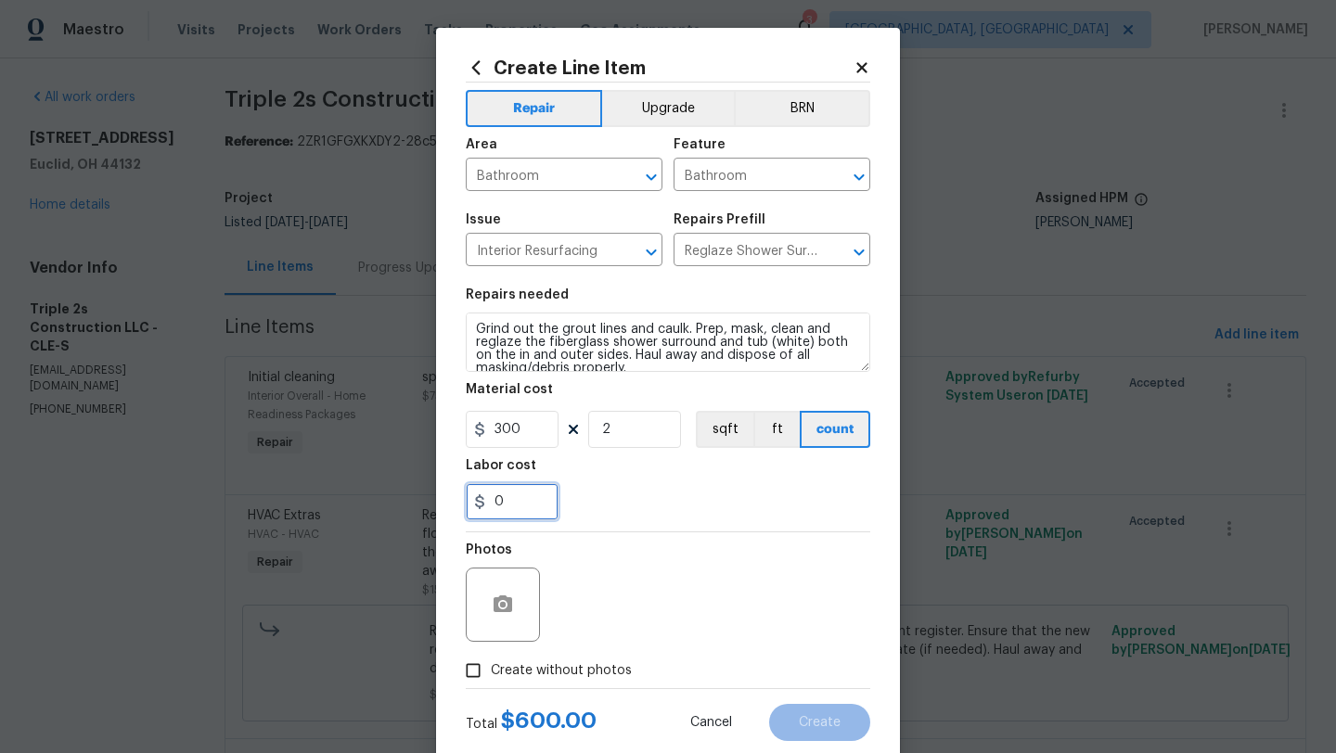
drag, startPoint x: 510, startPoint y: 506, endPoint x: 481, endPoint y: 506, distance: 28.8
click at [481, 506] on div "0" at bounding box center [512, 501] width 93 height 37
type input "250"
click at [677, 621] on div "Photos" at bounding box center [668, 592] width 404 height 121
click at [477, 669] on input "Create without photos" at bounding box center [472, 670] width 35 height 35
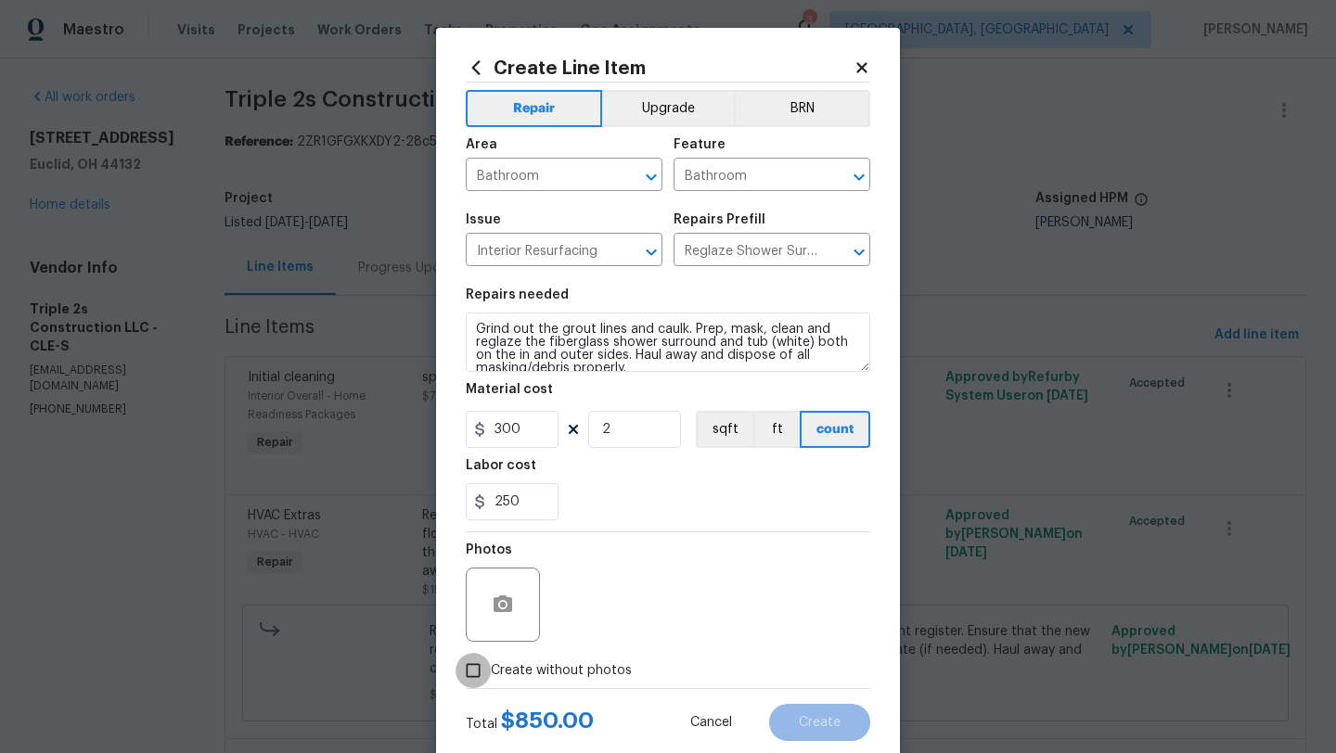
checkbox input "true"
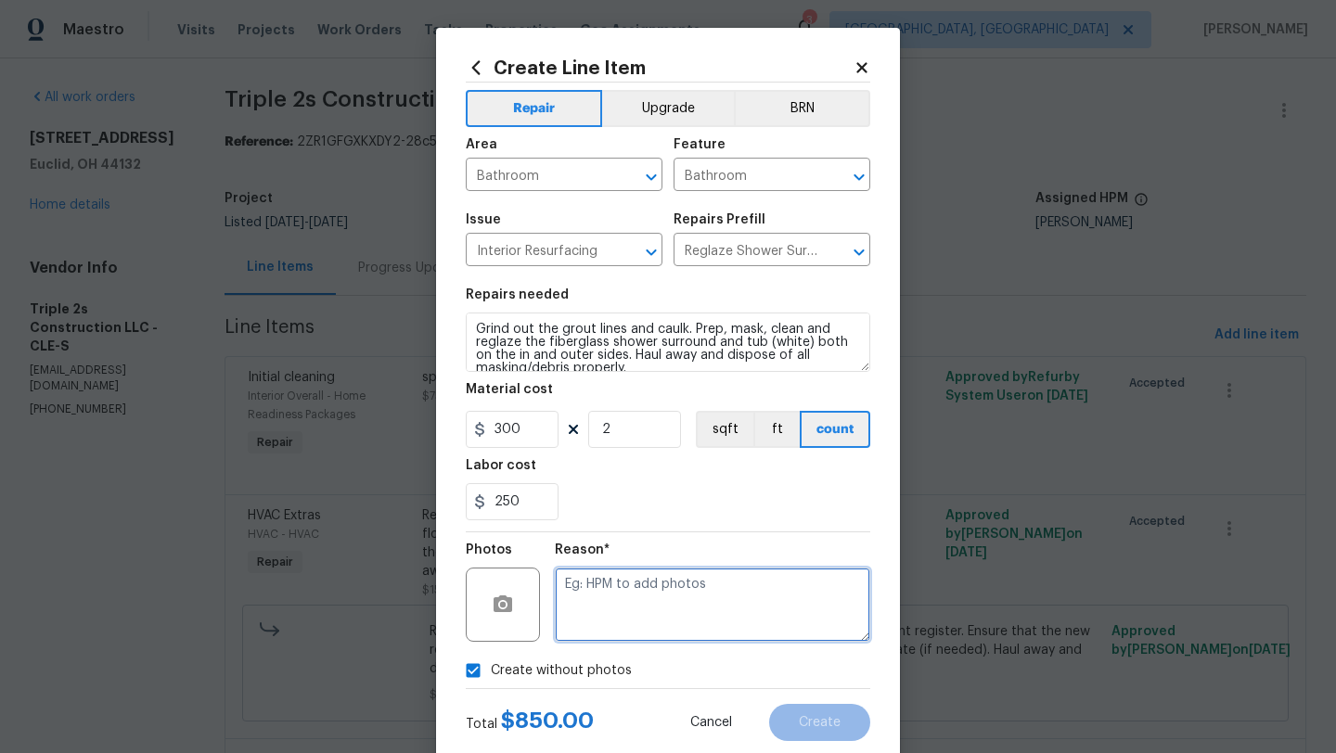
click at [707, 607] on textarea at bounding box center [712, 605] width 315 height 74
type textarea "desk"
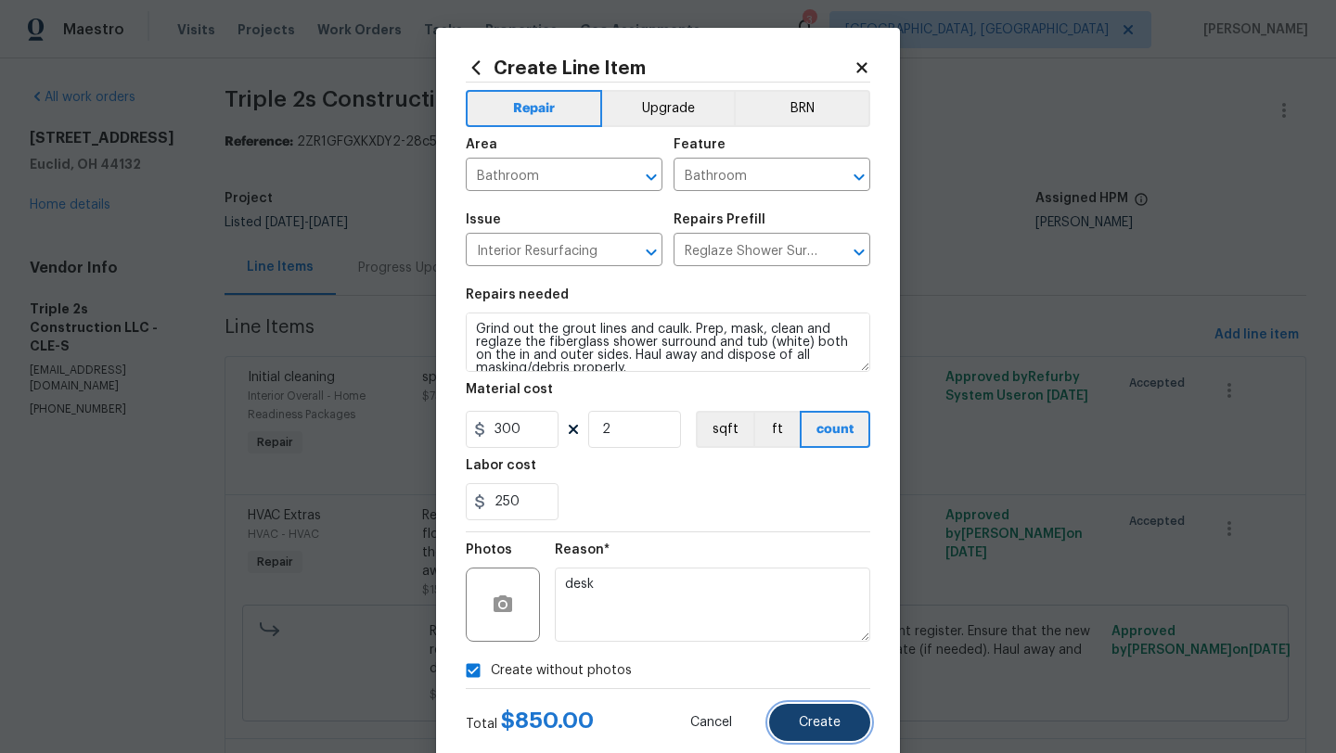
click at [849, 724] on button "Create" at bounding box center [819, 722] width 101 height 37
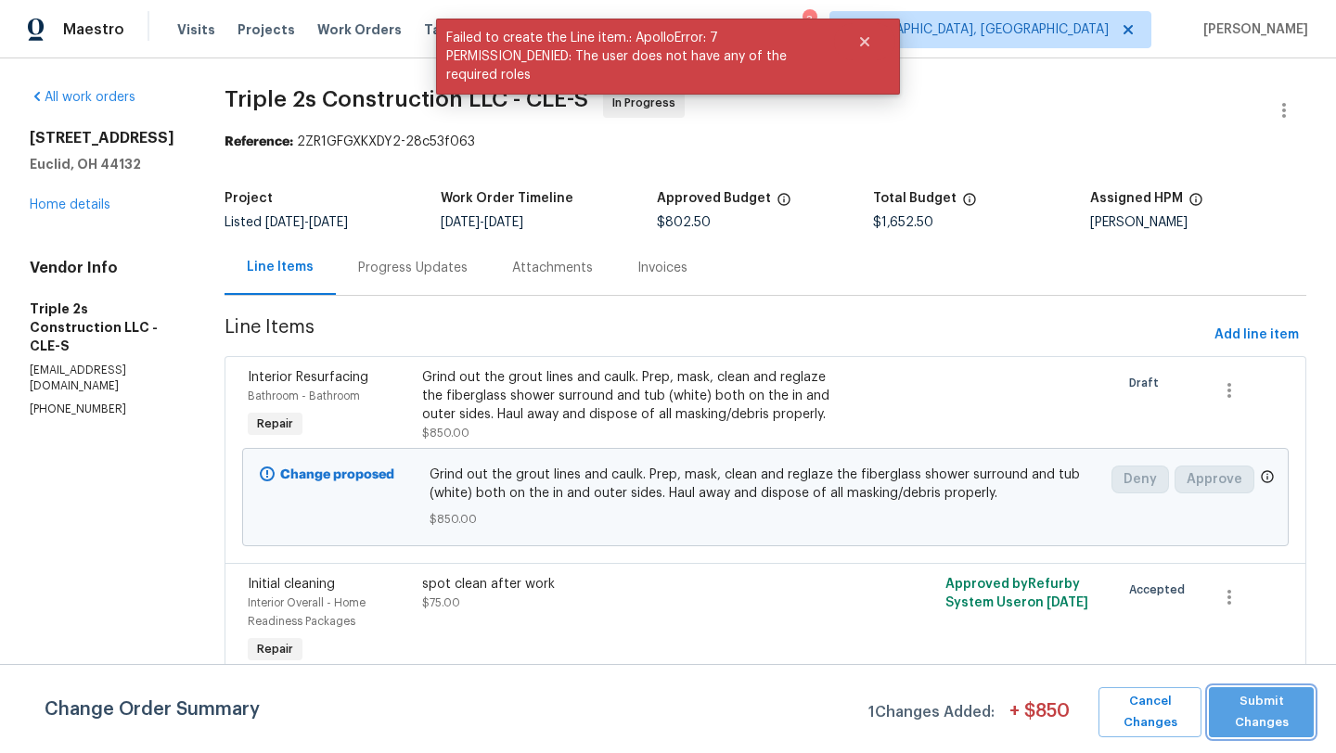
click at [1270, 708] on span "Submit Changes" at bounding box center [1261, 712] width 86 height 43
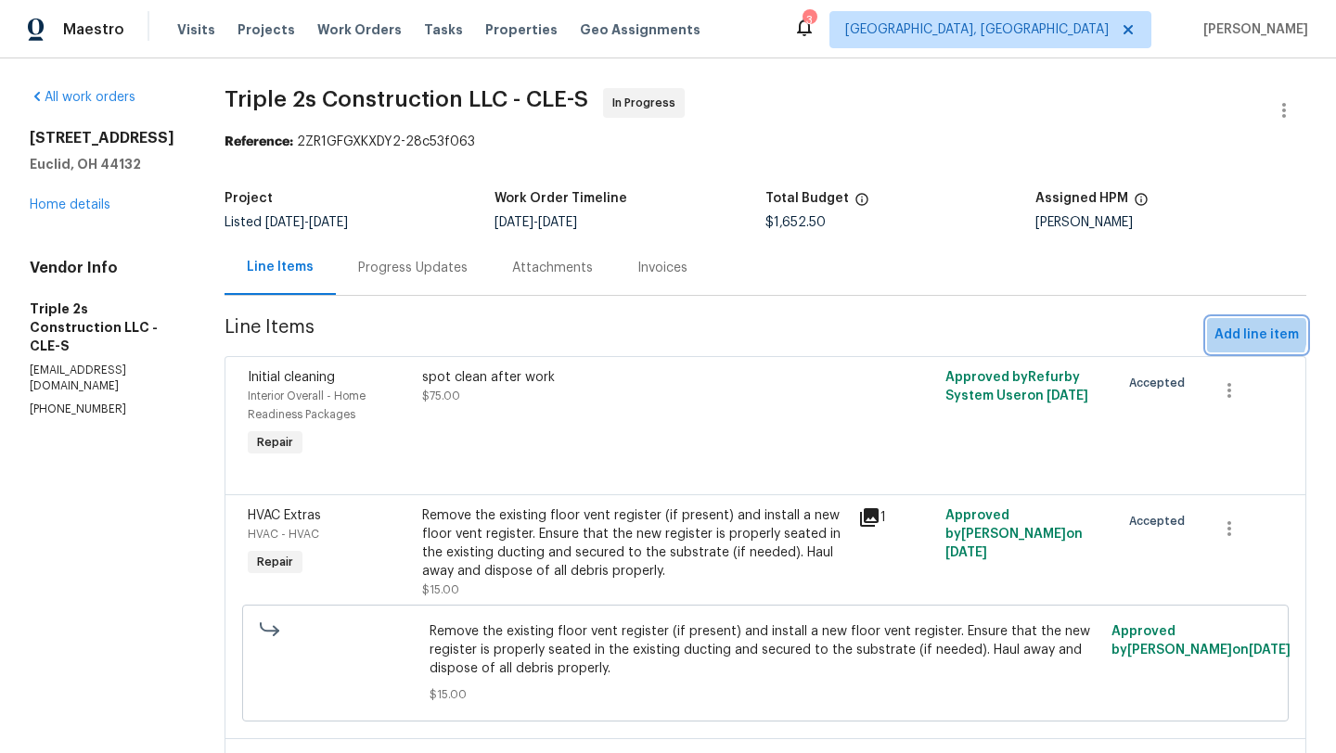
click at [1244, 333] on span "Add line item" at bounding box center [1256, 335] width 84 height 23
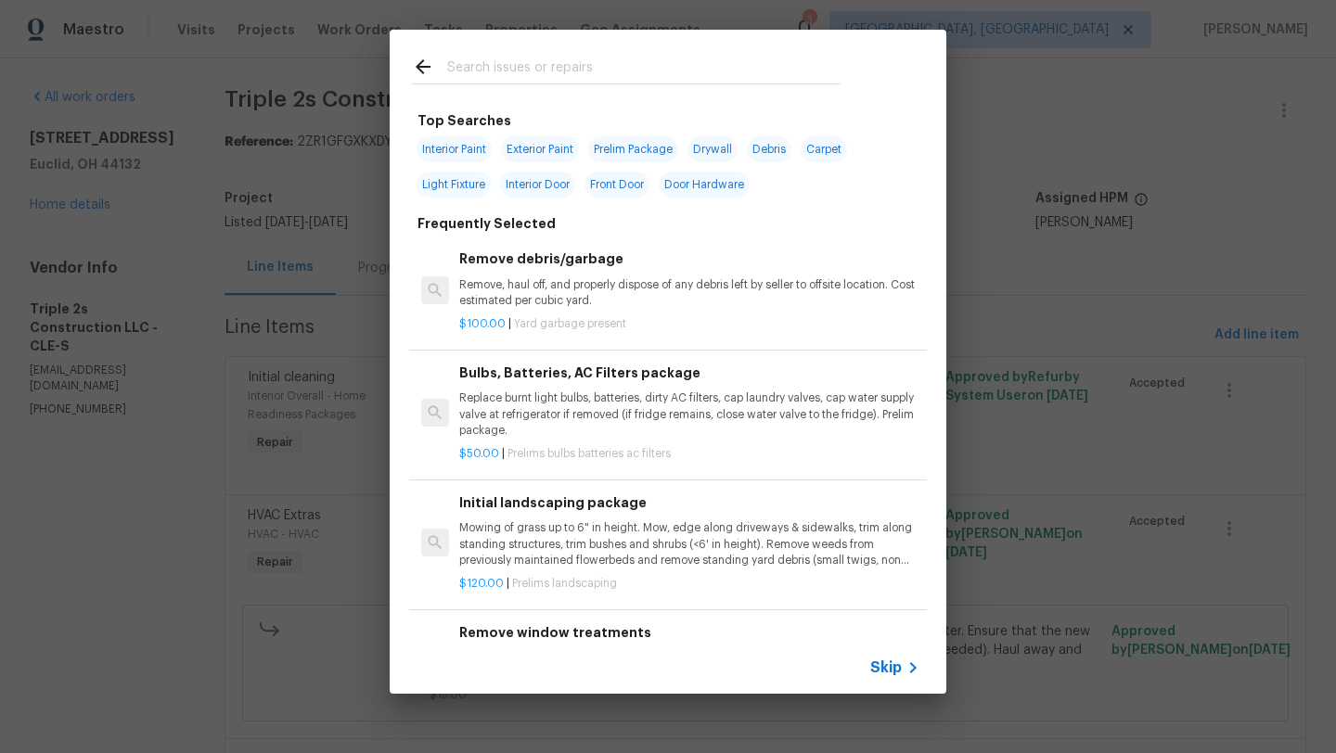
click at [468, 74] on input "text" at bounding box center [643, 70] width 393 height 28
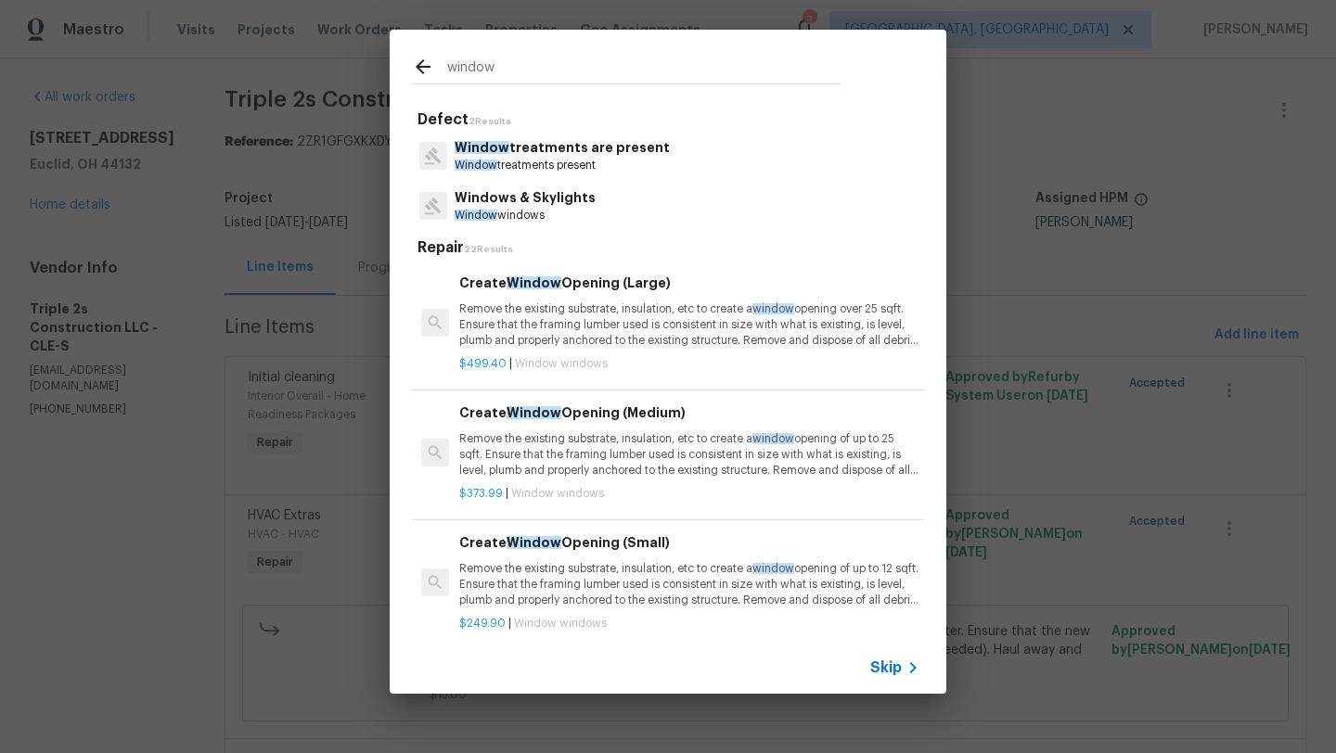
type input "window"
click at [550, 148] on p "Window treatments are present" at bounding box center [562, 147] width 215 height 19
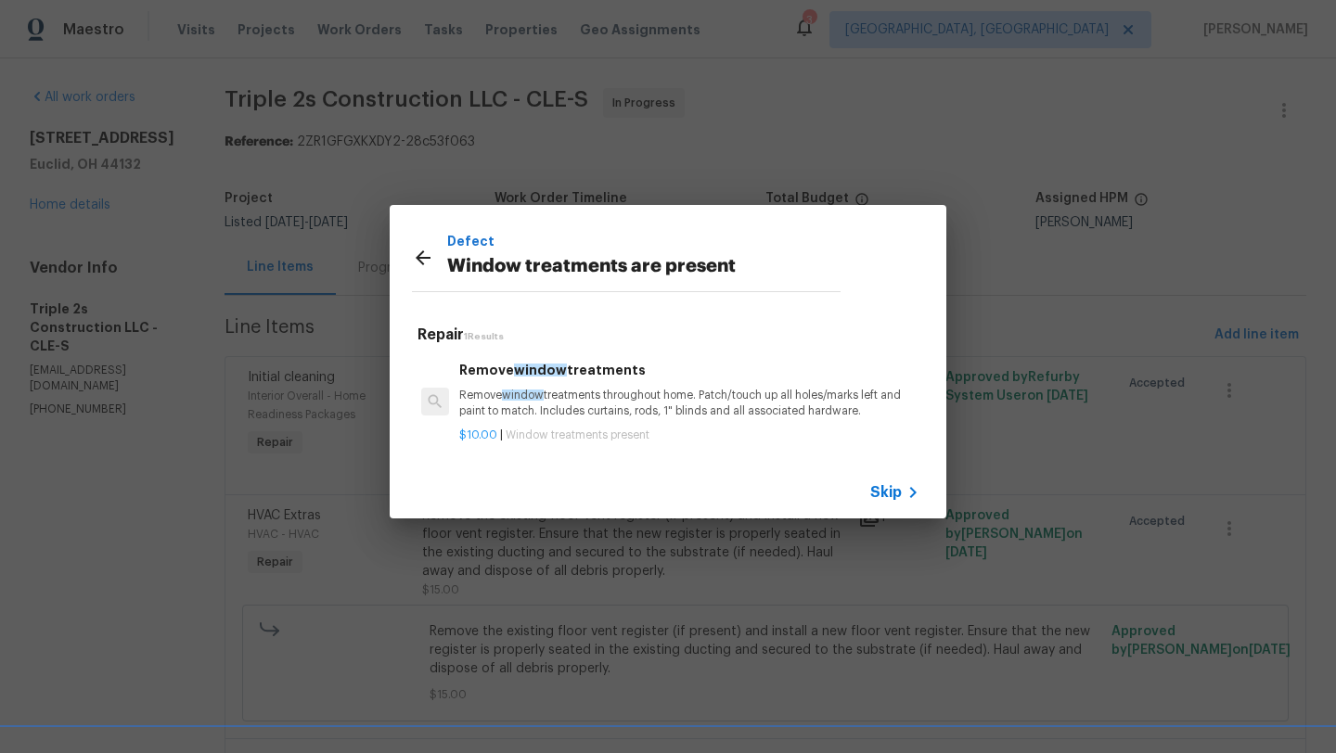
click at [498, 395] on p "Remove window treatments throughout home. Patch/touch up all holes/marks left a…" at bounding box center [689, 404] width 460 height 32
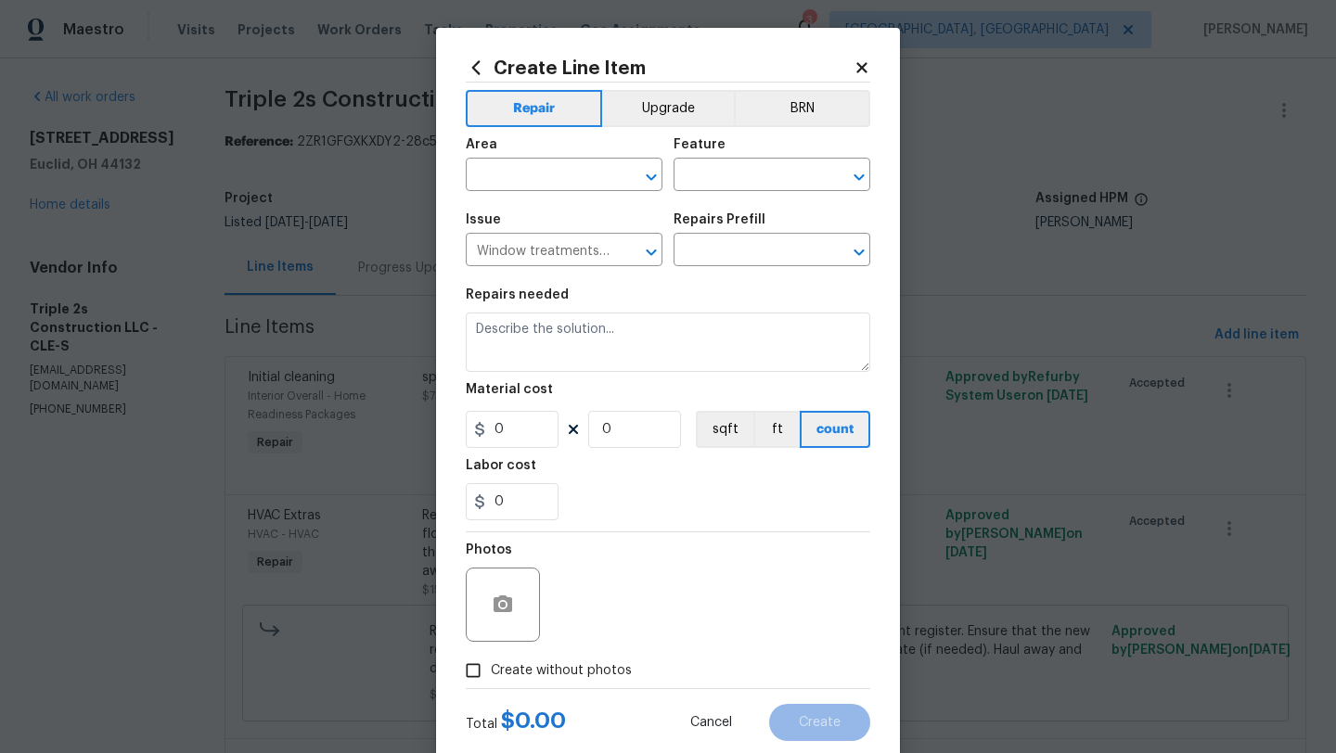
type input "Remove window treatments $10.00"
type textarea "Remove window treatments throughout home. Patch/touch up all holes/marks left a…"
type input "10"
type input "1"
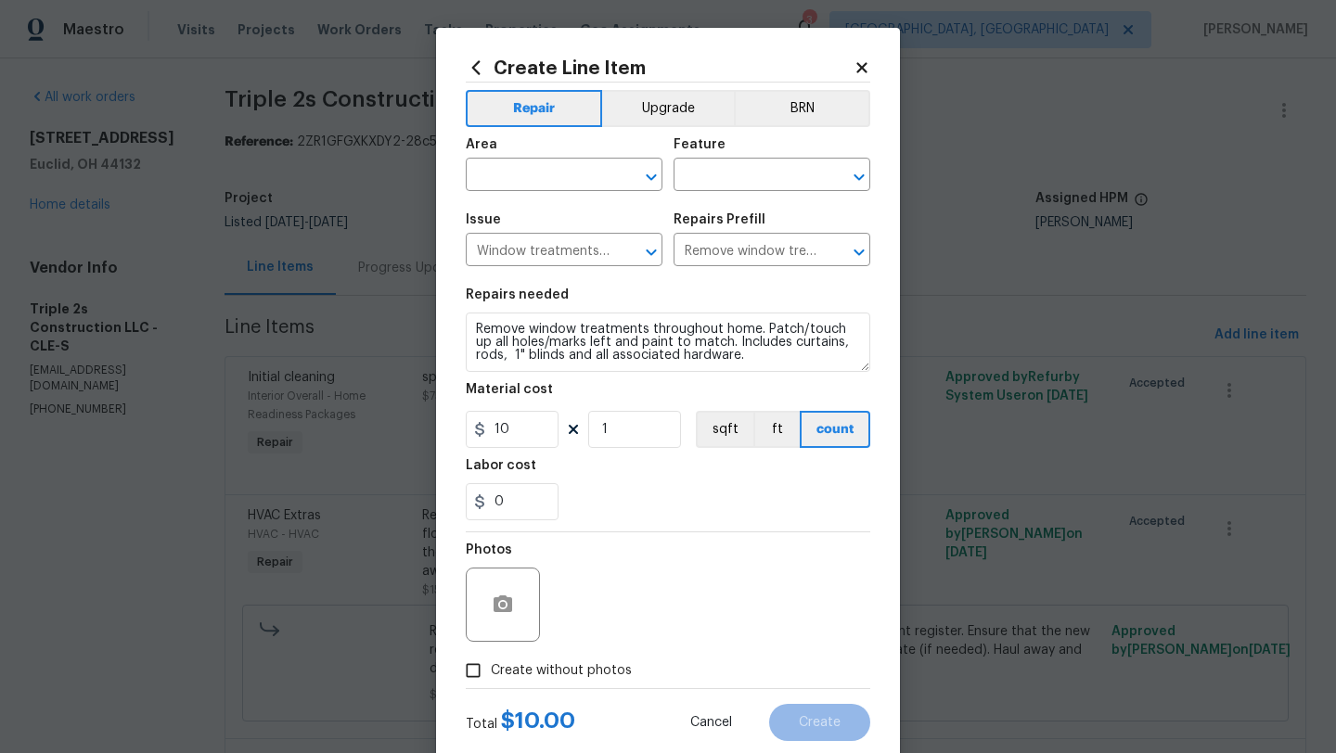
click at [523, 194] on span "Area ​" at bounding box center [564, 164] width 197 height 75
click at [523, 160] on div "Area" at bounding box center [564, 150] width 197 height 24
click at [524, 177] on input "text" at bounding box center [538, 176] width 145 height 29
type input "w"
click at [564, 247] on li "Exterior Overall" at bounding box center [564, 249] width 197 height 31
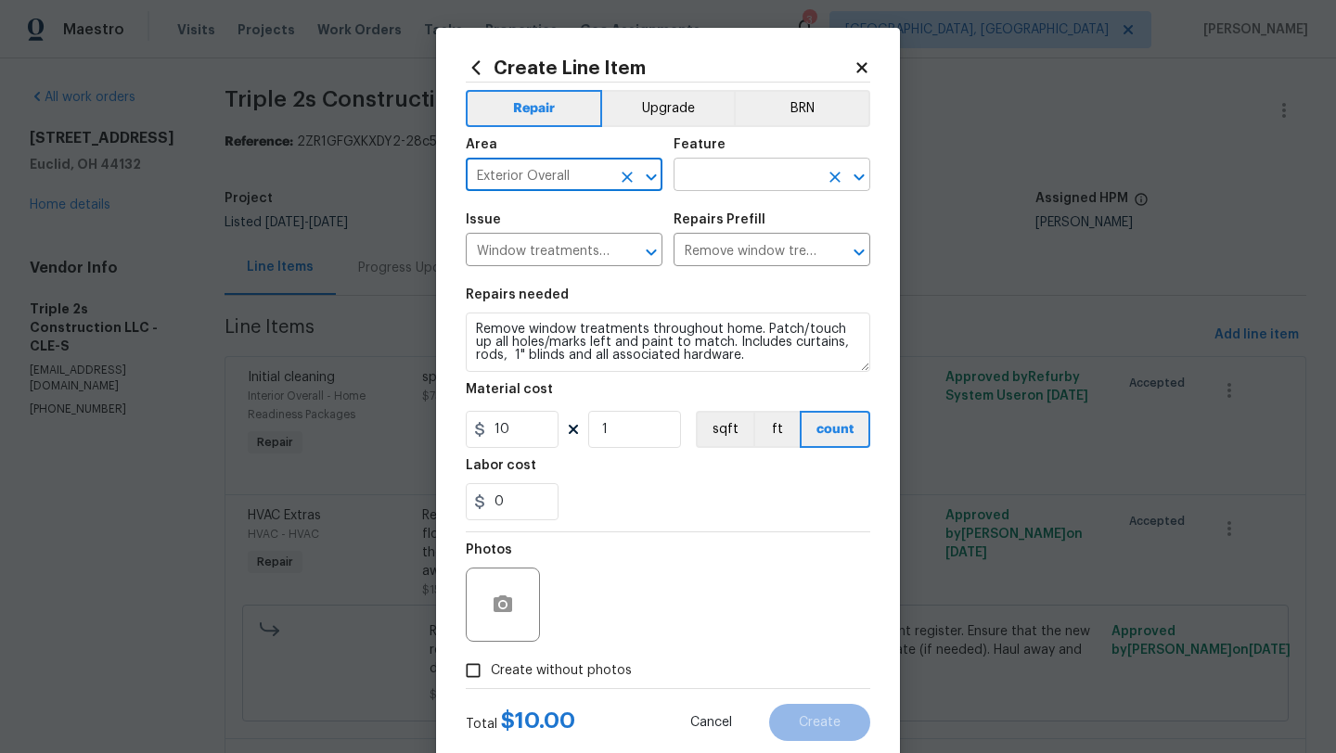
type input "Exterior Overall"
click at [758, 173] on input "text" at bounding box center [745, 176] width 145 height 29
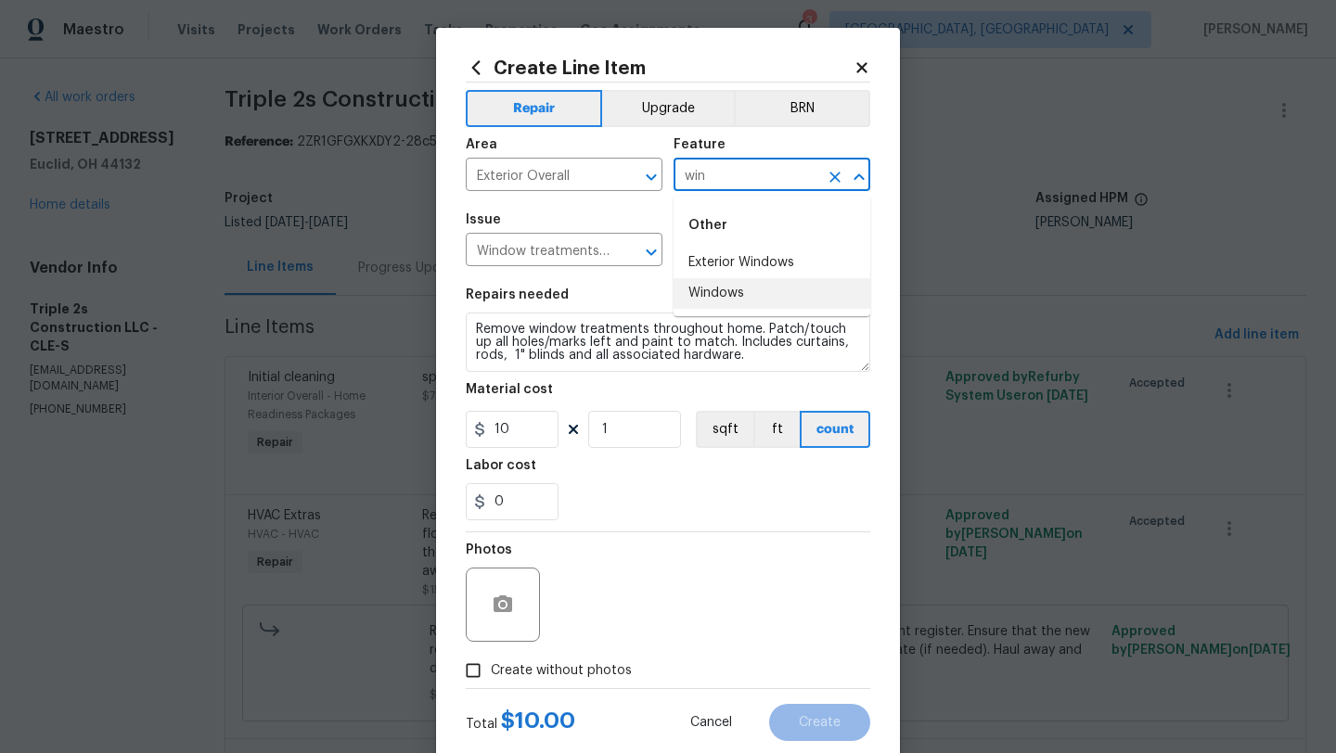
click at [747, 303] on li "Windows" at bounding box center [771, 293] width 197 height 31
type input "Windows"
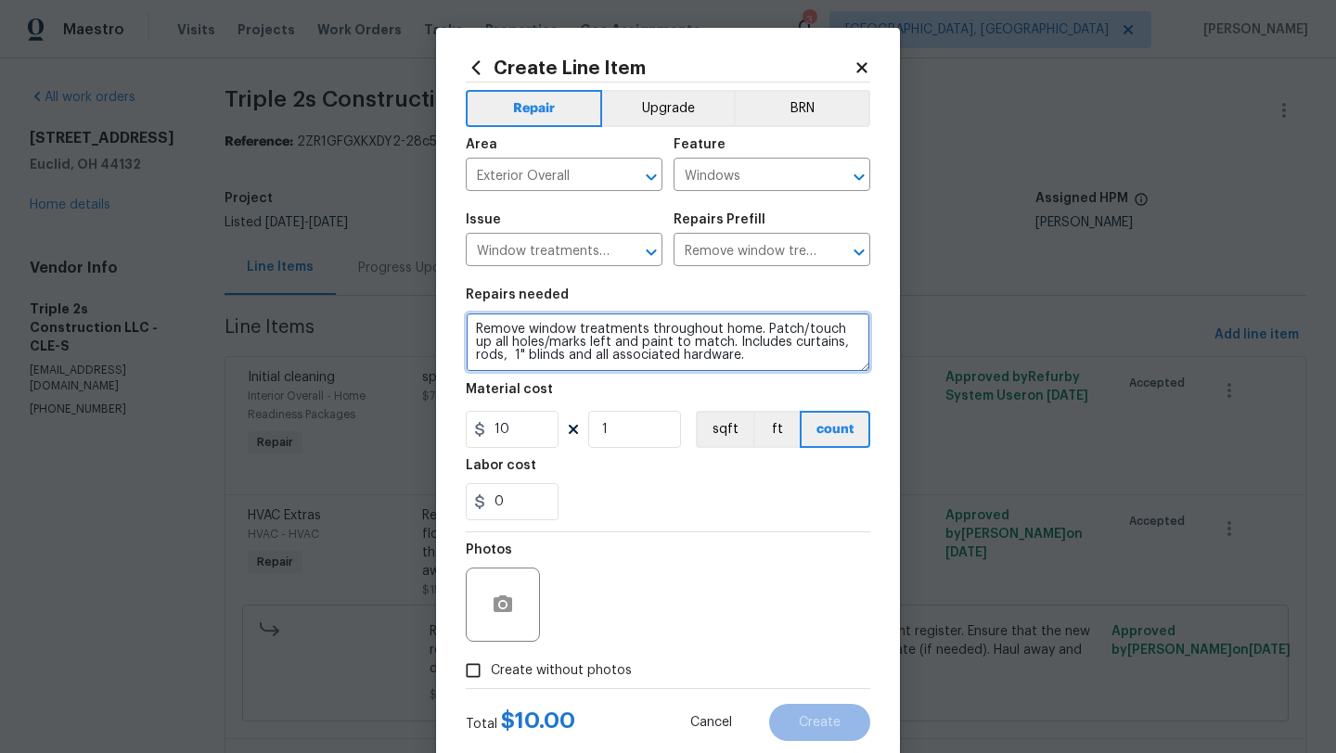
drag, startPoint x: 474, startPoint y: 333, endPoint x: 518, endPoint y: 377, distance: 61.7
click at [518, 377] on section "Repairs needed Remove window treatments throughout home. Patch/touch up all hol…" at bounding box center [668, 404] width 404 height 254
type textarea "cover the window behind the surround with a tint so that you cant see the surro…"
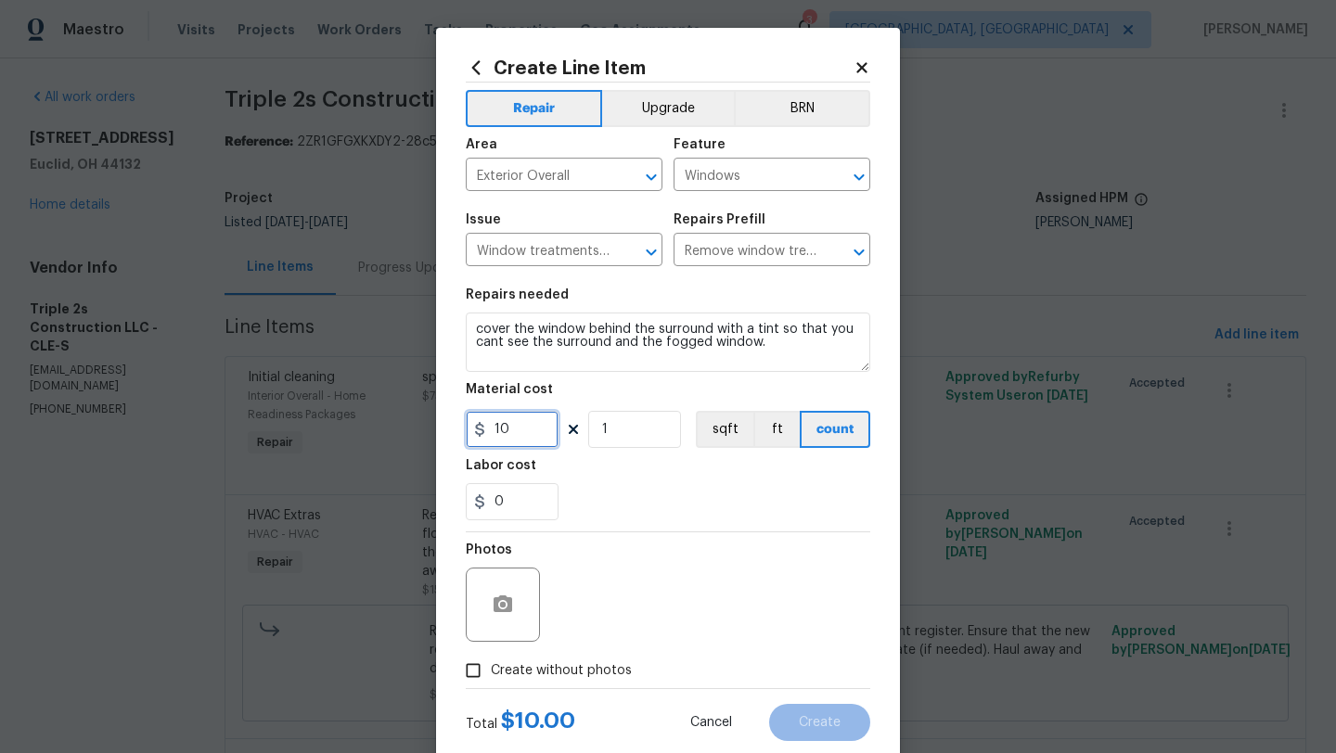
drag, startPoint x: 519, startPoint y: 433, endPoint x: 442, endPoint y: 432, distance: 77.0
click at [442, 432] on div "Create Line Item Repair Upgrade BRN Area Exterior Overall ​ Feature Windows ​ I…" at bounding box center [668, 399] width 464 height 743
type input "50"
click at [642, 430] on input "1" at bounding box center [634, 429] width 93 height 37
type input "1"
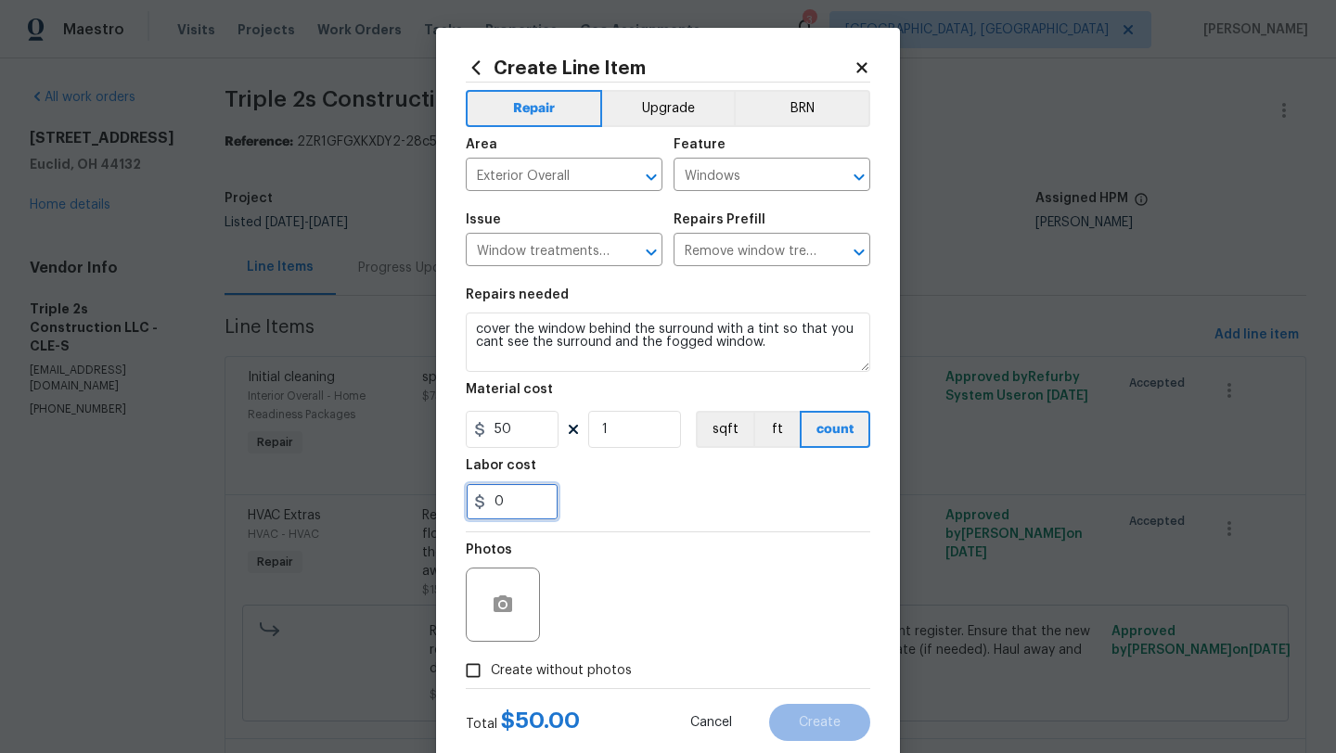
drag, startPoint x: 530, startPoint y: 499, endPoint x: 476, endPoint y: 510, distance: 54.9
click at [476, 510] on input "0" at bounding box center [512, 501] width 93 height 37
type input "75"
click at [647, 618] on div "Photos" at bounding box center [668, 592] width 404 height 121
click at [470, 667] on input "Create without photos" at bounding box center [472, 670] width 35 height 35
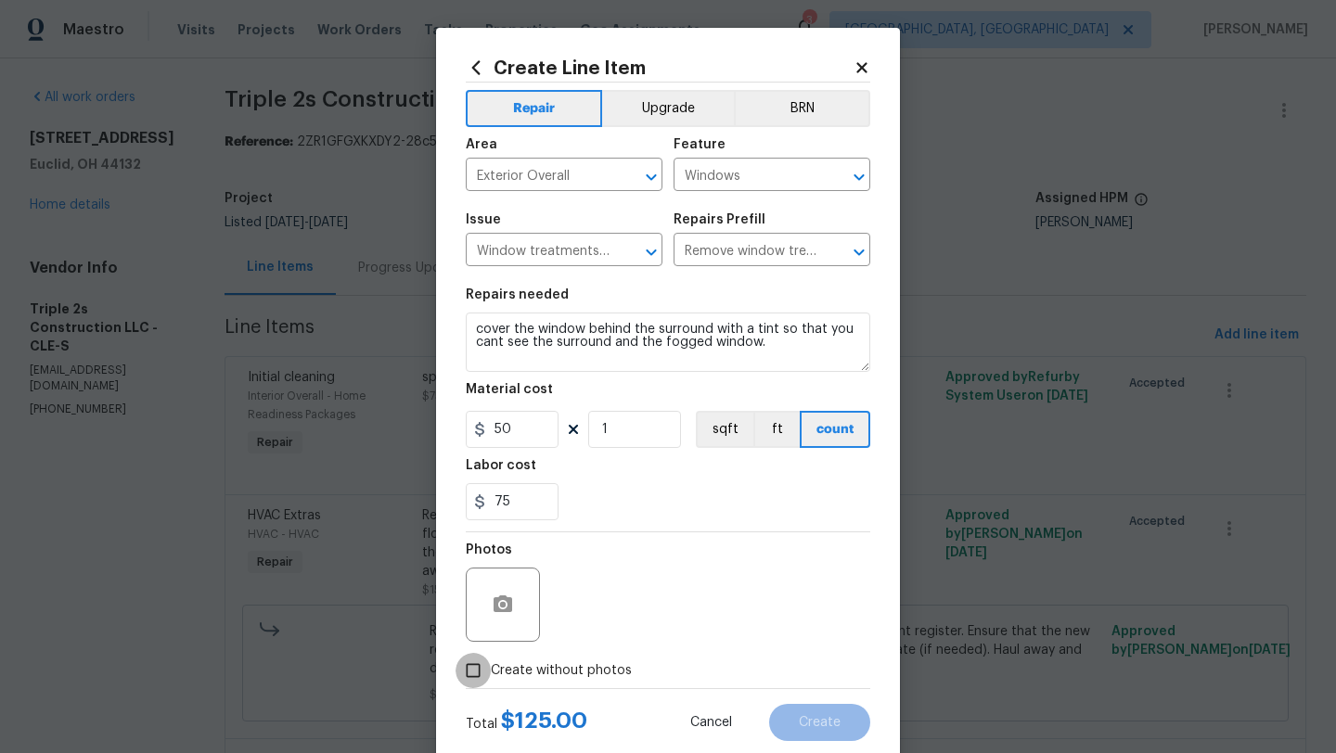
checkbox input "true"
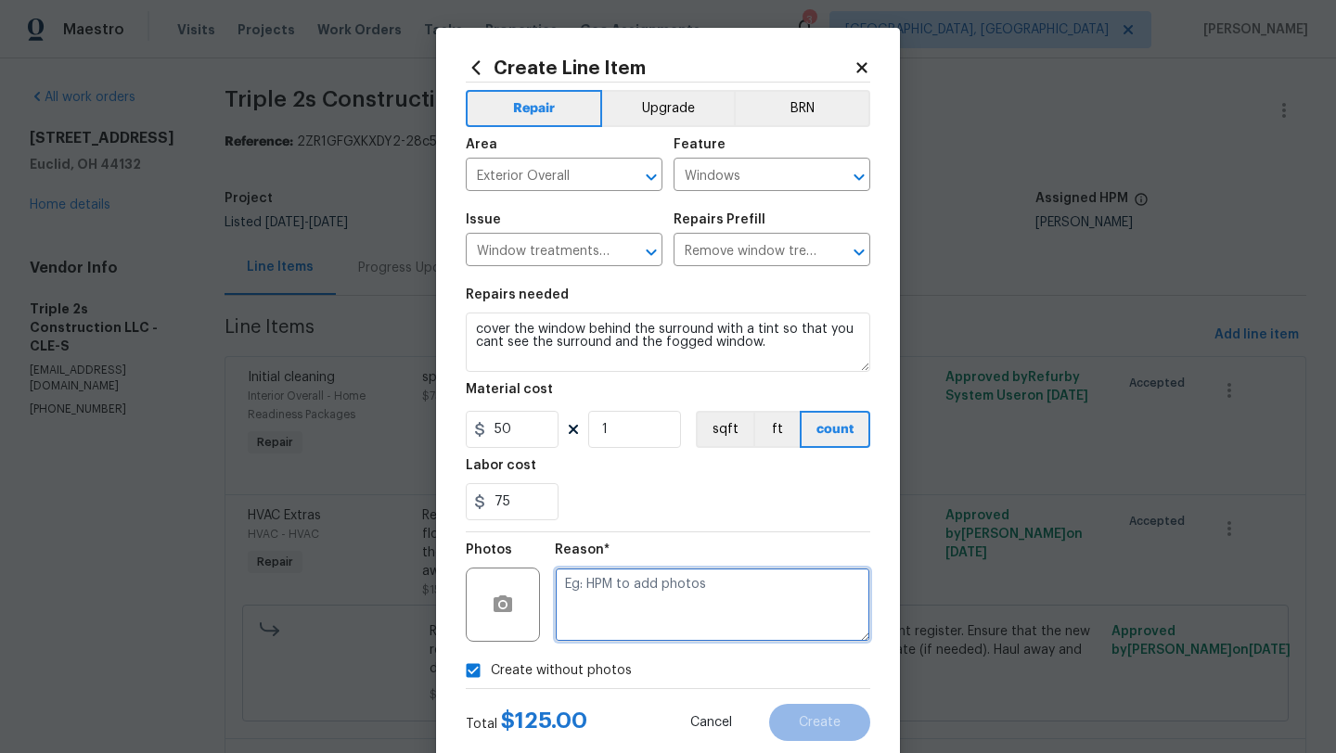
click at [656, 603] on textarea at bounding box center [712, 605] width 315 height 74
type textarea "desk"
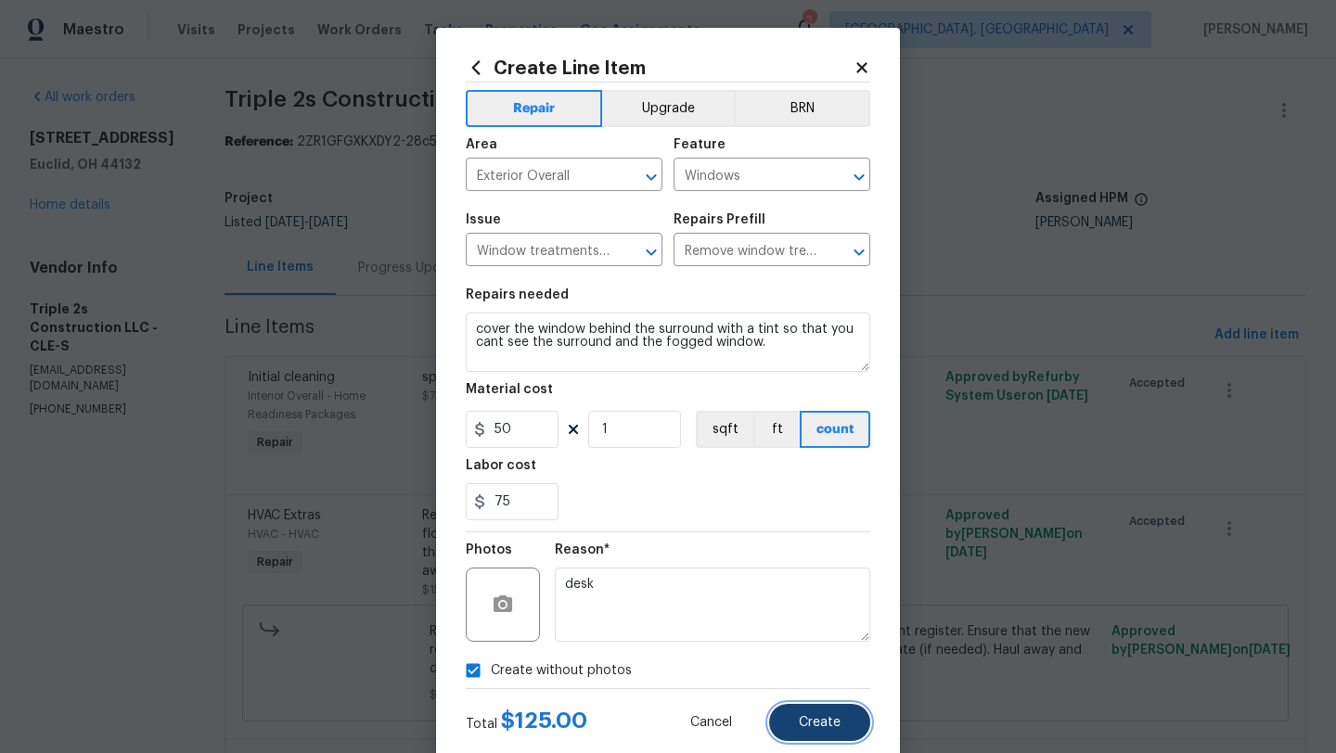
click at [840, 734] on button "Create" at bounding box center [819, 722] width 101 height 37
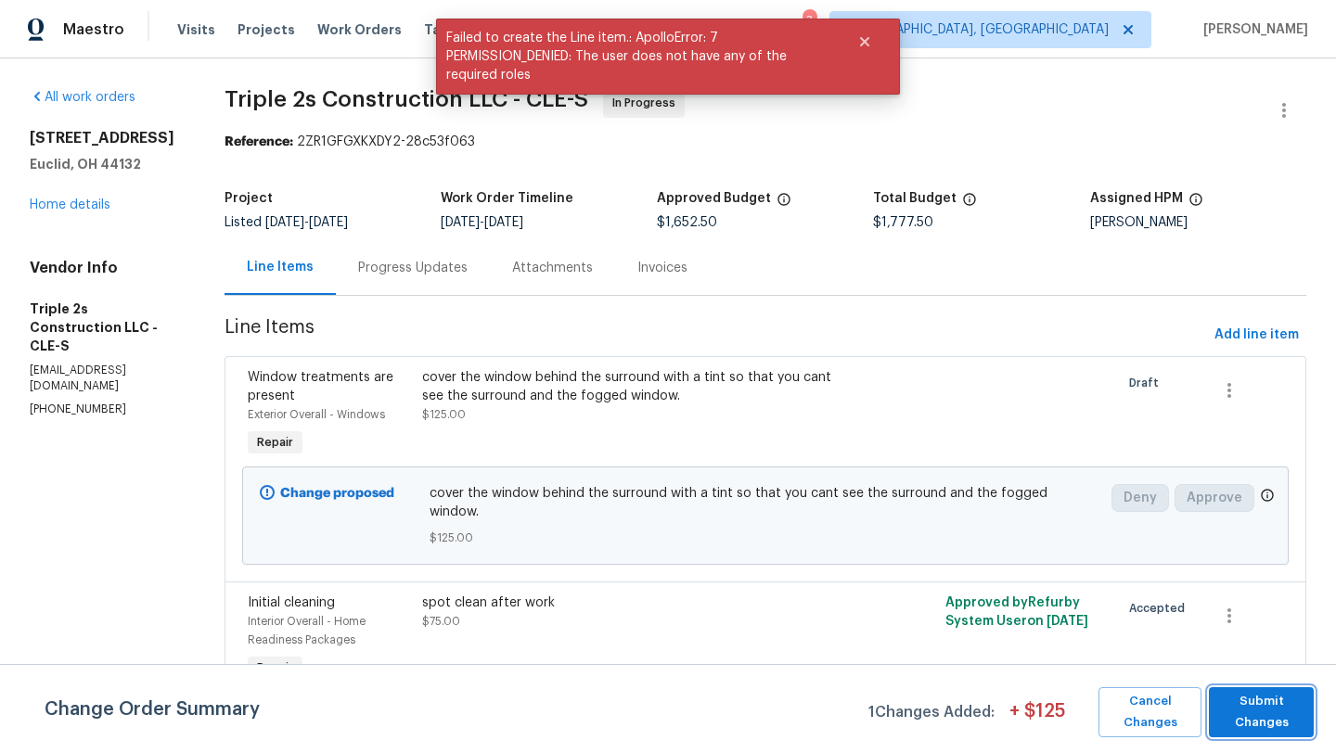
click at [1265, 708] on span "Submit Changes" at bounding box center [1261, 712] width 86 height 43
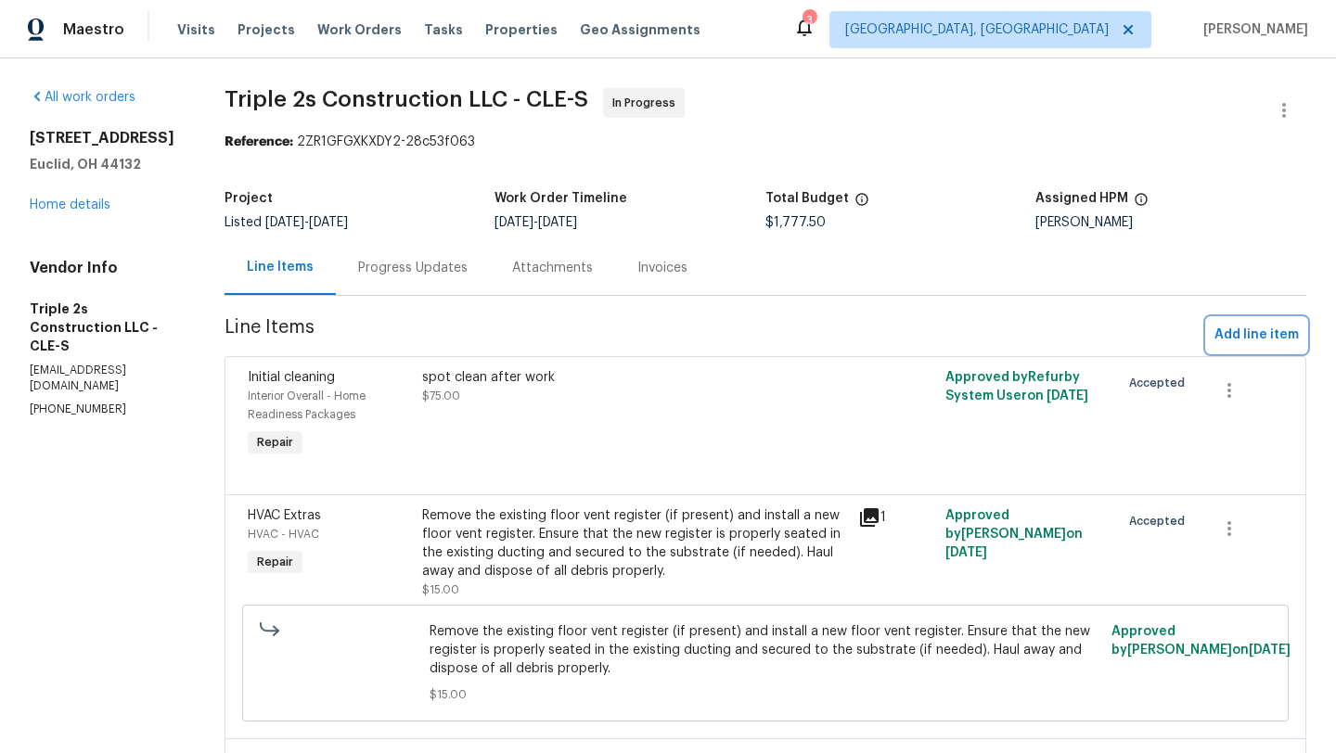
click at [1239, 334] on span "Add line item" at bounding box center [1256, 335] width 84 height 23
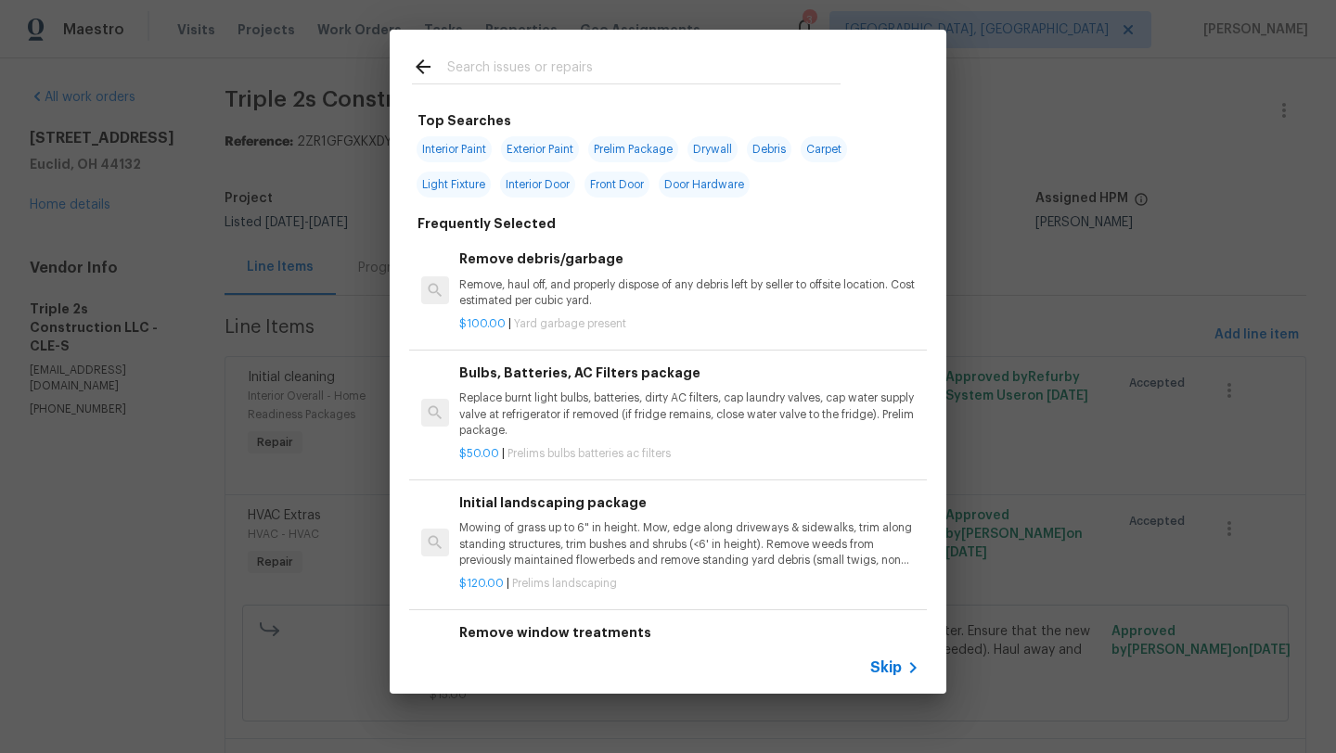
click at [525, 73] on input "text" at bounding box center [643, 70] width 393 height 28
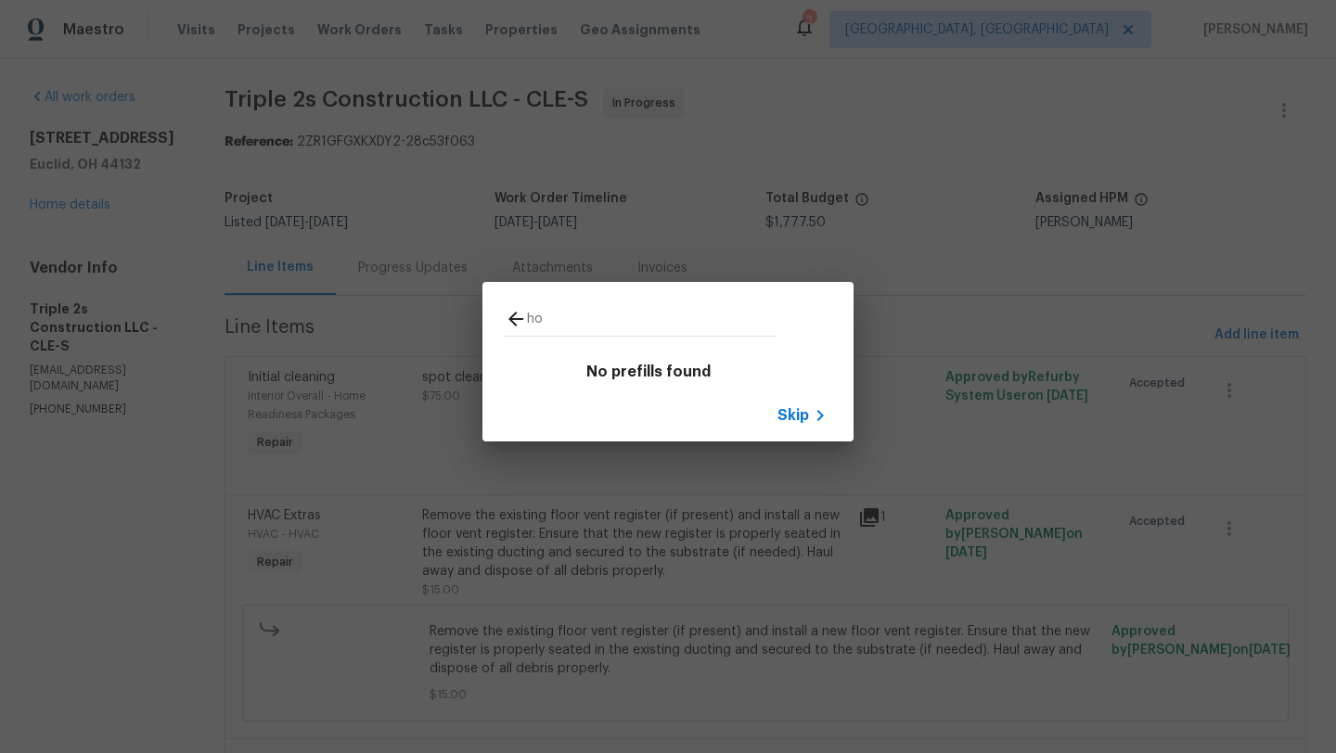
type input "h"
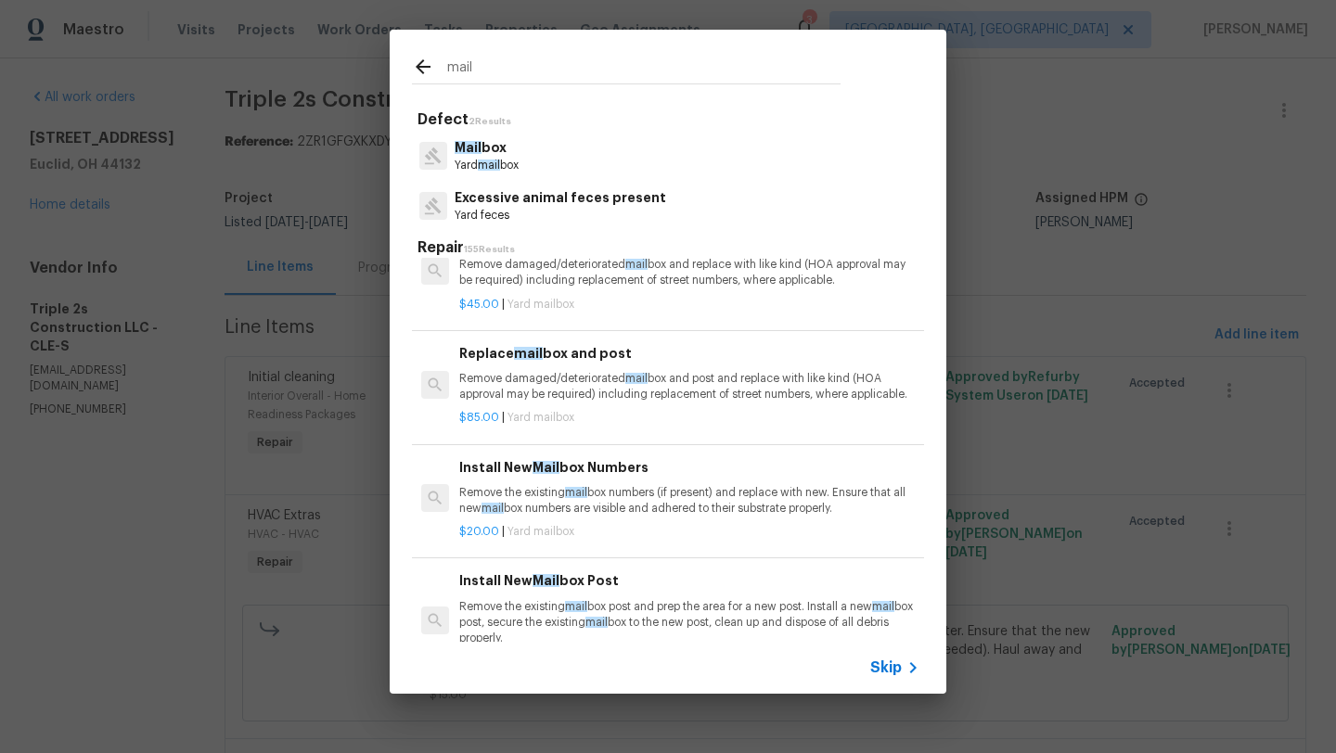
scroll to position [409, 0]
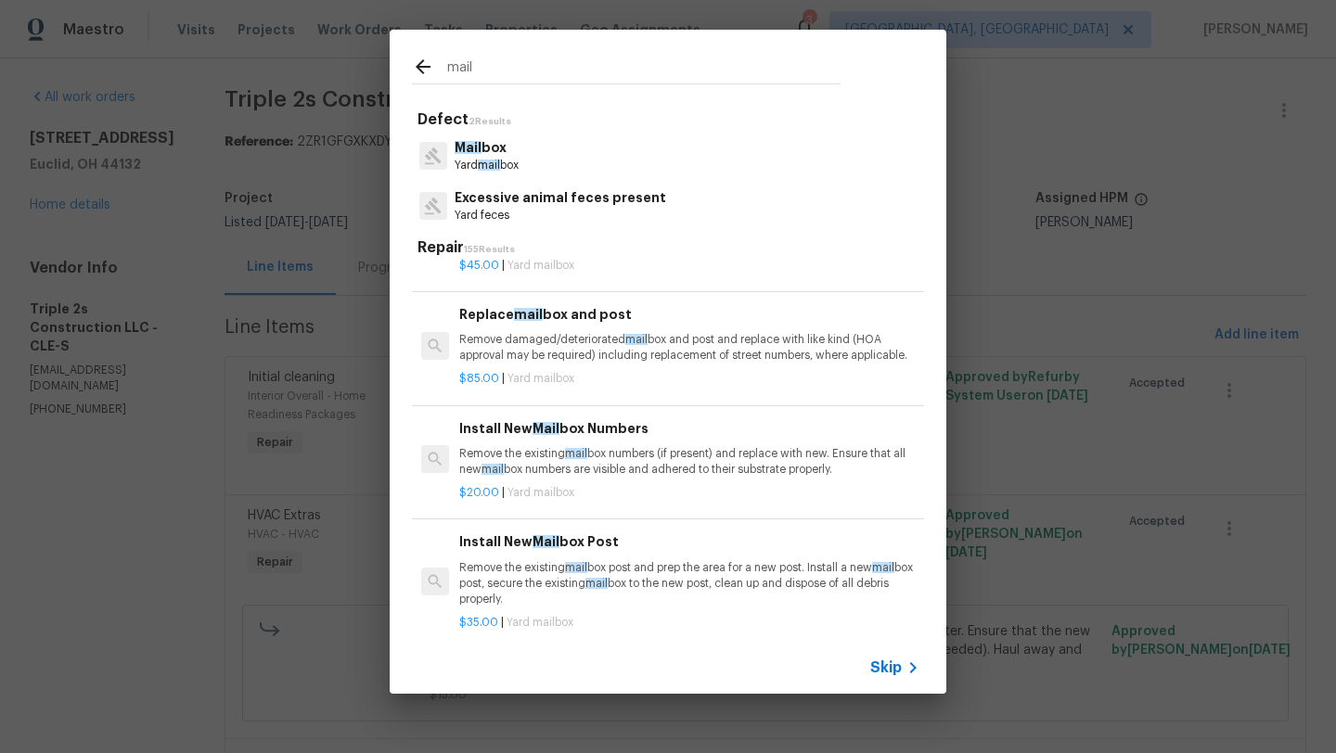
type input "mail"
click at [650, 461] on p "Remove the existing mail box numbers (if present) and replace with new. Ensure …" at bounding box center [689, 462] width 460 height 32
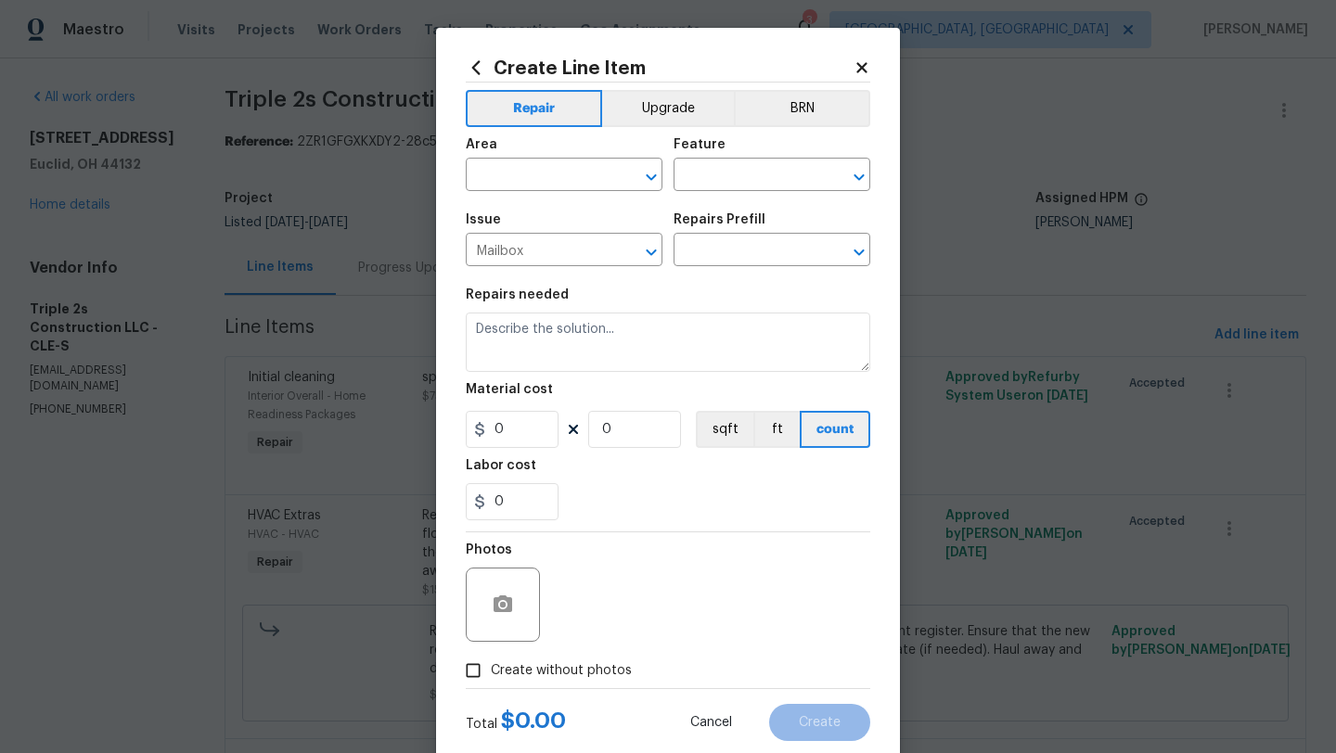
type input "Install New Mailbox Numbers $20.00"
type textarea "Remove the existing mailbox numbers (if present) and replace with new. Ensure t…"
type input "20"
type input "1"
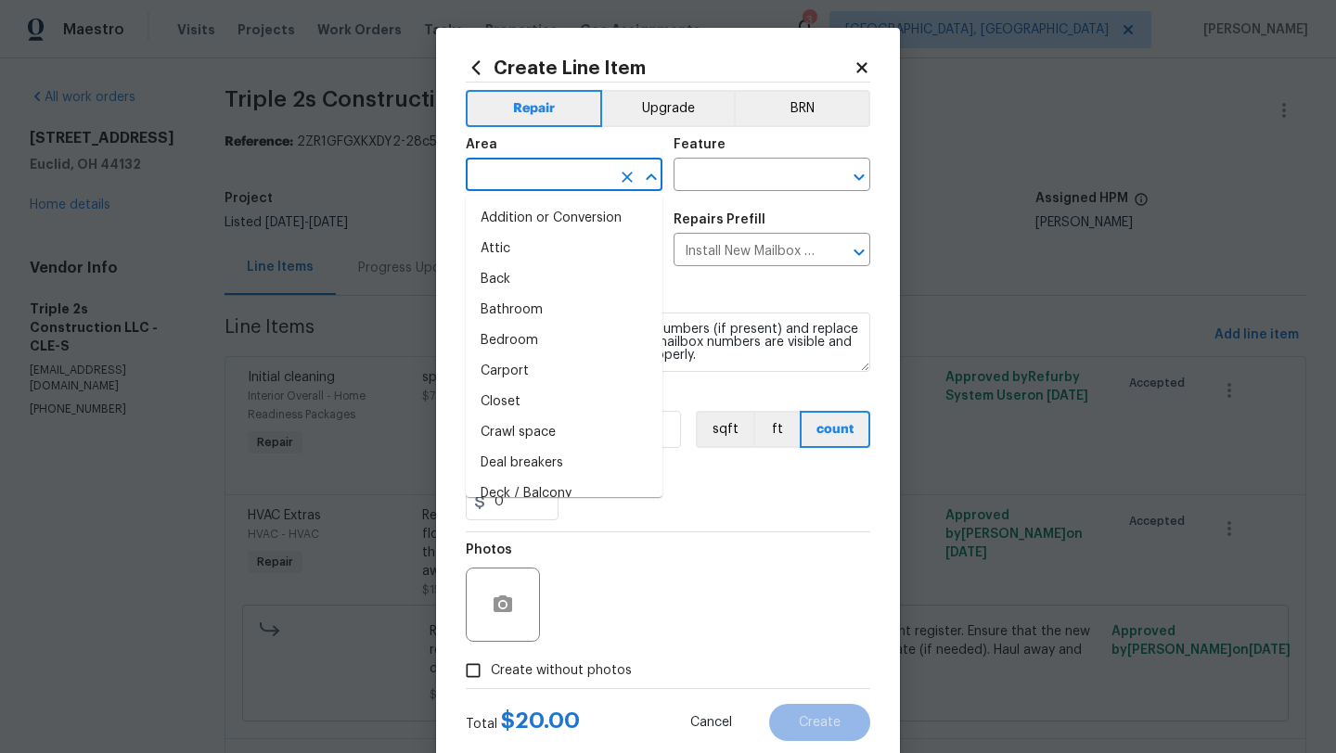
click at [520, 176] on input "text" at bounding box center [538, 176] width 145 height 29
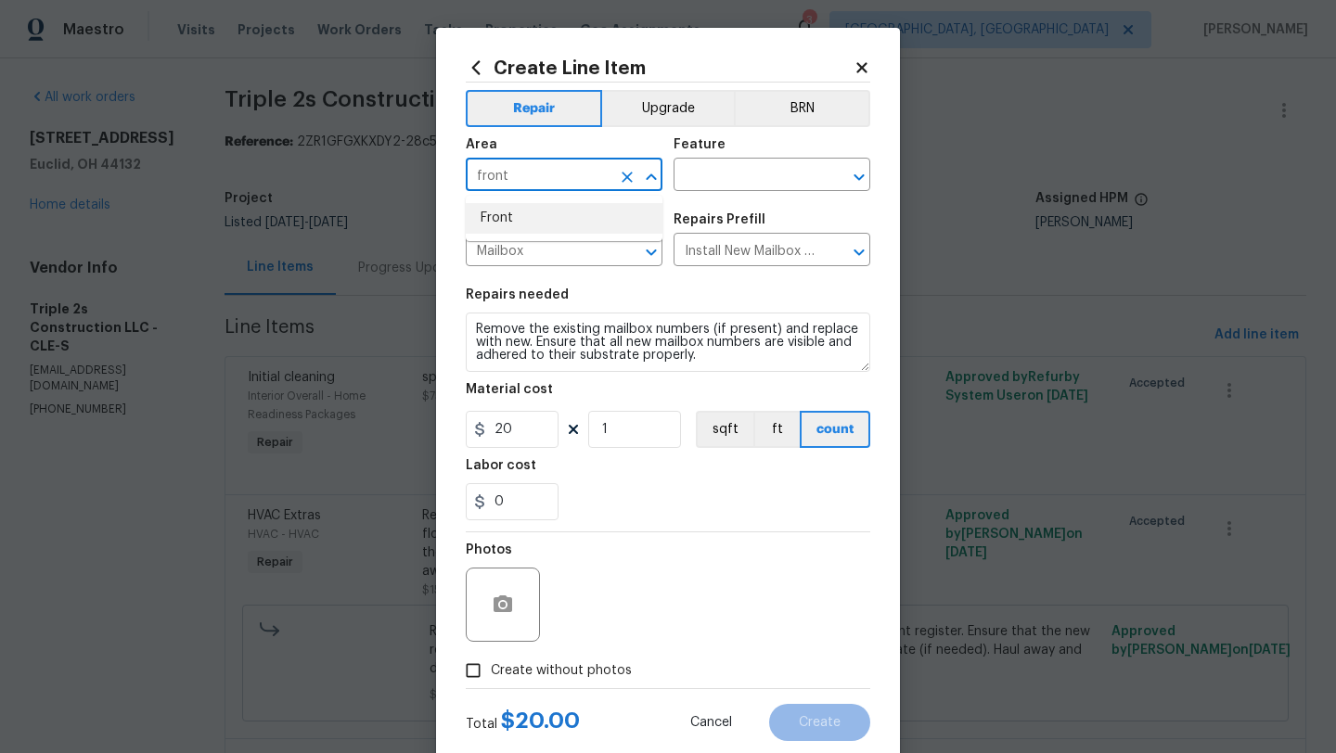
click at [544, 213] on li "Front" at bounding box center [564, 218] width 197 height 31
type input "Front"
click at [732, 178] on input "text" at bounding box center [745, 176] width 145 height 29
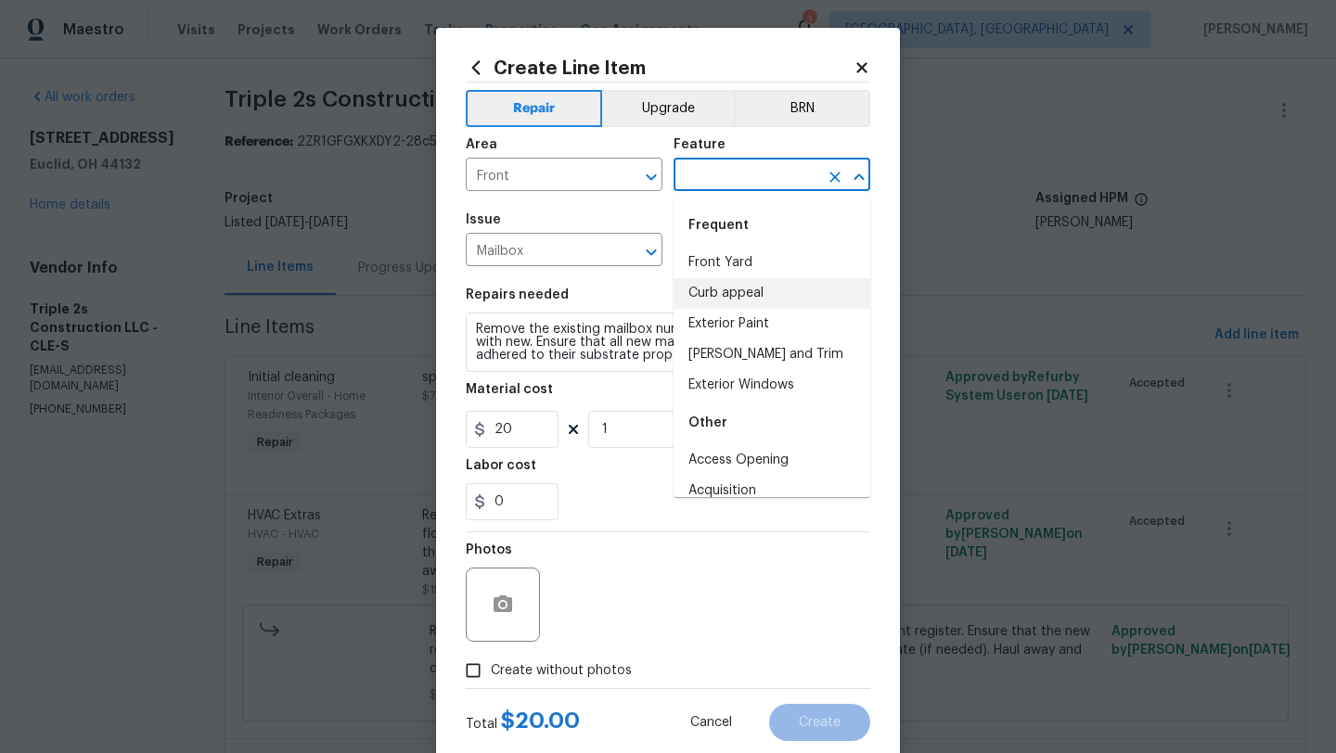
click at [721, 294] on li "Curb appeal" at bounding box center [771, 293] width 197 height 31
type input "Curb appeal"
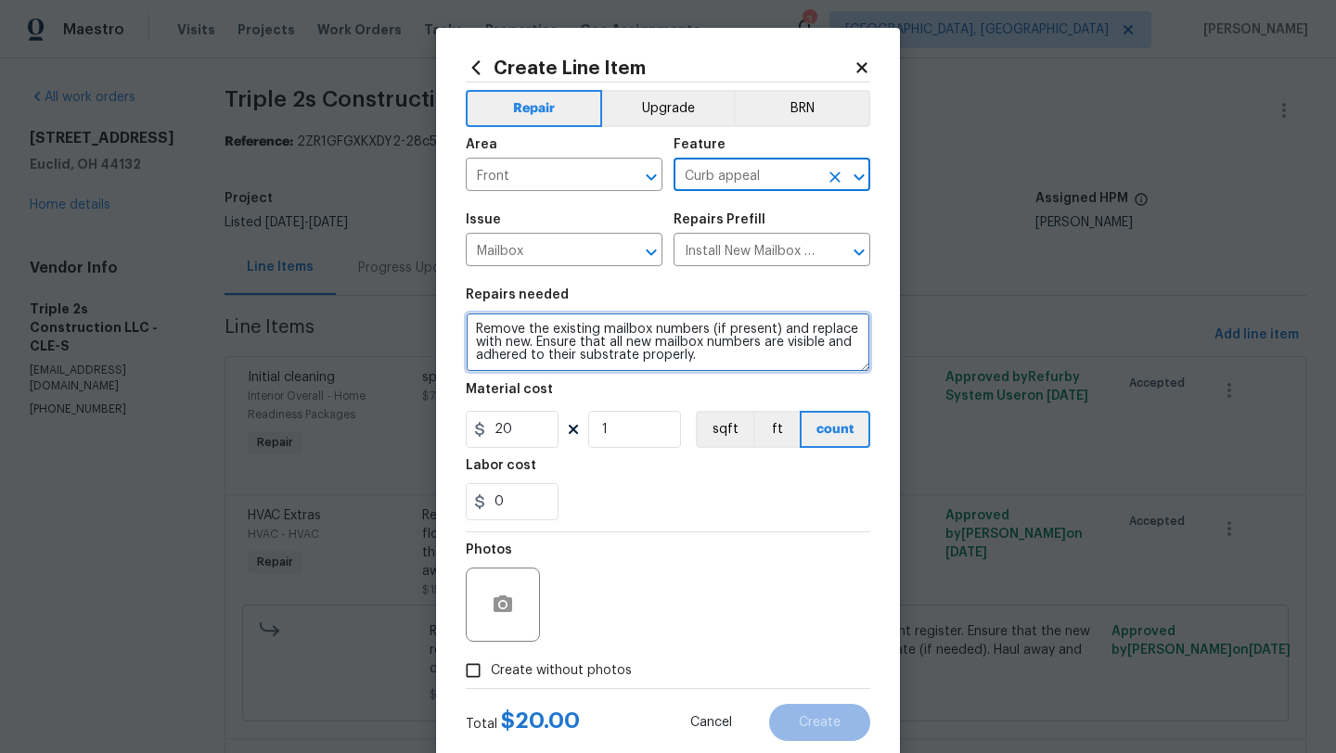
click at [476, 336] on textarea "Remove the existing mailbox numbers (if present) and replace with new. Ensure t…" at bounding box center [668, 342] width 404 height 59
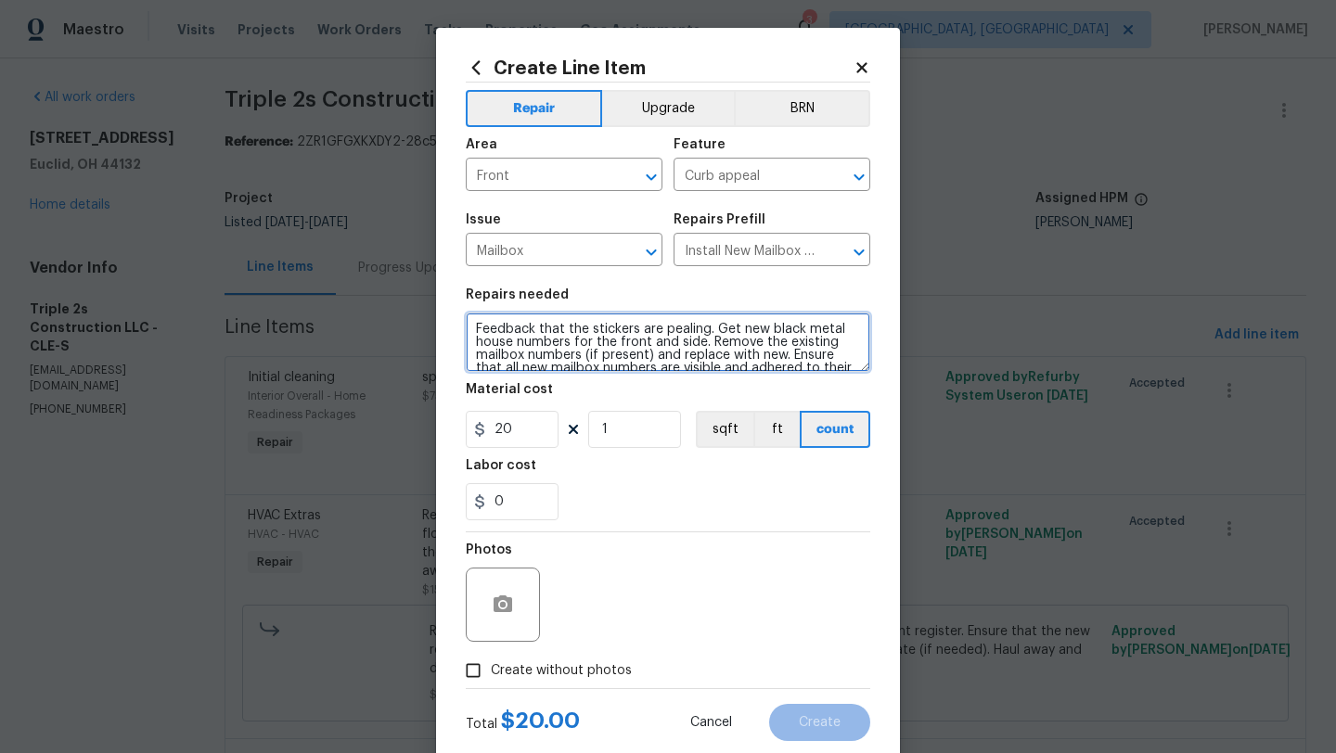
type textarea "Feedback that the stickers are pealing. Get new black metal house numbers for t…"
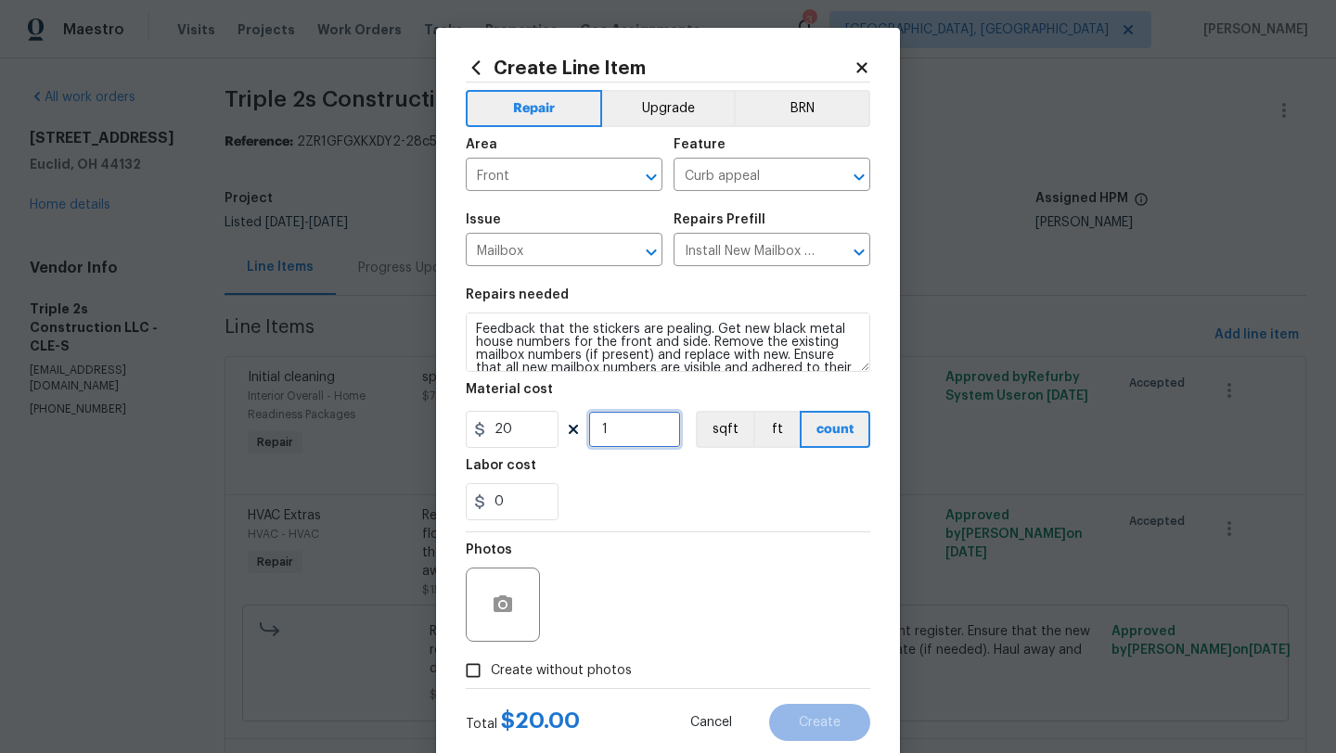
drag, startPoint x: 629, startPoint y: 448, endPoint x: 584, endPoint y: 430, distance: 47.9
click at [584, 430] on div "20 1 sqft ft count" at bounding box center [668, 429] width 404 height 37
type input "2"
click at [571, 483] on div "Labor cost" at bounding box center [668, 471] width 404 height 24
drag, startPoint x: 511, startPoint y: 513, endPoint x: 468, endPoint y: 503, distance: 43.9
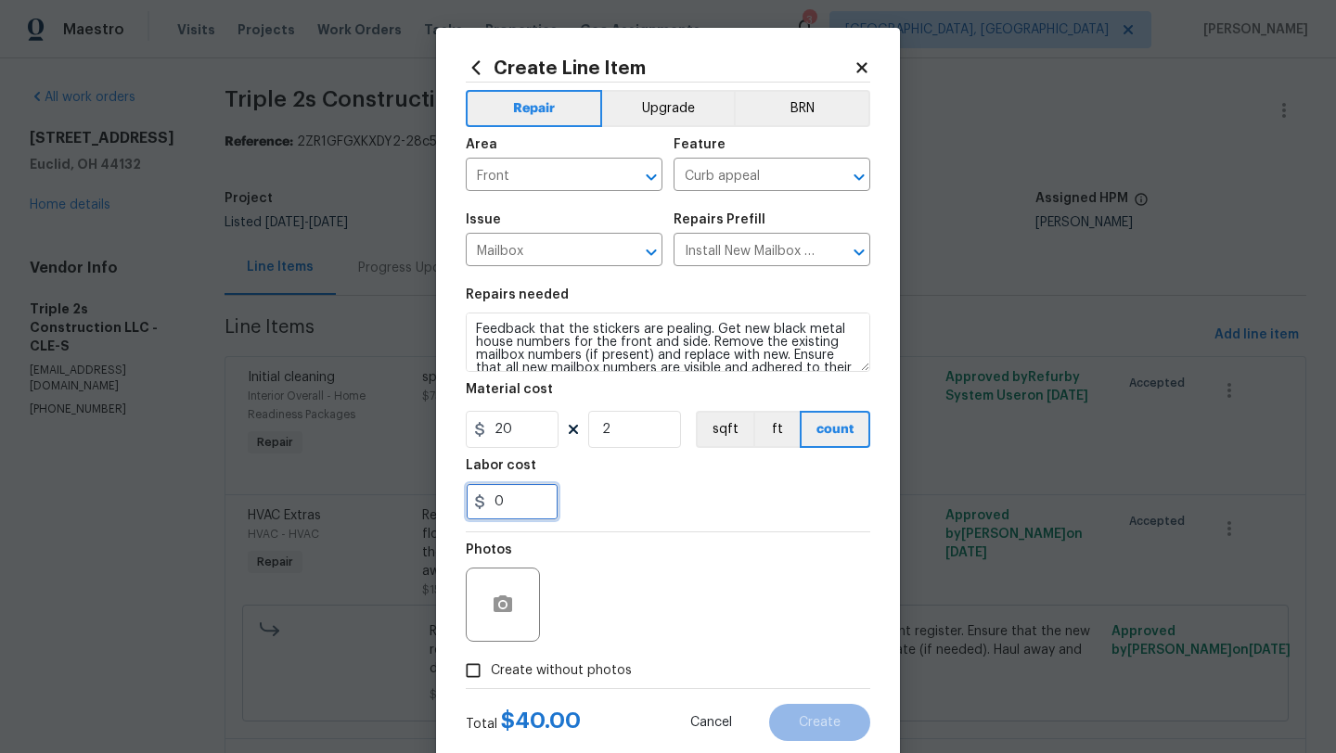
click at [468, 503] on input "0" at bounding box center [512, 501] width 93 height 37
type input "10"
click at [741, 571] on div "Photos" at bounding box center [668, 592] width 404 height 121
click at [473, 682] on input "Create without photos" at bounding box center [472, 670] width 35 height 35
checkbox input "true"
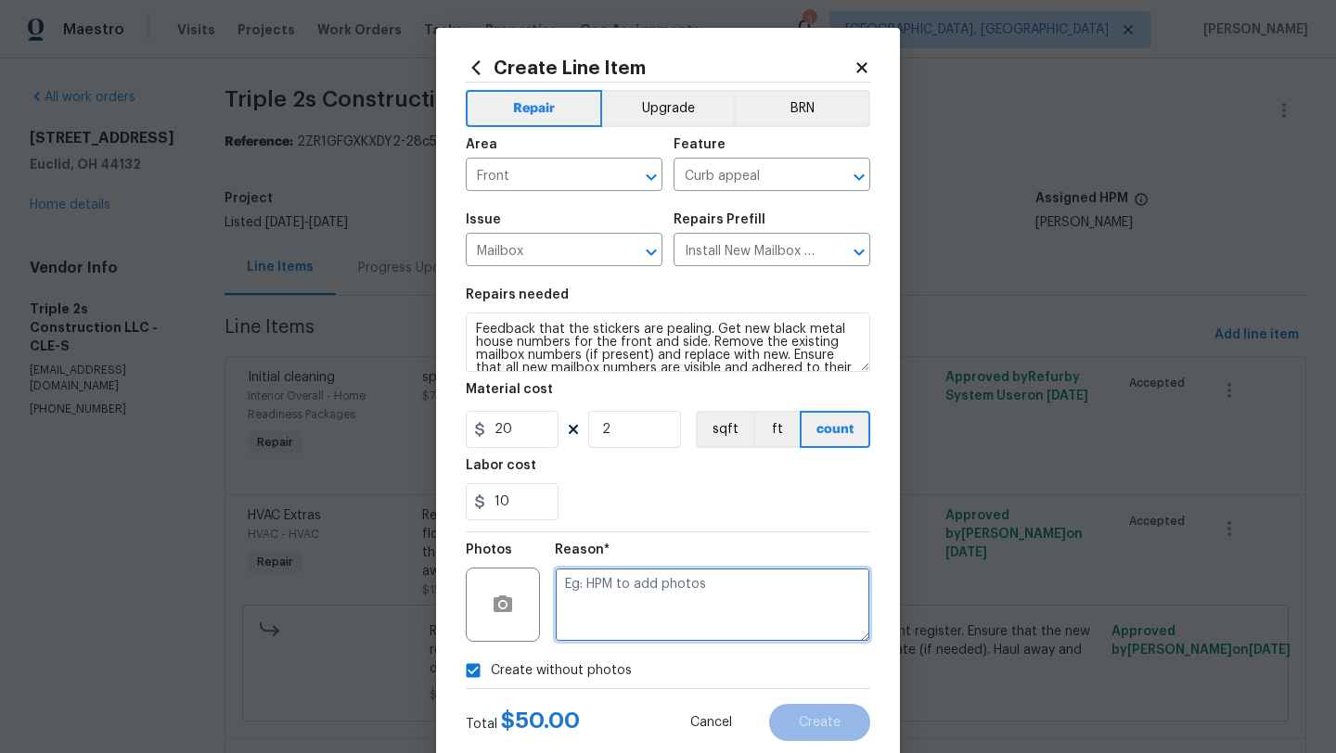
click at [705, 595] on textarea at bounding box center [712, 605] width 315 height 74
type textarea "desk"
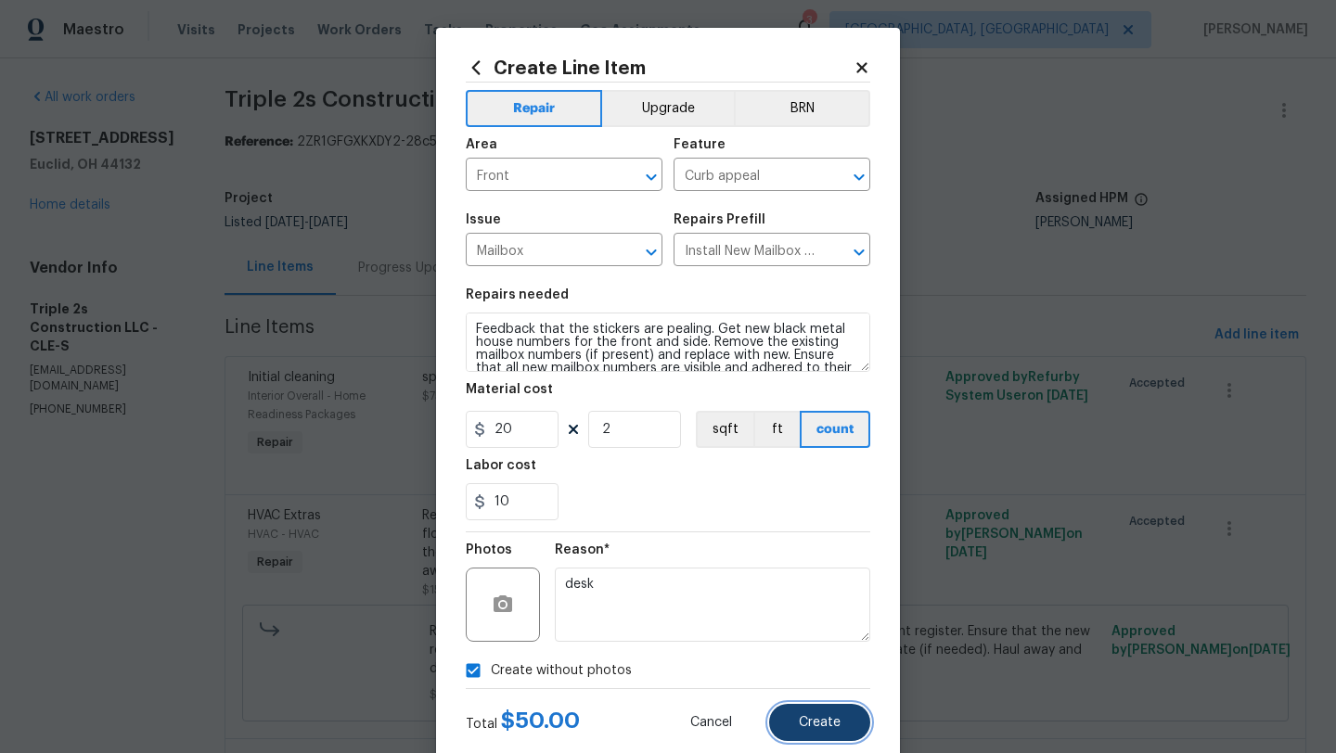
click at [841, 719] on button "Create" at bounding box center [819, 722] width 101 height 37
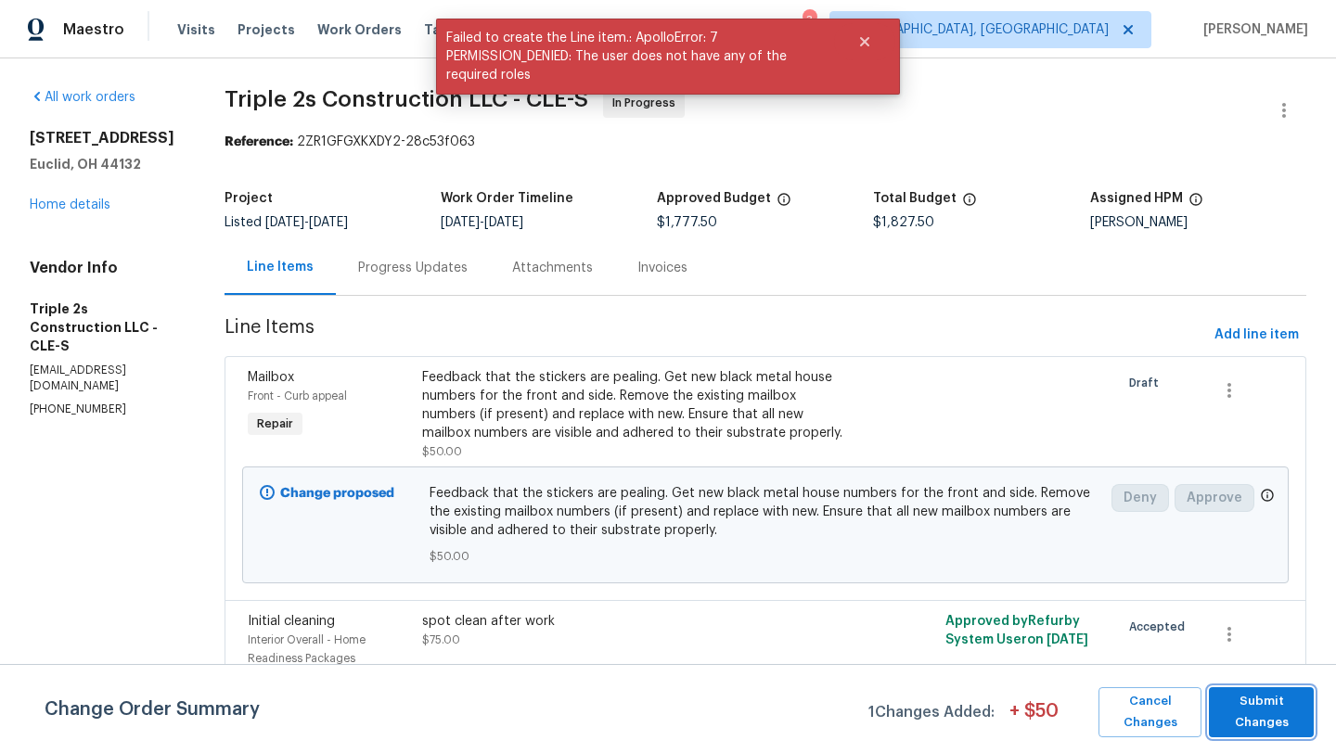
click at [1240, 727] on span "Submit Changes" at bounding box center [1261, 712] width 86 height 43
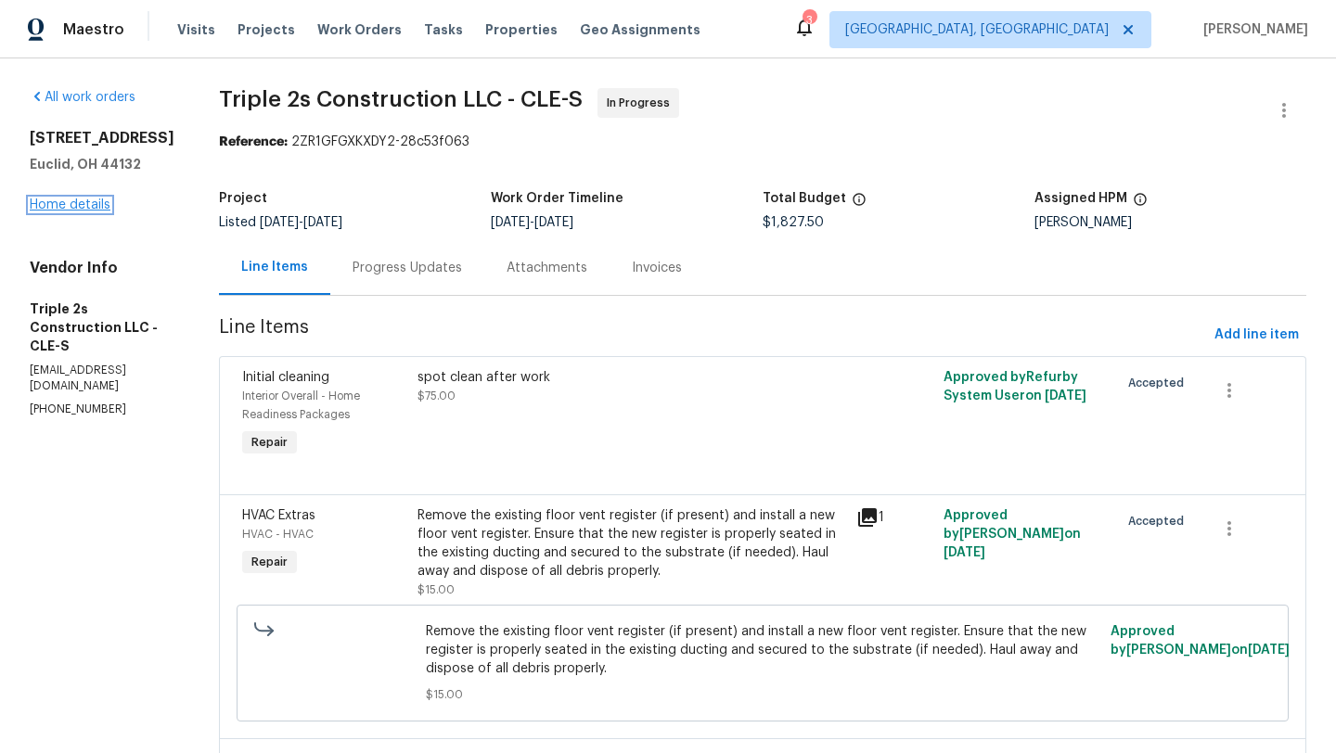
click at [89, 205] on link "Home details" at bounding box center [70, 205] width 81 height 13
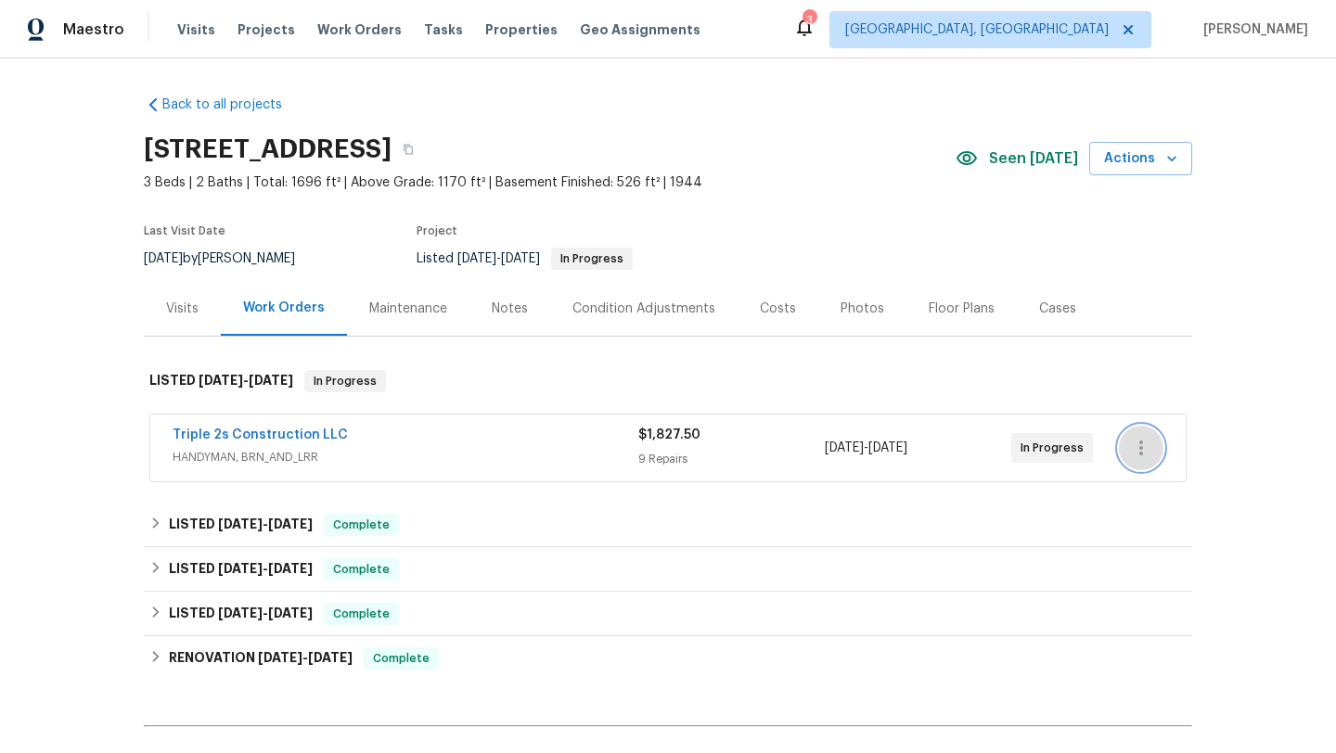
click at [1146, 448] on icon "button" at bounding box center [1141, 448] width 22 height 22
click at [1146, 448] on li "Edit" at bounding box center [1219, 448] width 200 height 31
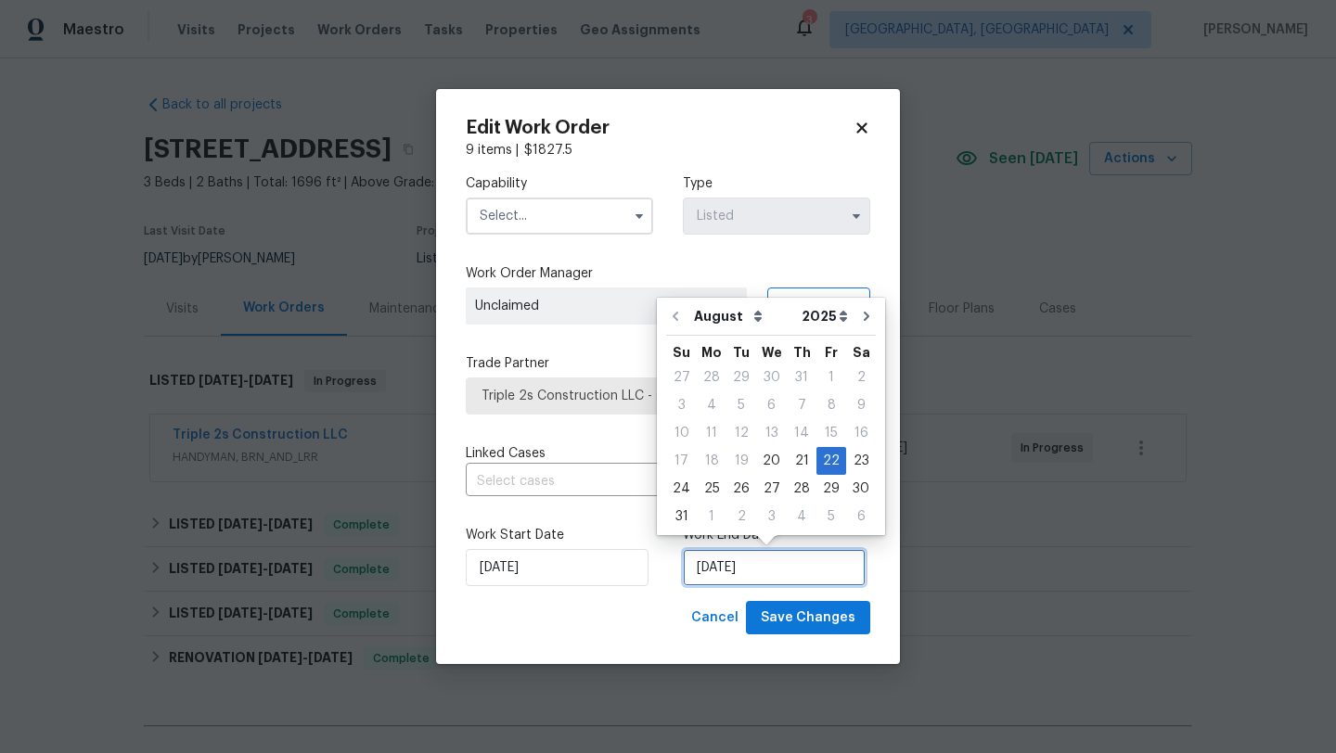
click at [743, 560] on input "[DATE]" at bounding box center [774, 567] width 183 height 37
click at [708, 486] on div "25" at bounding box center [712, 489] width 30 height 26
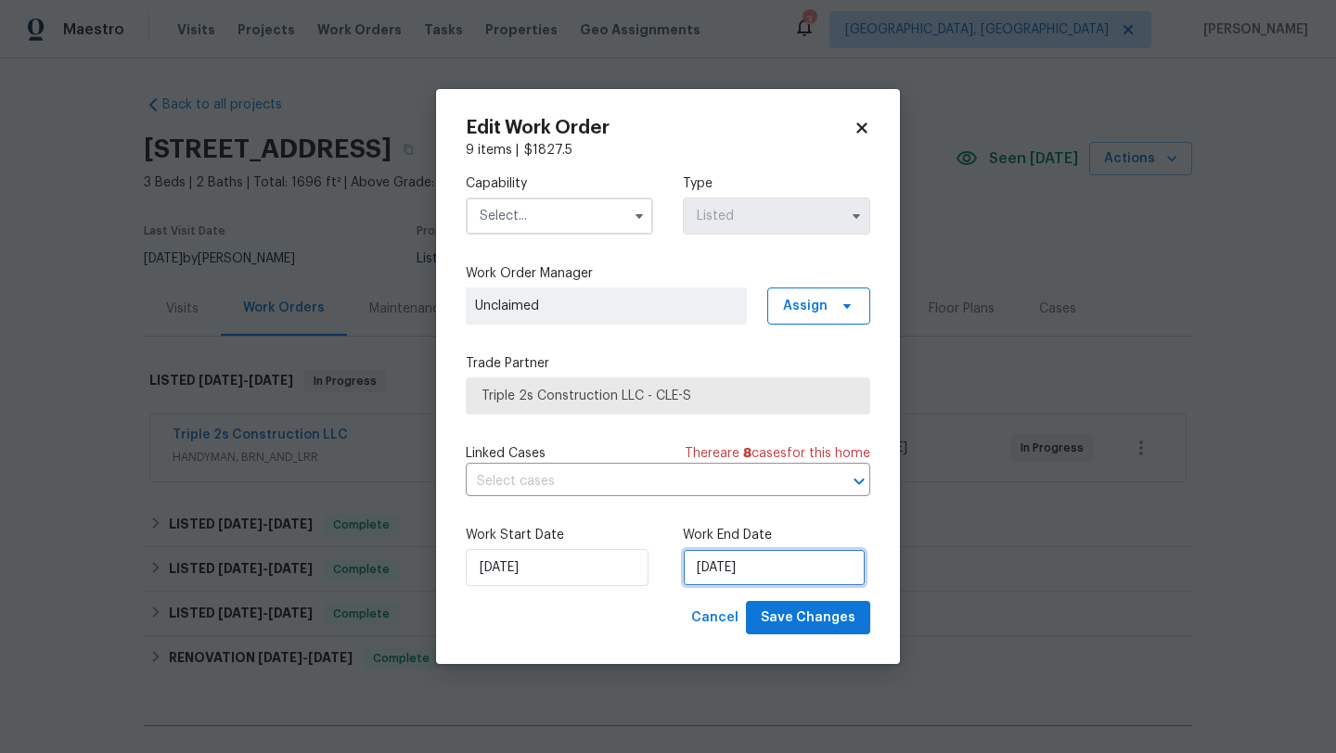
click at [748, 574] on input "8/25/2025" at bounding box center [774, 567] width 183 height 37
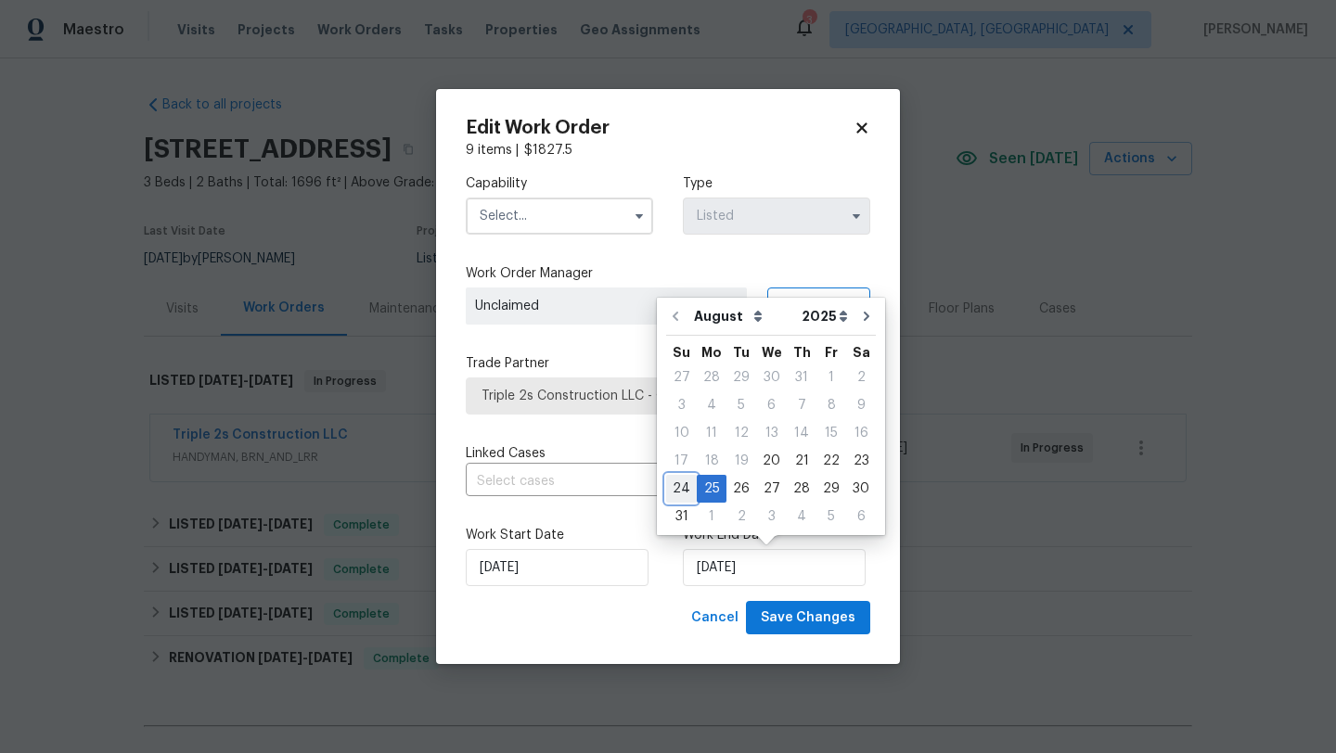
click at [681, 493] on div "24" at bounding box center [681, 489] width 31 height 26
click at [729, 573] on input "8/24/2025" at bounding box center [774, 567] width 183 height 37
click at [857, 464] on div "23" at bounding box center [861, 461] width 30 height 26
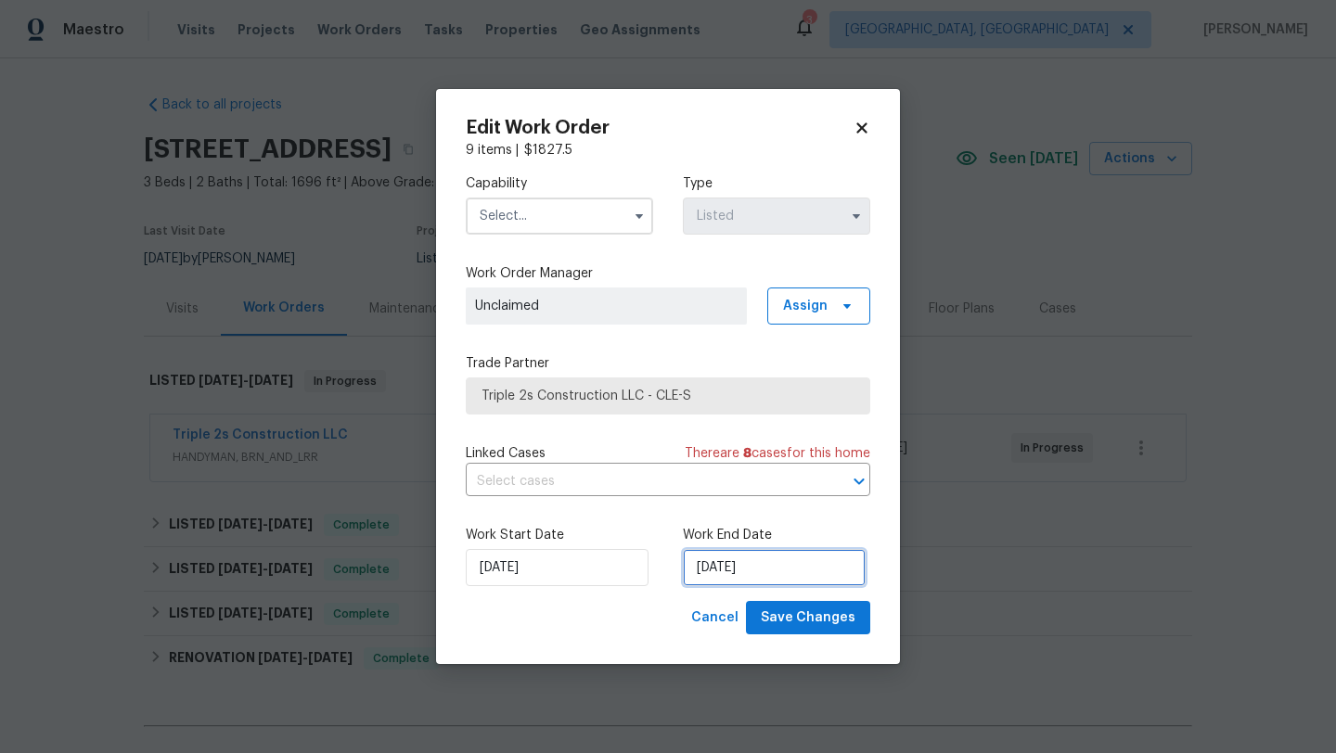
click at [743, 557] on input "8/23/2025" at bounding box center [774, 567] width 183 height 37
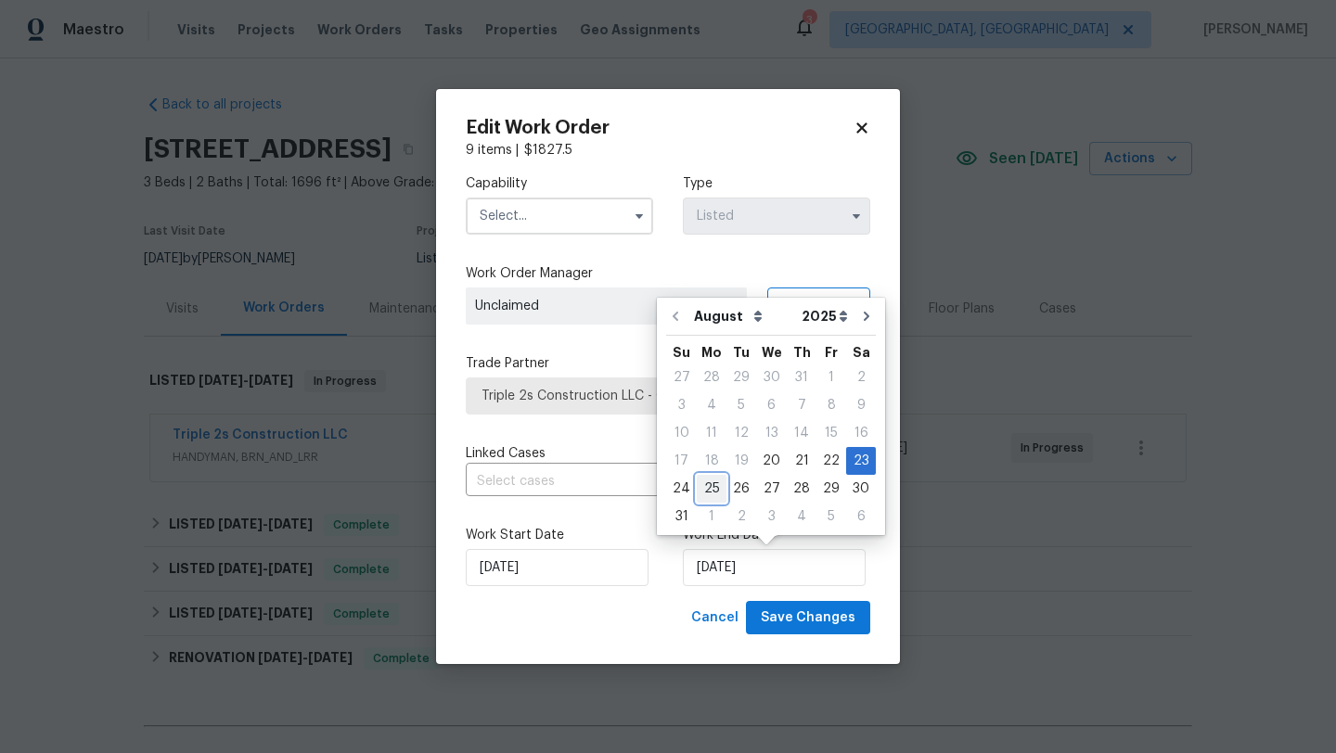
click at [699, 481] on div "25" at bounding box center [712, 489] width 30 height 26
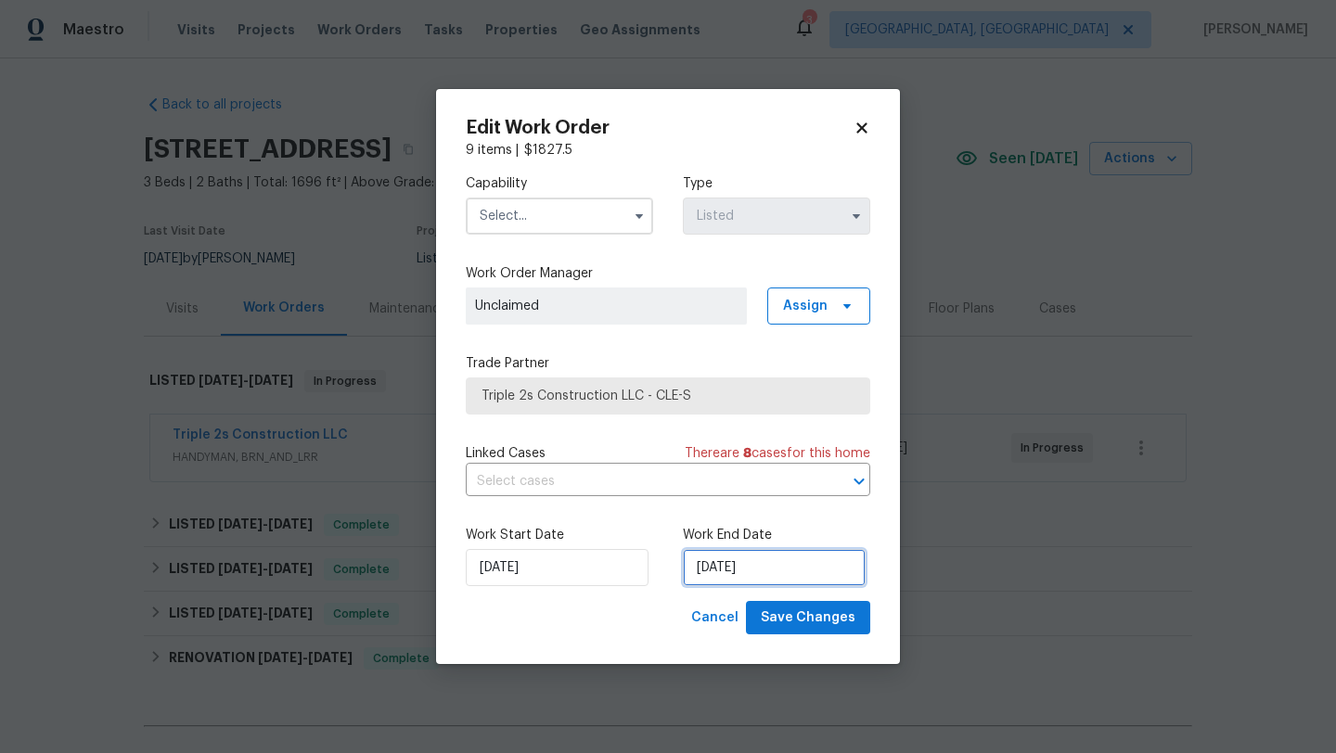
click at [714, 570] on input "8/25/2025" at bounding box center [774, 567] width 183 height 37
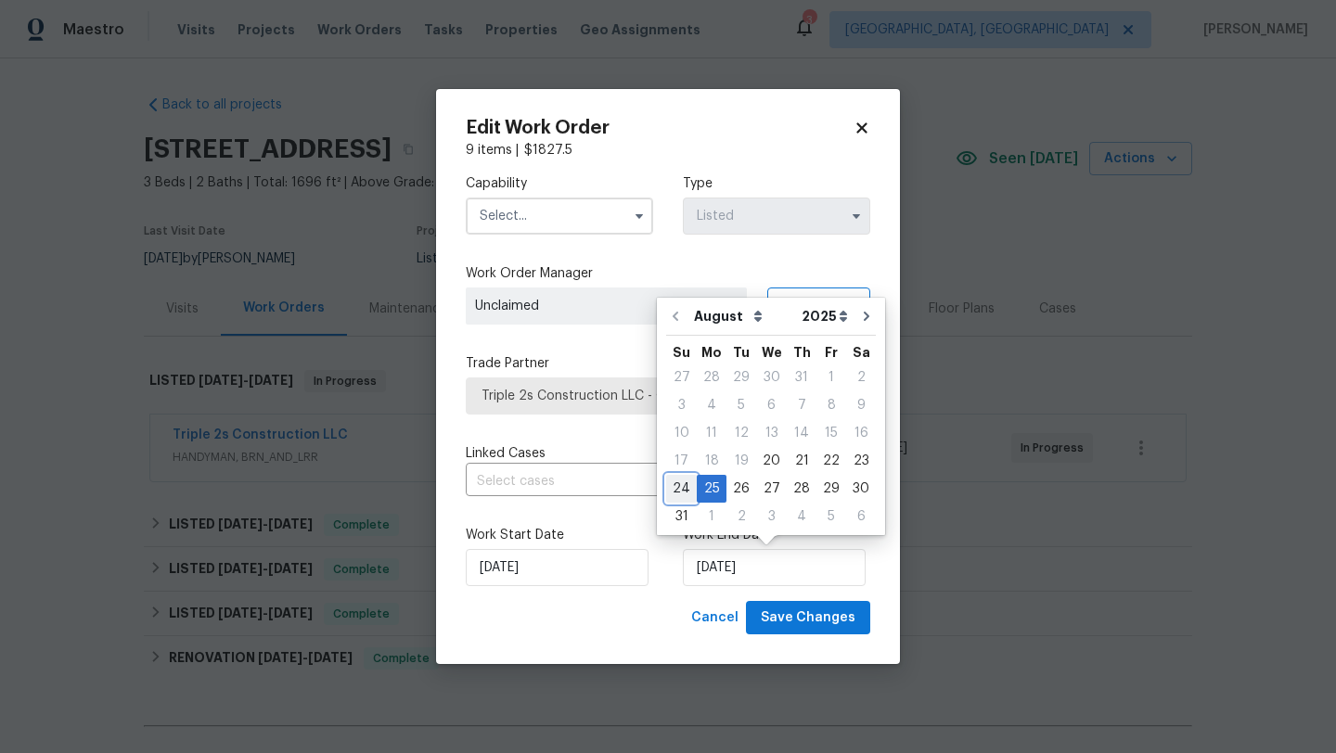
click at [675, 483] on div "24" at bounding box center [681, 489] width 31 height 26
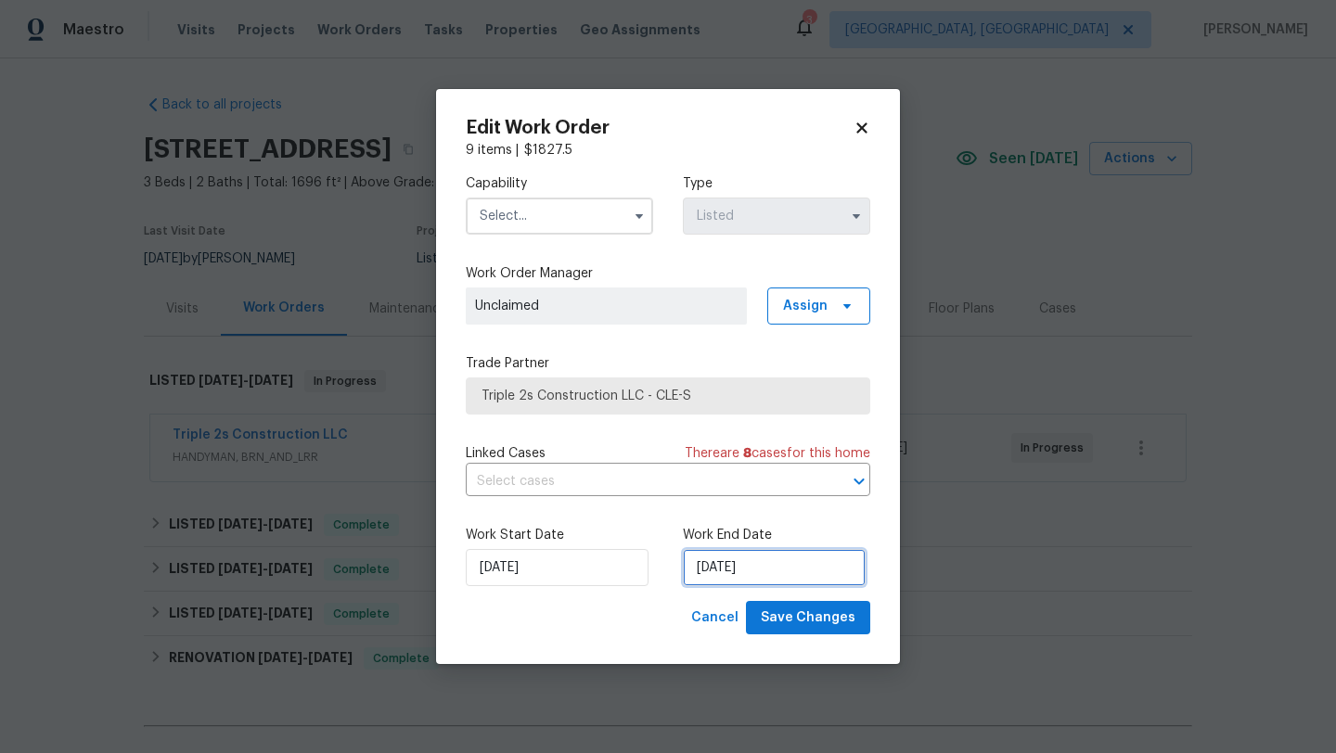
click at [747, 551] on input "8/24/2025" at bounding box center [774, 567] width 183 height 37
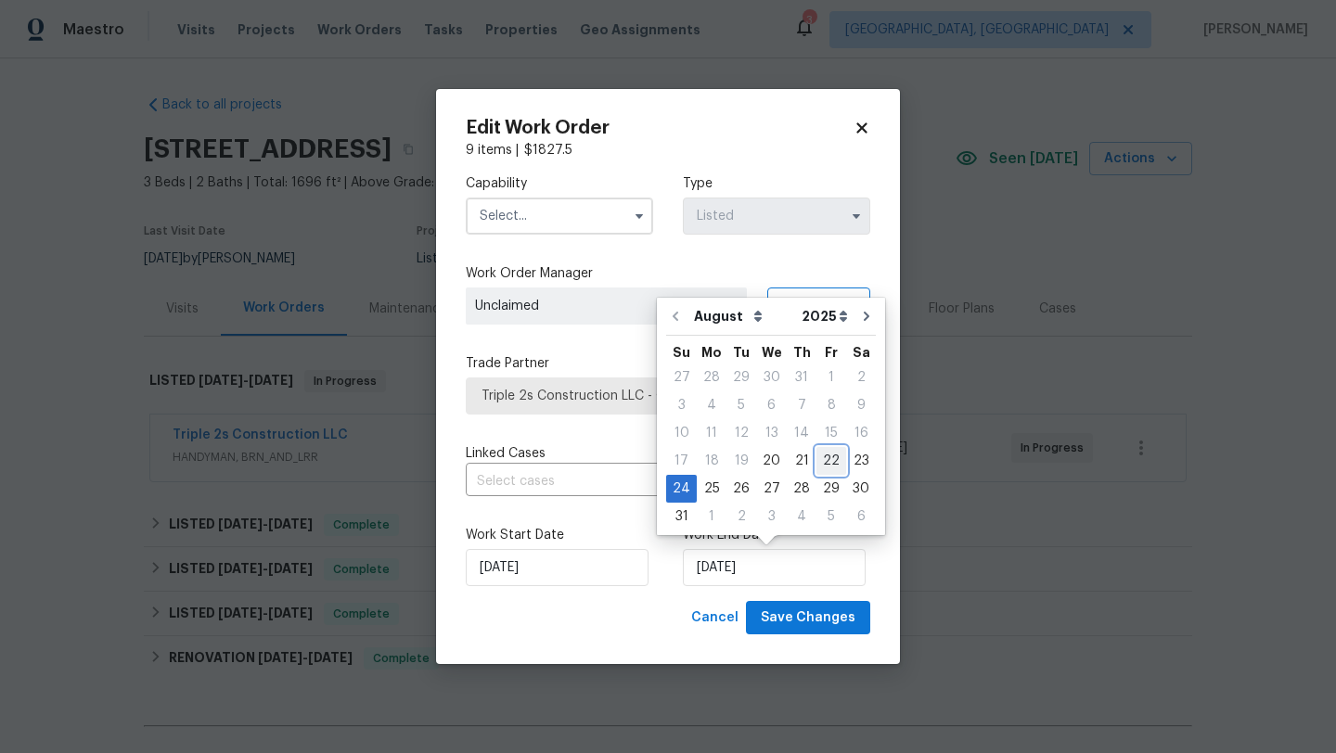
click at [816, 456] on div "22" at bounding box center [831, 461] width 30 height 26
type input "[DATE]"
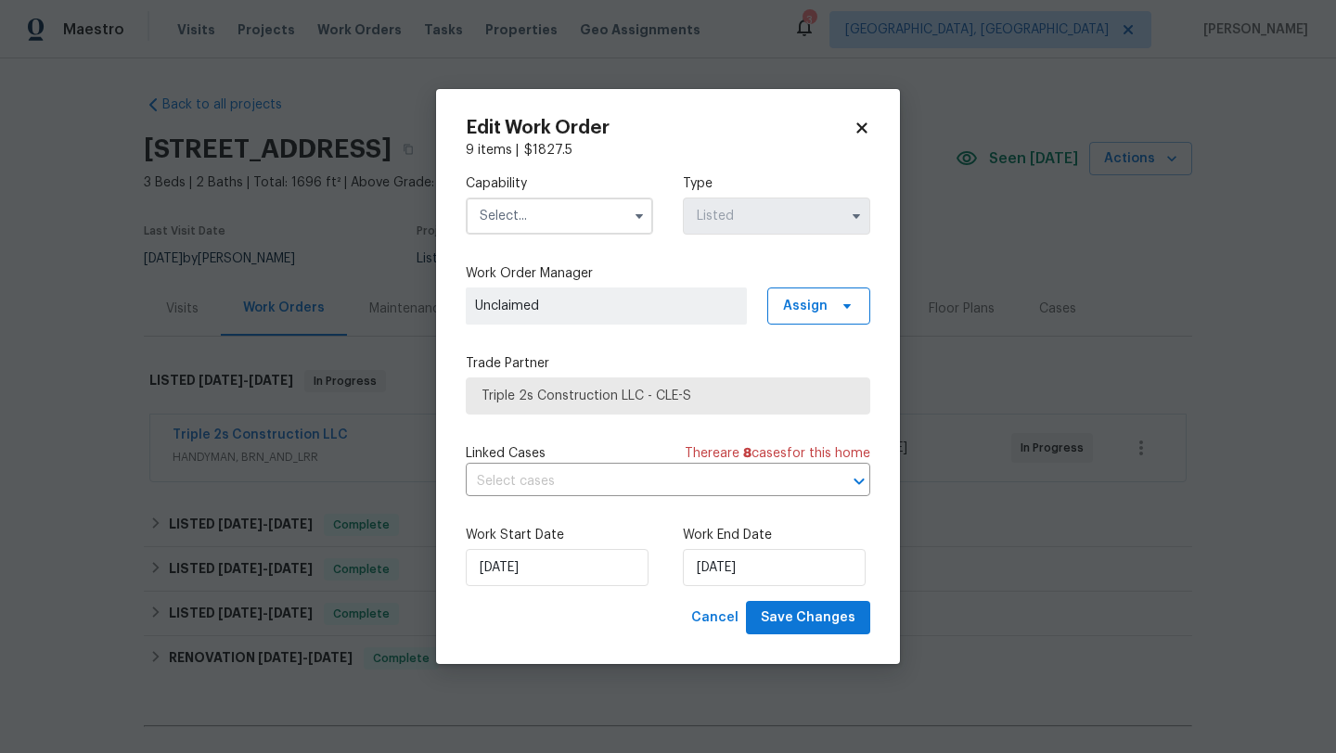
click at [576, 210] on input "text" at bounding box center [559, 216] width 187 height 37
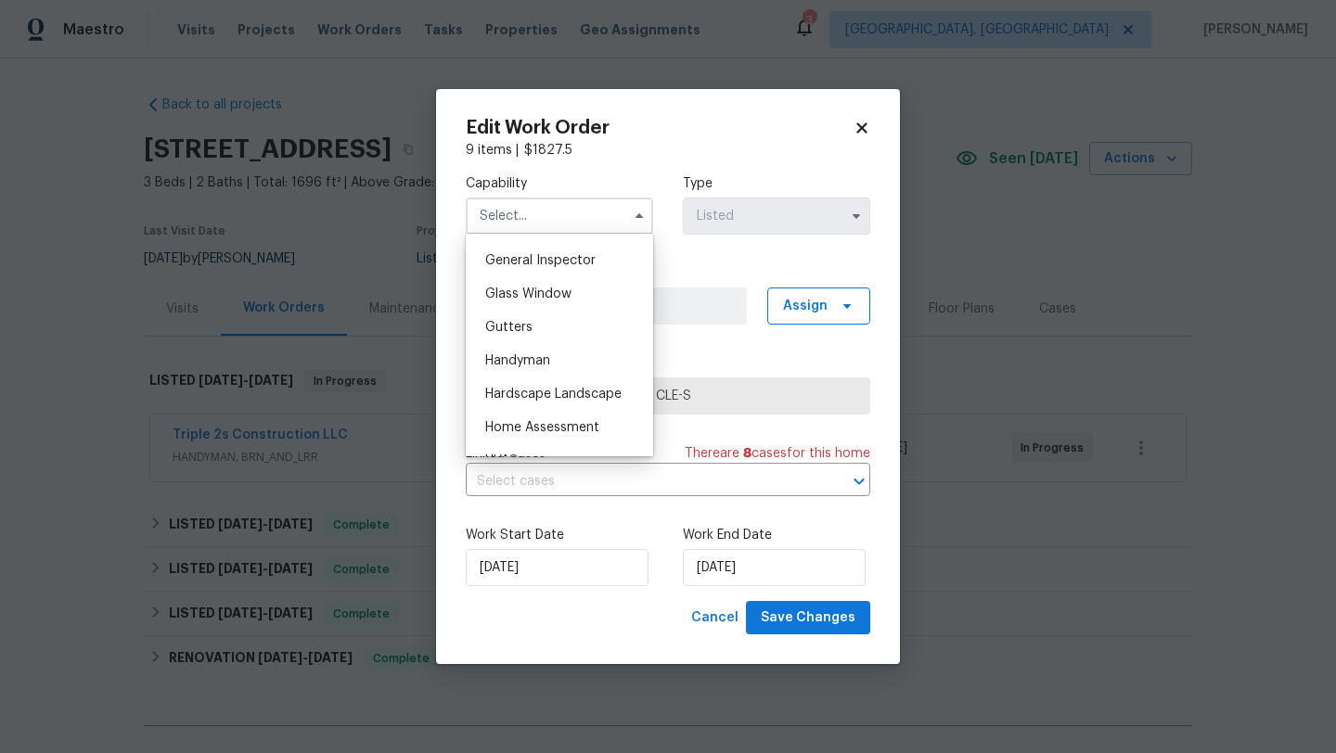
scroll to position [916, 0]
click at [548, 360] on span "Handyman" at bounding box center [517, 359] width 65 height 13
type input "Handyman"
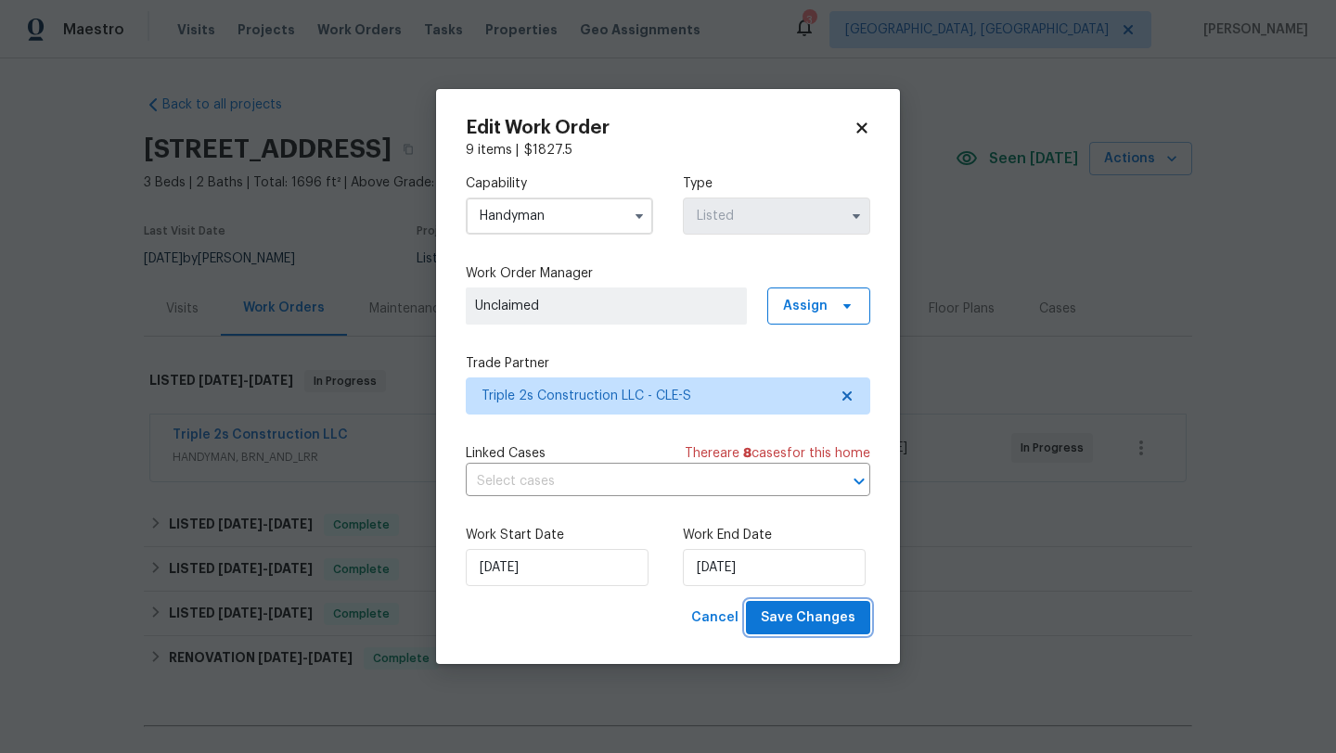
click at [804, 622] on span "Save Changes" at bounding box center [808, 618] width 95 height 23
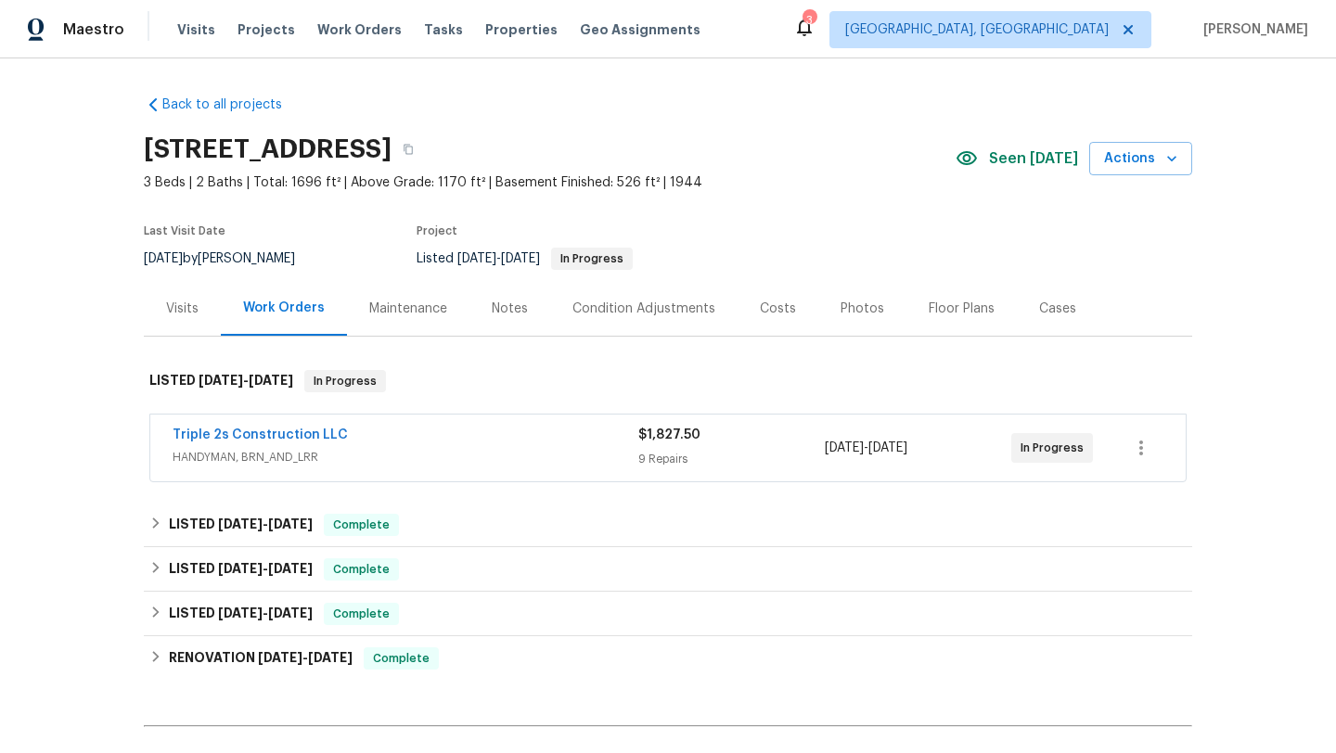
click at [506, 308] on div "Notes" at bounding box center [510, 309] width 36 height 19
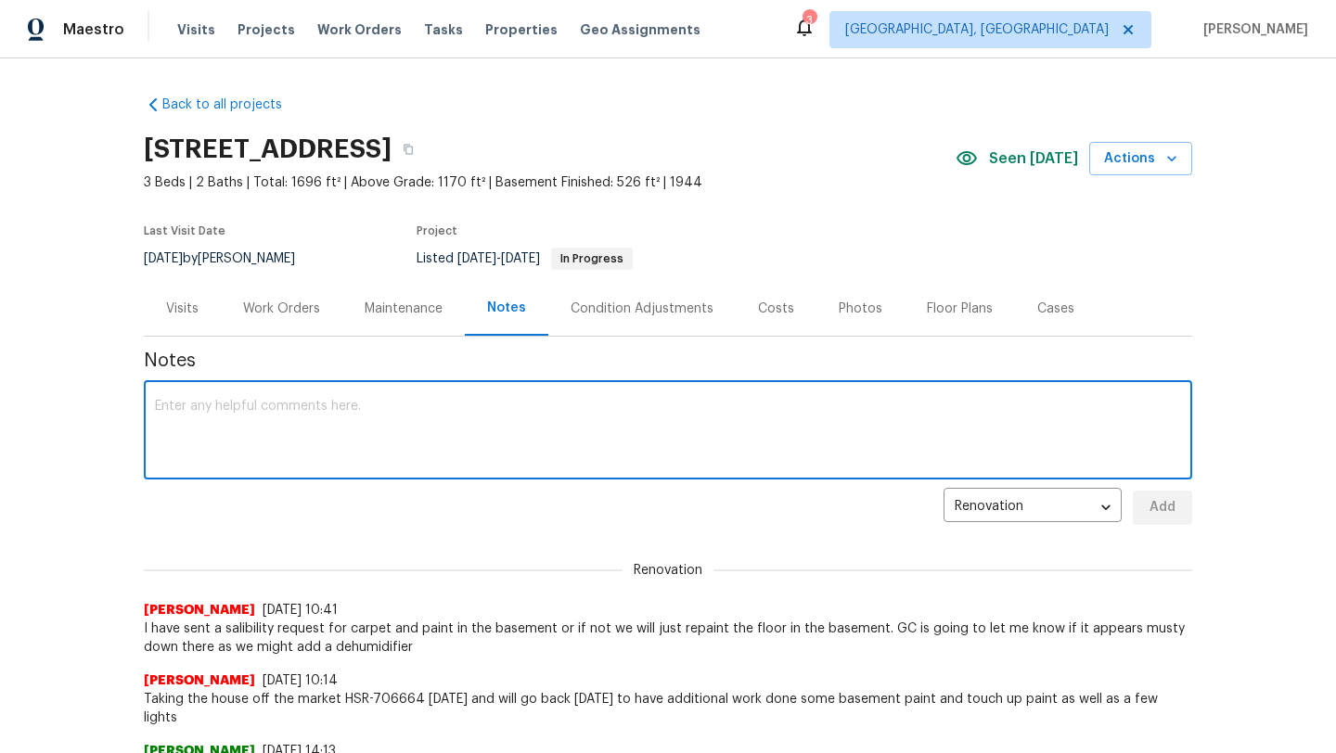
click at [244, 405] on textarea at bounding box center [668, 432] width 1026 height 65
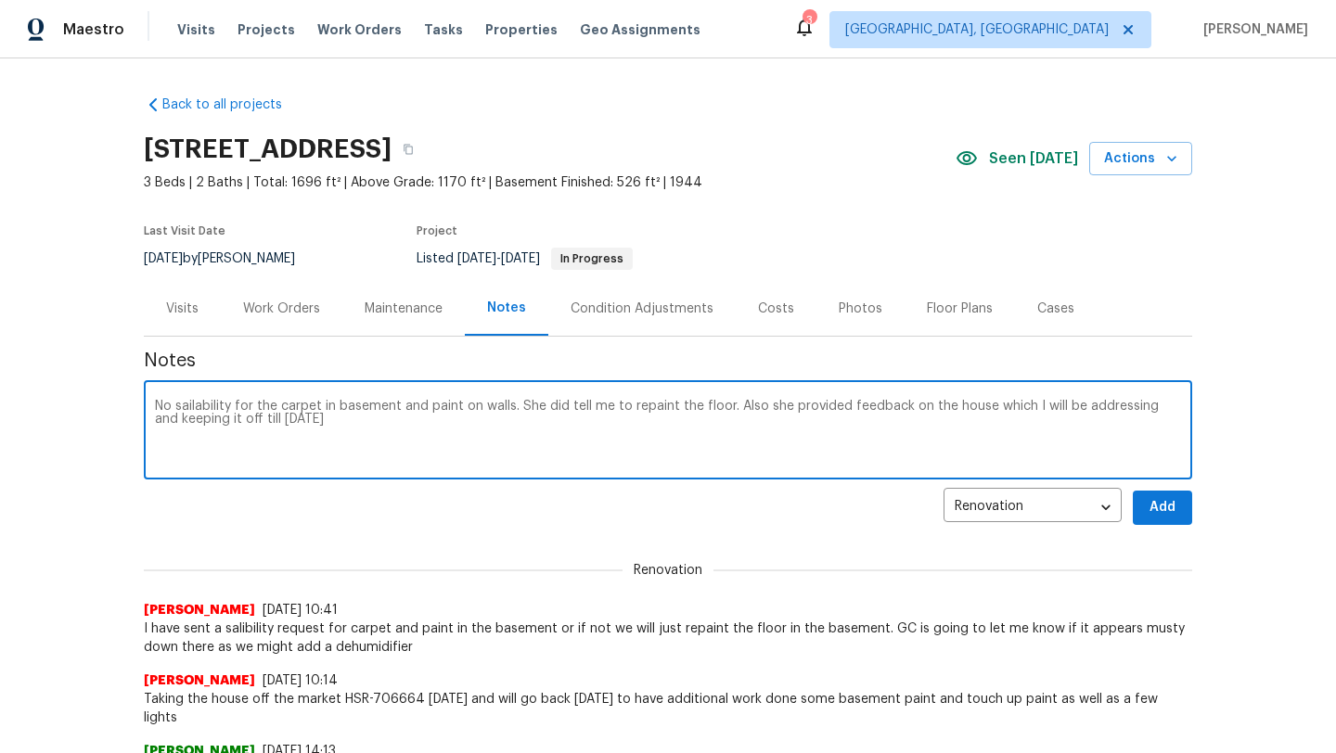
click at [314, 430] on textarea "No sailability for the carpet in basement and paint on walls. She did tell me t…" at bounding box center [668, 432] width 1026 height 65
click at [903, 408] on textarea "No sailability for the carpet in basement and paint on walls. She did tell me t…" at bounding box center [668, 432] width 1026 height 65
paste textarea ""I strongly recommend remediating the mold that has begun to develop in the tub…"
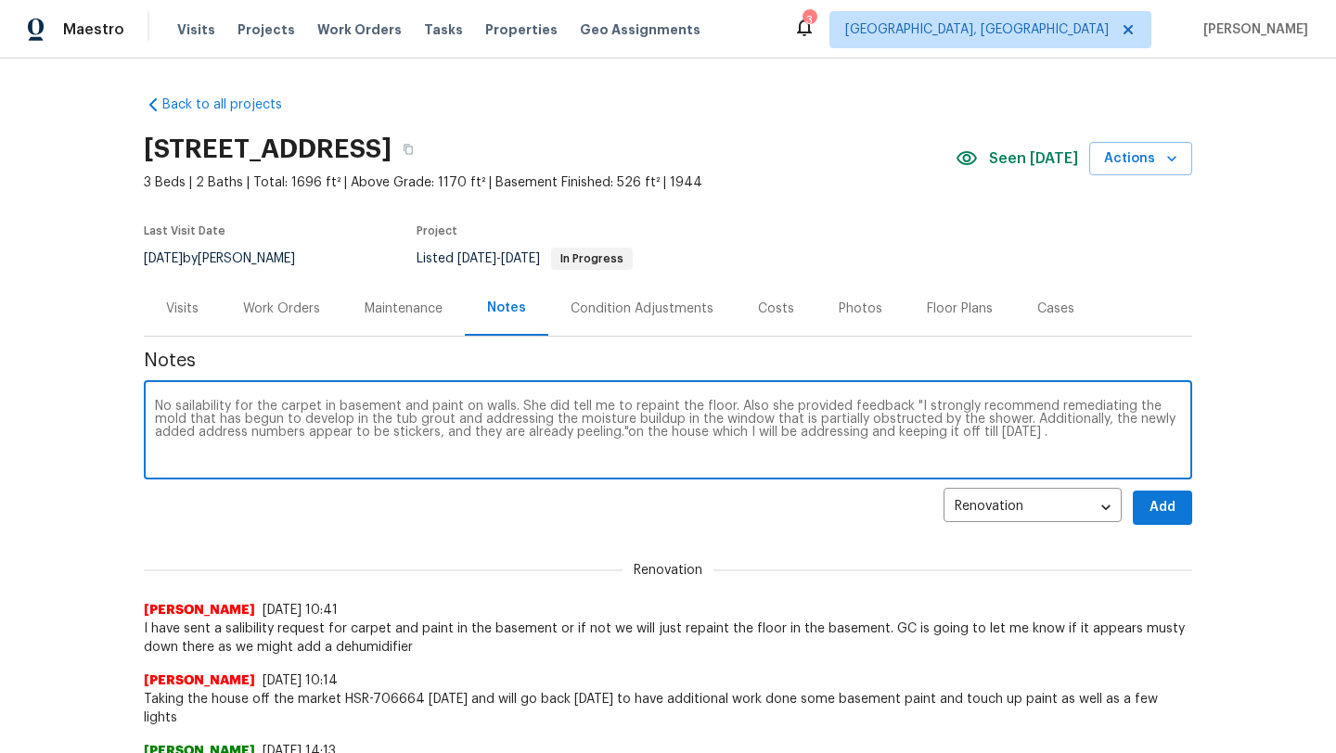
drag, startPoint x: 697, startPoint y: 433, endPoint x: 670, endPoint y: 433, distance: 26.9
click at [670, 433] on textarea "No sailability for the carpet in basement and paint on walls. She did tell me t…" at bounding box center [668, 432] width 1026 height 65
click at [817, 440] on textarea "No sailability for the carpet in basement and paint on walls. She did tell me t…" at bounding box center [668, 432] width 1026 height 65
type textarea "No sailability for the carpet in basement and paint on walls. She did tell me t…"
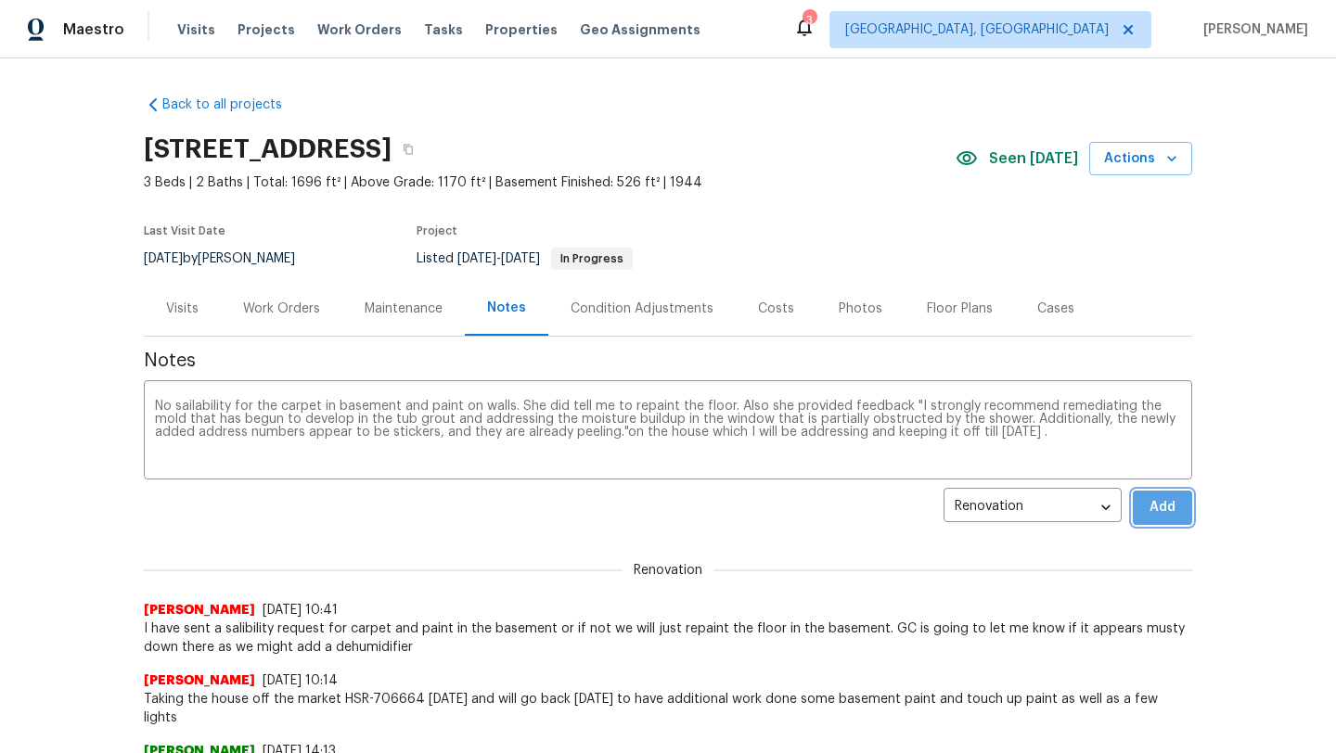
click at [1183, 507] on button "Add" at bounding box center [1162, 508] width 59 height 34
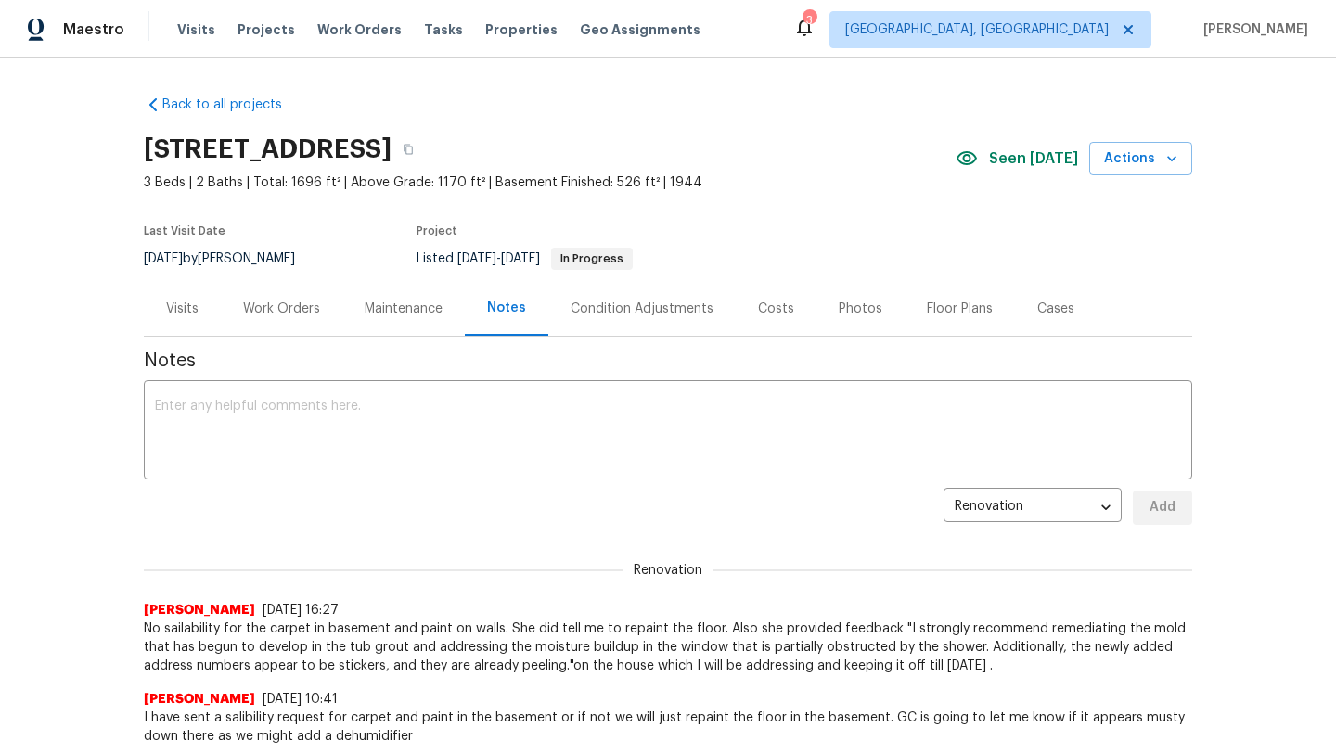
click at [293, 307] on div "Work Orders" at bounding box center [281, 309] width 77 height 19
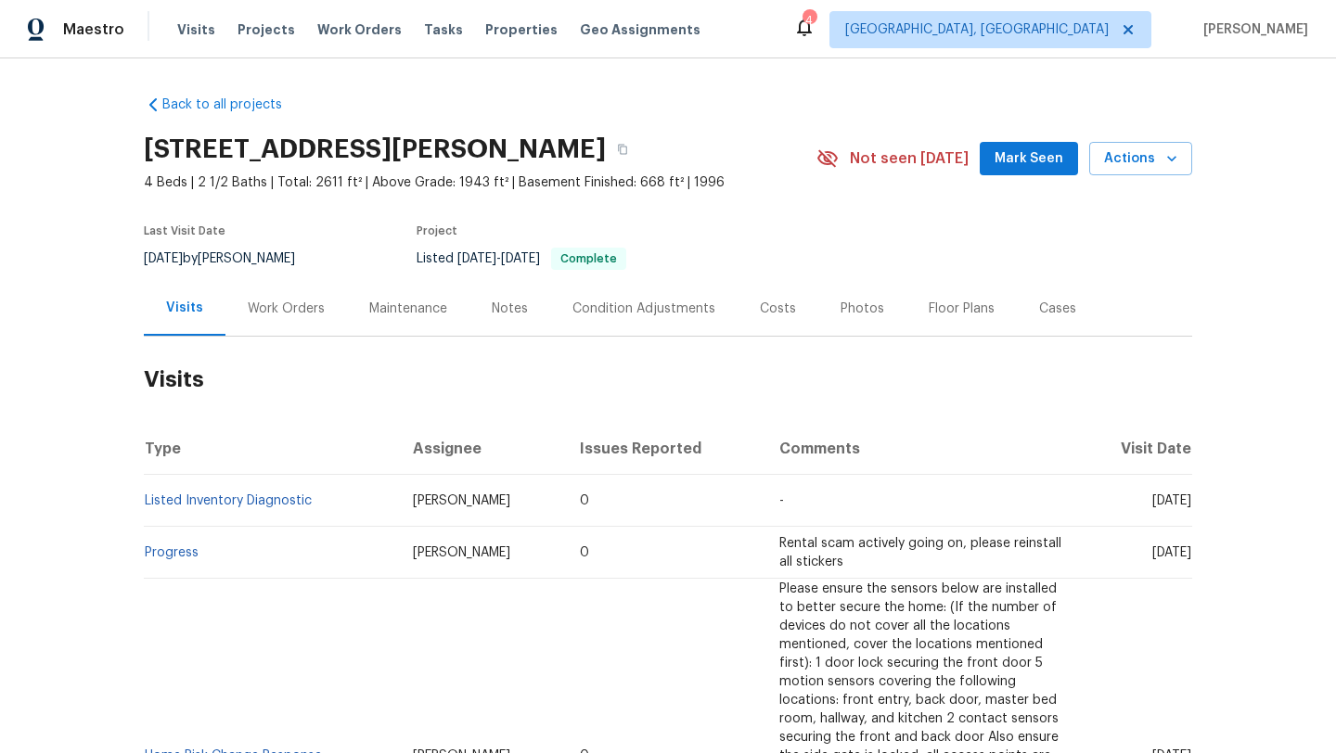
click at [1020, 160] on span "Mark Seen" at bounding box center [1028, 158] width 69 height 23
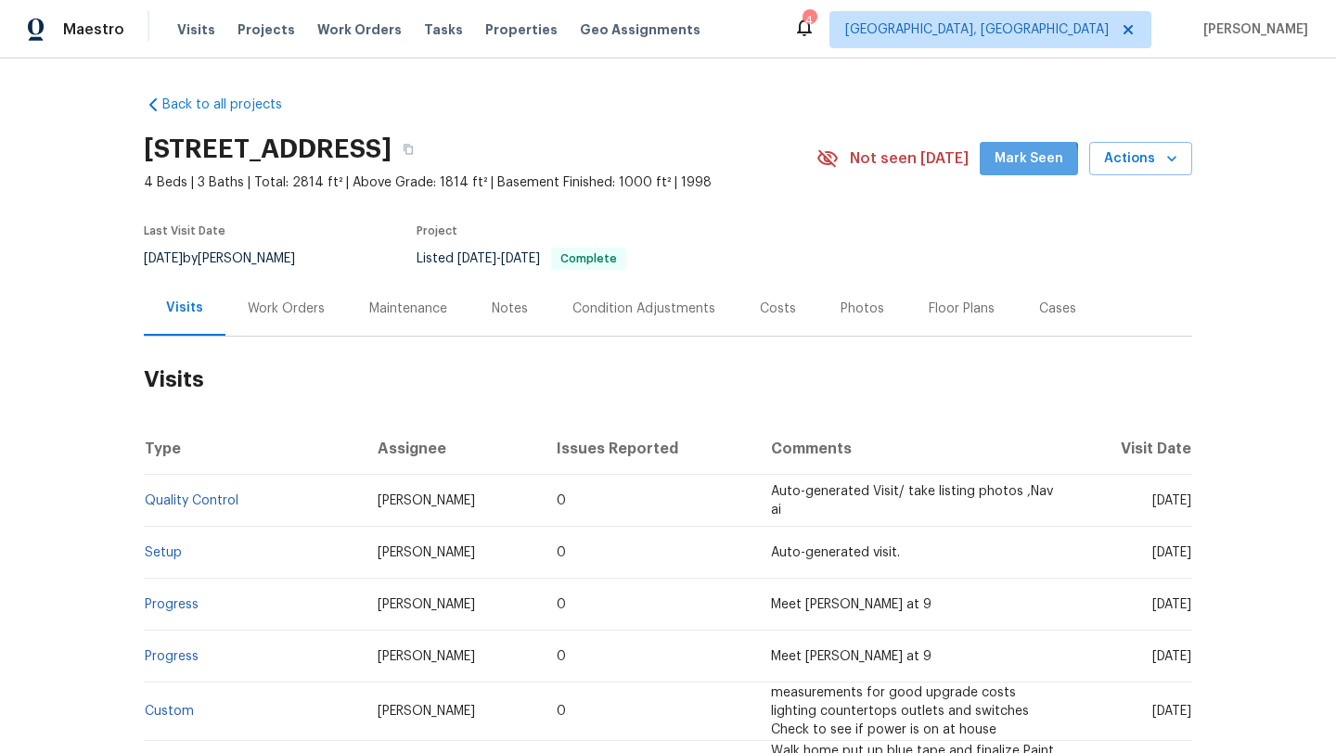
click at [1014, 163] on span "Mark Seen" at bounding box center [1028, 158] width 69 height 23
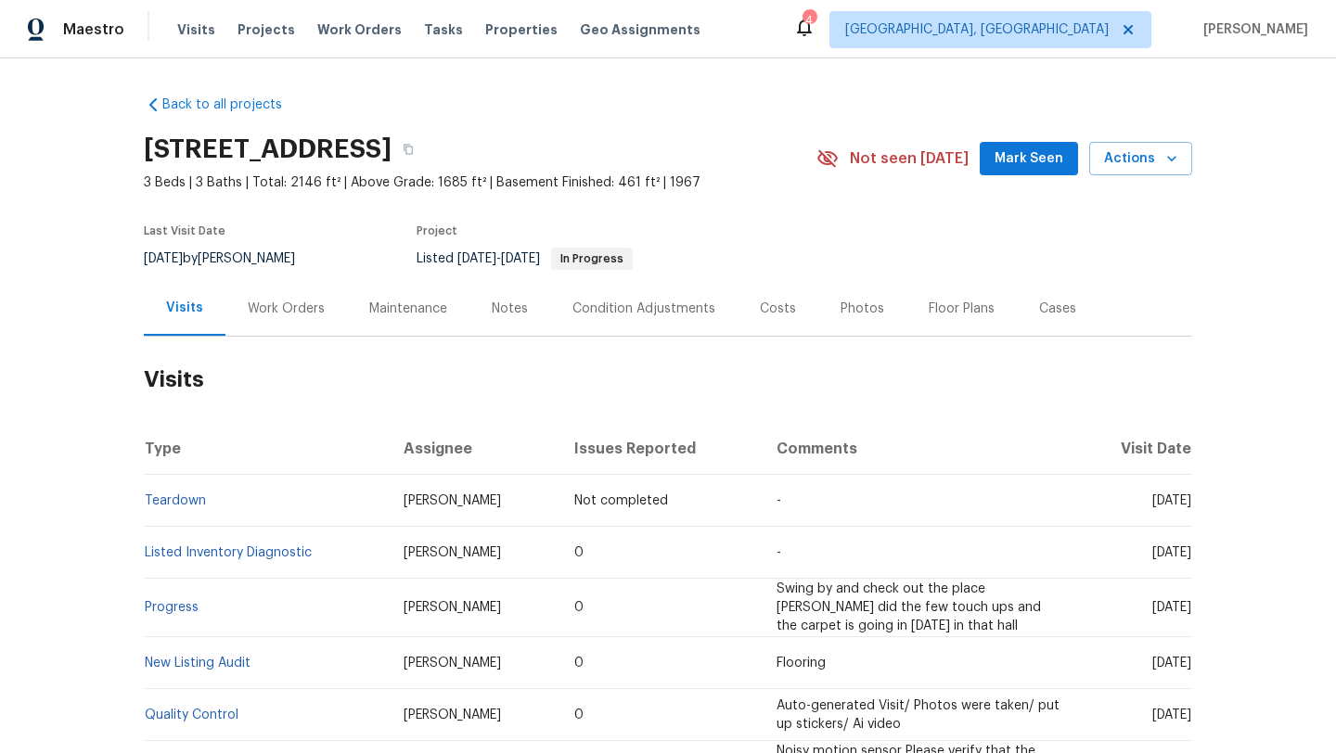
click at [1036, 157] on span "Mark Seen" at bounding box center [1028, 158] width 69 height 23
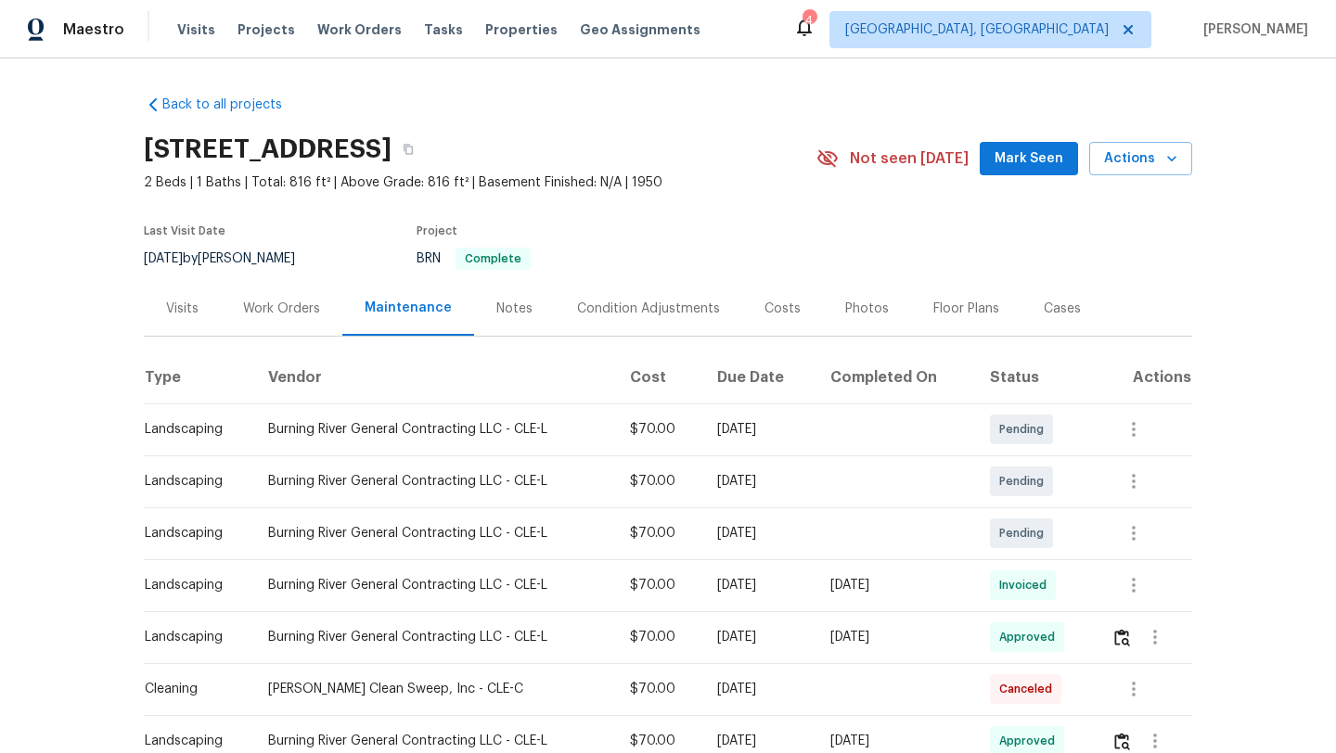
click at [180, 312] on div "Visits" at bounding box center [182, 309] width 32 height 19
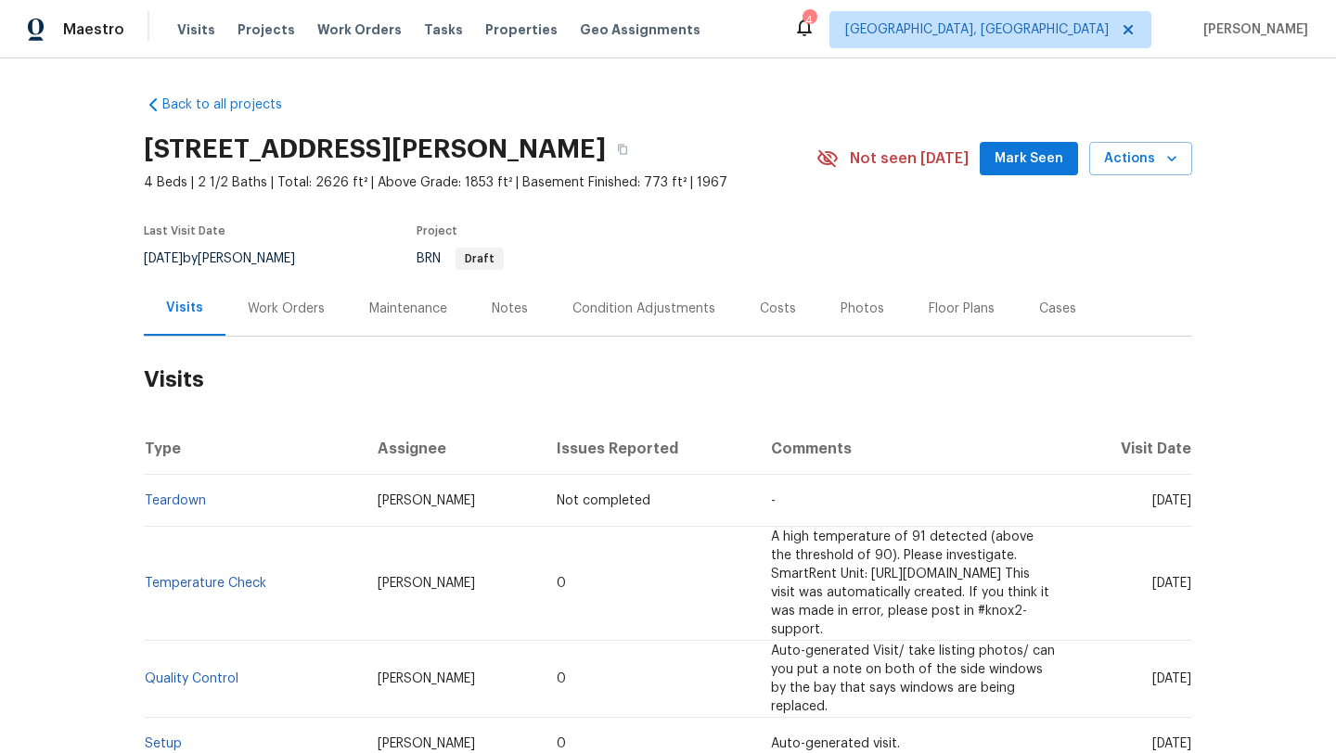
click at [1020, 162] on span "Mark Seen" at bounding box center [1028, 158] width 69 height 23
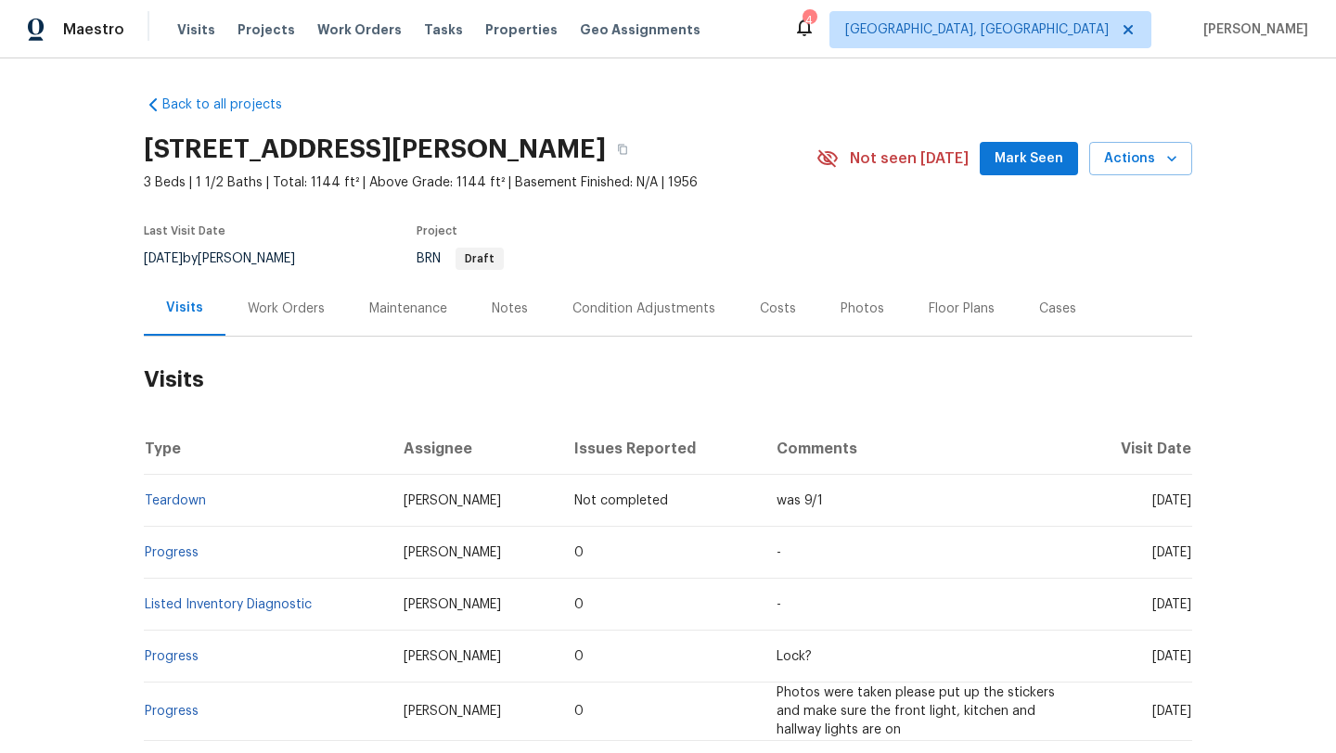
click at [1024, 157] on span "Mark Seen" at bounding box center [1028, 158] width 69 height 23
click at [770, 310] on div "Costs" at bounding box center [778, 309] width 36 height 19
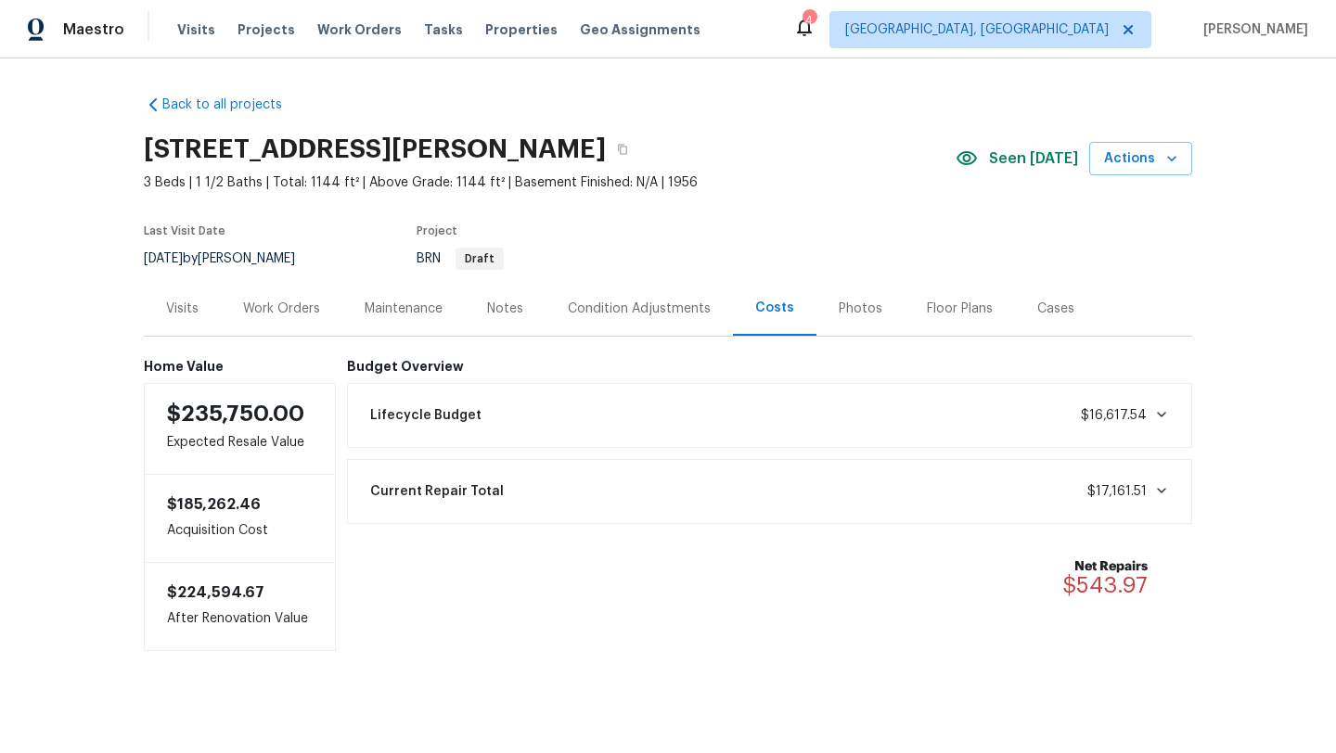
click at [860, 311] on div "Photos" at bounding box center [861, 309] width 44 height 19
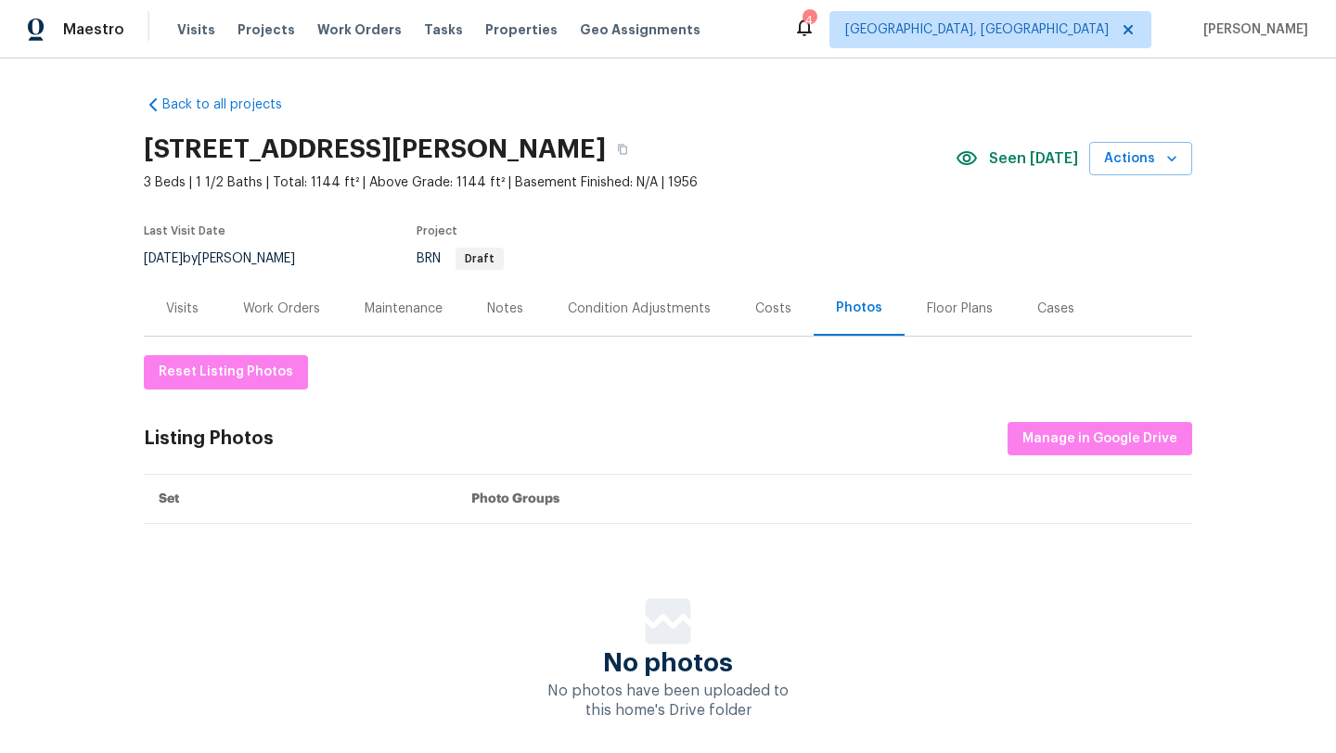
click at [761, 311] on div "Costs" at bounding box center [773, 309] width 36 height 19
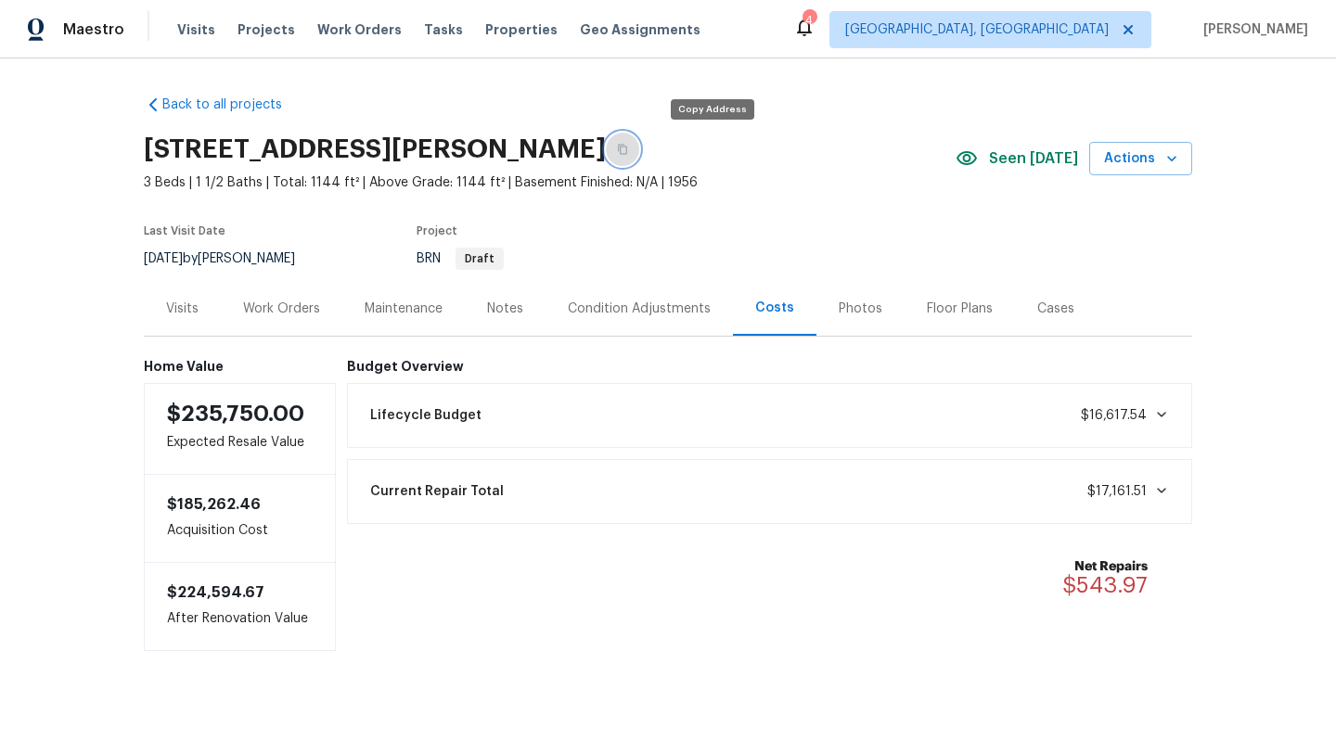
click at [627, 146] on icon "button" at bounding box center [622, 150] width 9 height 10
click at [160, 311] on div "Visits" at bounding box center [182, 308] width 77 height 55
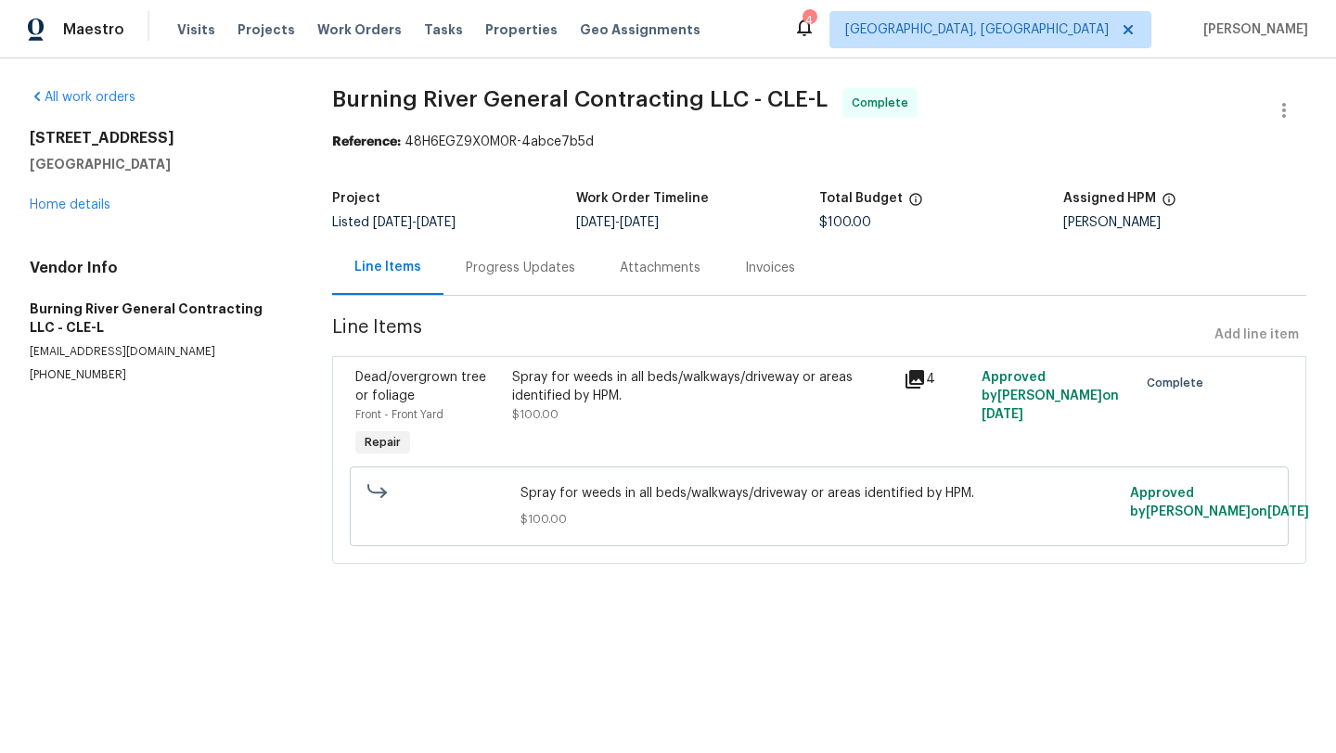
click at [525, 385] on div "Spray for weeds in all beds/walkways/driveway or areas identified by HPM." at bounding box center [701, 386] width 379 height 37
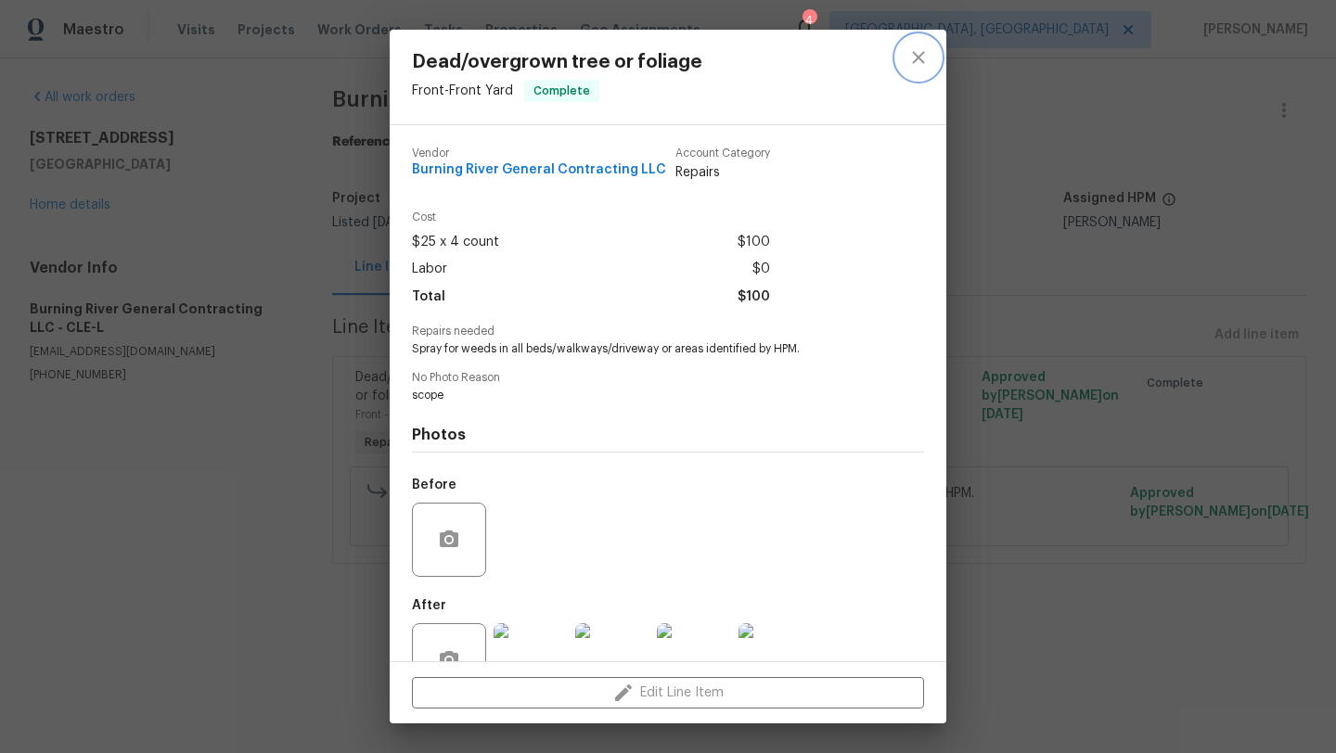
click at [912, 52] on icon "close" at bounding box center [918, 57] width 12 height 12
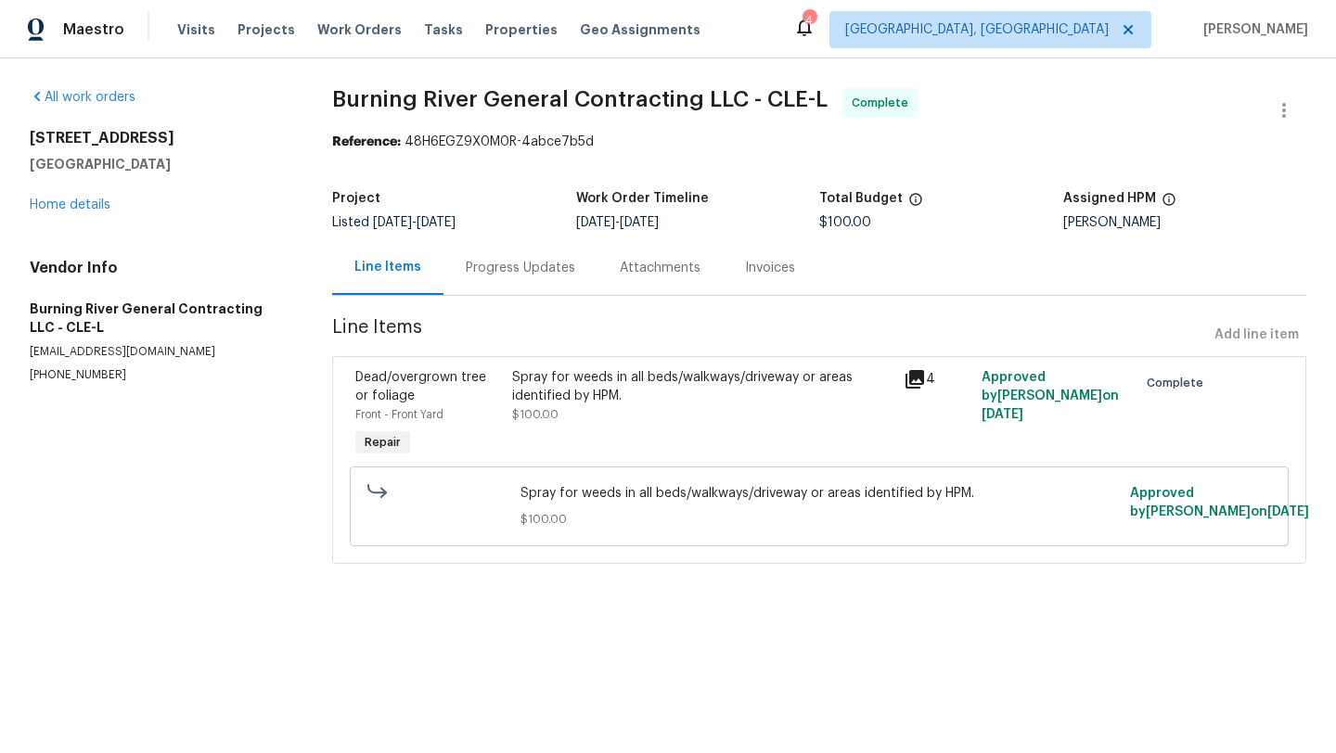
click at [475, 270] on div "Progress Updates" at bounding box center [520, 268] width 109 height 19
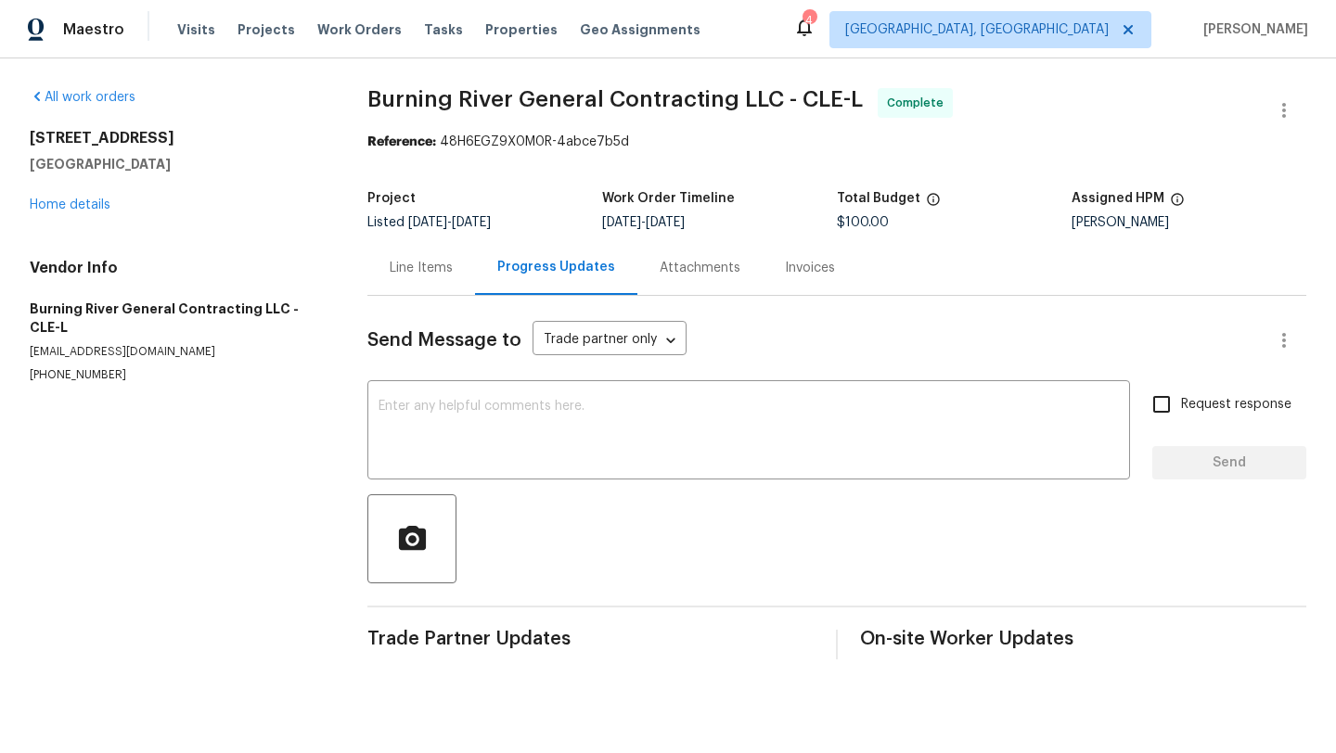
click at [405, 272] on div "Line Items" at bounding box center [421, 268] width 63 height 19
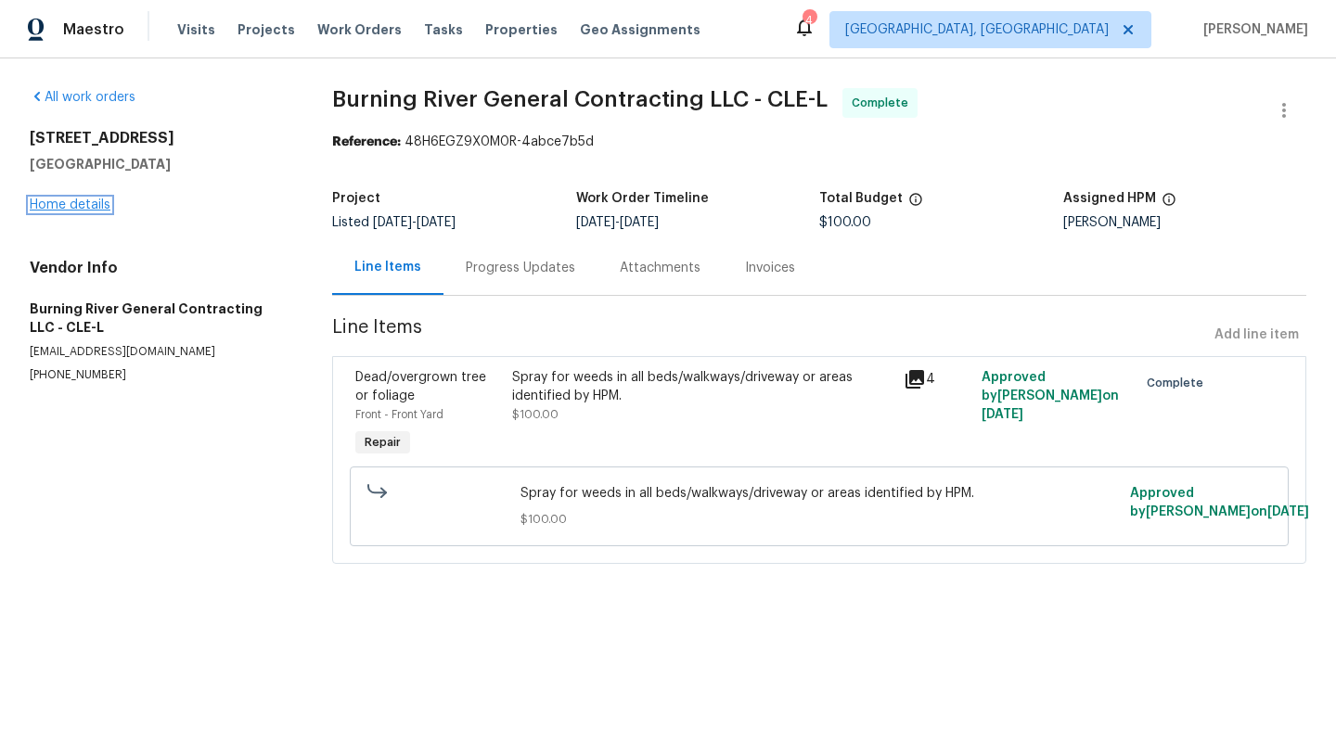
click at [61, 202] on link "Home details" at bounding box center [70, 205] width 81 height 13
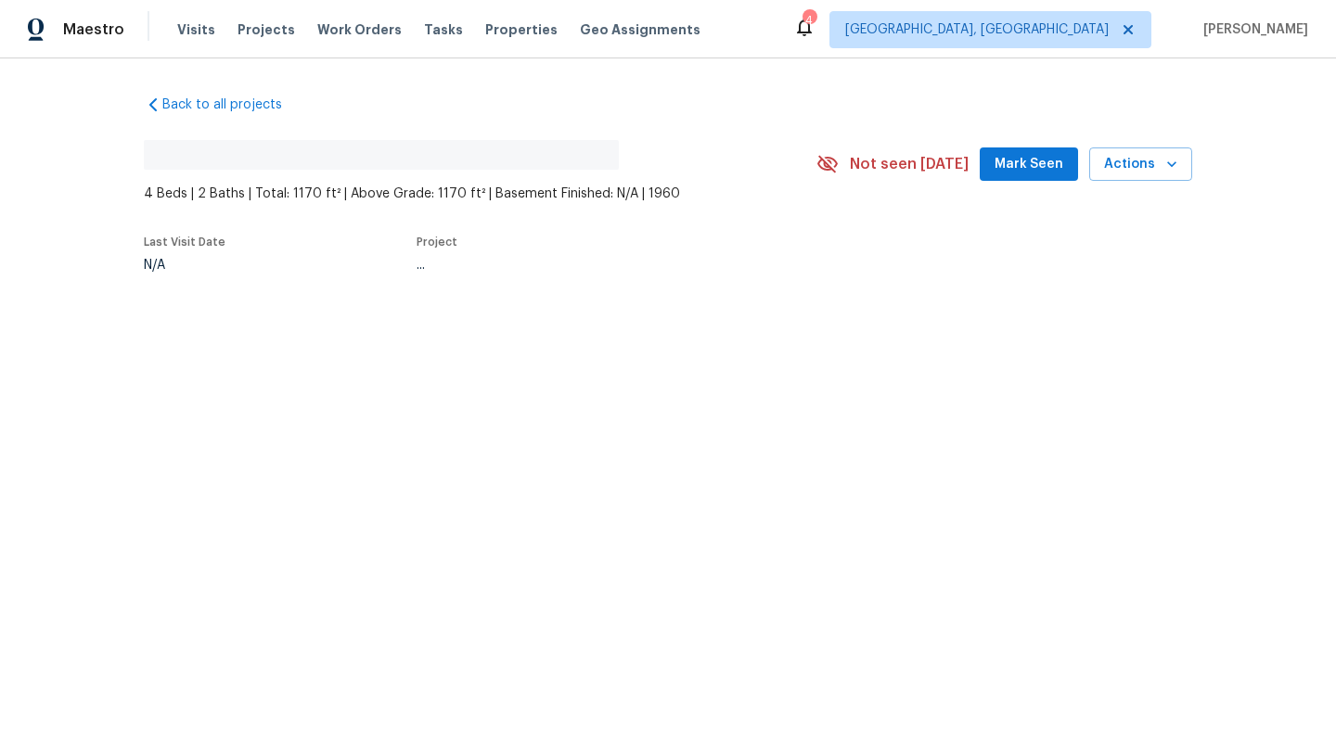
click at [1011, 173] on span "Mark Seen" at bounding box center [1028, 164] width 69 height 23
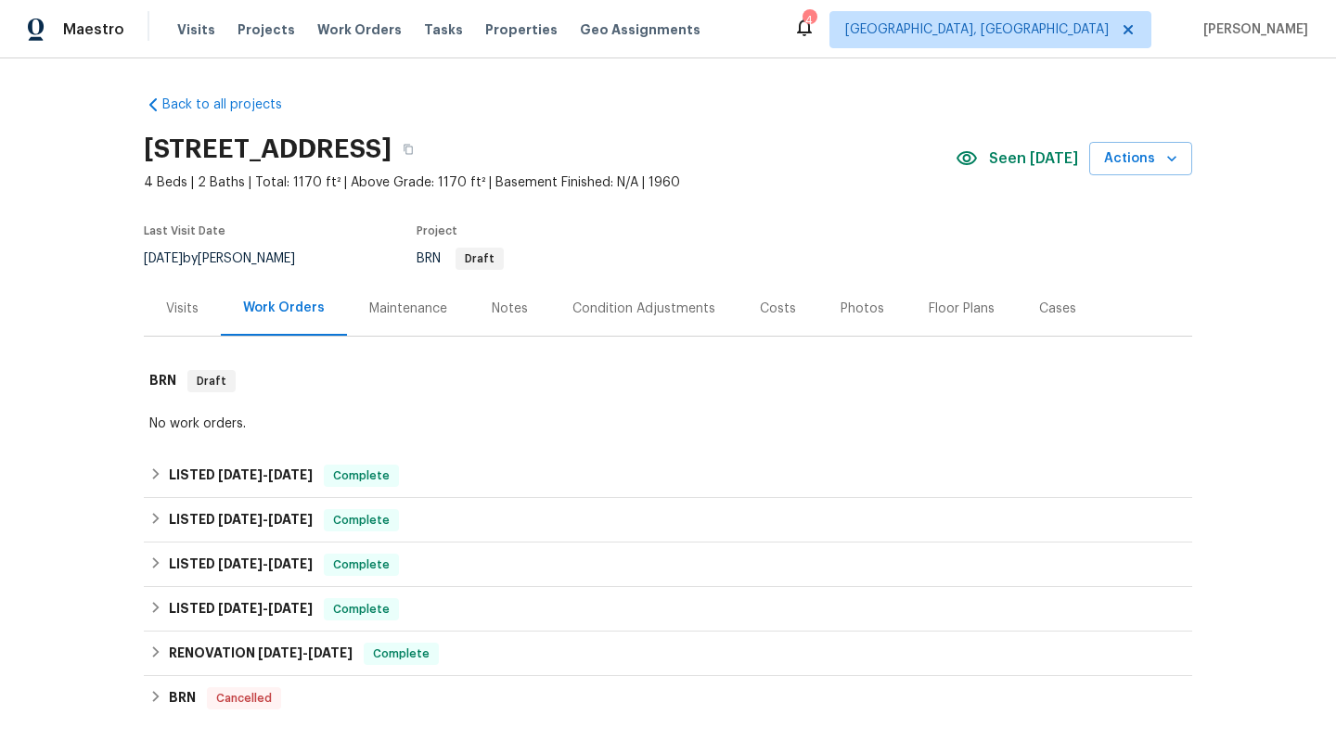
click at [185, 301] on div "Visits" at bounding box center [182, 309] width 32 height 19
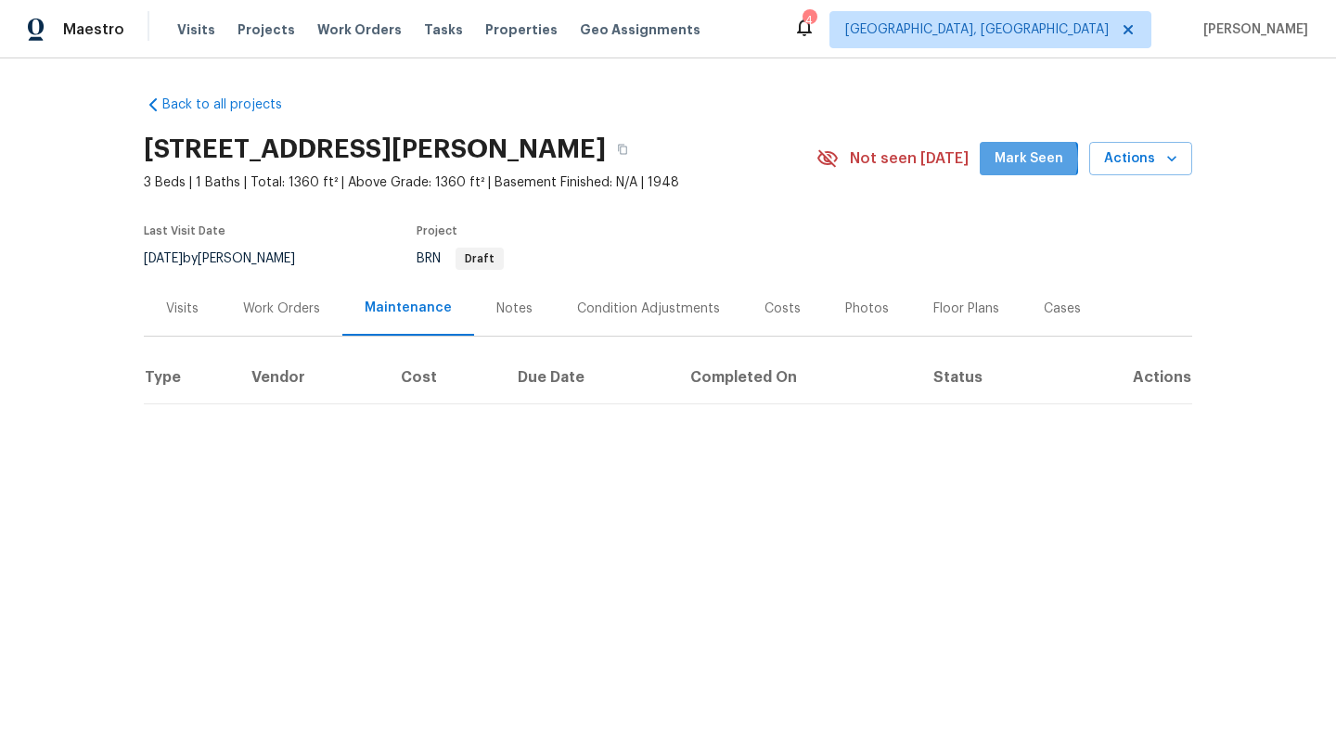
click at [1031, 160] on span "Mark Seen" at bounding box center [1028, 158] width 69 height 23
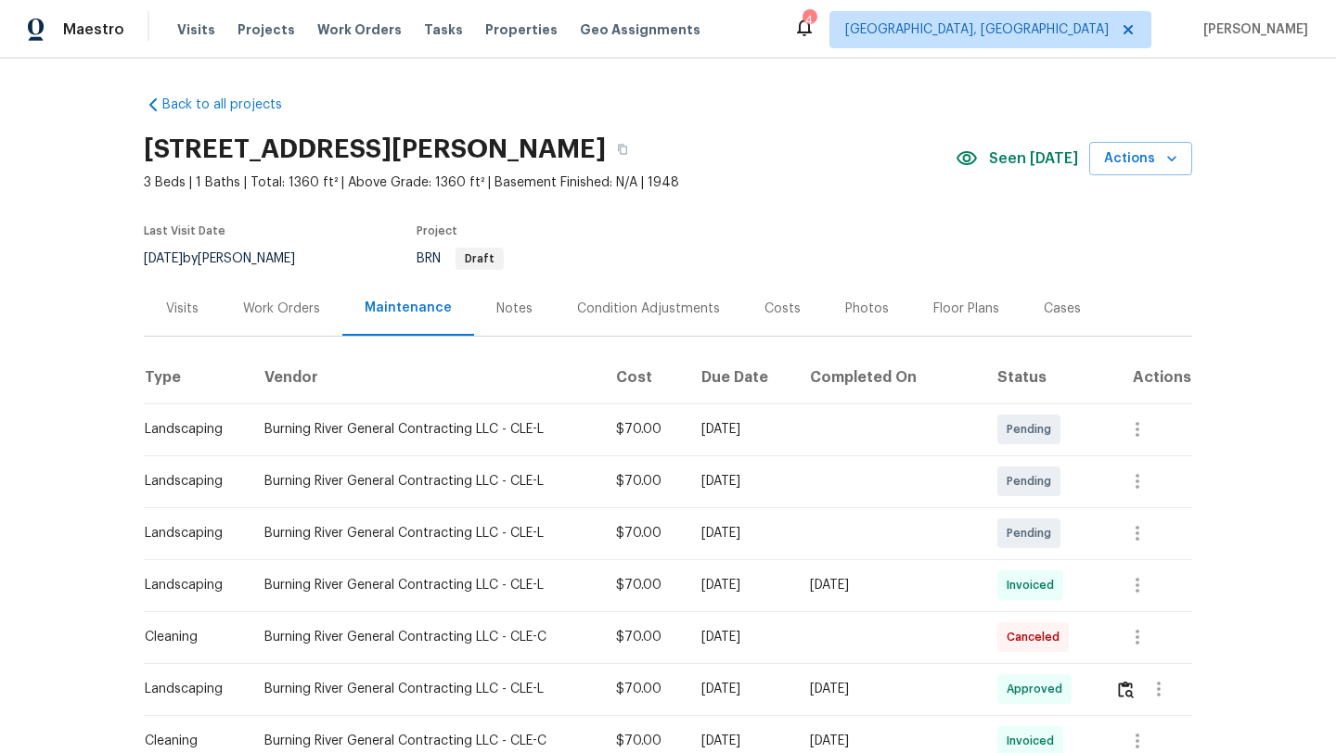
click at [191, 314] on div "Visits" at bounding box center [182, 309] width 32 height 19
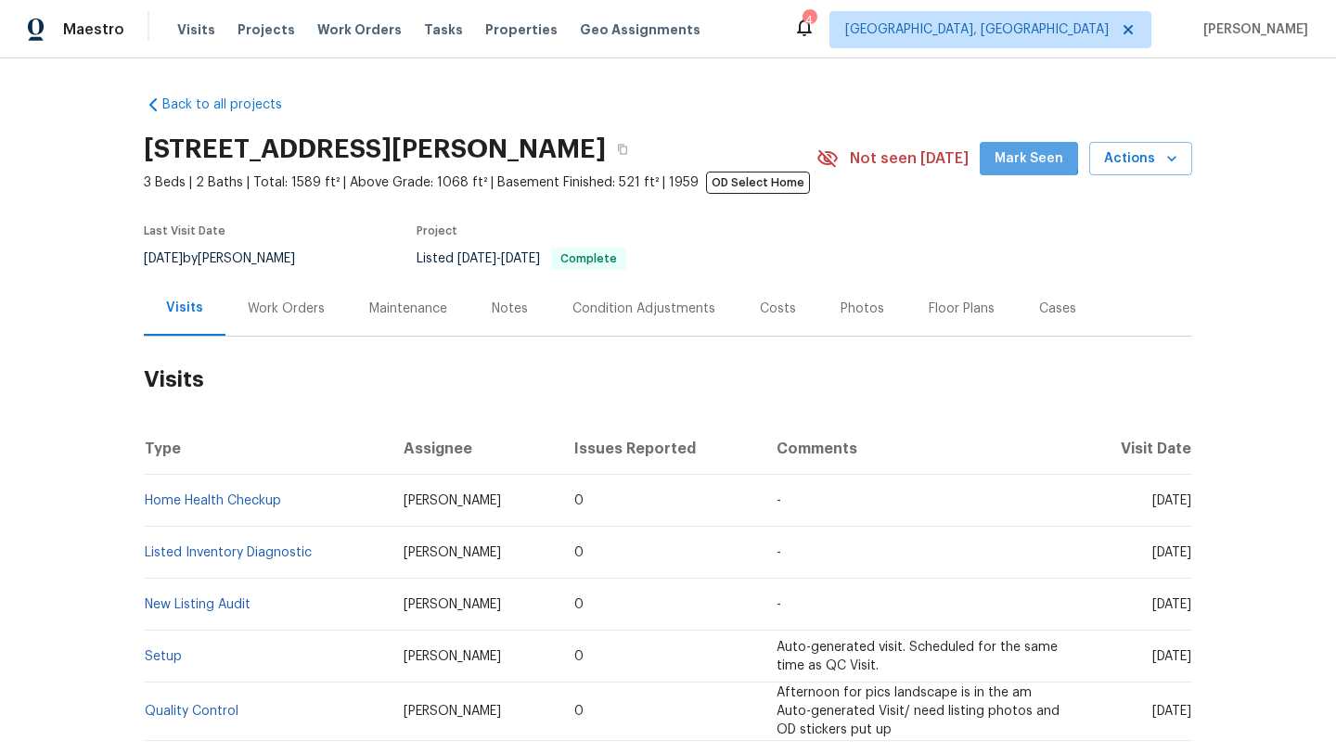
click at [1020, 157] on span "Mark Seen" at bounding box center [1028, 158] width 69 height 23
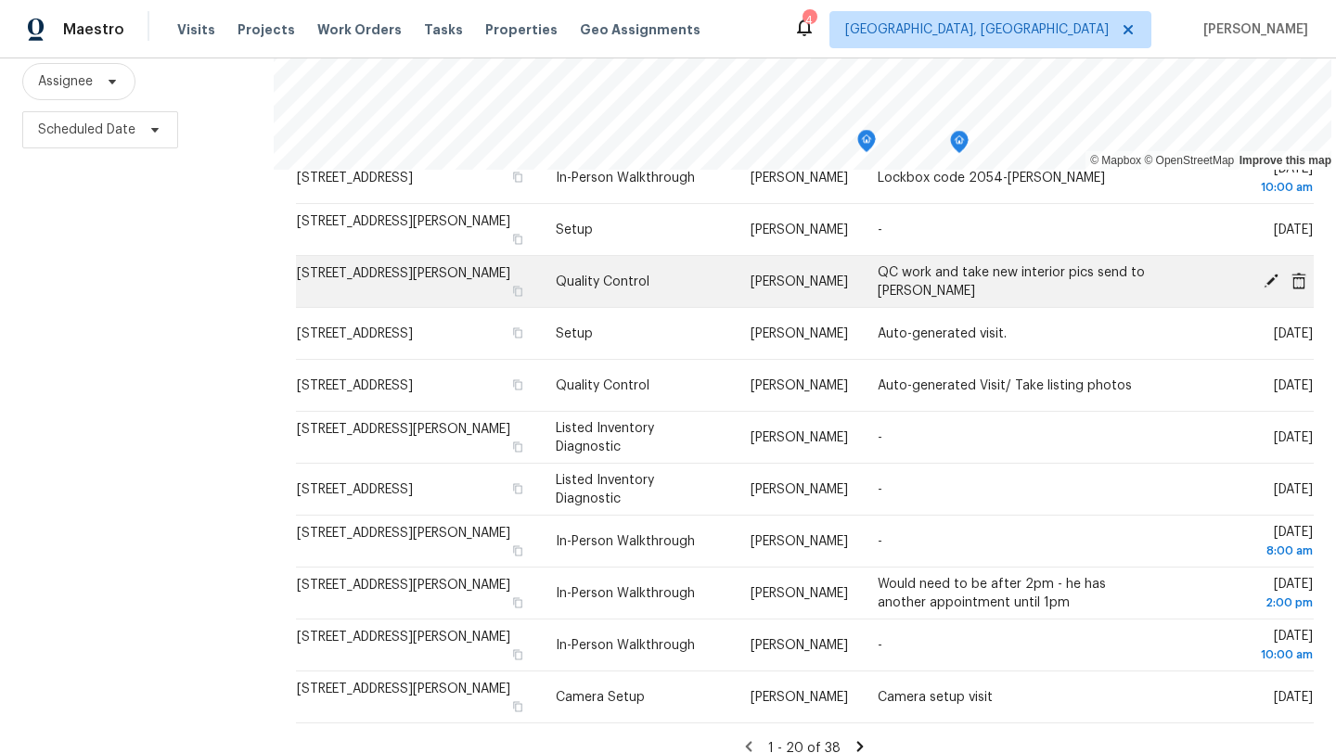
scroll to position [241, 0]
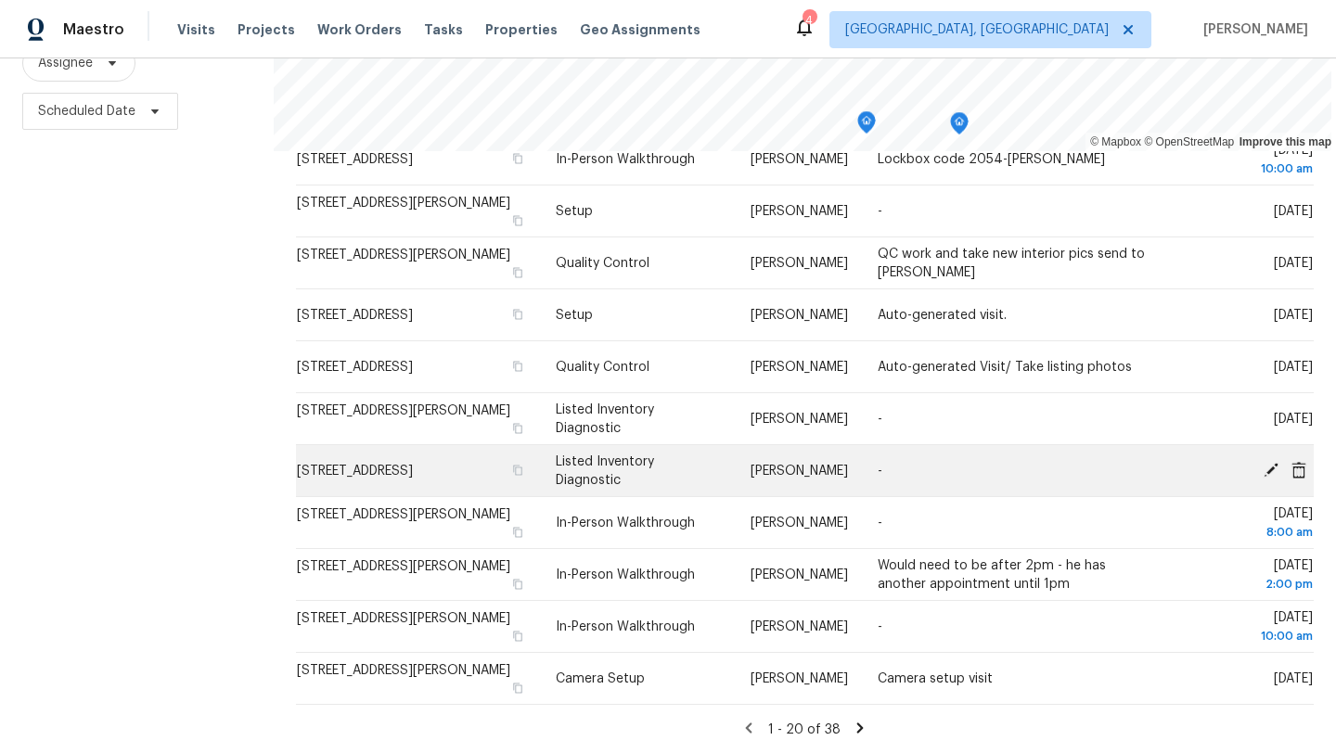
click at [1269, 466] on icon at bounding box center [1270, 469] width 17 height 17
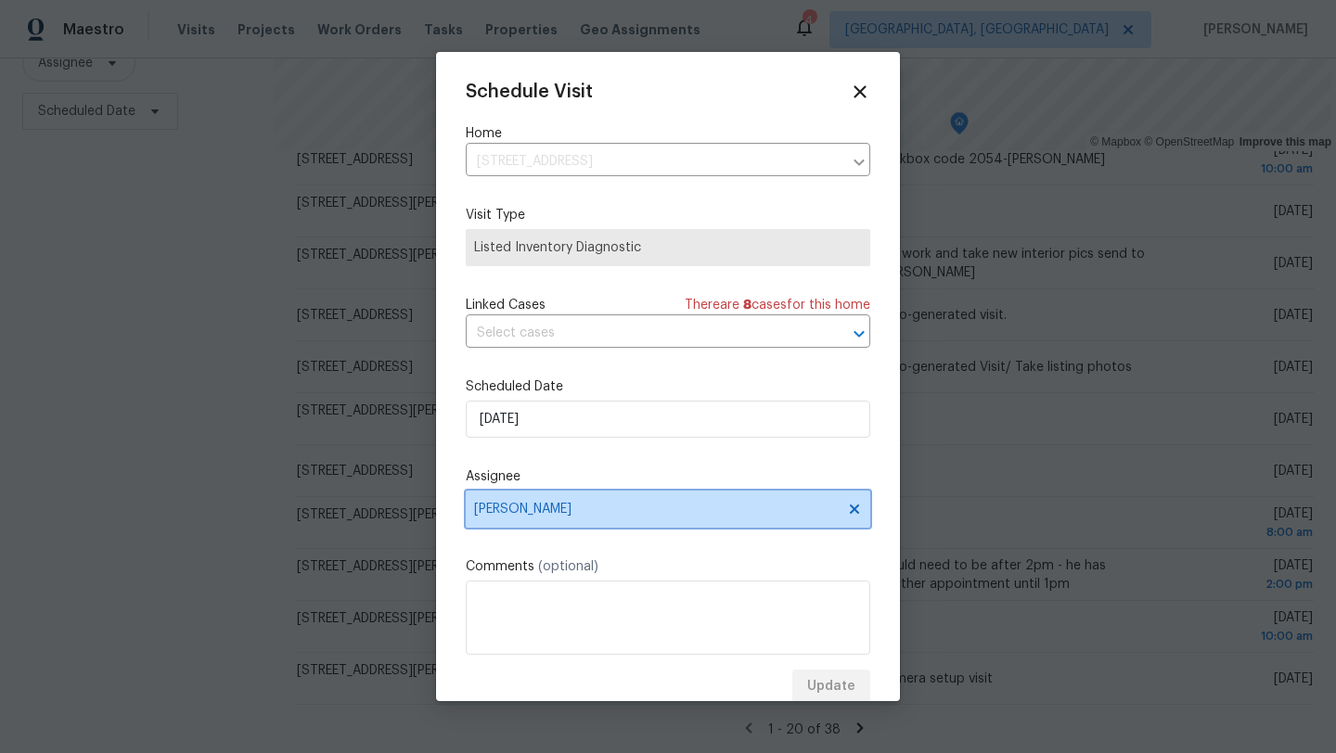
click at [519, 516] on span "[PERSON_NAME]" at bounding box center [656, 509] width 364 height 15
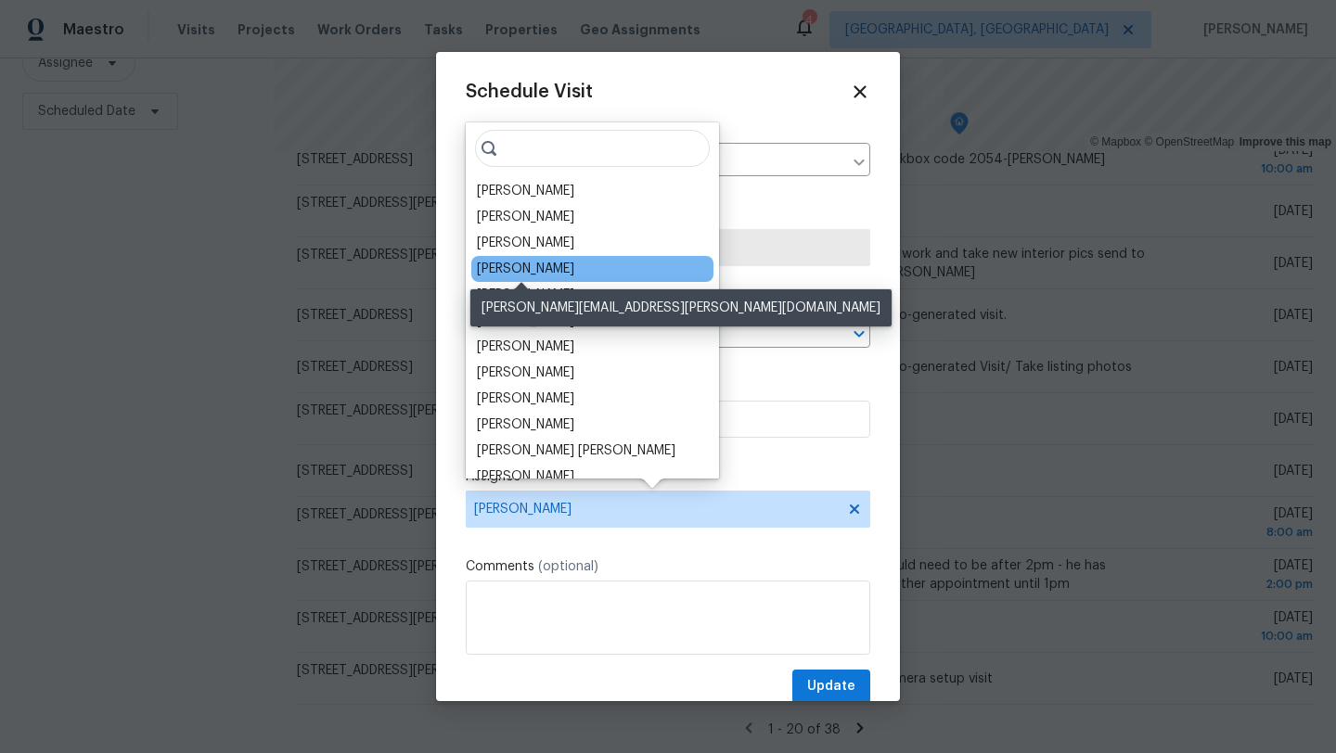
click at [528, 267] on div "[PERSON_NAME]" at bounding box center [525, 269] width 97 height 19
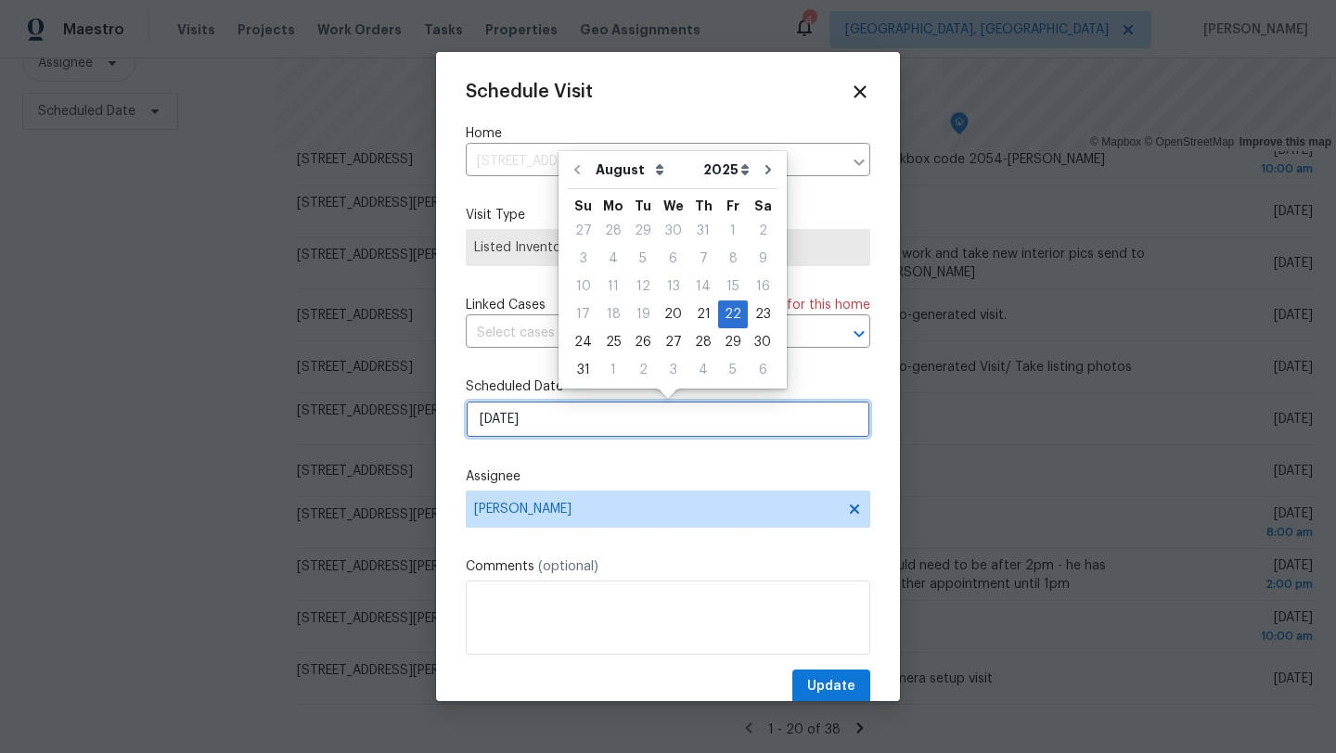
click at [527, 417] on input "[DATE]" at bounding box center [668, 419] width 404 height 37
click at [694, 313] on div "21" at bounding box center [703, 314] width 30 height 26
type input "[DATE]"
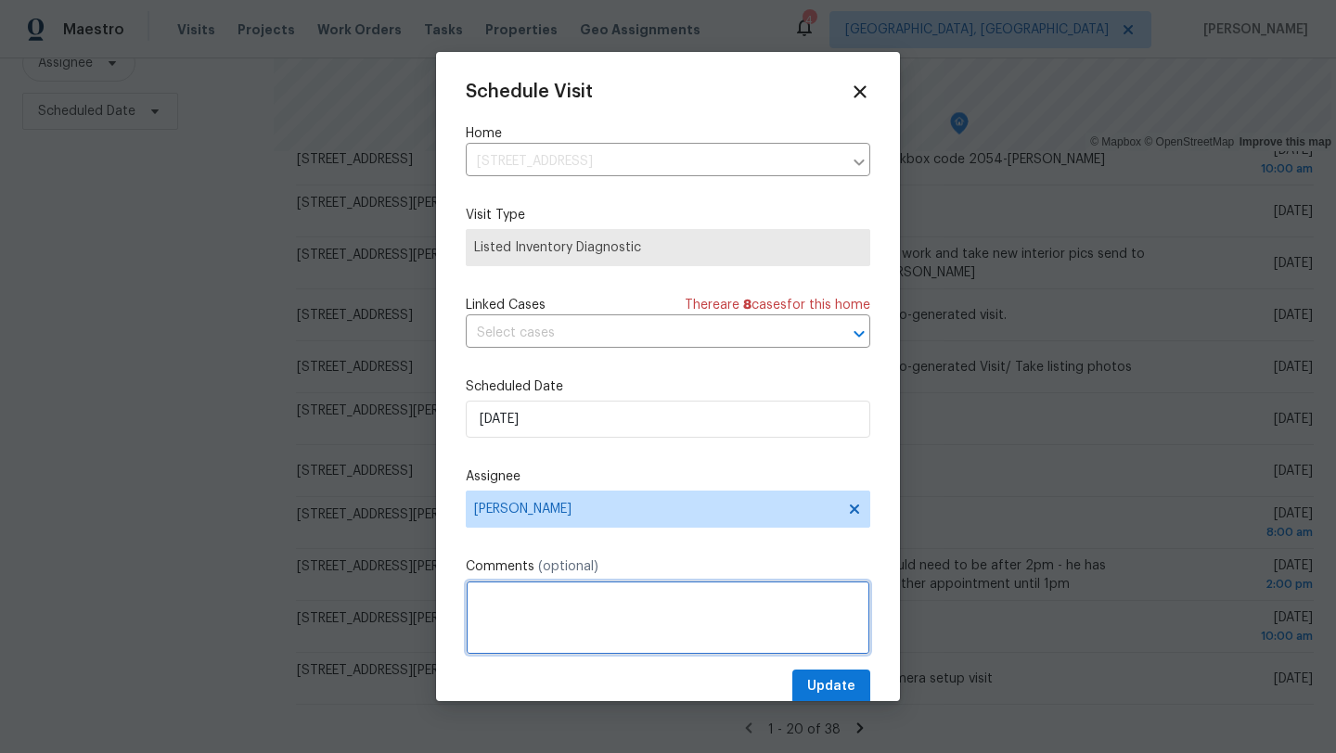
click at [508, 619] on textarea at bounding box center [668, 618] width 404 height 74
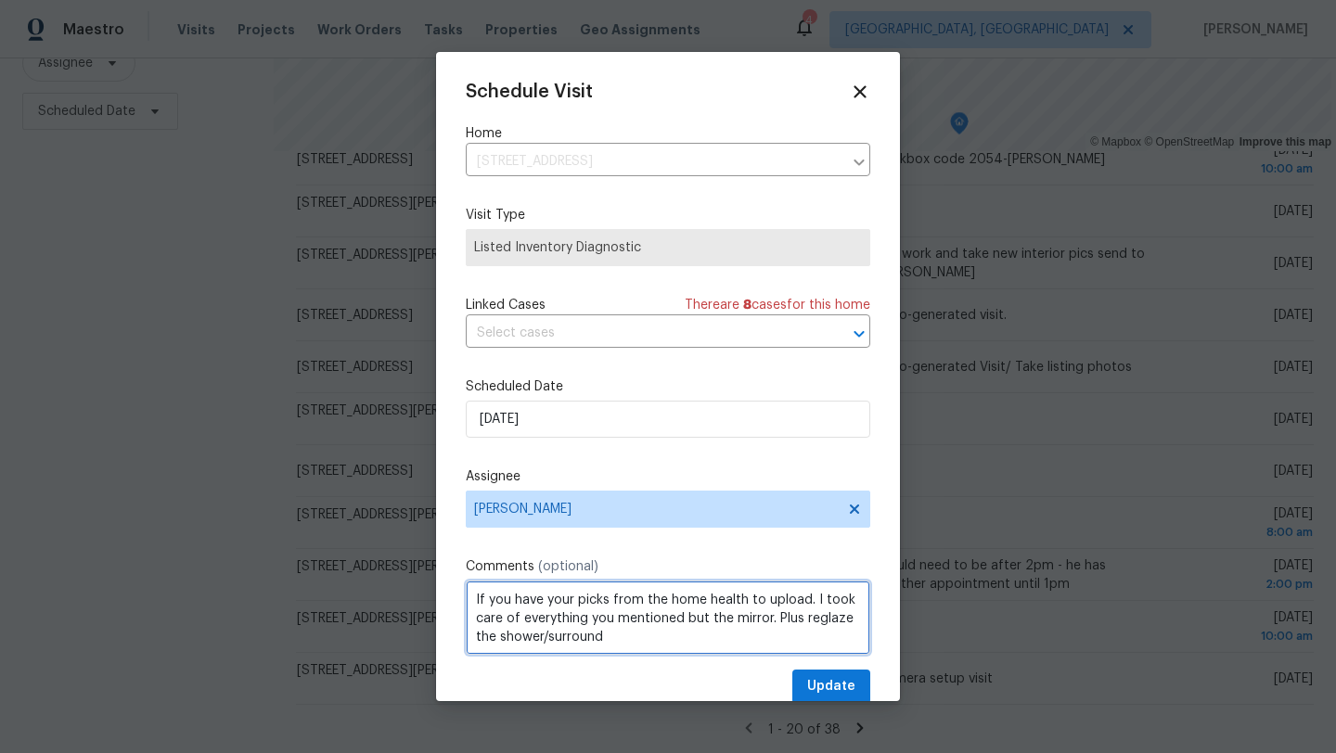
type textarea "If you have your picks from the home health to upload. I took care of everythin…"
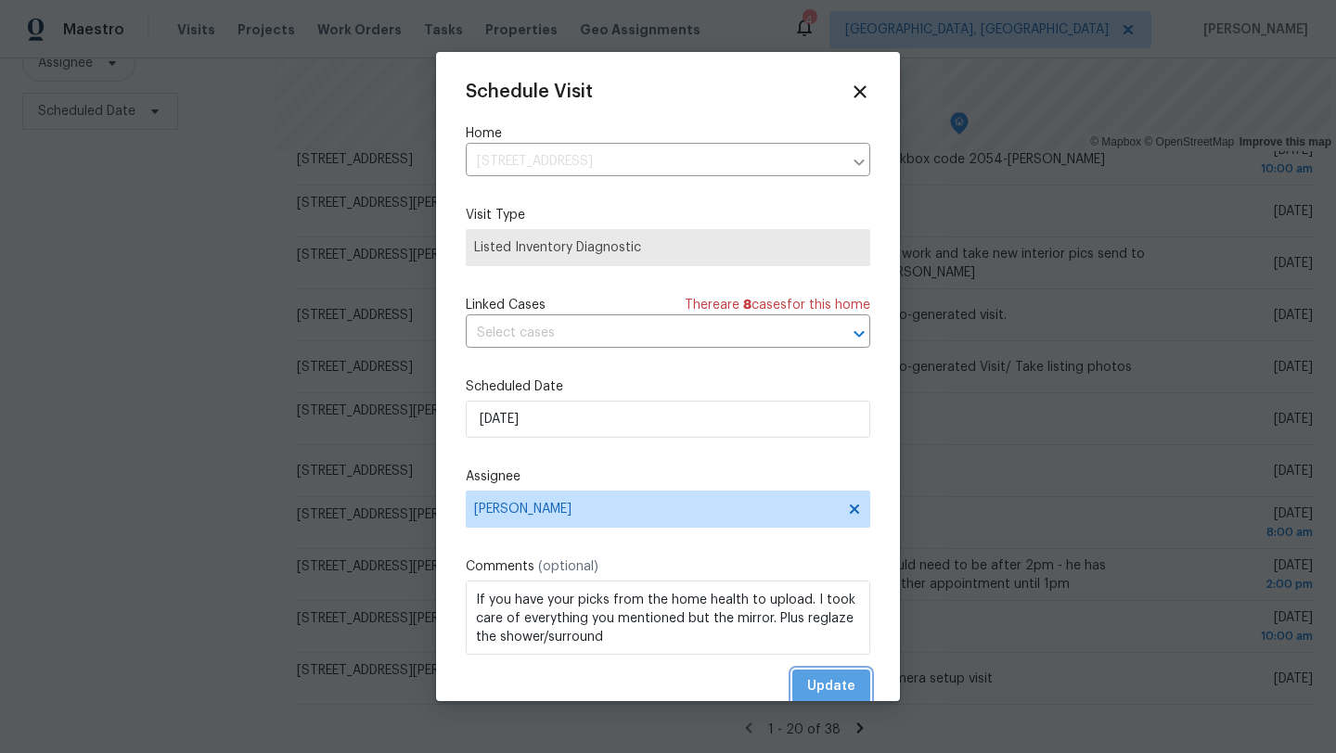
click at [846, 683] on span "Update" at bounding box center [831, 686] width 48 height 23
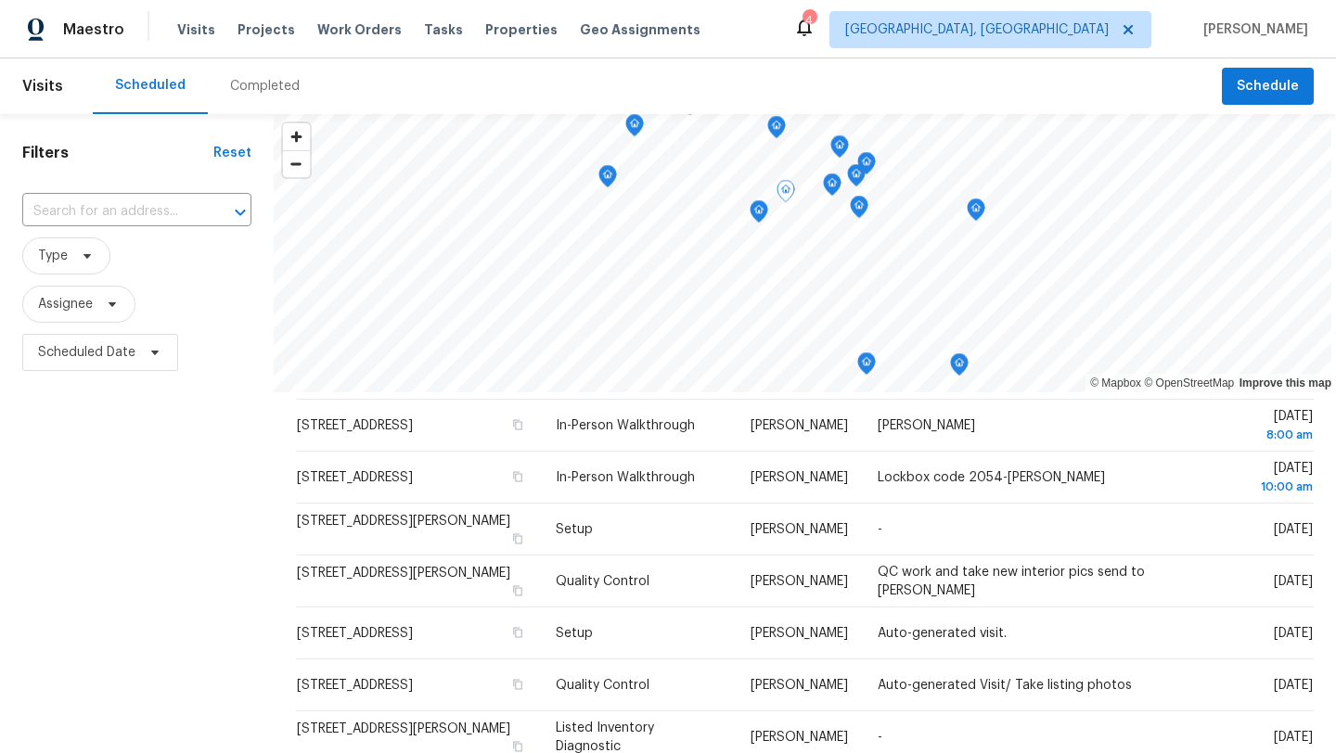
scroll to position [92, 0]
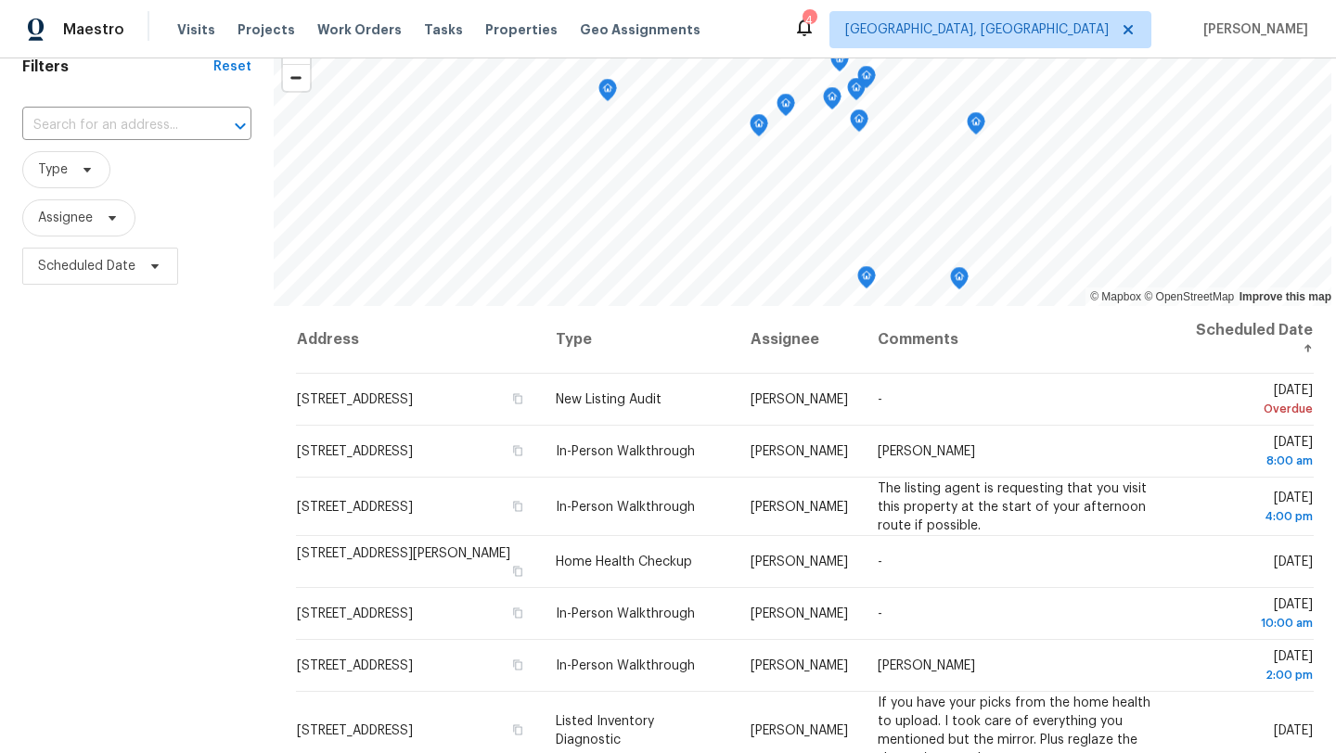
scroll to position [96, 0]
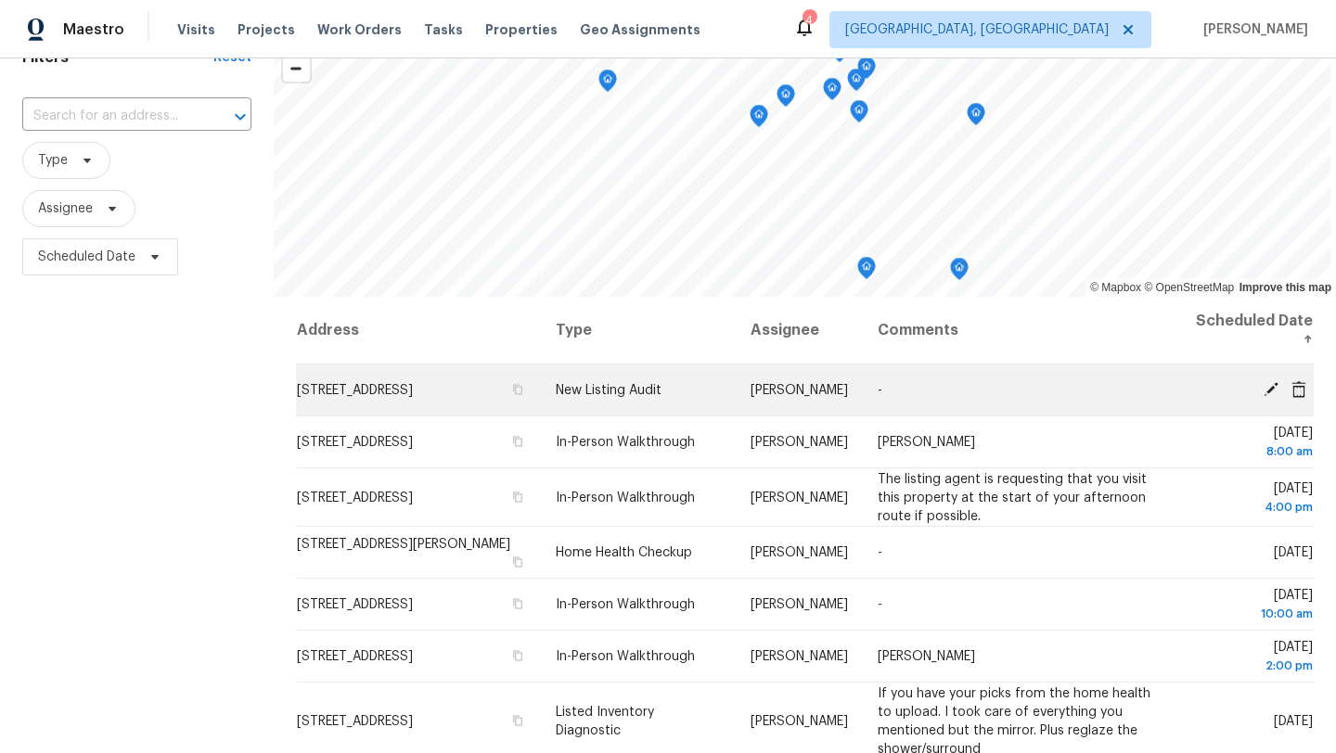
click at [1267, 391] on icon at bounding box center [1270, 388] width 15 height 15
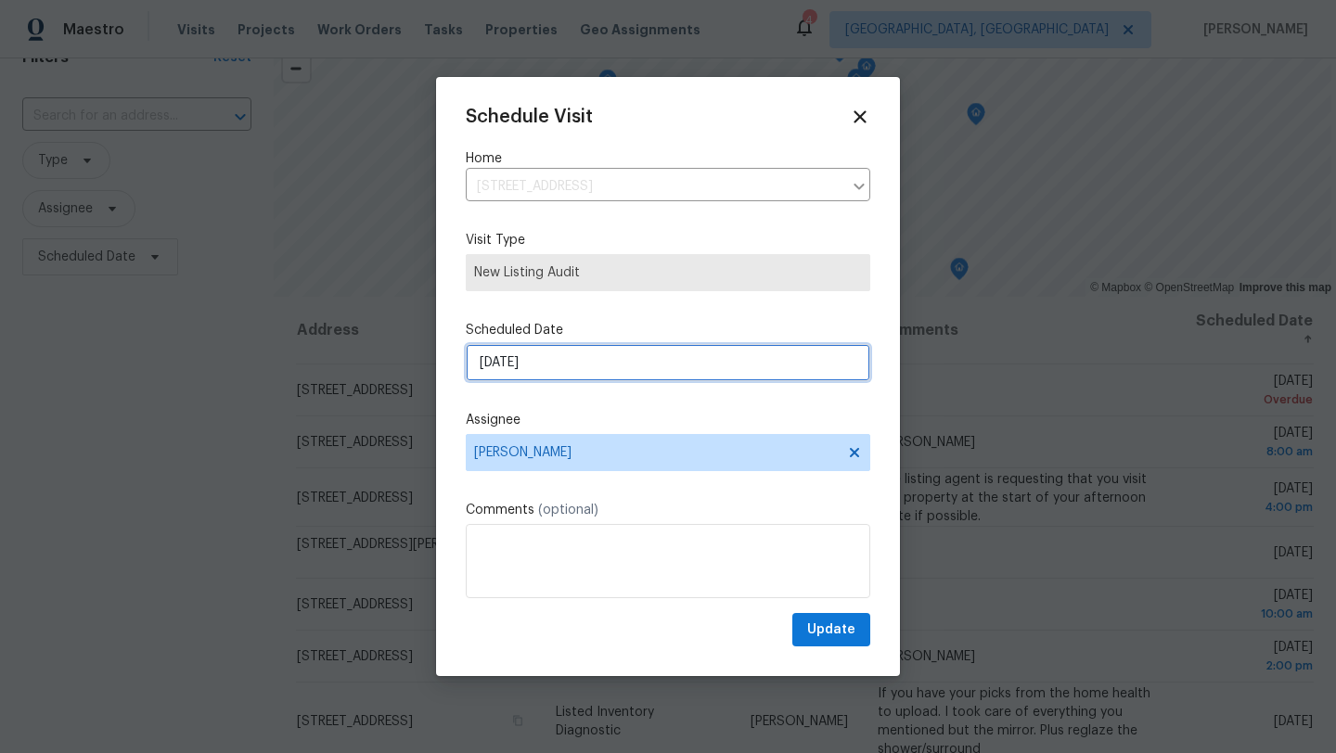
click at [531, 368] on input "[DATE]" at bounding box center [668, 362] width 404 height 37
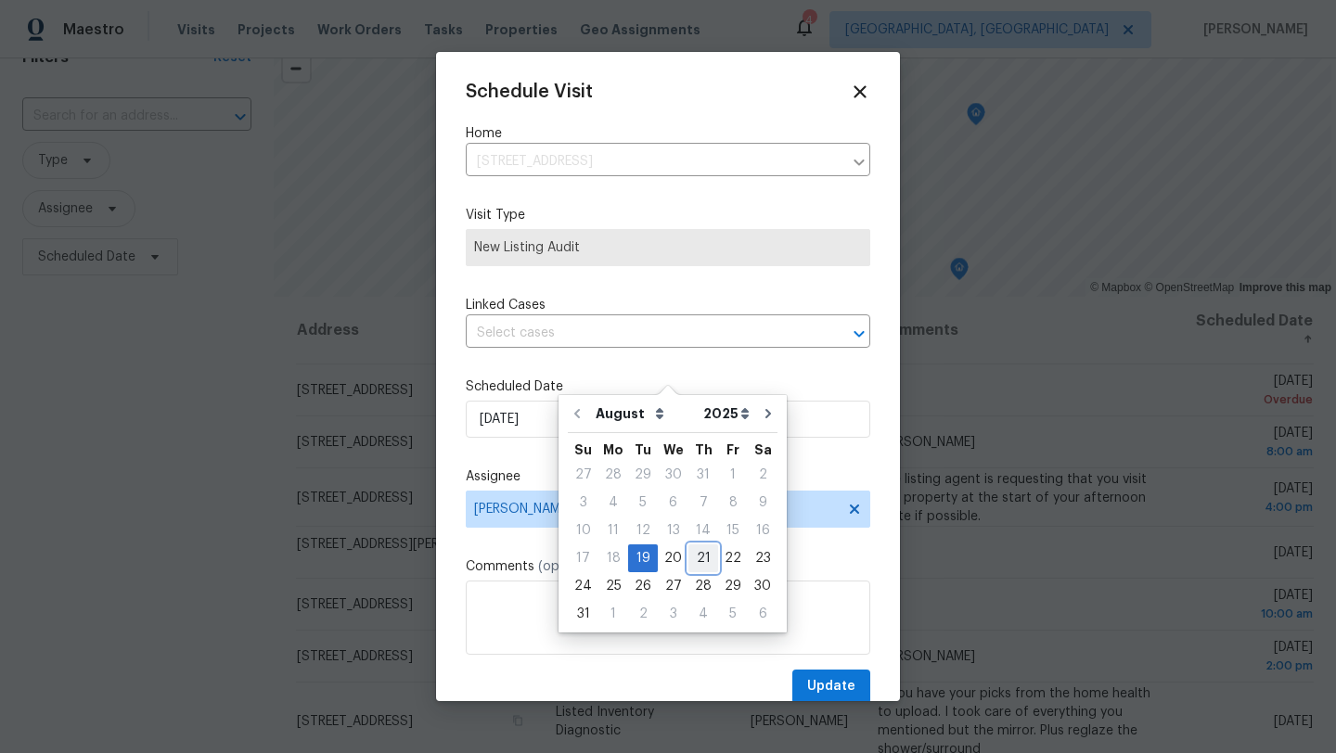
click at [695, 559] on div "21" at bounding box center [703, 558] width 30 height 26
type input "[DATE]"
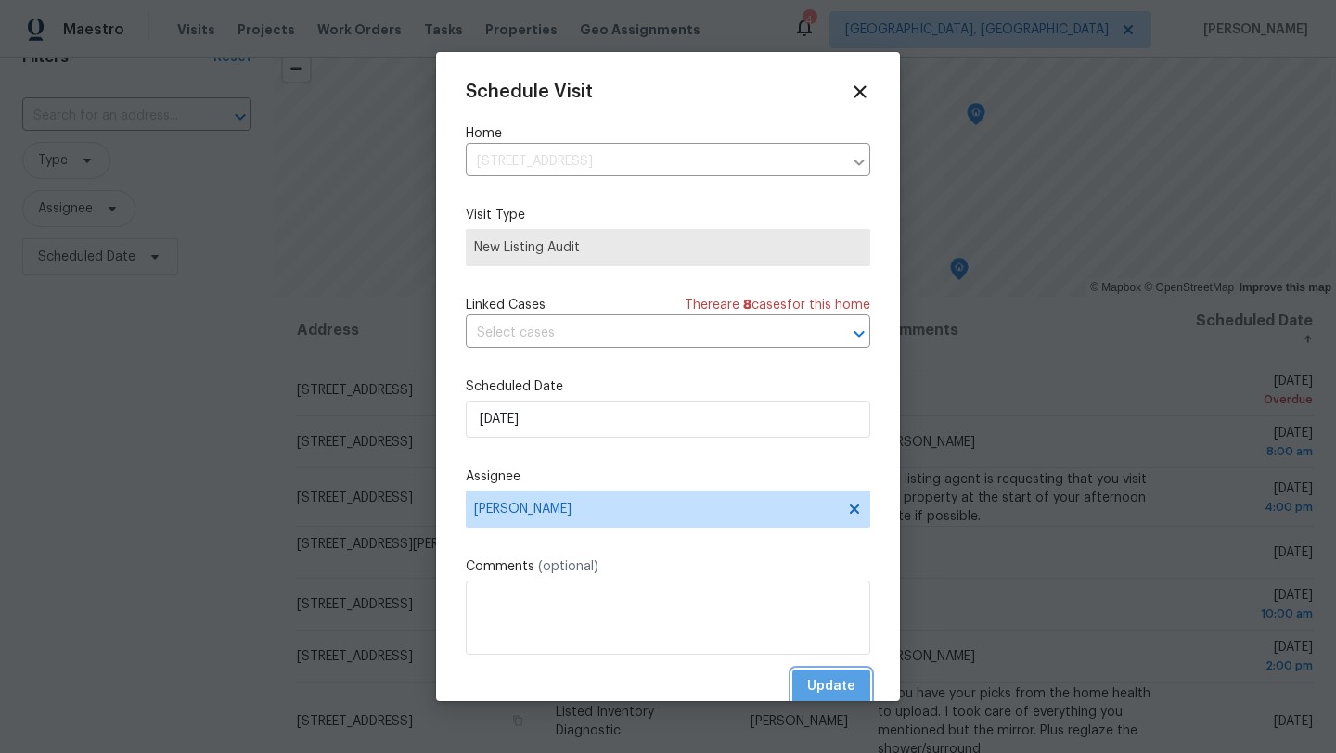
click at [843, 680] on span "Update" at bounding box center [831, 686] width 48 height 23
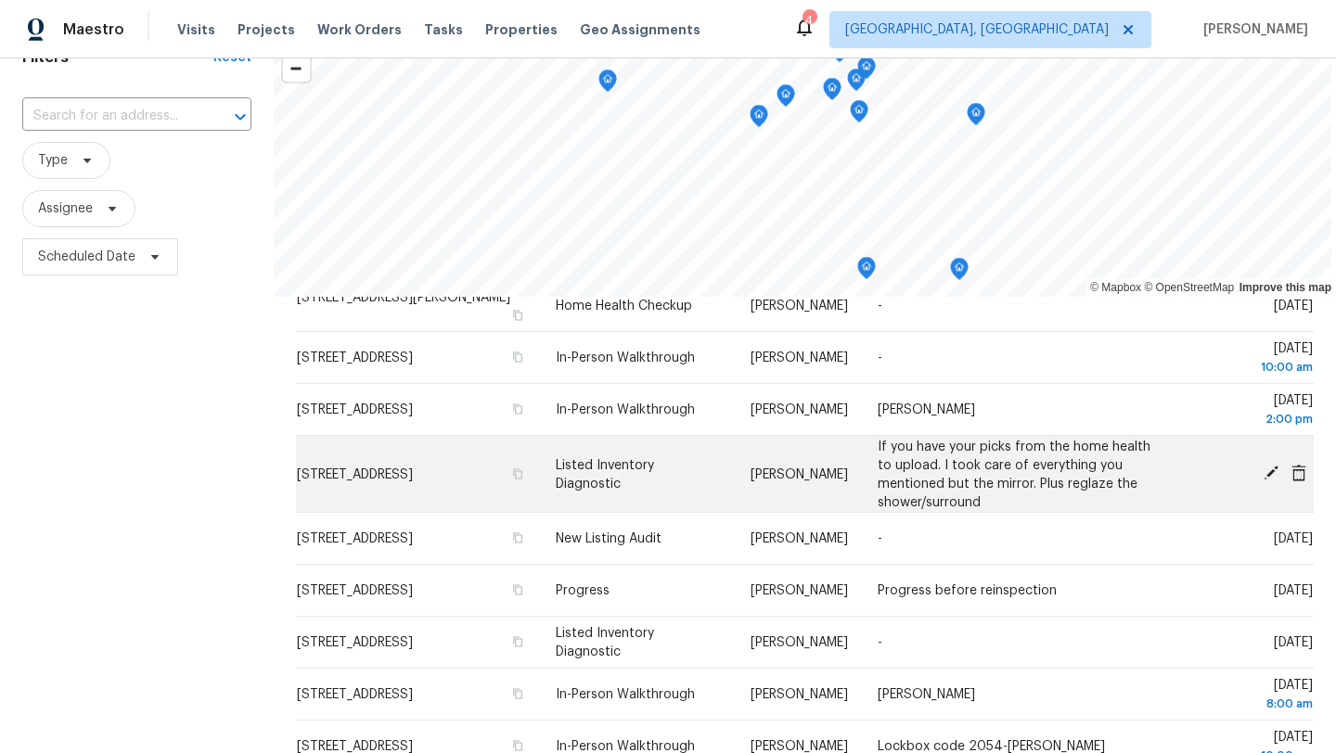
scroll to position [187, 0]
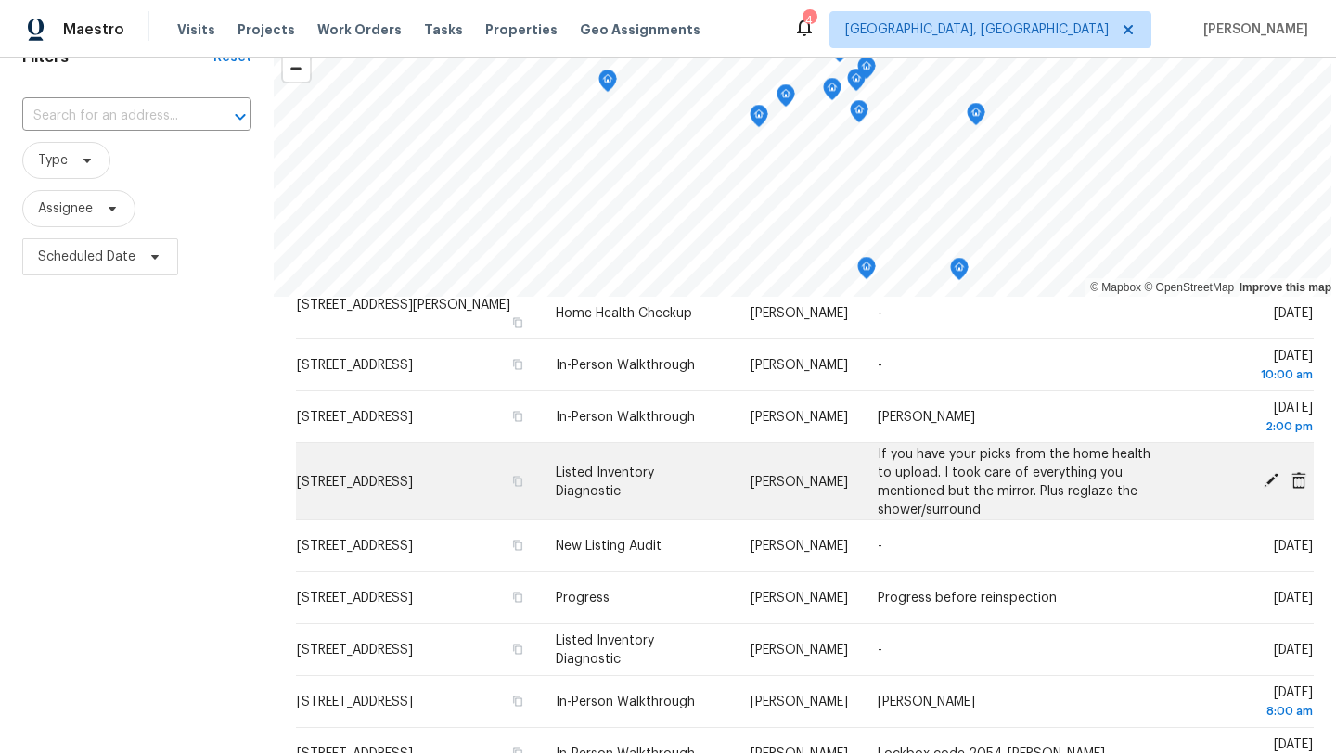
click at [1274, 479] on icon at bounding box center [1270, 480] width 15 height 15
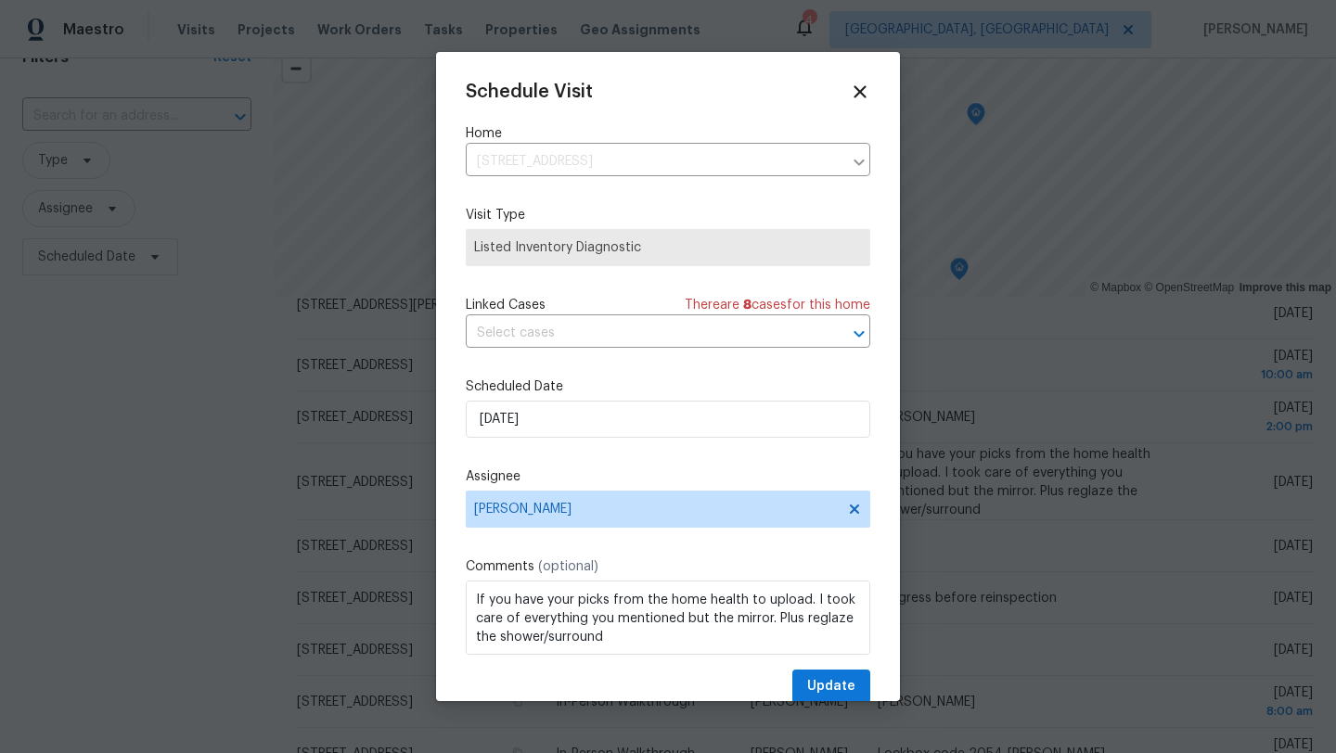
click at [607, 544] on div "Schedule Visit Home 754 E 256th St, Euclid, OH 44132 ​ Visit Type Listed Invent…" at bounding box center [668, 393] width 404 height 622
click at [601, 597] on textarea "If you have your picks from the home health to upload. I took care of everythin…" at bounding box center [668, 618] width 404 height 74
type textarea "If you have your pics from the home health to upload. I took care of everything…"
click at [850, 686] on span "Update" at bounding box center [831, 686] width 48 height 23
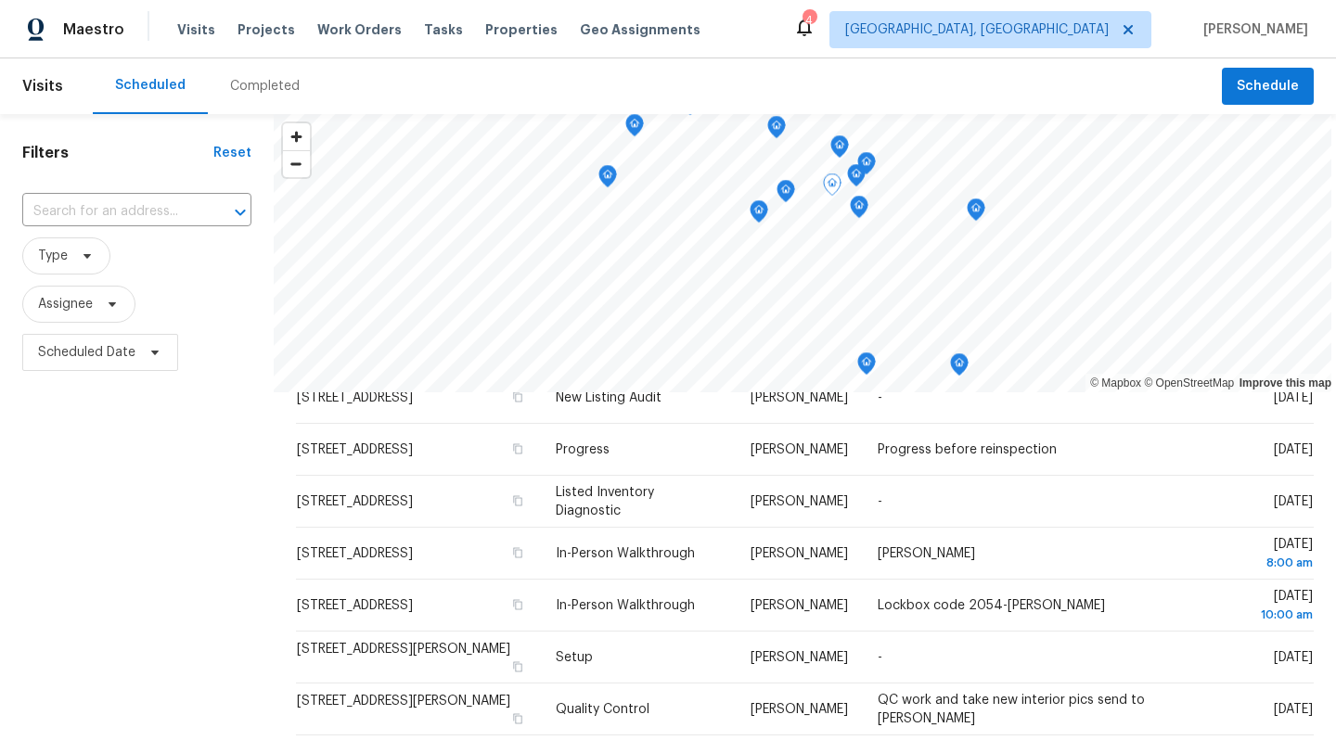
scroll to position [437, 0]
